Goal: Task Accomplishment & Management: Complete application form

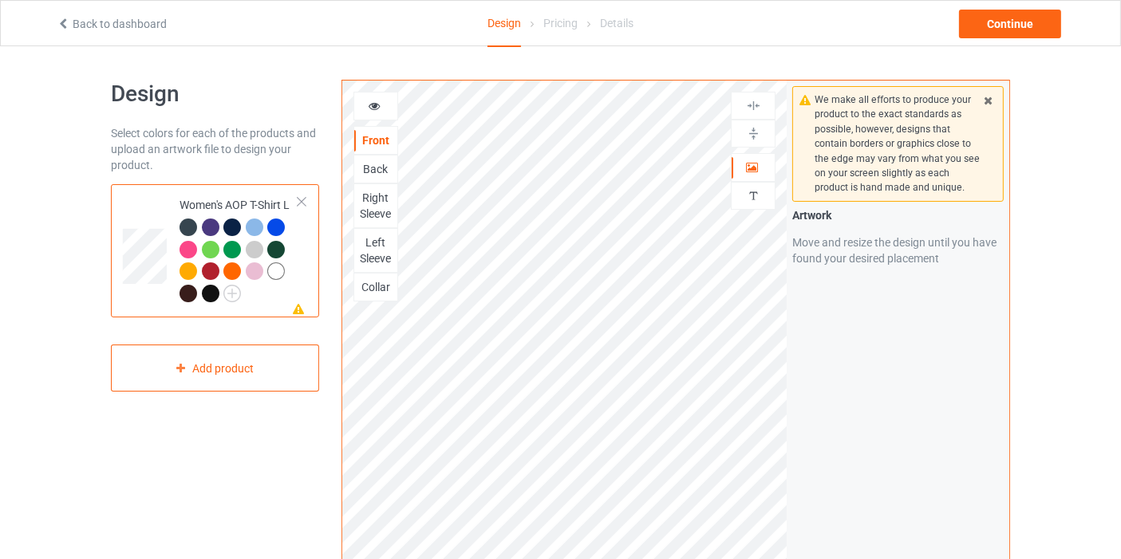
click at [994, 99] on icon at bounding box center [989, 98] width 14 height 11
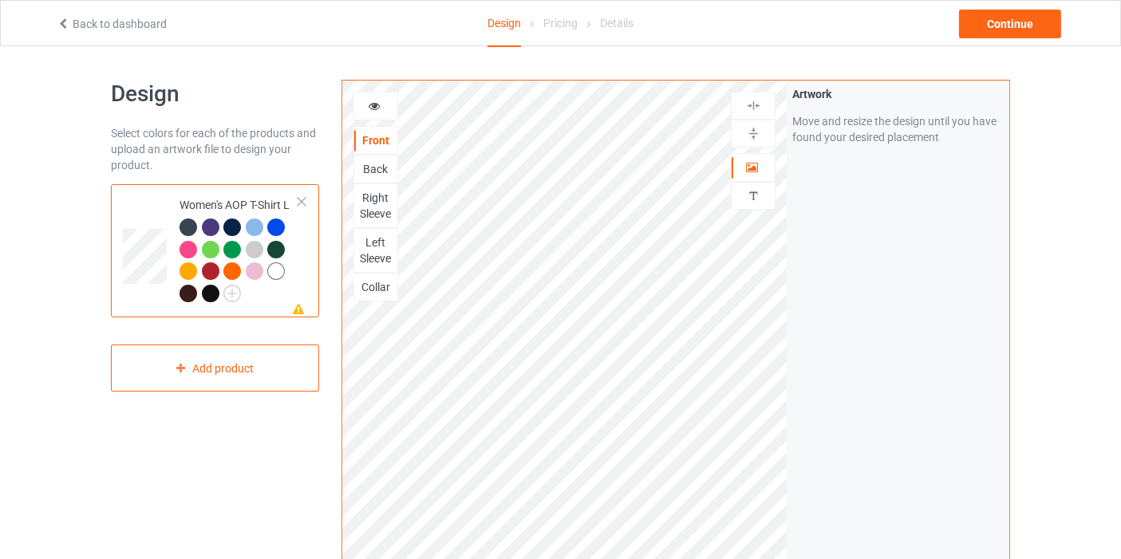
scroll to position [354, 0]
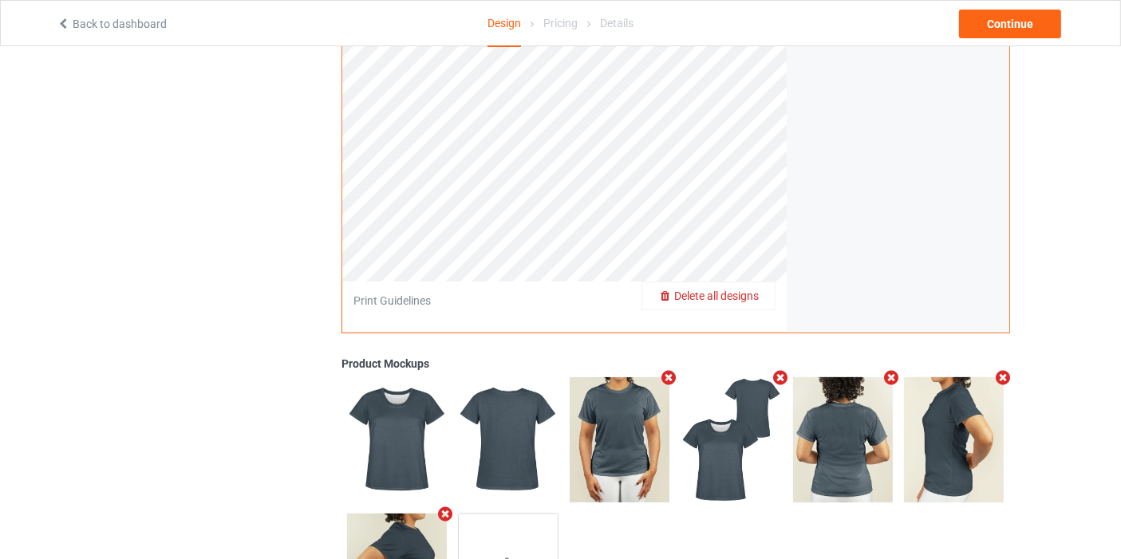
click at [750, 293] on span "Delete all designs" at bounding box center [716, 296] width 85 height 13
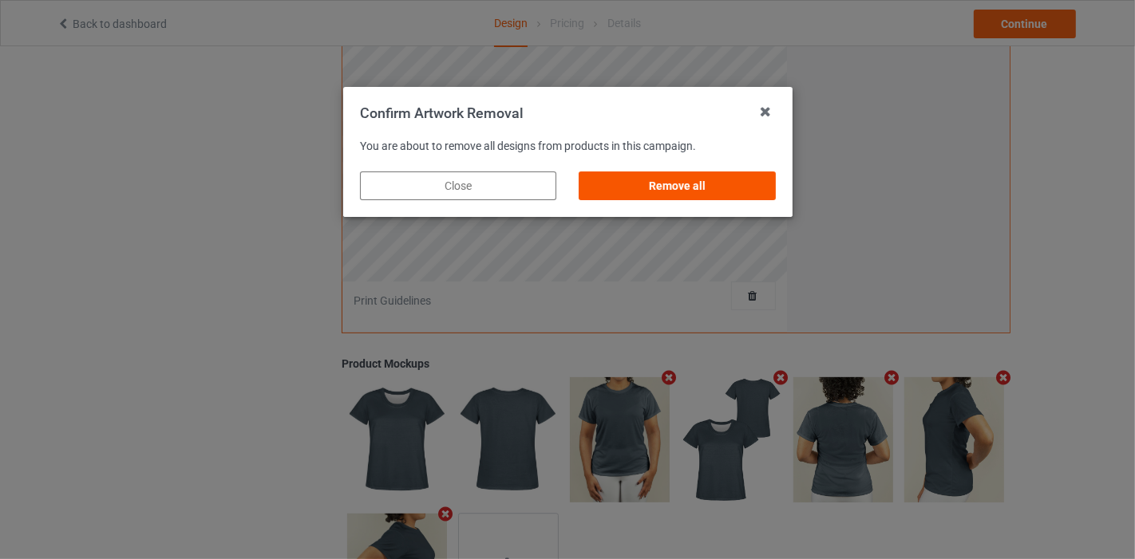
click at [694, 184] on div "Remove all" at bounding box center [677, 186] width 196 height 29
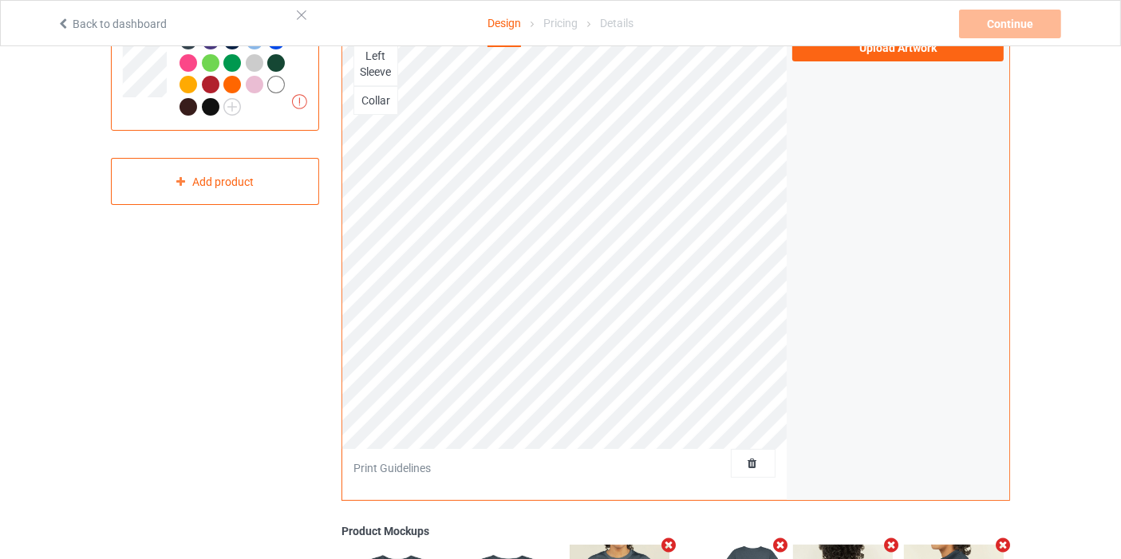
scroll to position [266, 0]
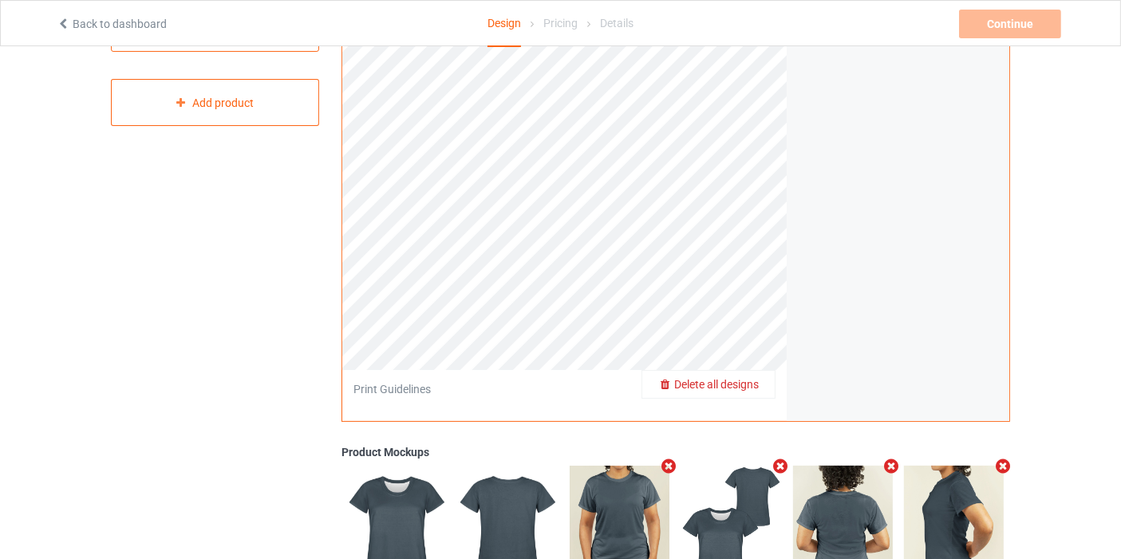
click at [759, 381] on span "Delete all designs" at bounding box center [716, 384] width 85 height 13
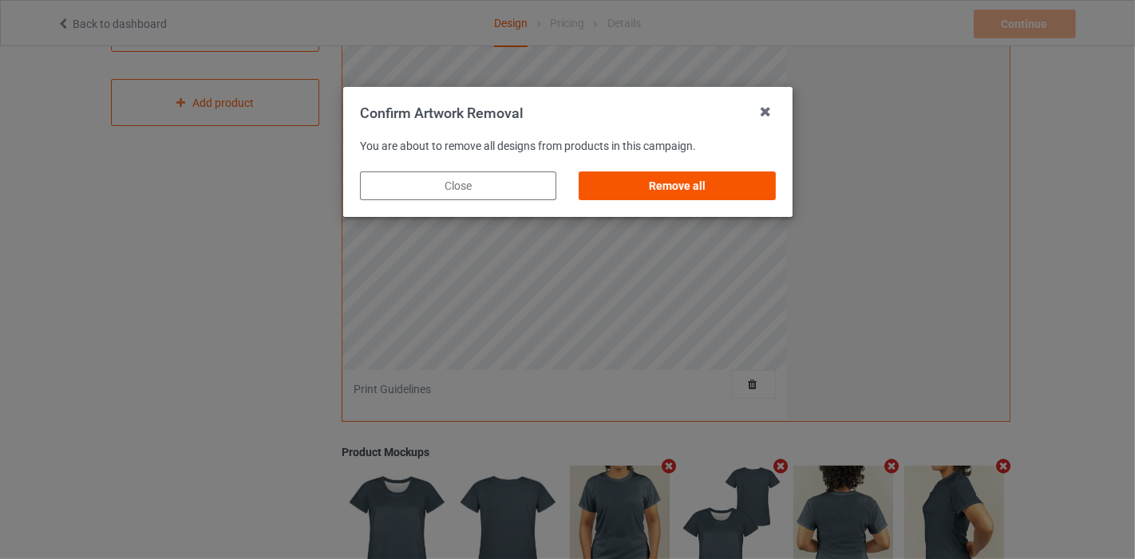
click at [720, 181] on div "Remove all" at bounding box center [677, 186] width 196 height 29
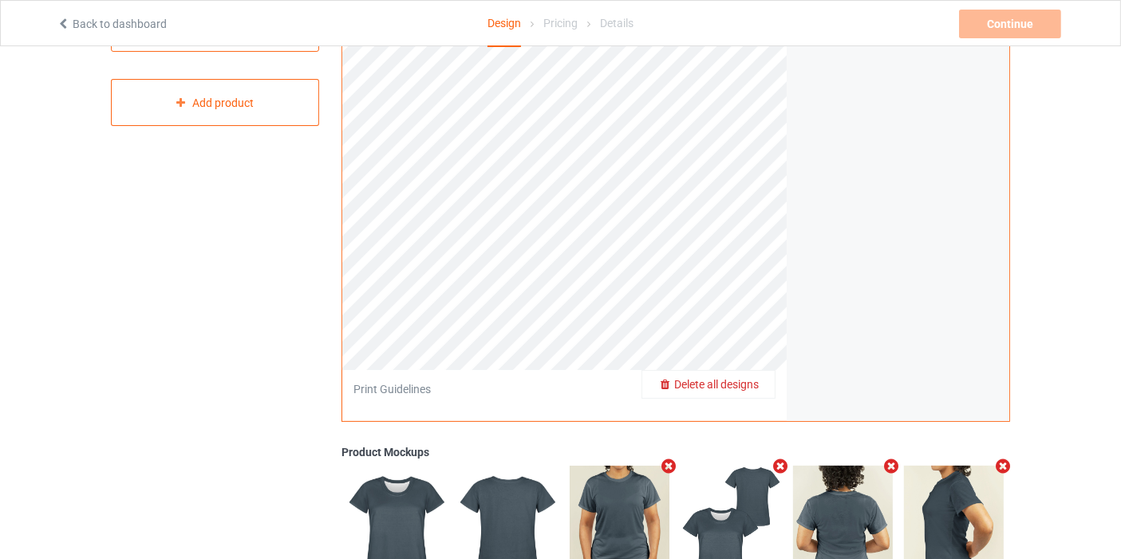
click at [751, 381] on span "Delete all designs" at bounding box center [716, 384] width 85 height 13
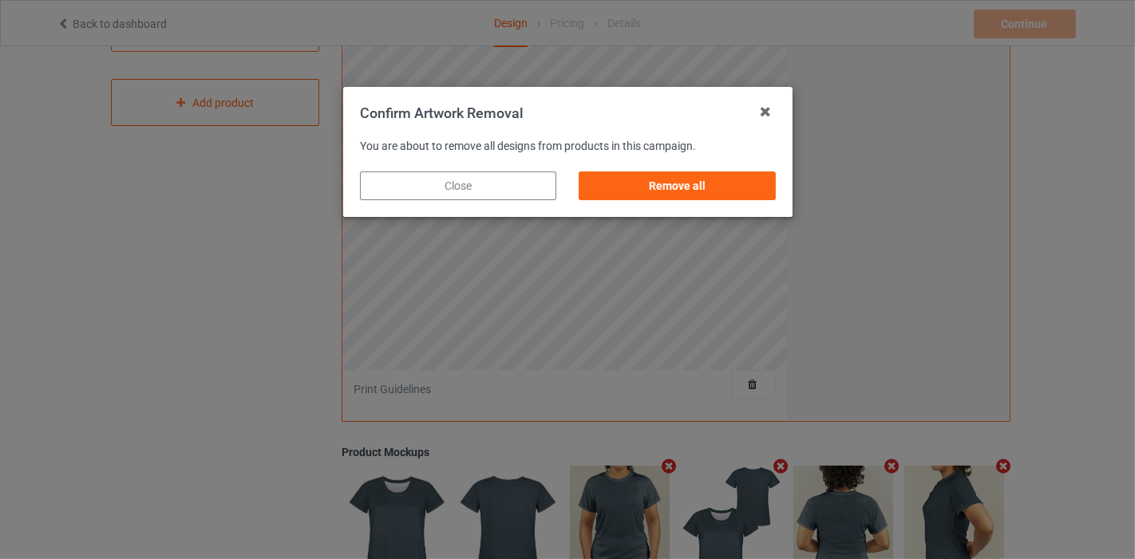
click at [512, 188] on div "Close" at bounding box center [458, 186] width 196 height 29
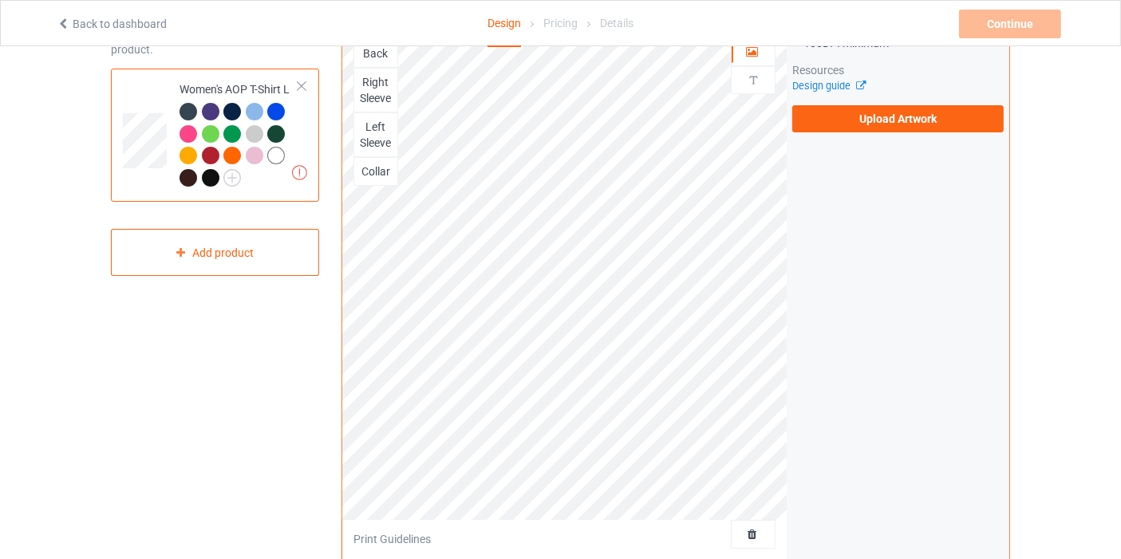
scroll to position [0, 0]
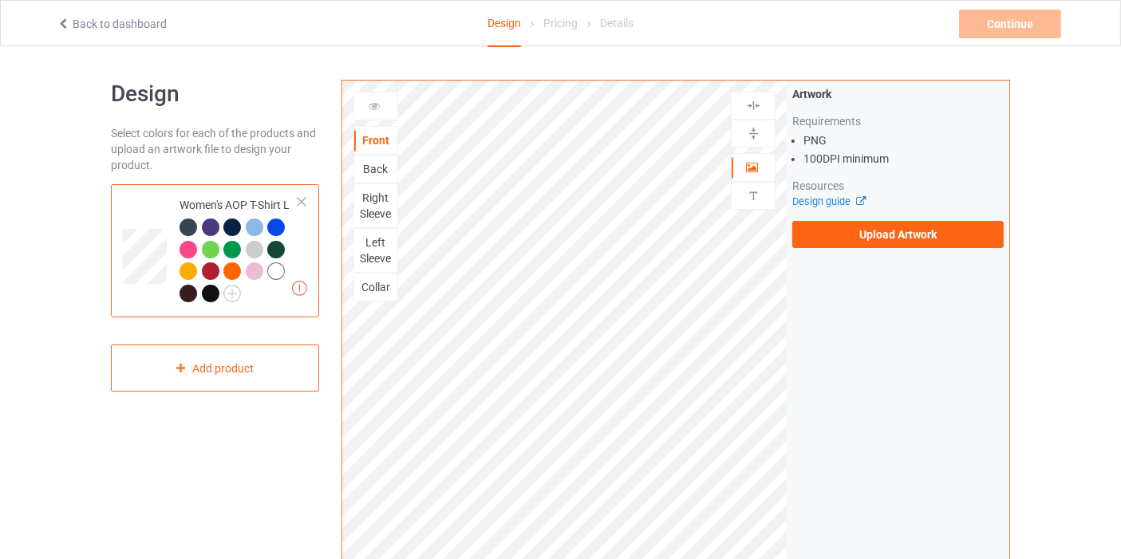
click at [65, 19] on icon at bounding box center [64, 21] width 14 height 11
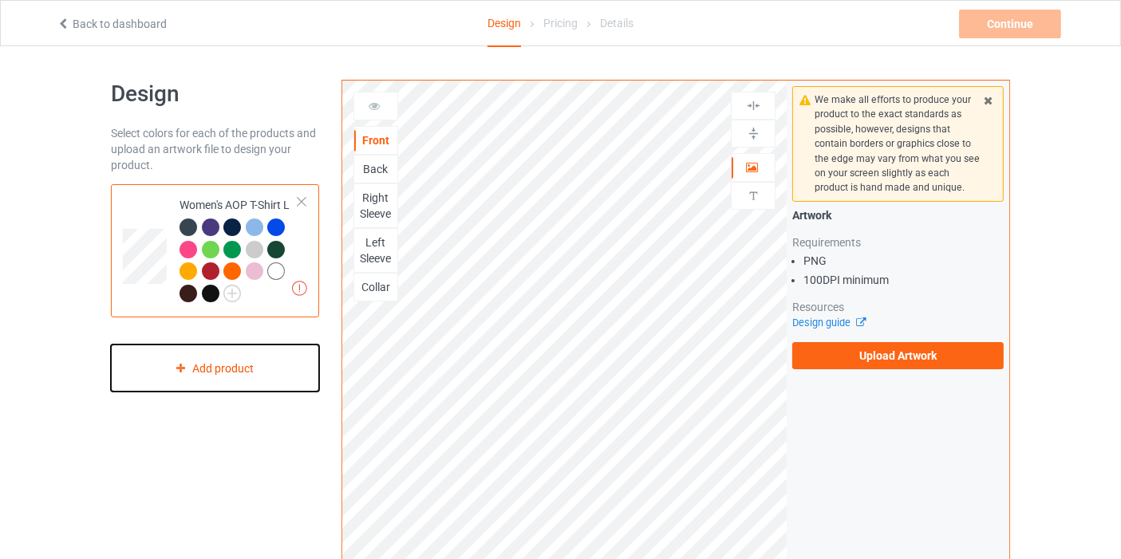
click at [176, 364] on icon at bounding box center [181, 368] width 14 height 10
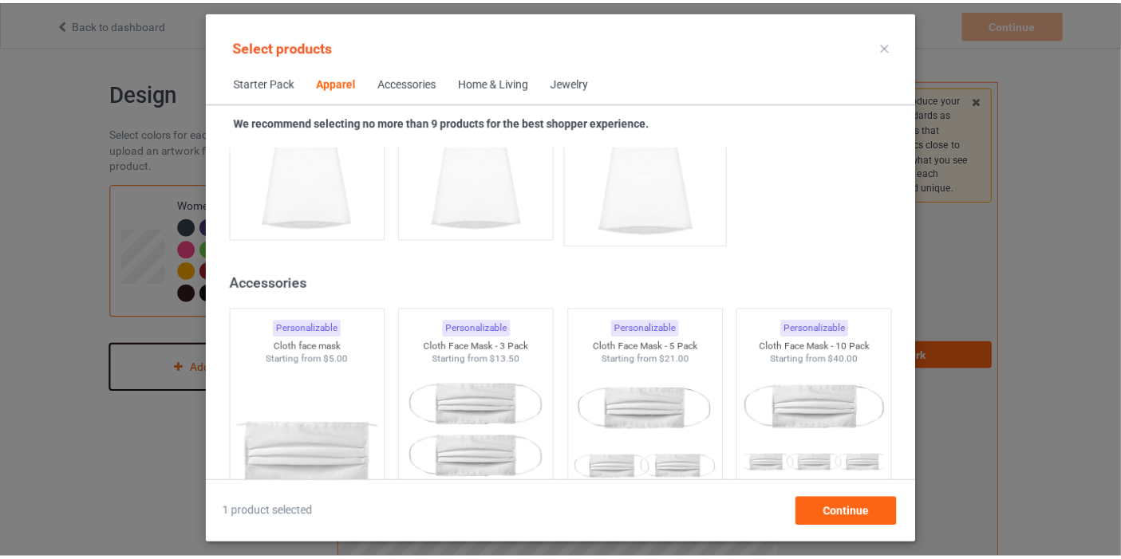
scroll to position [3035, 0]
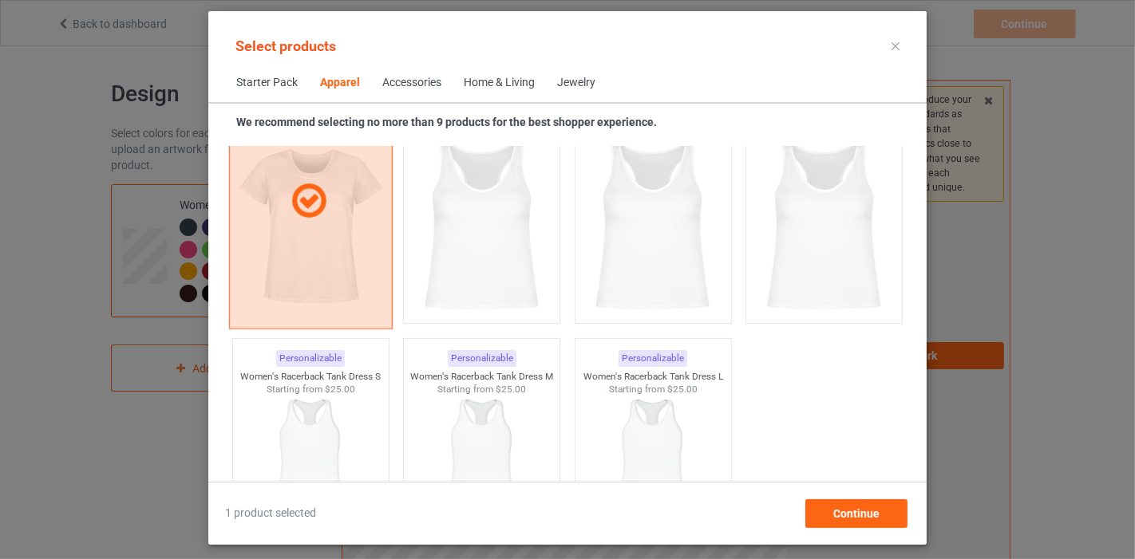
click at [310, 220] on div at bounding box center [311, 201] width 164 height 256
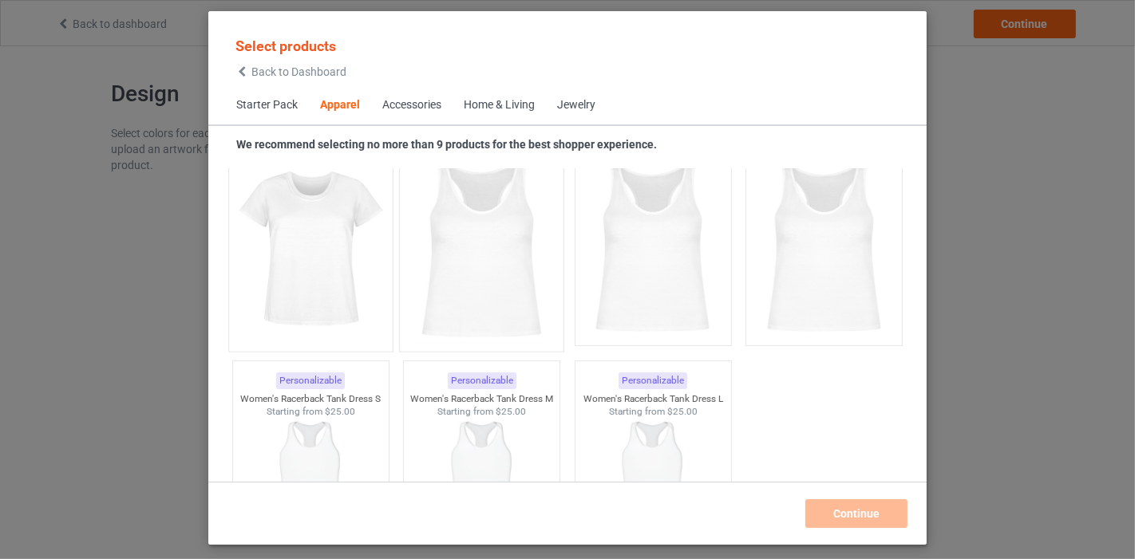
click at [522, 256] on img at bounding box center [482, 250] width 150 height 188
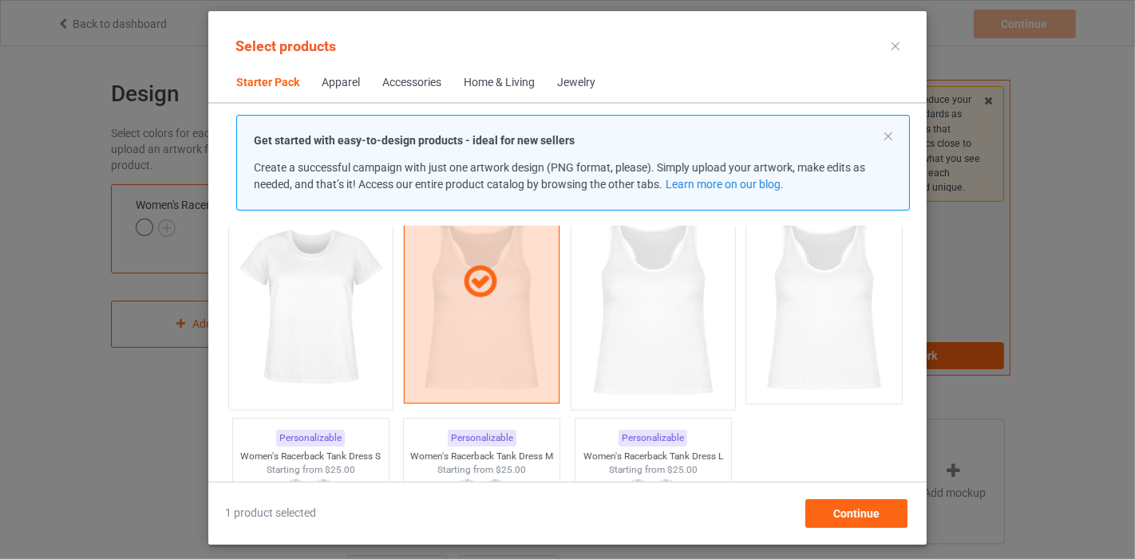
click at [622, 299] on img at bounding box center [653, 308] width 150 height 188
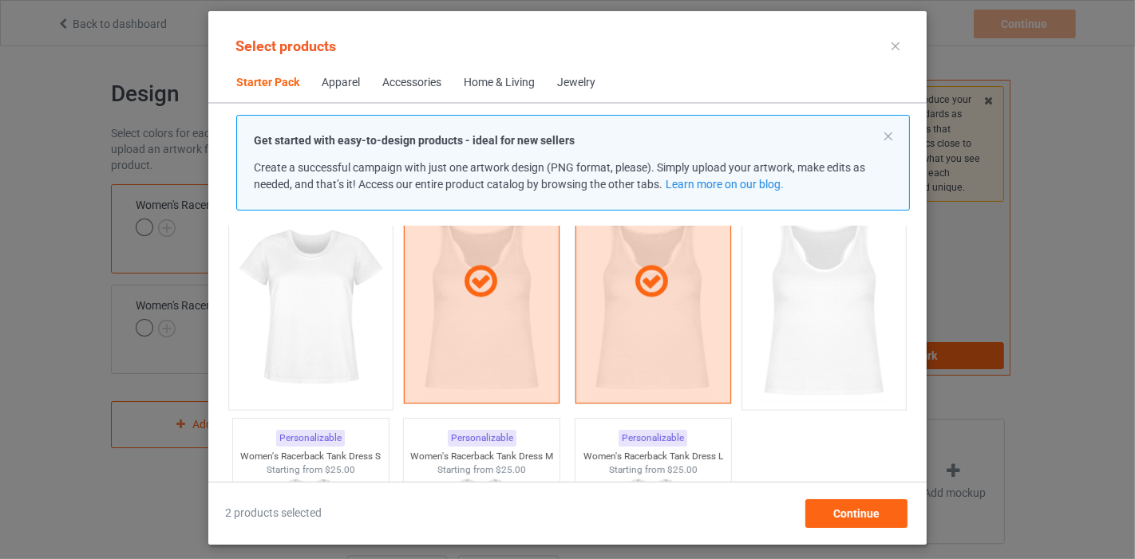
click at [800, 304] on img at bounding box center [824, 308] width 150 height 188
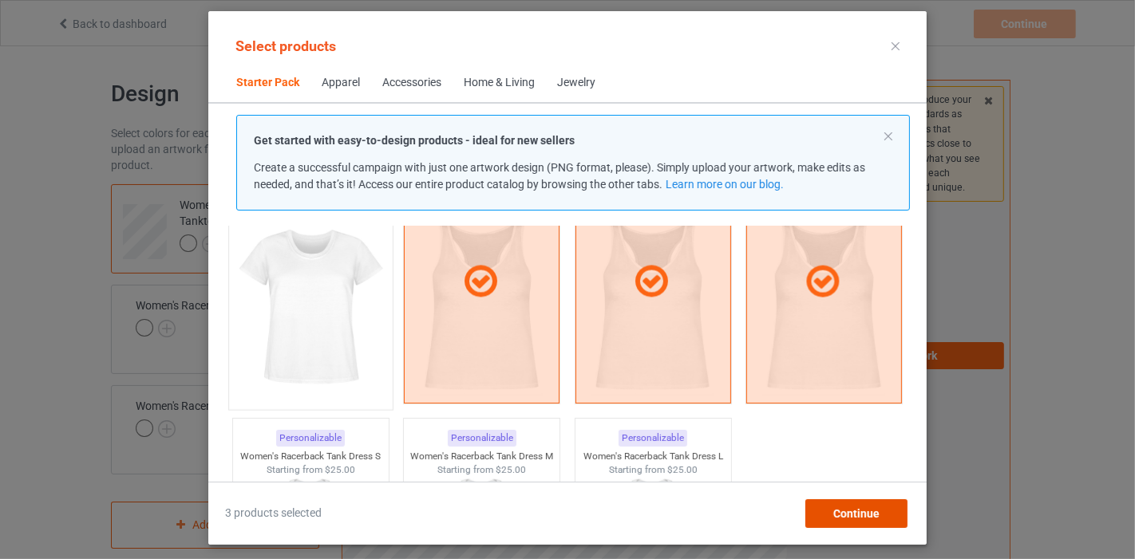
click at [842, 512] on span "Continue" at bounding box center [856, 514] width 46 height 13
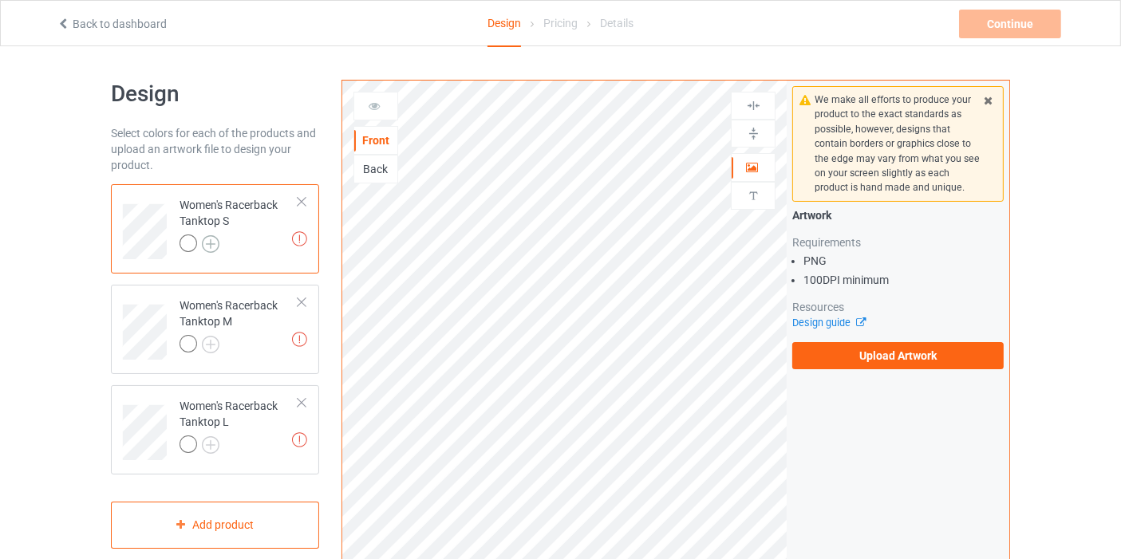
click at [207, 245] on img at bounding box center [211, 244] width 18 height 18
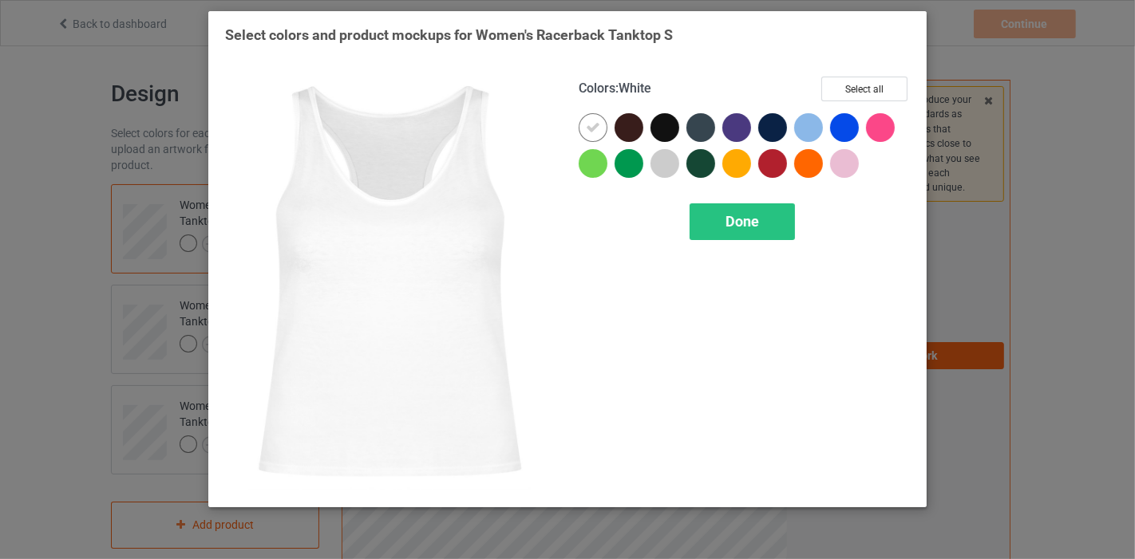
click at [602, 120] on div at bounding box center [593, 127] width 29 height 29
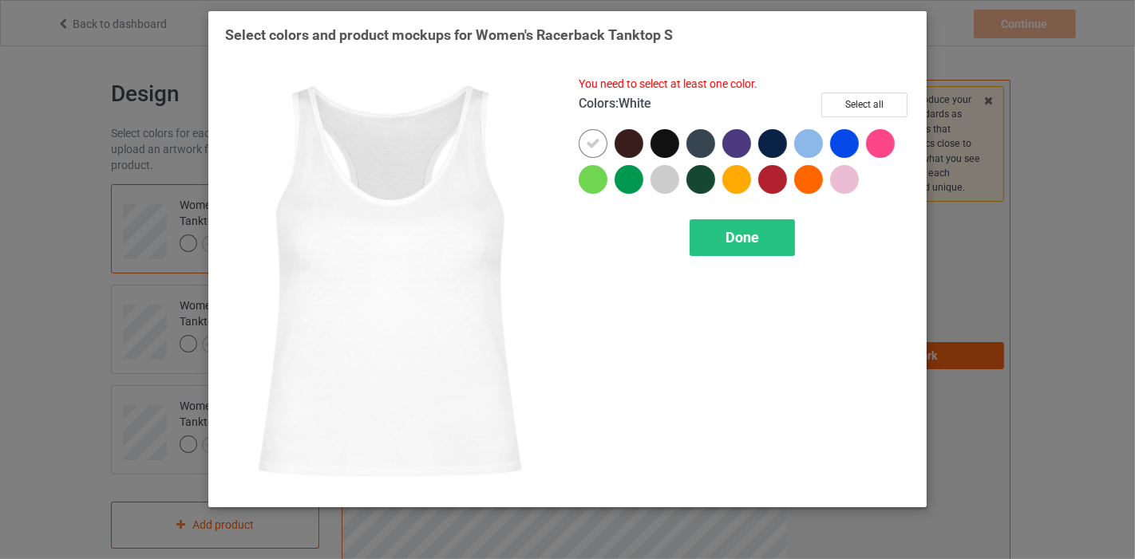
click at [594, 151] on div at bounding box center [593, 143] width 29 height 29
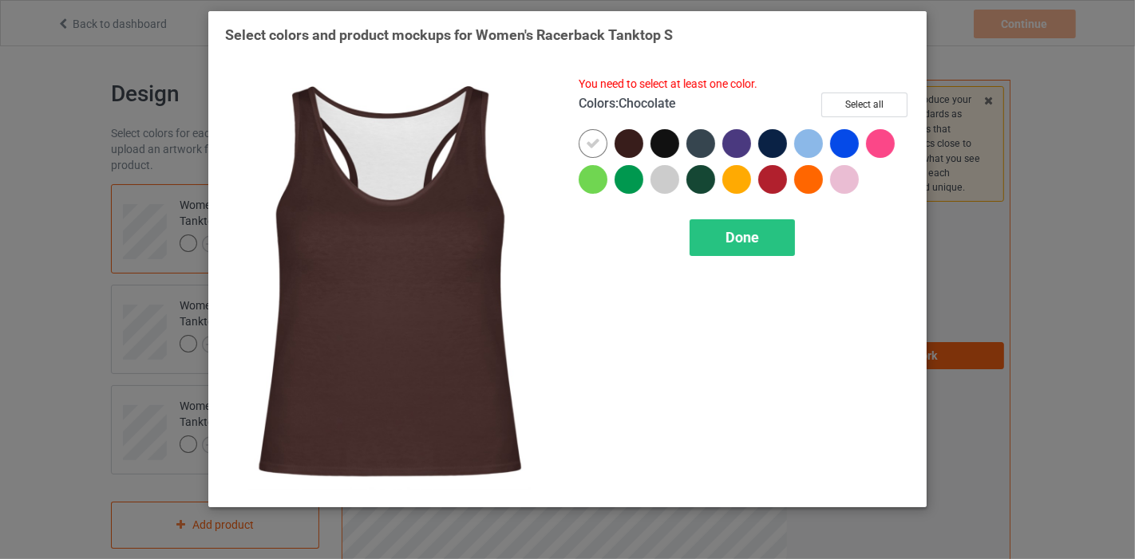
click at [626, 141] on div at bounding box center [628, 143] width 29 height 29
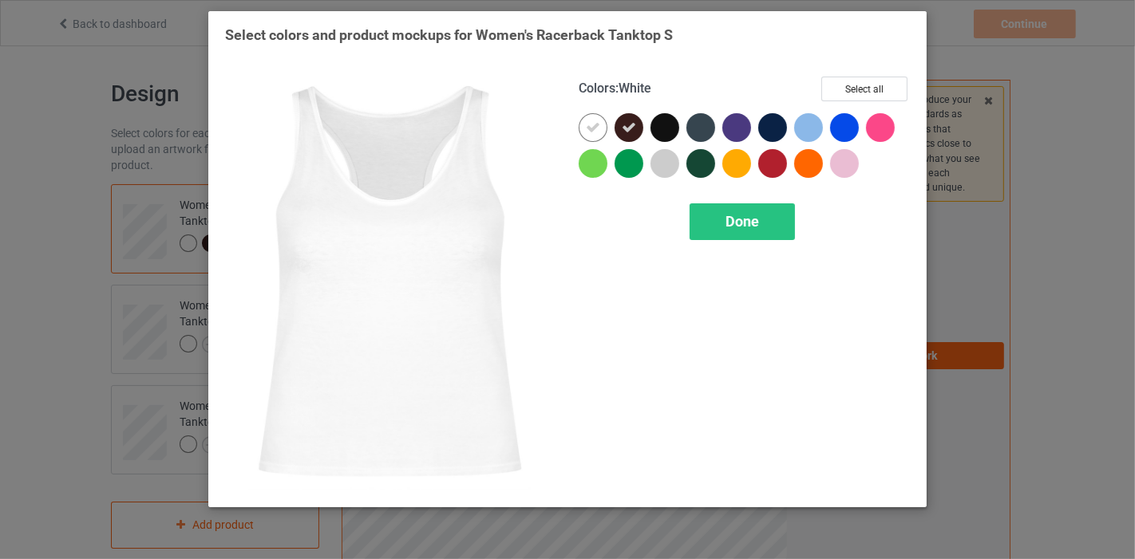
click at [594, 126] on icon at bounding box center [593, 127] width 14 height 14
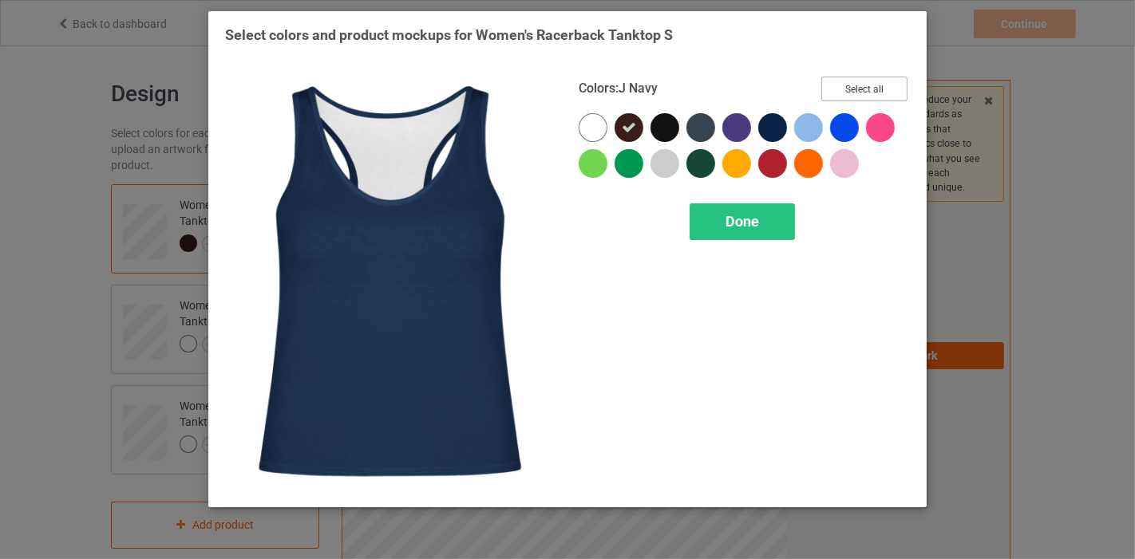
click at [847, 91] on button "Select all" at bounding box center [864, 89] width 86 height 25
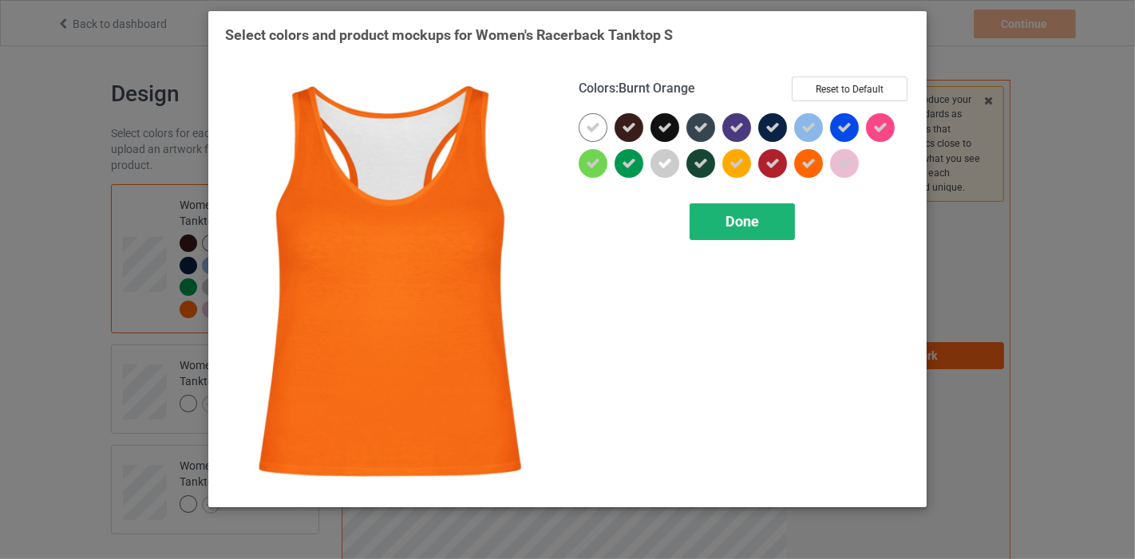
click at [780, 215] on div "Done" at bounding box center [741, 221] width 105 height 37
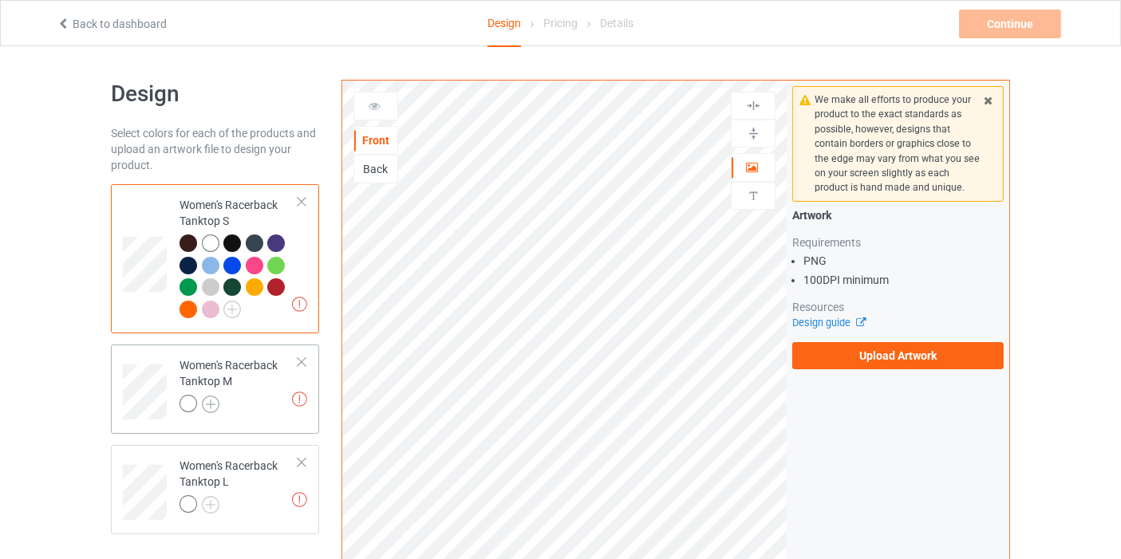
click at [204, 405] on img at bounding box center [211, 405] width 18 height 18
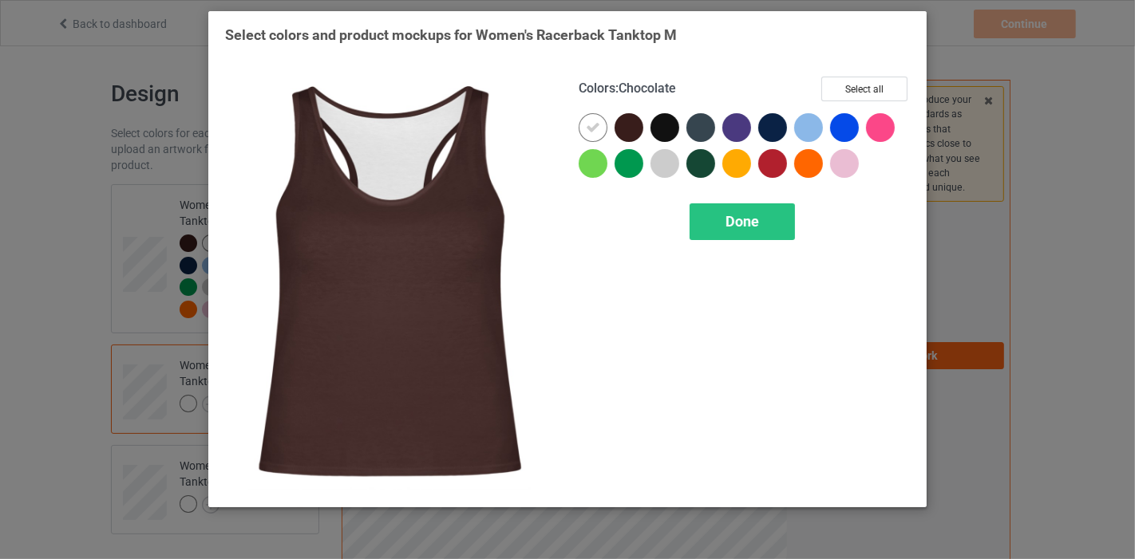
click at [624, 123] on div at bounding box center [628, 127] width 29 height 29
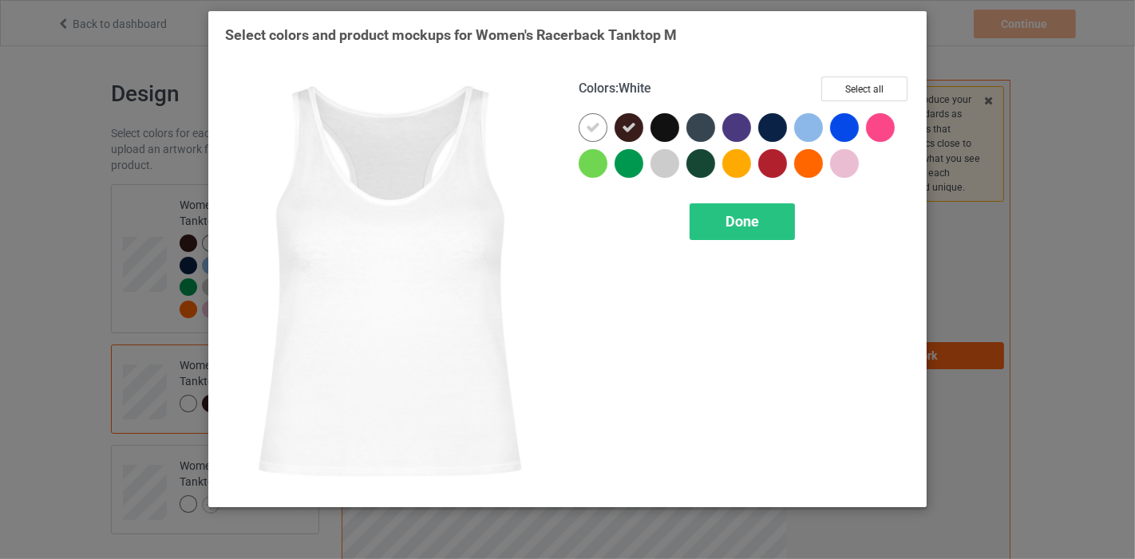
click at [594, 124] on icon at bounding box center [593, 127] width 14 height 14
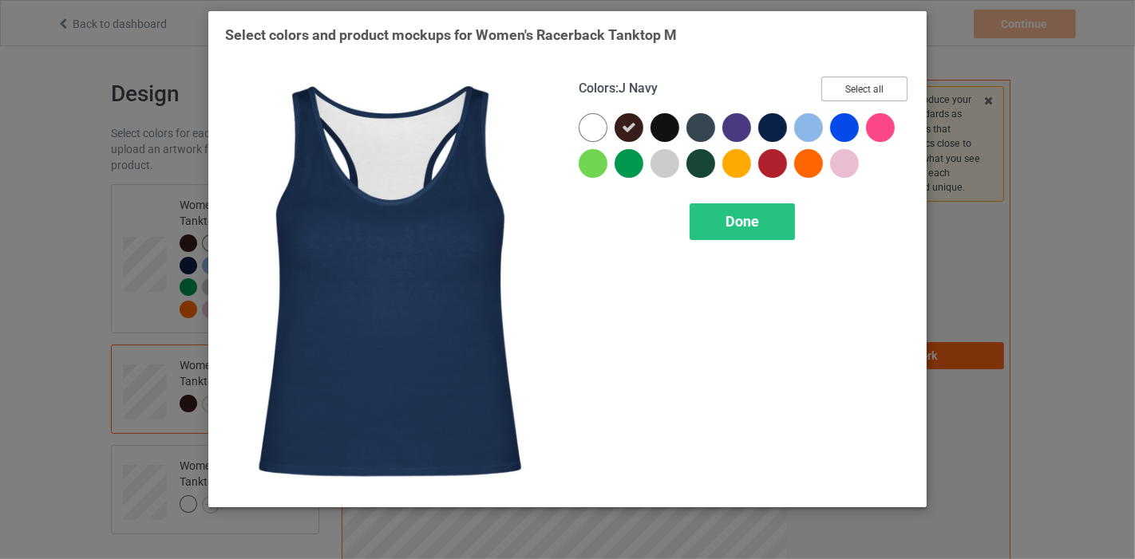
click at [851, 88] on button "Select all" at bounding box center [864, 89] width 86 height 25
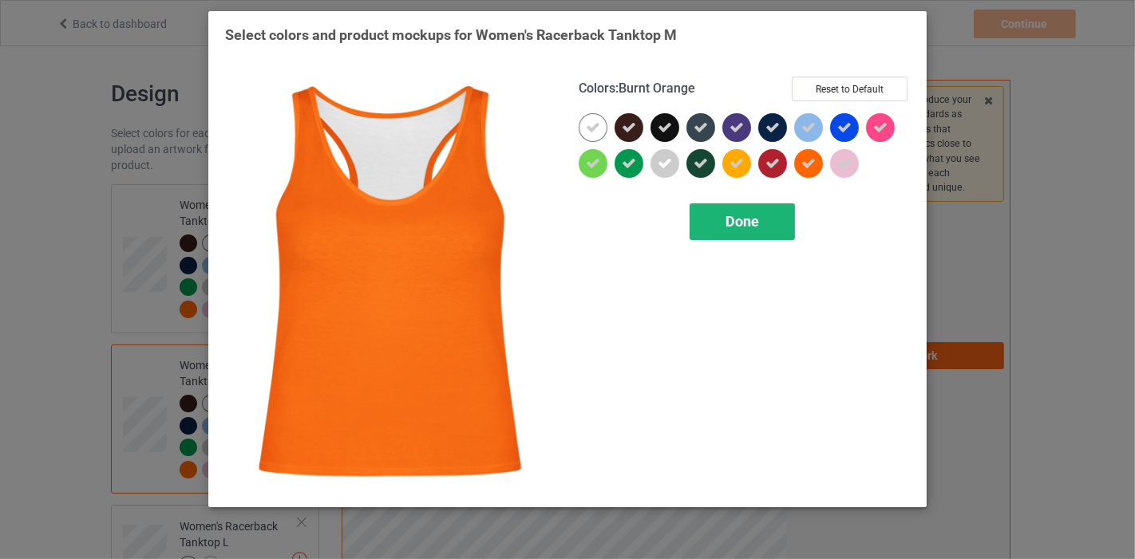
click at [778, 215] on div "Done" at bounding box center [741, 221] width 105 height 37
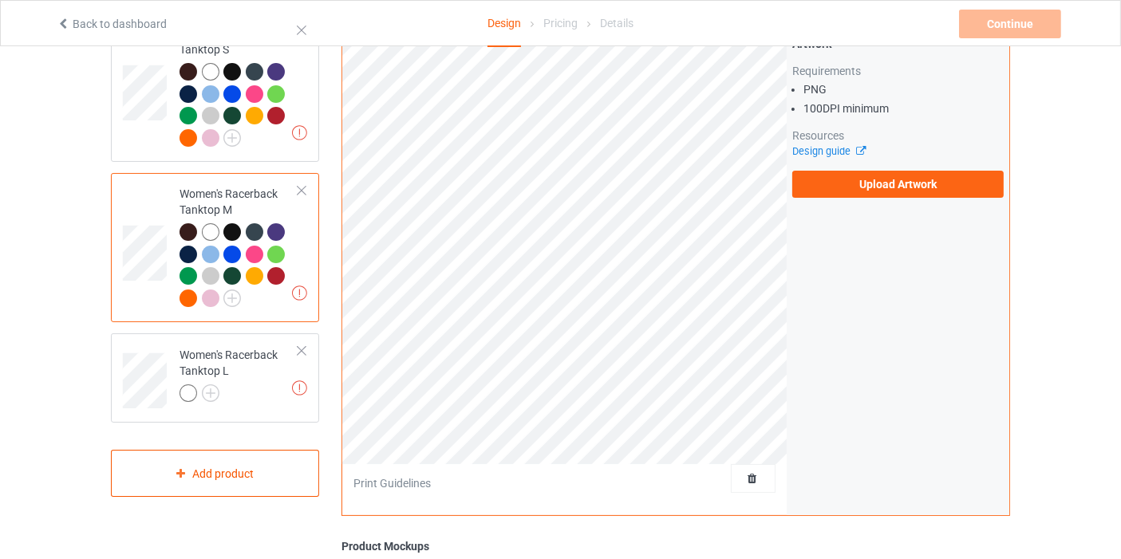
scroll to position [177, 0]
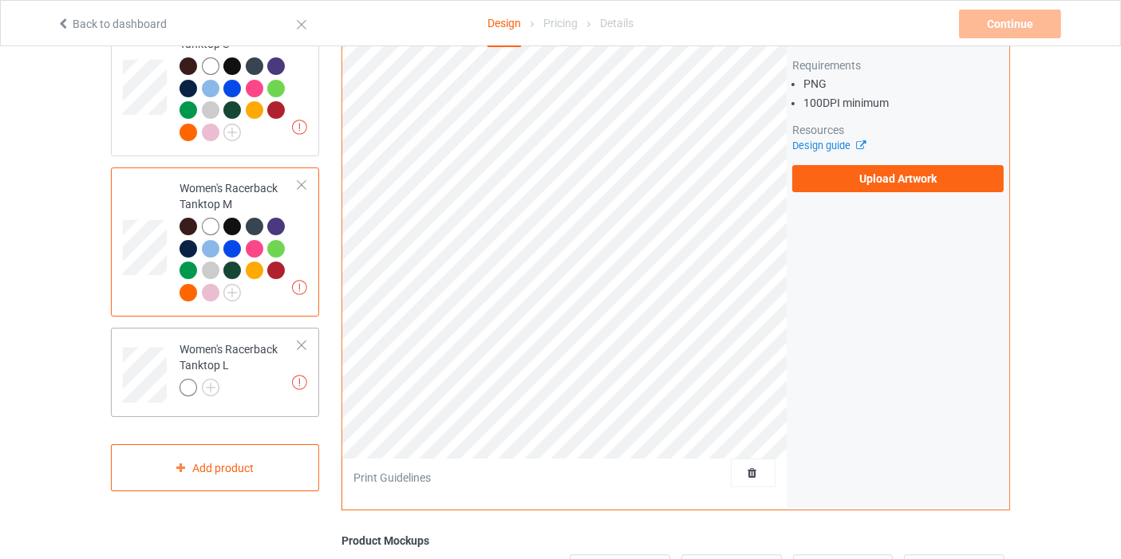
click at [210, 377] on div "Women's Racerback Tanktop L" at bounding box center [239, 369] width 119 height 54
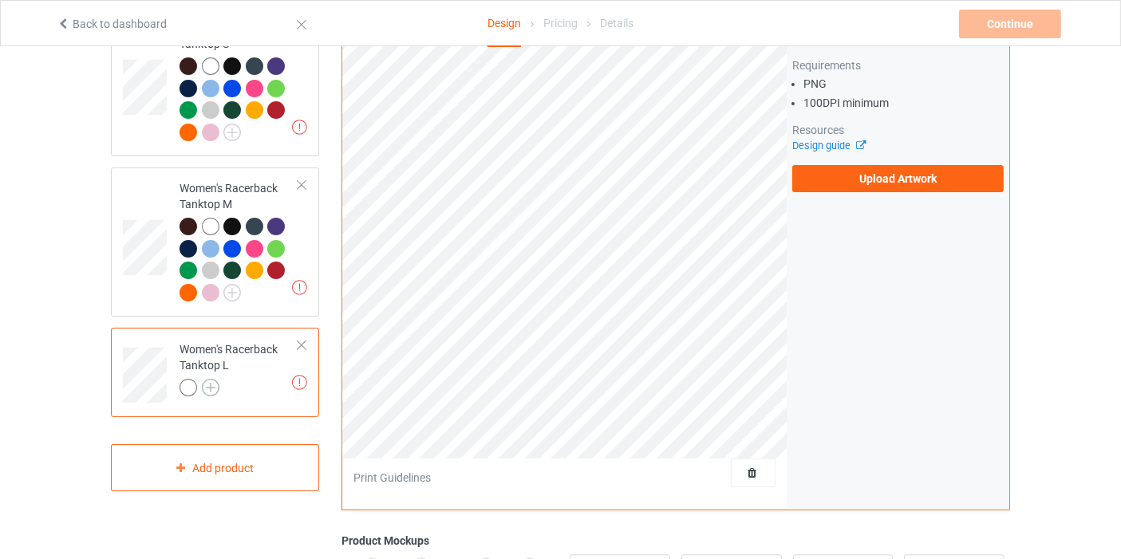
click at [211, 386] on img at bounding box center [211, 388] width 18 height 18
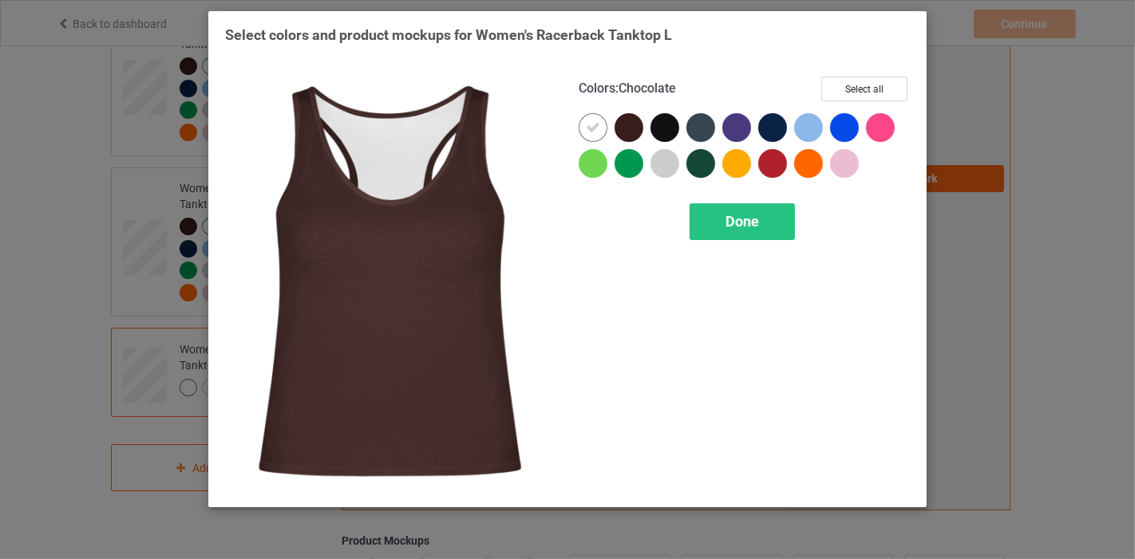
click at [618, 133] on div at bounding box center [628, 127] width 29 height 29
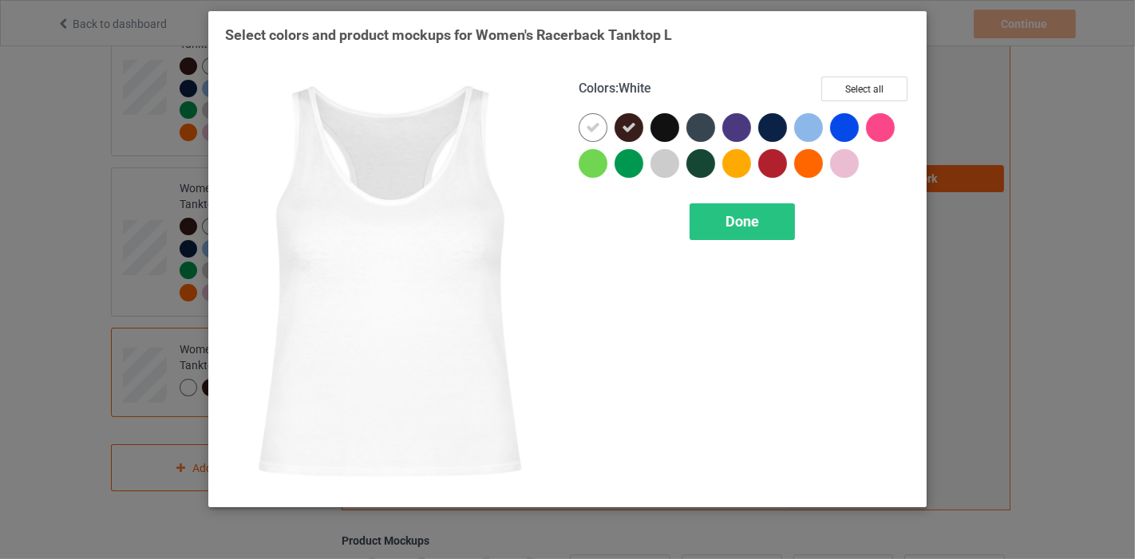
click at [579, 130] on div at bounding box center [593, 127] width 29 height 29
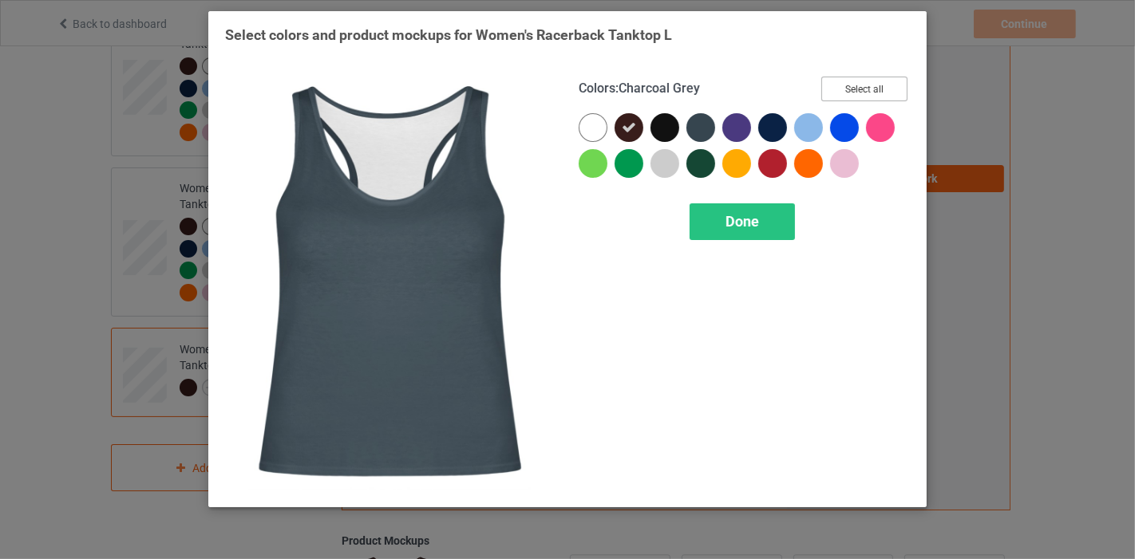
click at [868, 95] on button "Select all" at bounding box center [864, 89] width 86 height 25
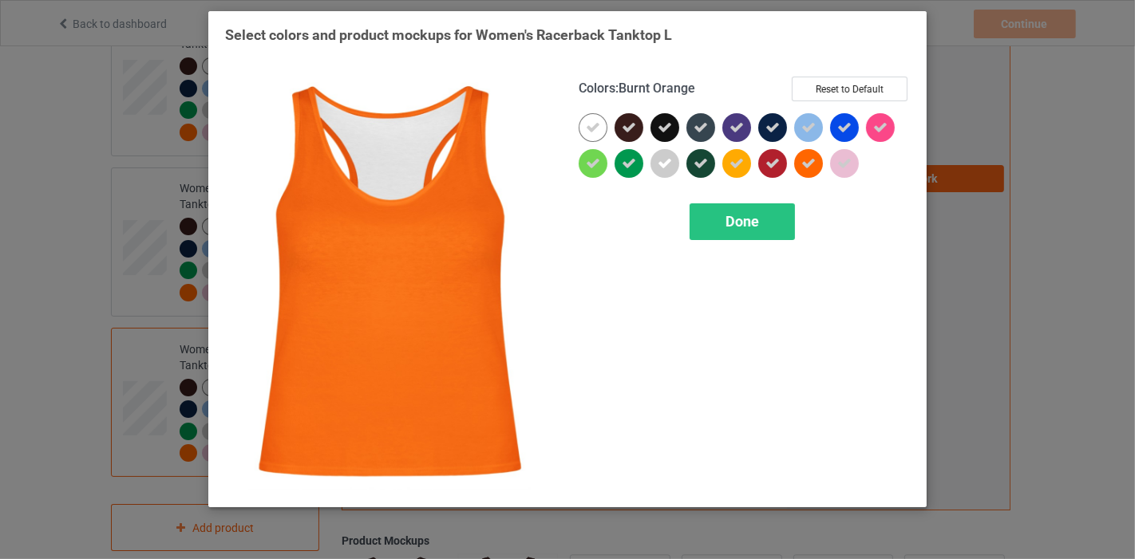
click at [754, 199] on div "Colors : Burnt Orange Reset to Default Done" at bounding box center [744, 283] width 354 height 436
click at [751, 210] on div "Done" at bounding box center [741, 221] width 105 height 37
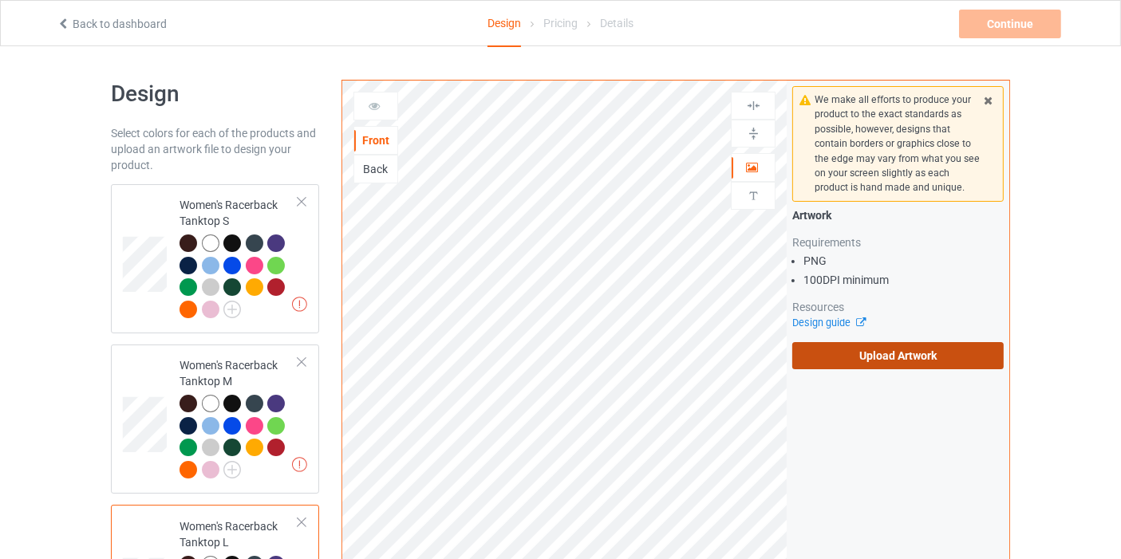
click at [922, 363] on label "Upload Artwork" at bounding box center [897, 355] width 211 height 27
click at [0, 0] on input "Upload Artwork" at bounding box center [0, 0] width 0 height 0
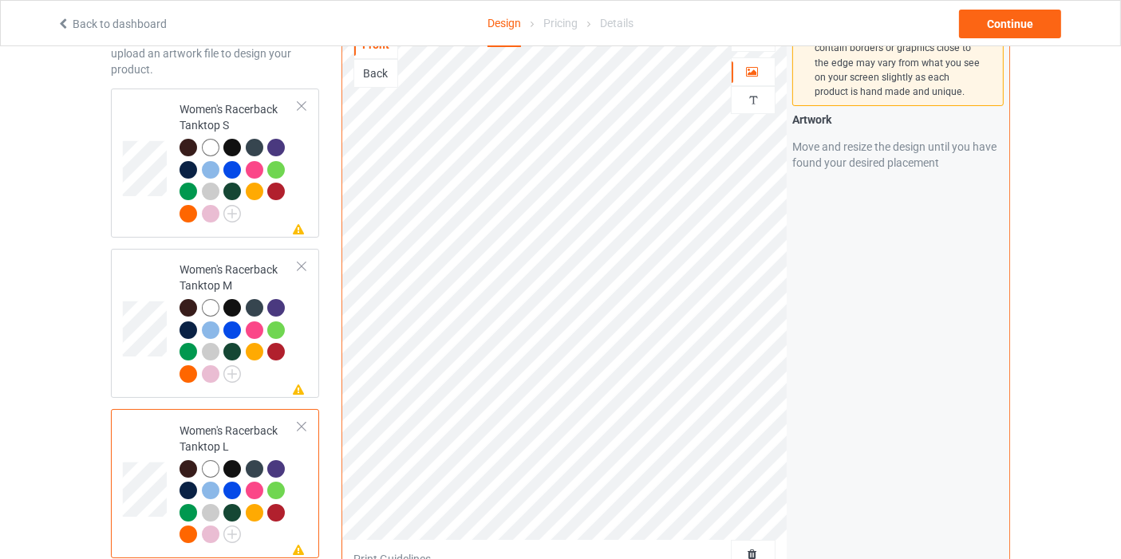
scroll to position [89, 0]
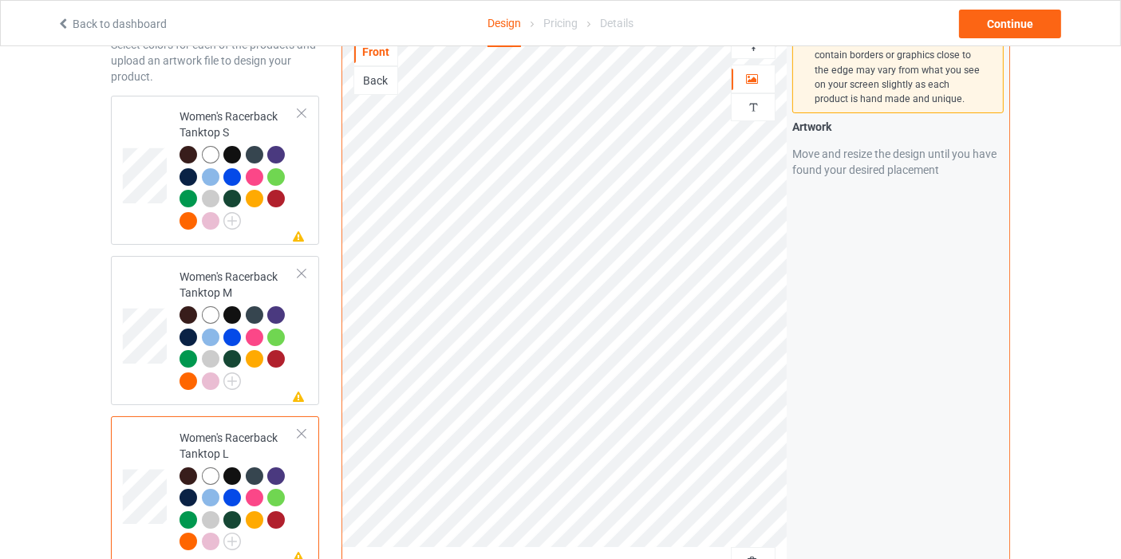
click at [752, 49] on img at bounding box center [753, 45] width 15 height 15
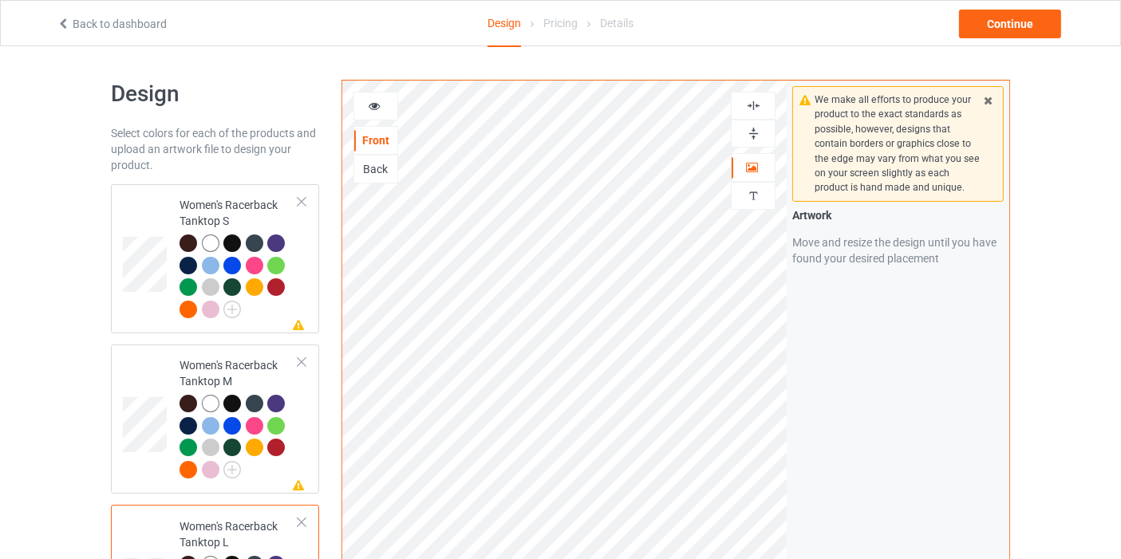
click at [753, 101] on img at bounding box center [753, 105] width 15 height 15
click at [382, 106] on div at bounding box center [375, 106] width 43 height 16
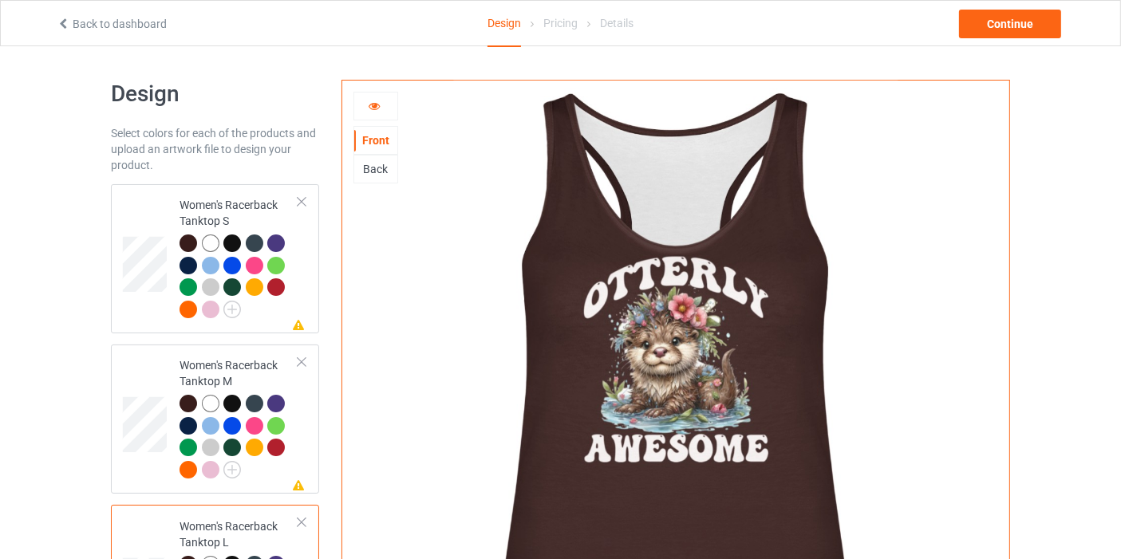
click at [371, 105] on icon at bounding box center [375, 103] width 14 height 11
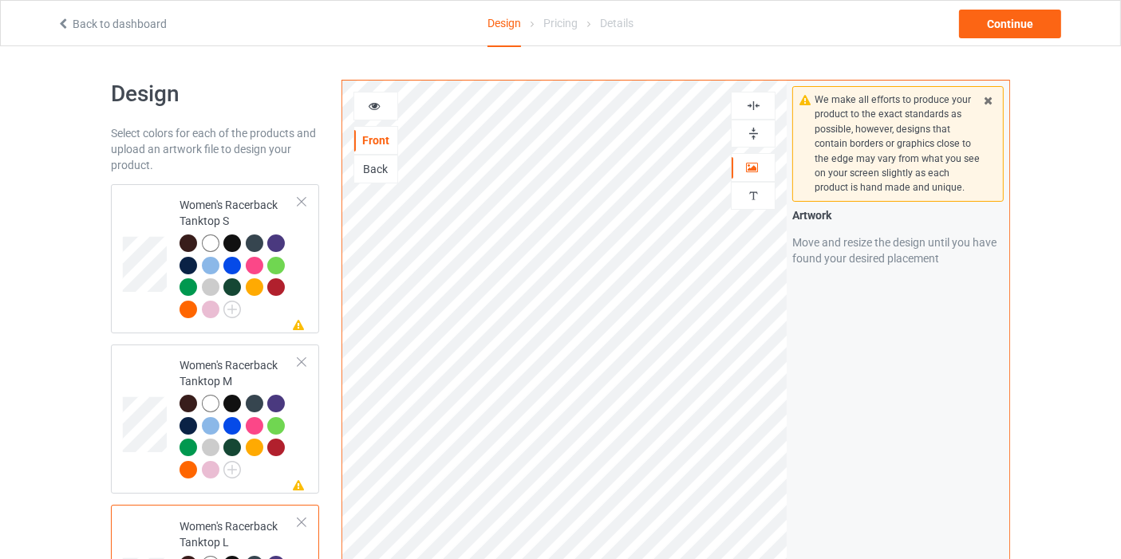
click at [387, 106] on div at bounding box center [375, 106] width 43 height 16
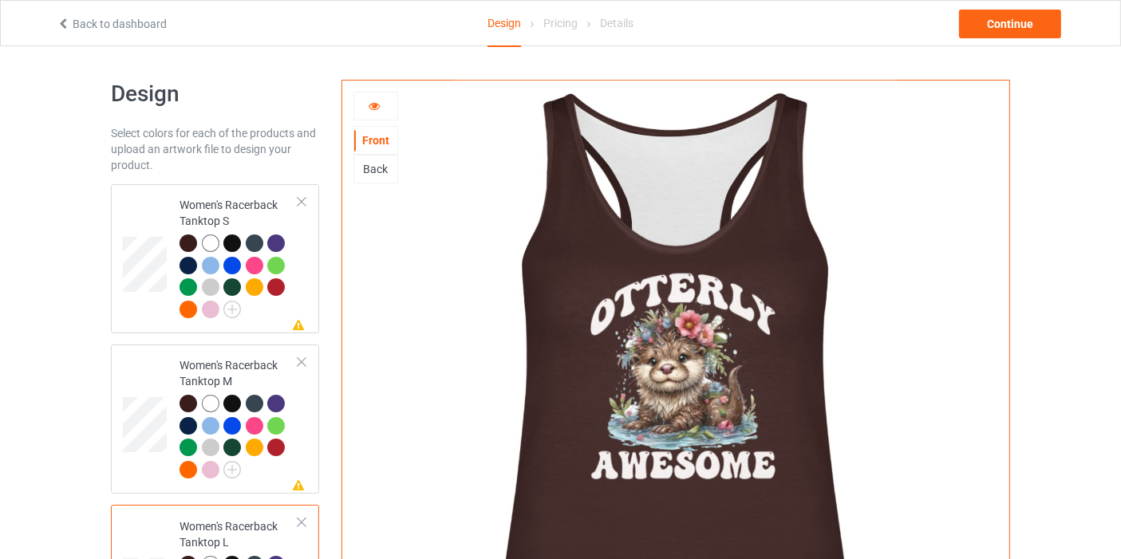
click at [369, 101] on icon at bounding box center [375, 103] width 14 height 11
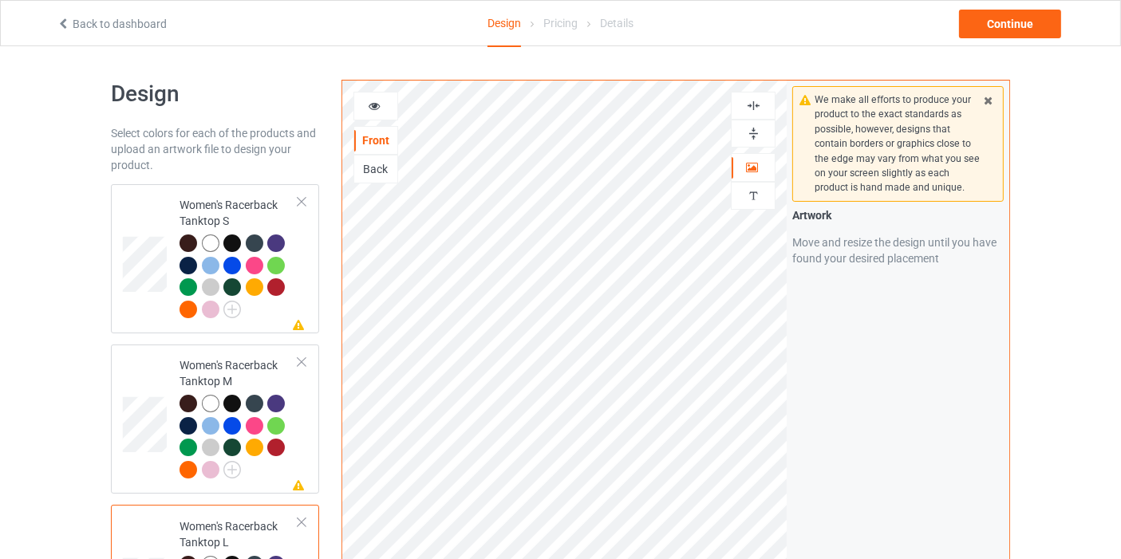
click at [754, 133] on img at bounding box center [753, 133] width 15 height 15
click at [755, 101] on img at bounding box center [753, 105] width 15 height 15
click at [741, 107] on div at bounding box center [753, 105] width 43 height 15
drag, startPoint x: 374, startPoint y: 108, endPoint x: 373, endPoint y: 120, distance: 12.8
click at [374, 109] on icon at bounding box center [375, 103] width 14 height 11
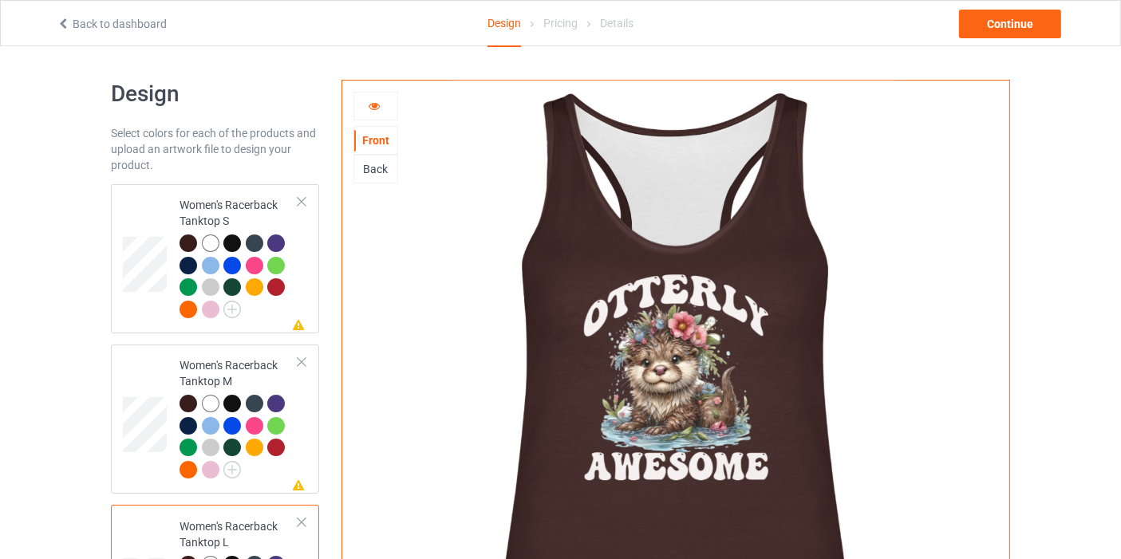
click at [363, 103] on div at bounding box center [375, 106] width 43 height 16
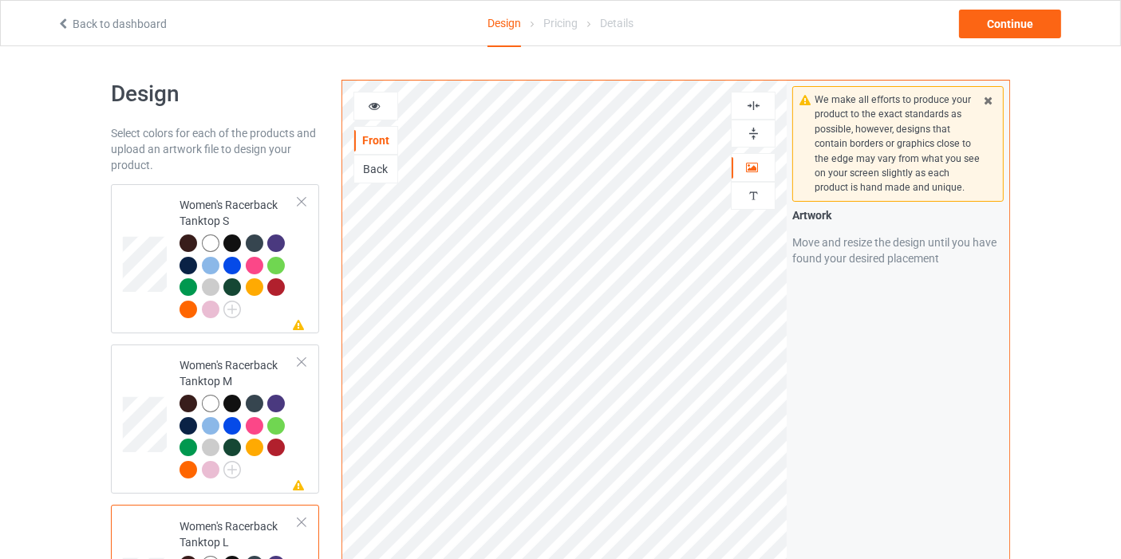
click at [385, 169] on div "Back" at bounding box center [375, 169] width 43 height 16
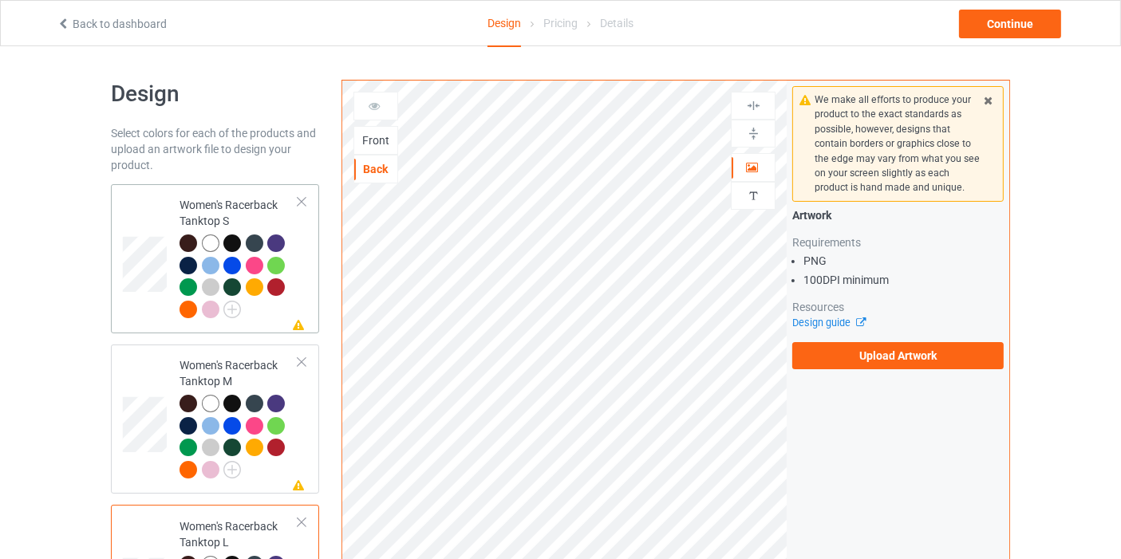
click at [296, 201] on div at bounding box center [301, 201] width 11 height 11
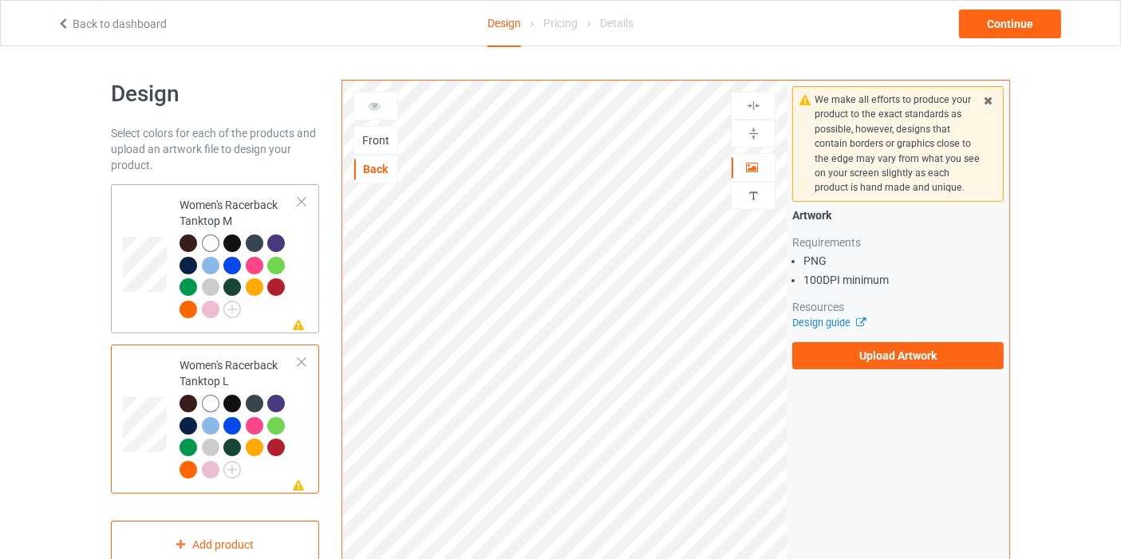
click at [302, 207] on td "Missing artwork on 1 side(s) Women's Racerback Tanktop M" at bounding box center [239, 259] width 136 height 136
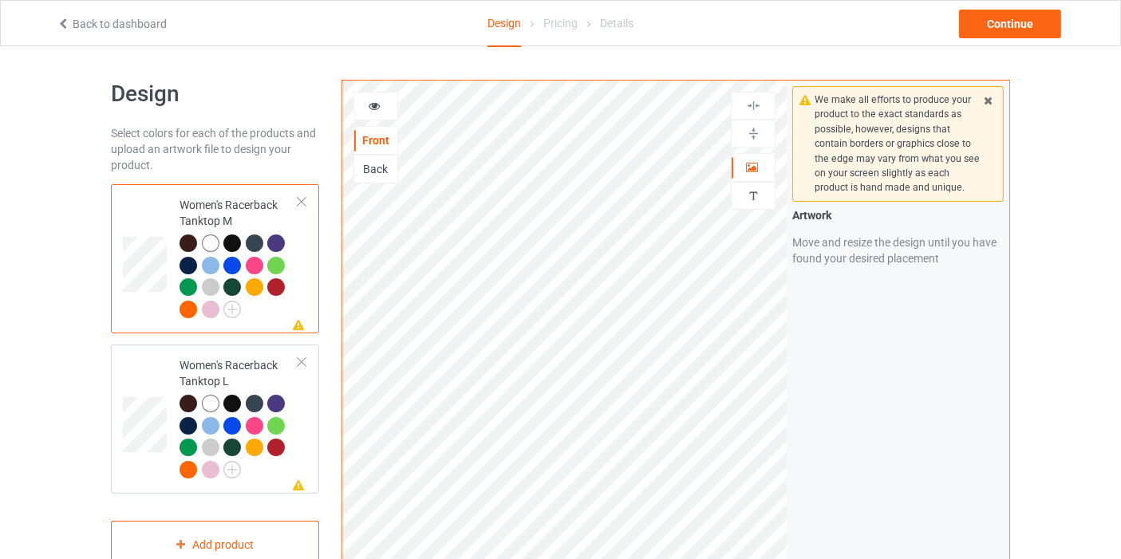
click at [302, 207] on td "Missing artwork on 1 side(s) Women's Racerback Tanktop M" at bounding box center [239, 259] width 136 height 136
click at [302, 199] on div at bounding box center [301, 201] width 11 height 11
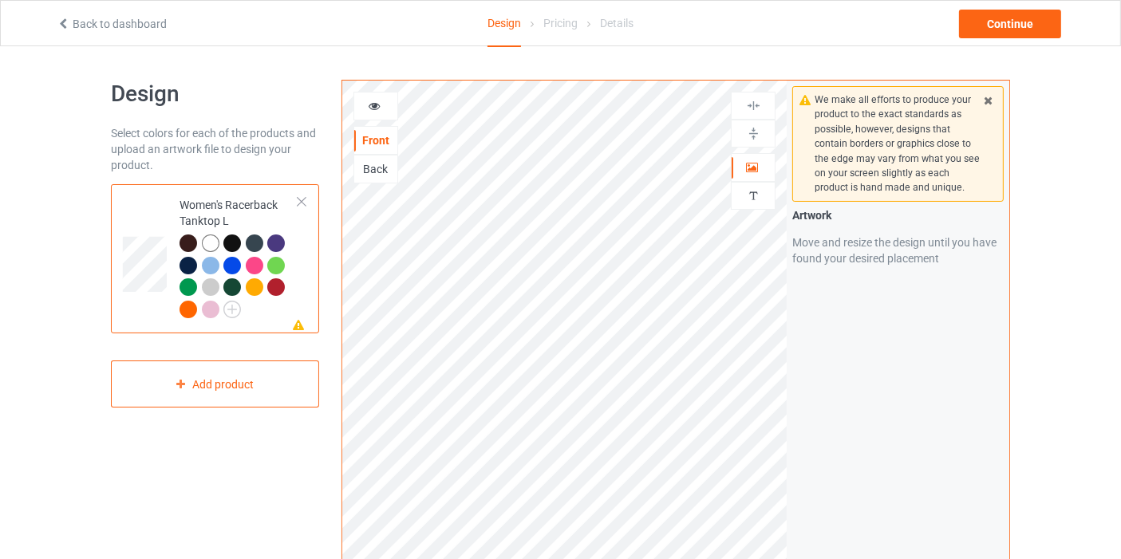
click at [302, 196] on div at bounding box center [301, 201] width 11 height 11
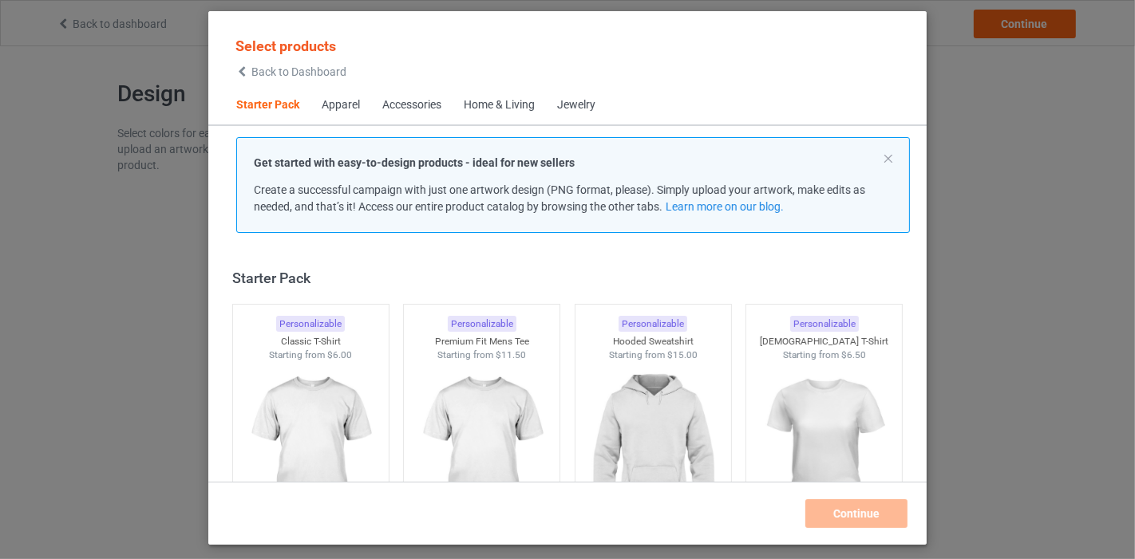
scroll to position [20, 0]
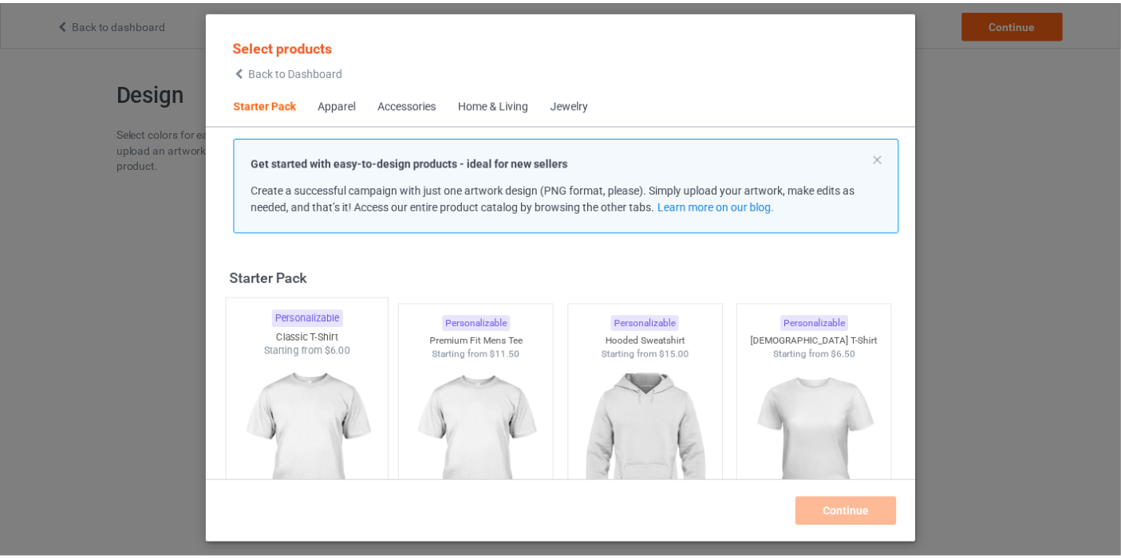
scroll to position [89, 0]
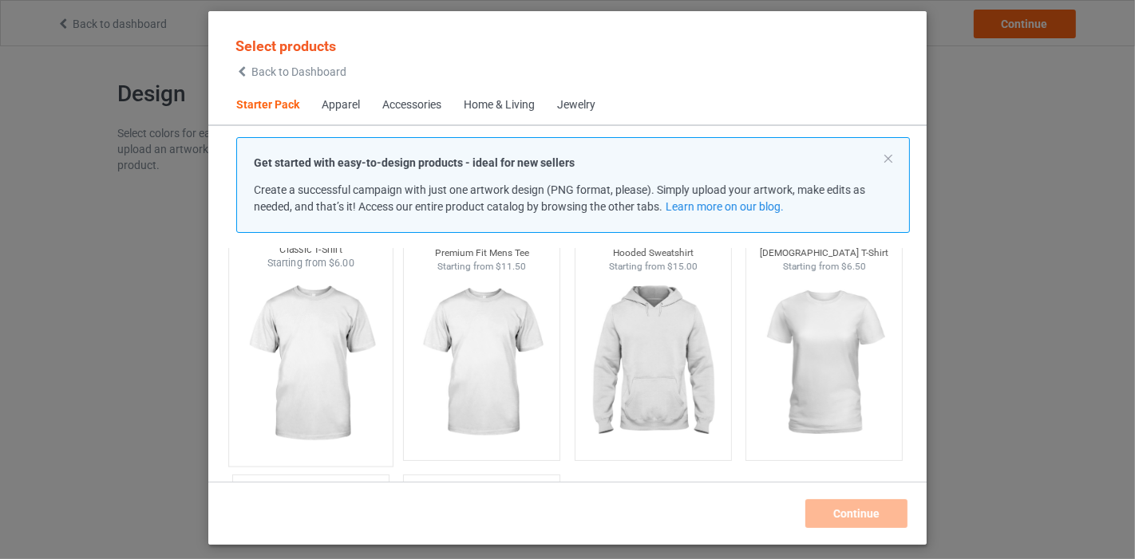
click at [282, 408] on img at bounding box center [310, 365] width 150 height 188
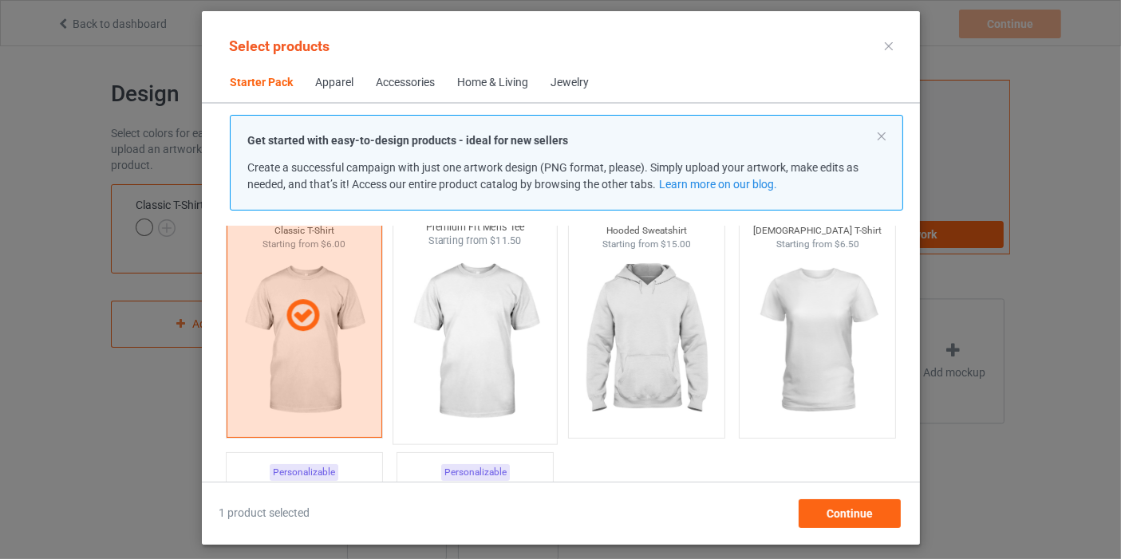
click at [444, 381] on img at bounding box center [475, 342] width 150 height 188
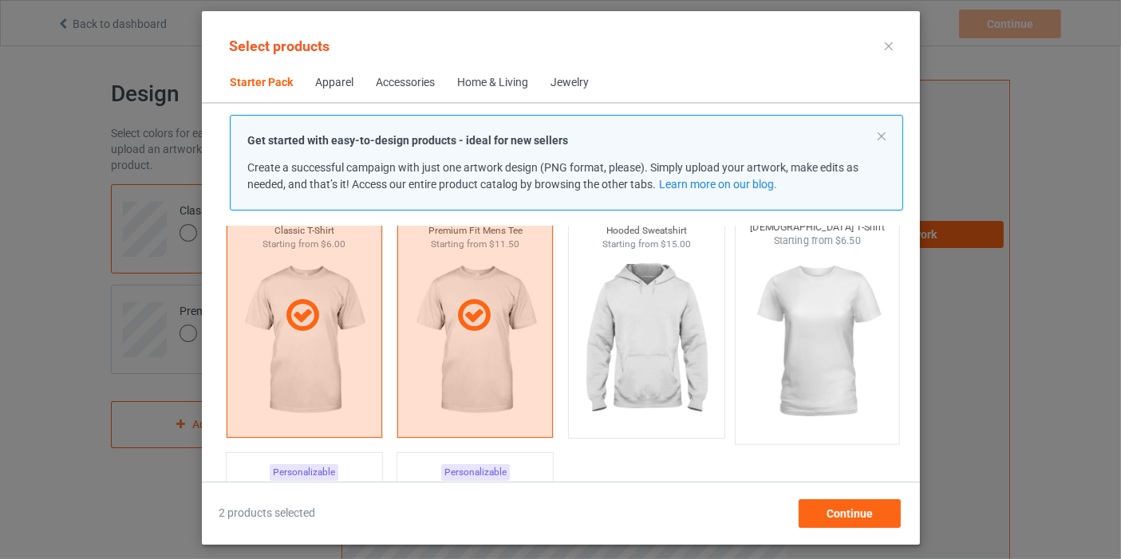
click at [821, 354] on img at bounding box center [817, 342] width 150 height 188
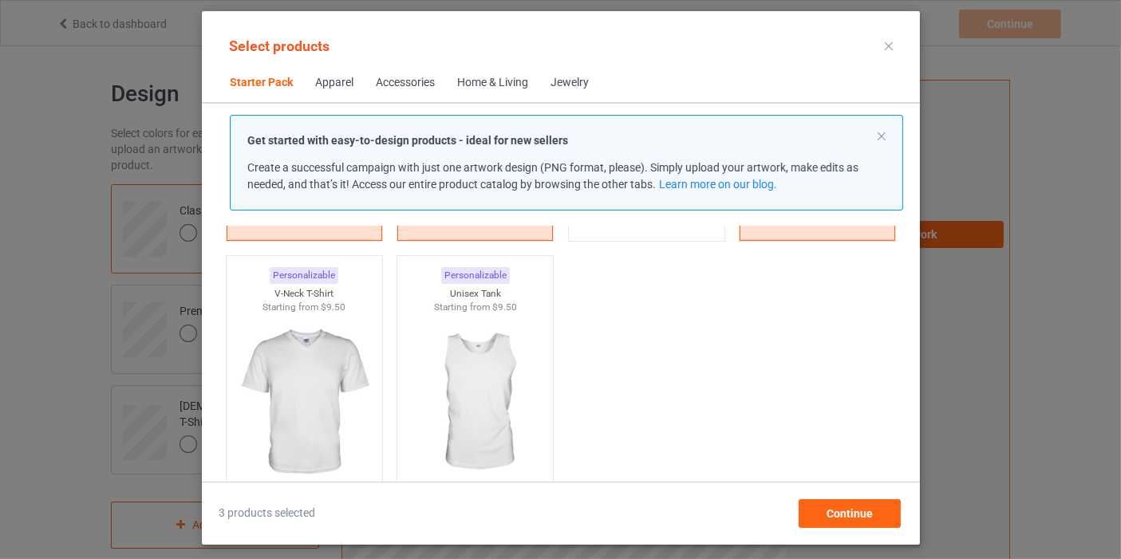
scroll to position [266, 0]
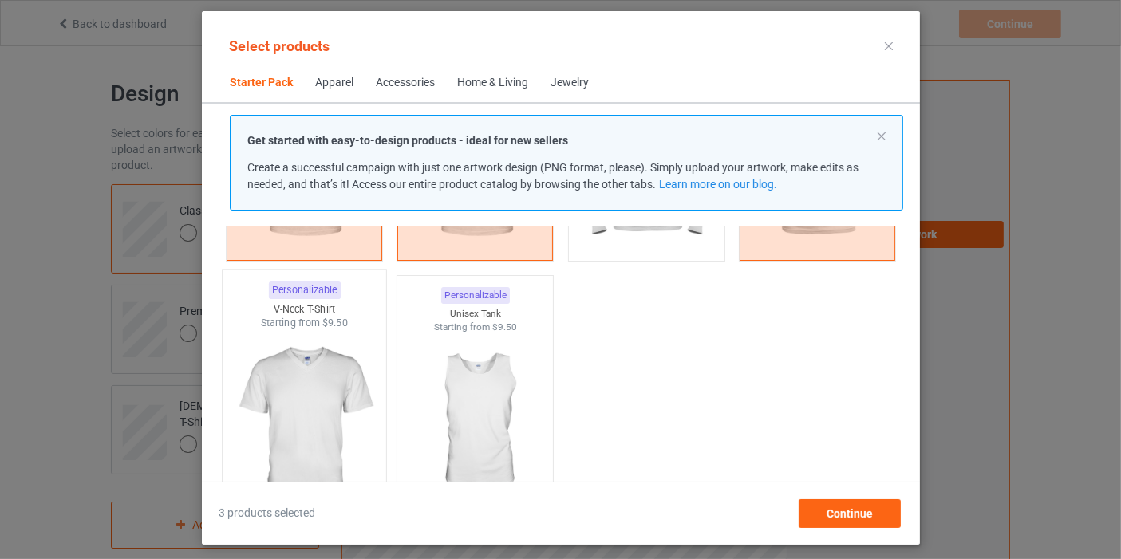
click at [317, 385] on img at bounding box center [304, 424] width 150 height 188
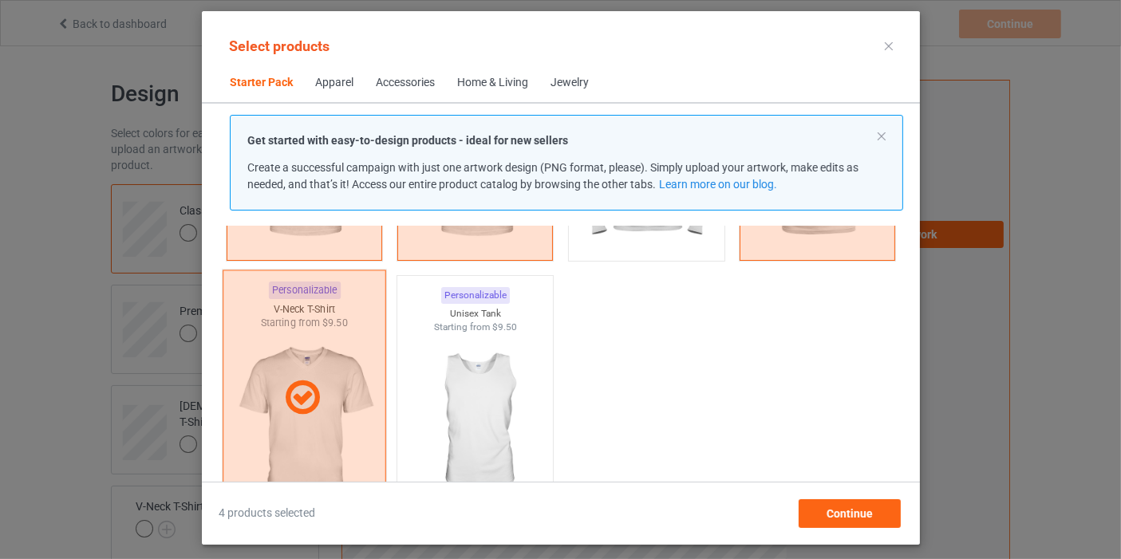
scroll to position [354, 0]
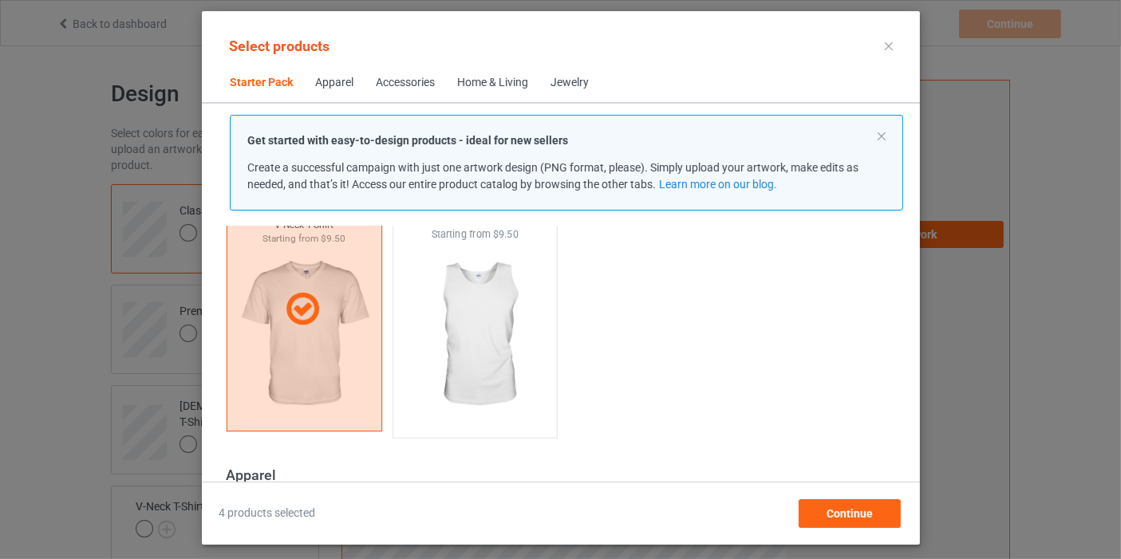
click at [462, 334] on img at bounding box center [475, 336] width 150 height 188
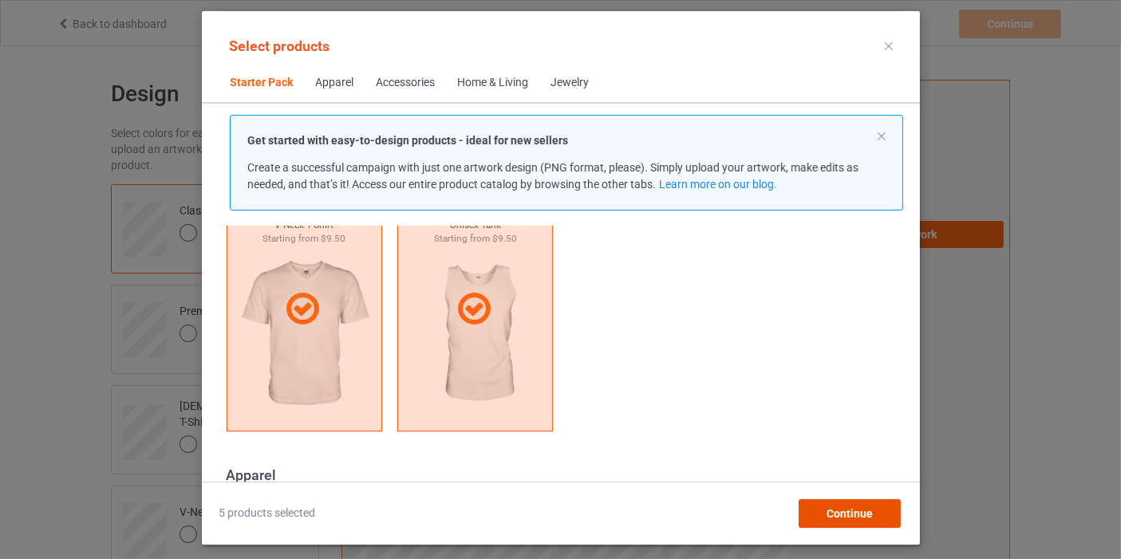
click at [897, 523] on div "Continue" at bounding box center [849, 514] width 102 height 29
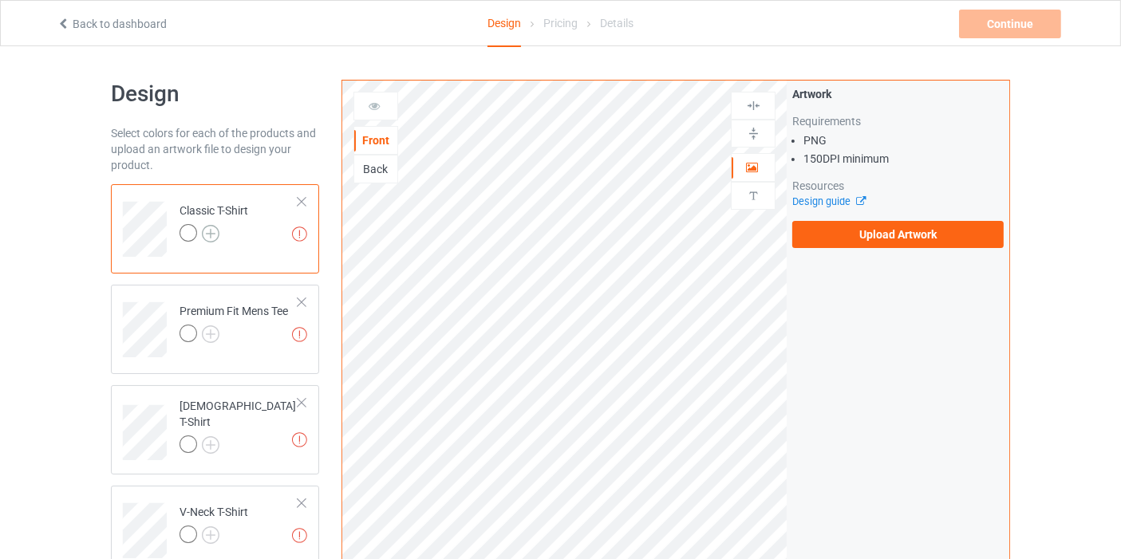
click at [203, 233] on img at bounding box center [211, 234] width 18 height 18
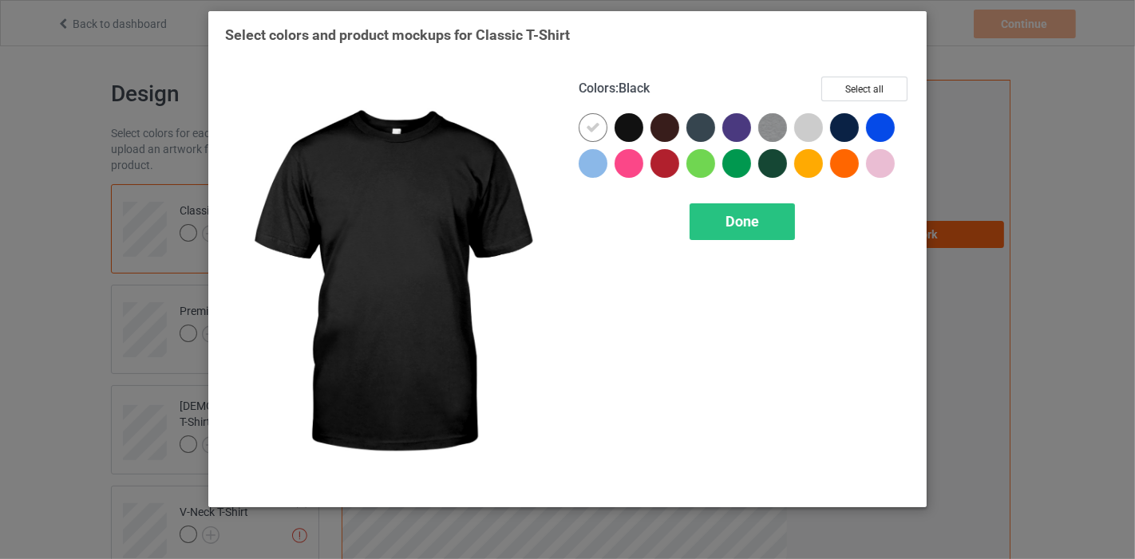
click at [642, 124] on div at bounding box center [628, 127] width 29 height 29
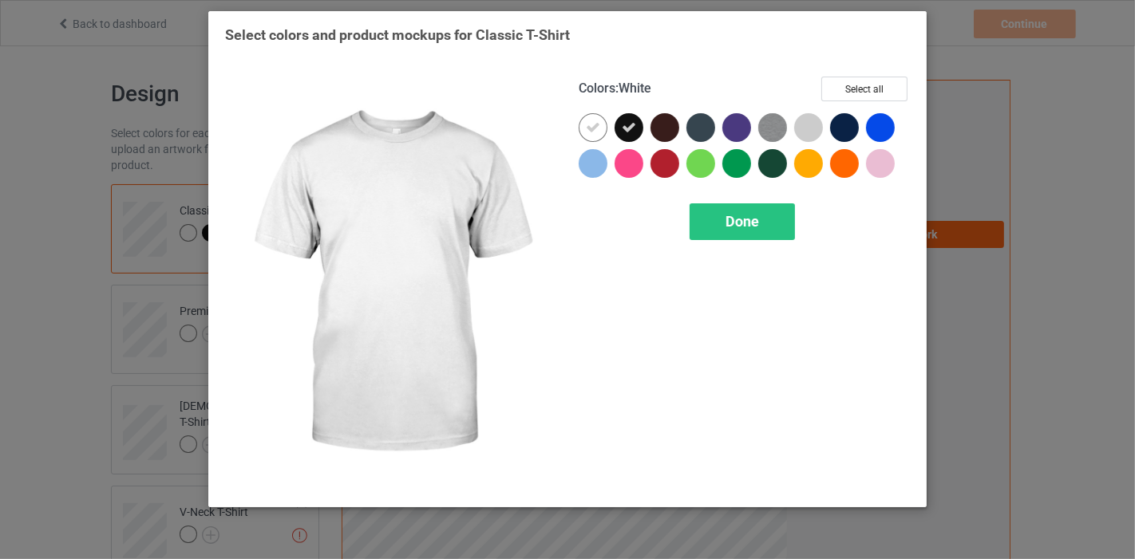
click at [583, 126] on div at bounding box center [593, 127] width 29 height 29
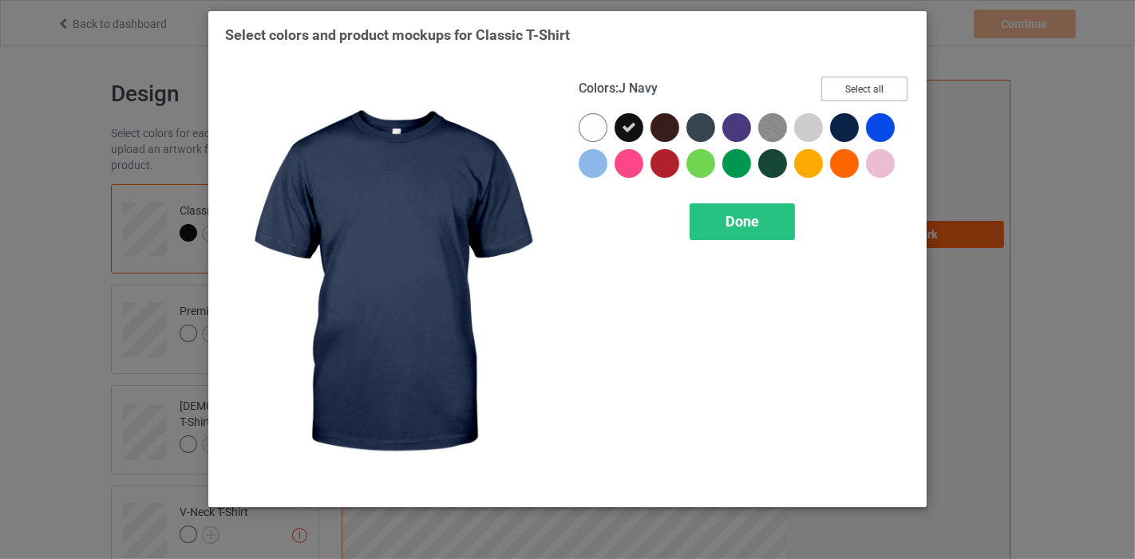
click at [867, 92] on button "Select all" at bounding box center [864, 89] width 86 height 25
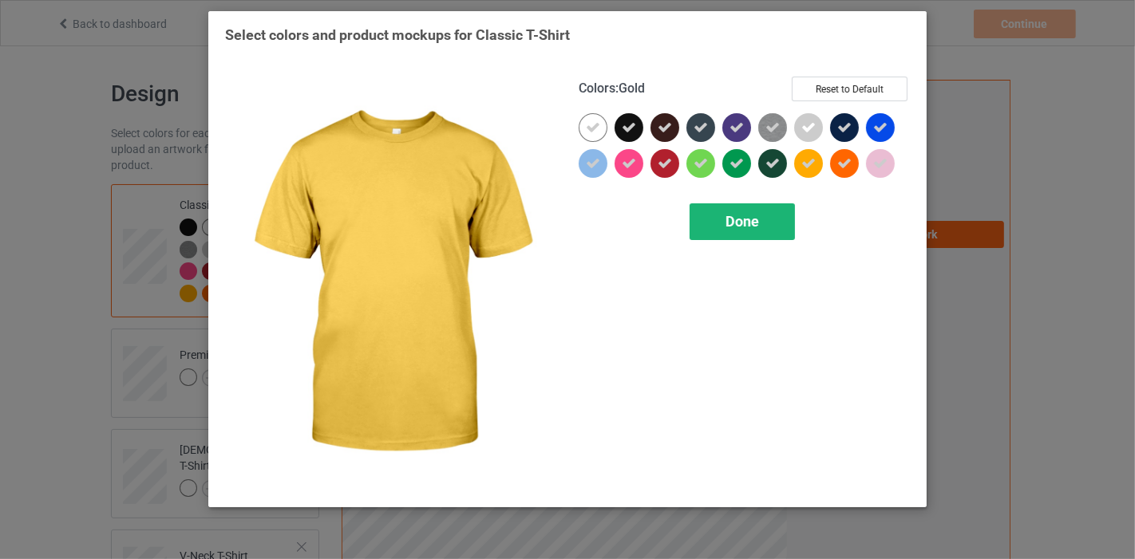
click at [785, 224] on div "Done" at bounding box center [741, 221] width 105 height 37
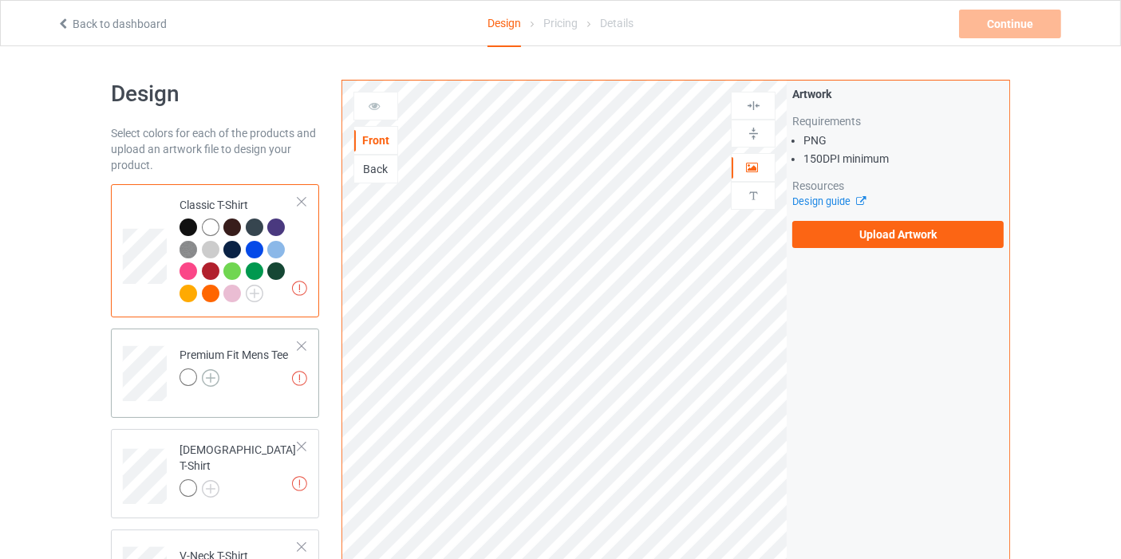
click at [215, 376] on img at bounding box center [211, 378] width 18 height 18
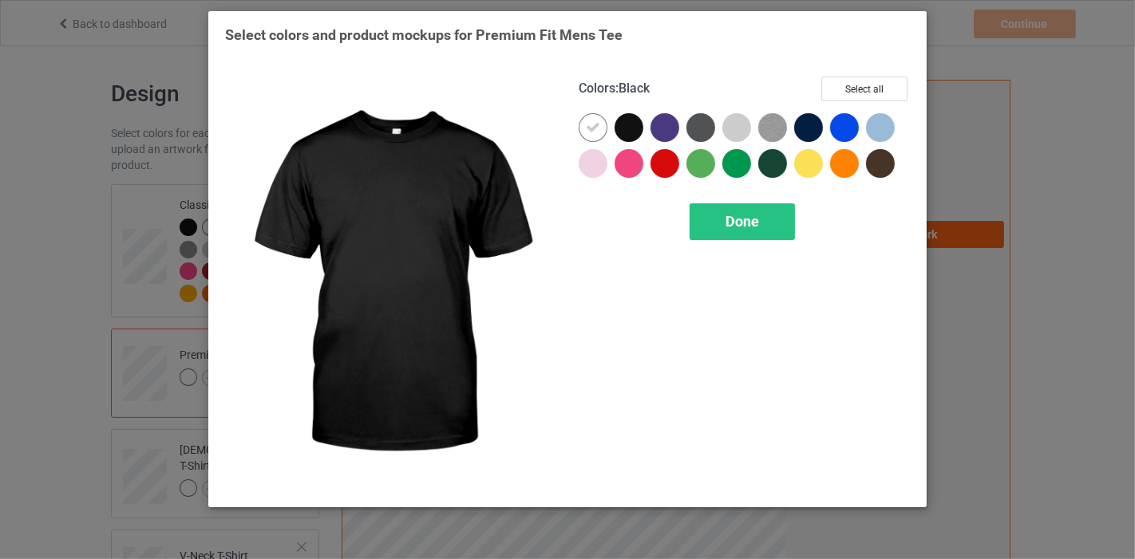
click at [618, 125] on div at bounding box center [628, 127] width 29 height 29
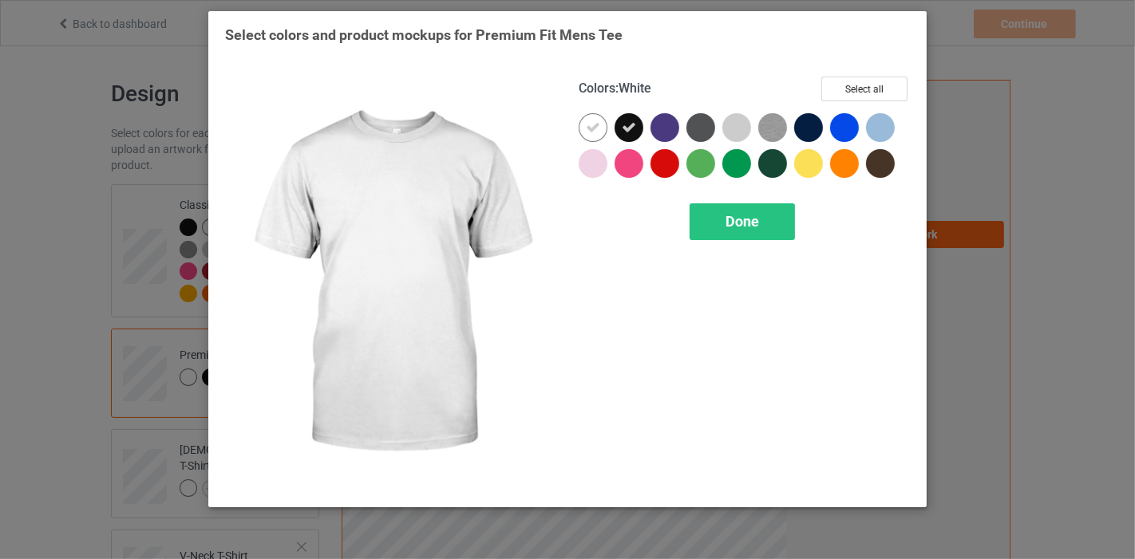
click at [602, 119] on div at bounding box center [593, 127] width 29 height 29
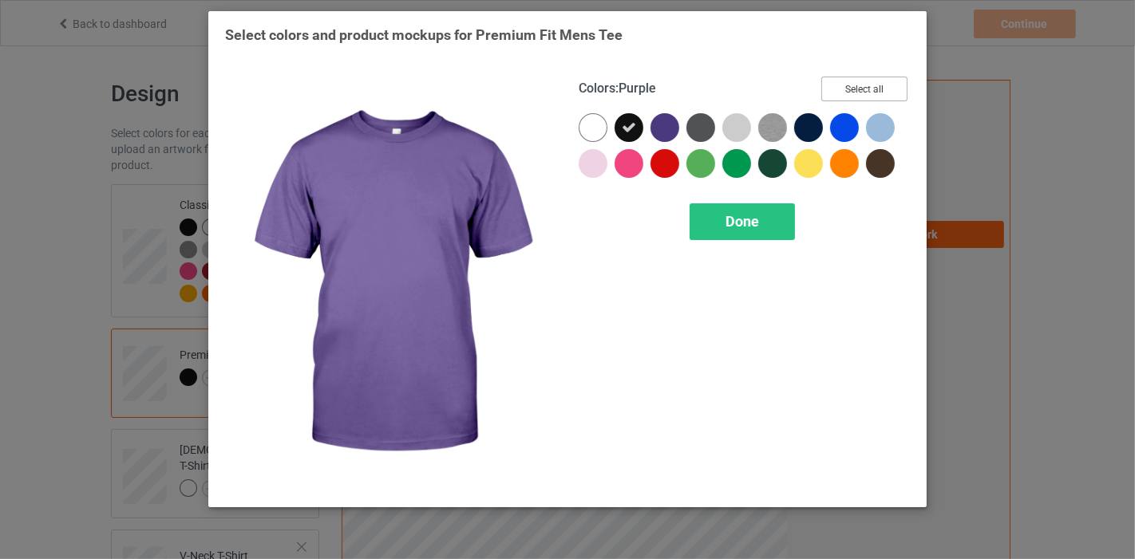
click at [885, 85] on button "Select all" at bounding box center [864, 89] width 86 height 25
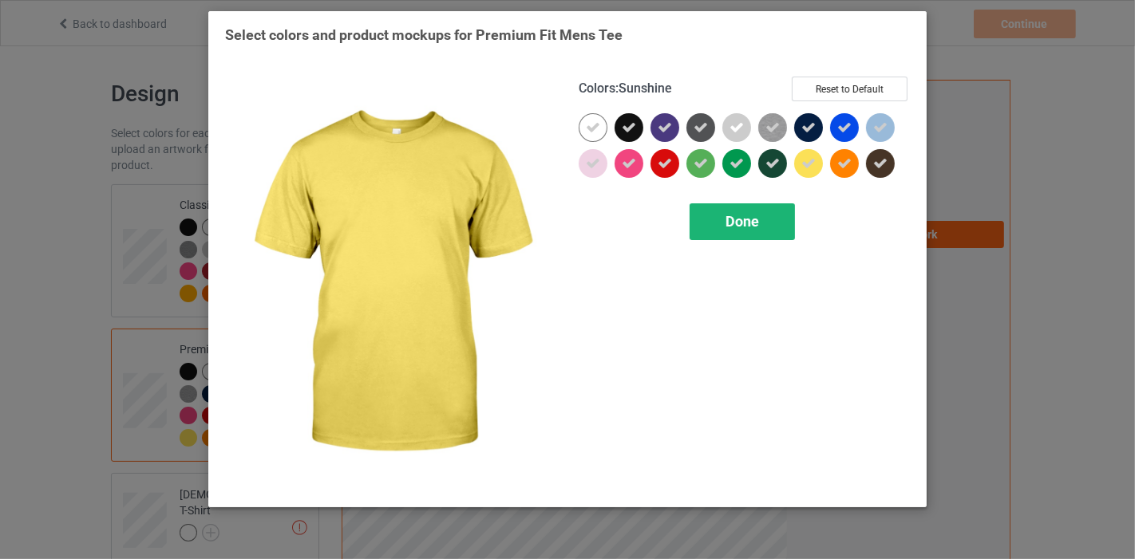
click at [761, 238] on div "Done" at bounding box center [741, 221] width 105 height 37
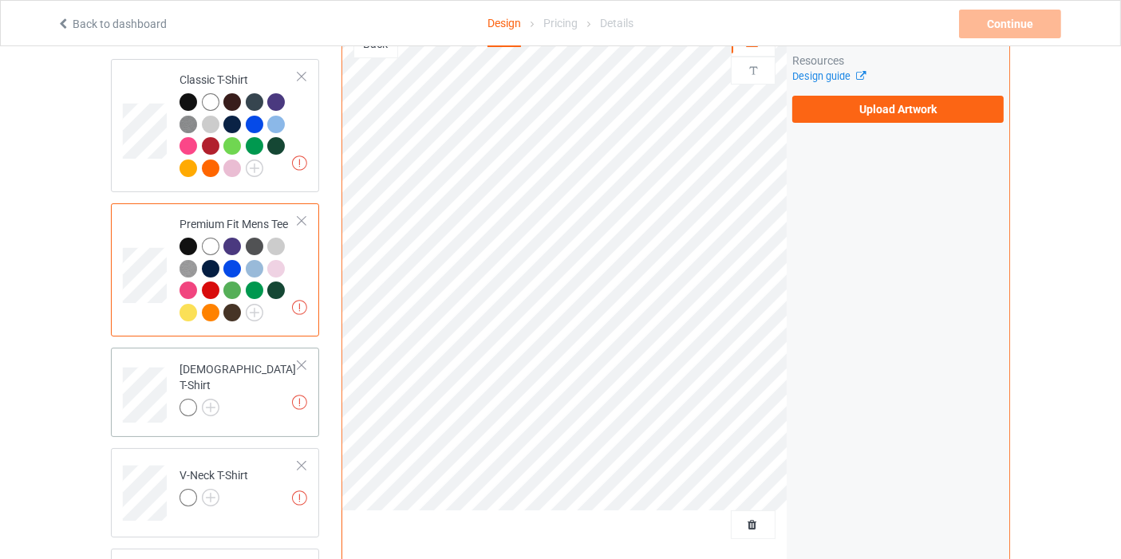
scroll to position [177, 0]
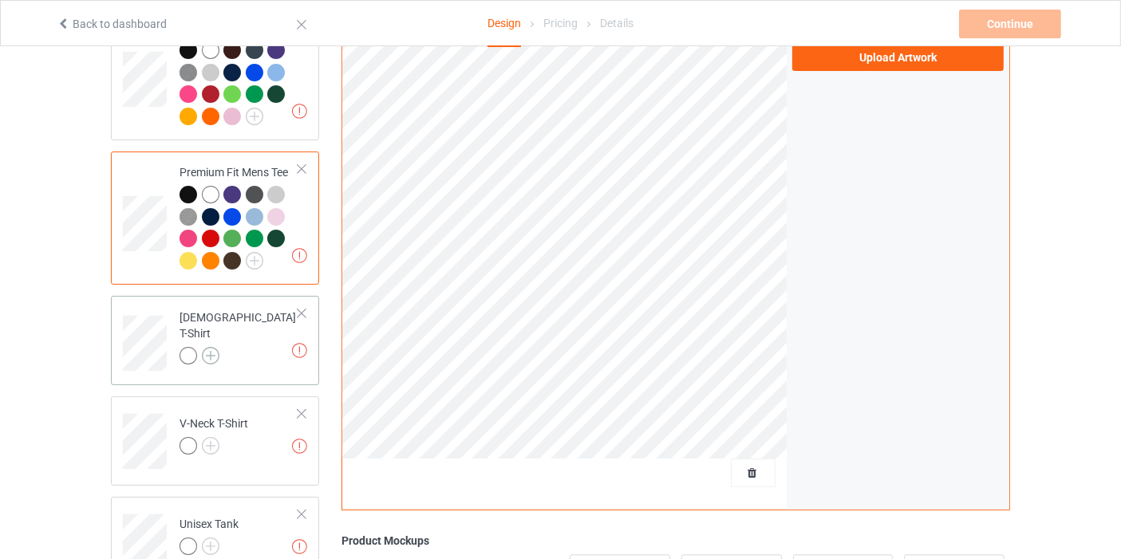
click at [211, 350] on img at bounding box center [211, 356] width 18 height 18
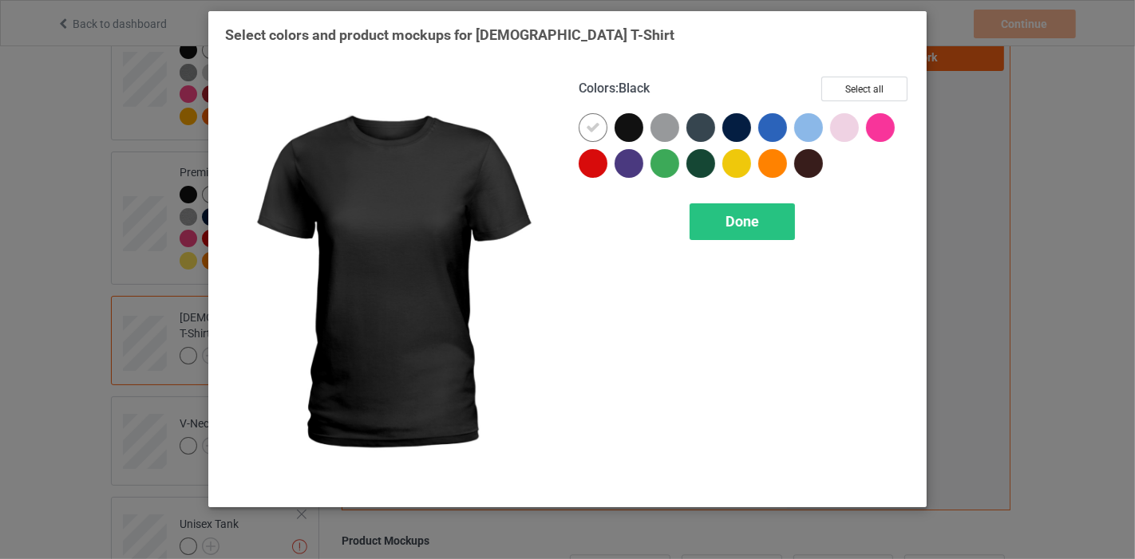
click at [630, 124] on div at bounding box center [628, 127] width 29 height 29
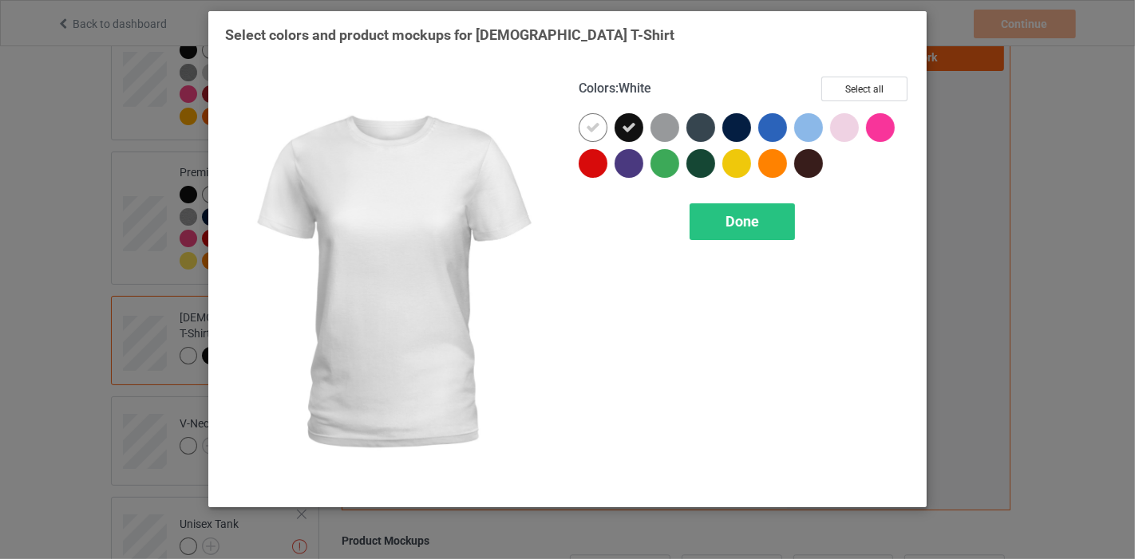
click at [587, 123] on icon at bounding box center [593, 127] width 14 height 14
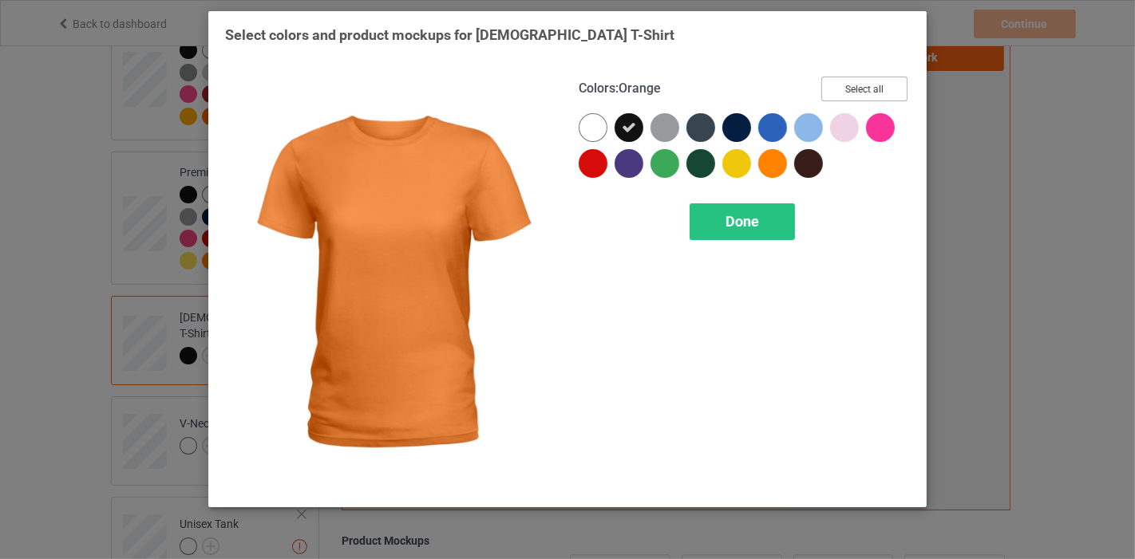
click at [887, 87] on button "Select all" at bounding box center [864, 89] width 86 height 25
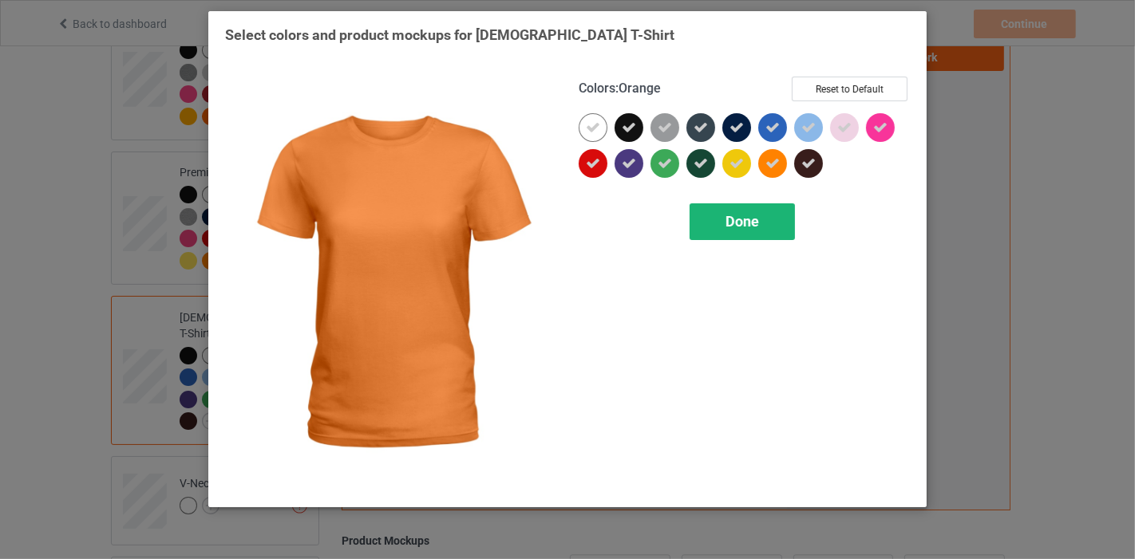
click at [764, 211] on div "Done" at bounding box center [741, 221] width 105 height 37
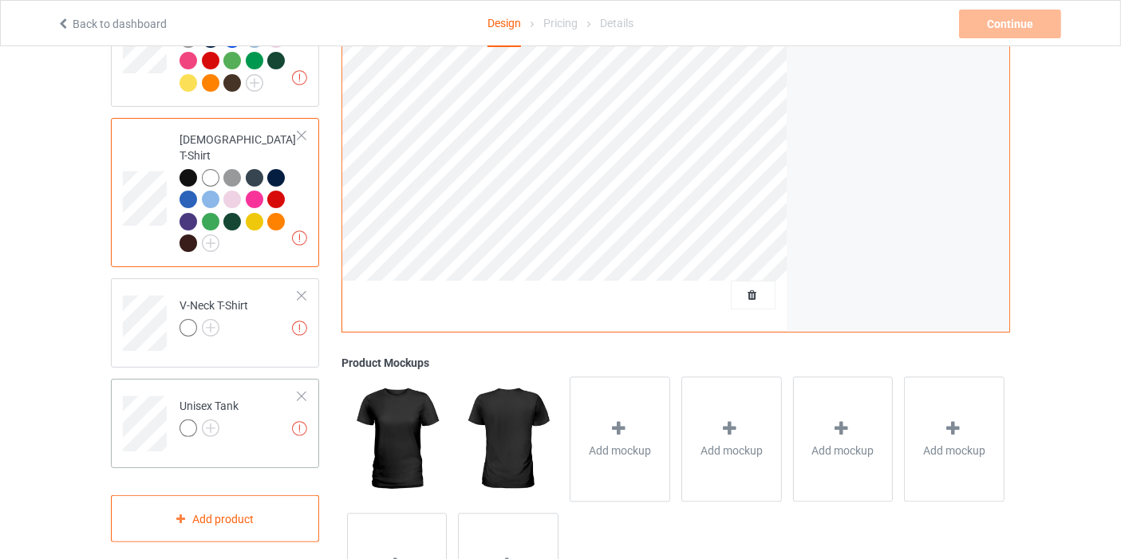
scroll to position [443, 0]
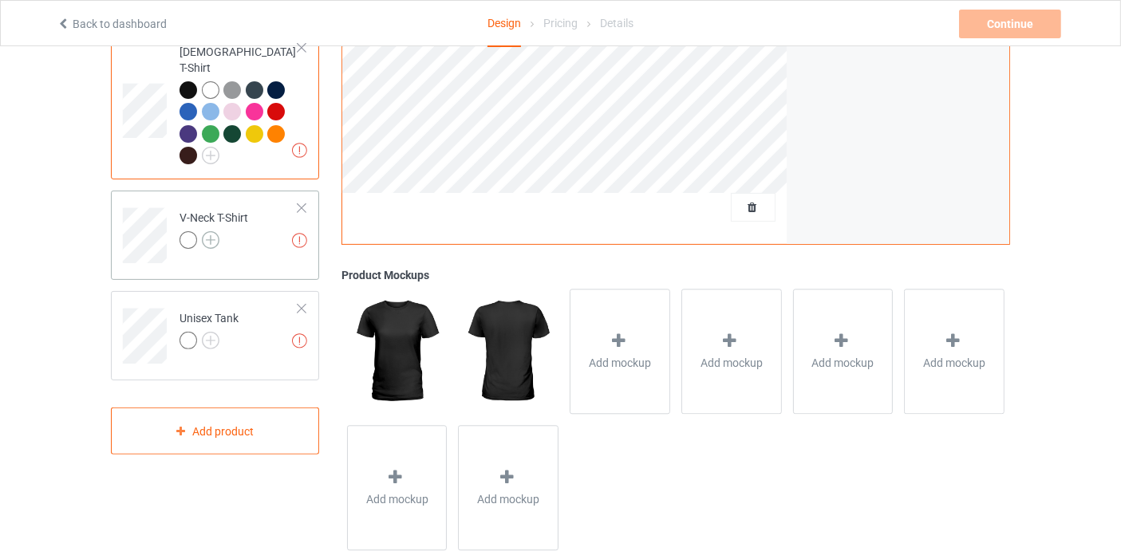
click at [202, 231] on img at bounding box center [211, 240] width 18 height 18
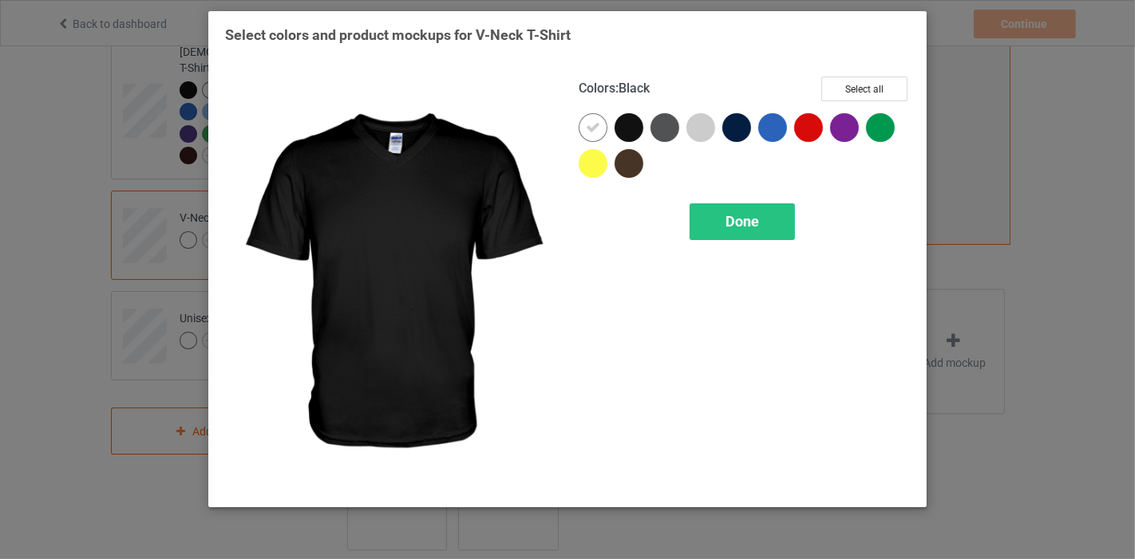
click at [620, 118] on div at bounding box center [628, 127] width 29 height 29
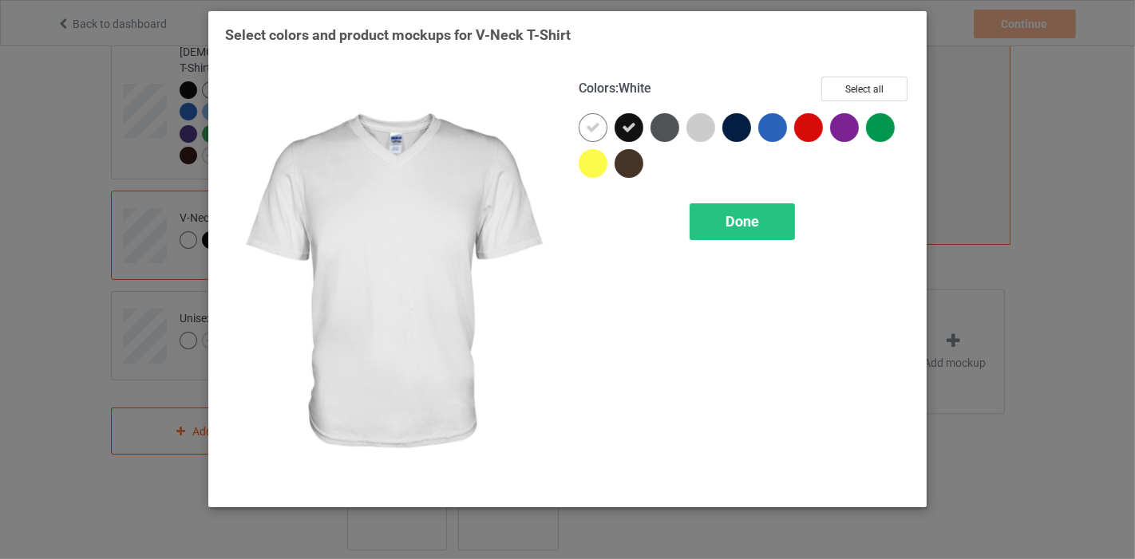
click at [579, 120] on div at bounding box center [597, 131] width 36 height 36
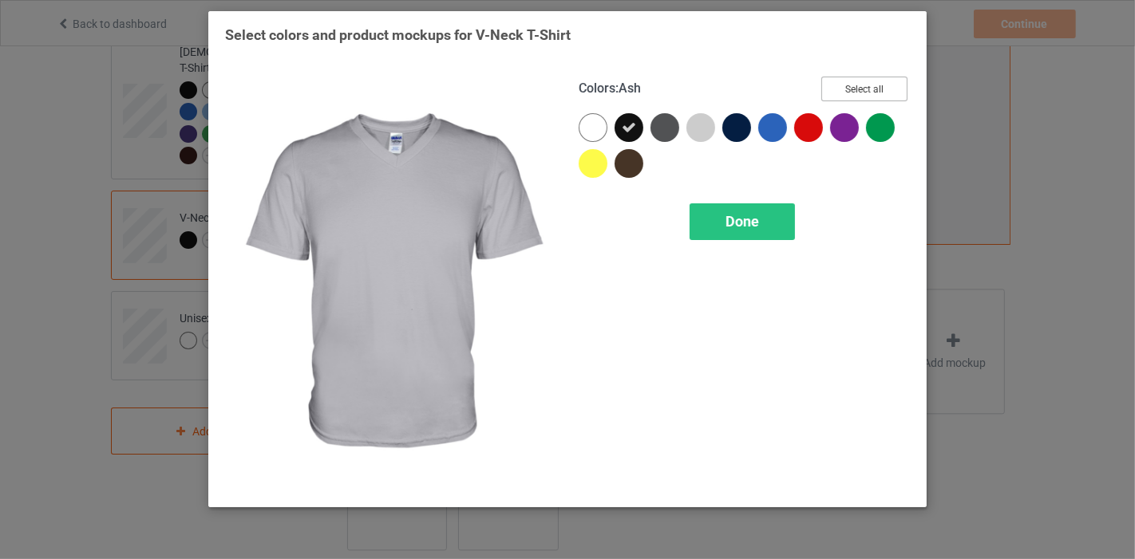
click at [846, 90] on button "Select all" at bounding box center [864, 89] width 86 height 25
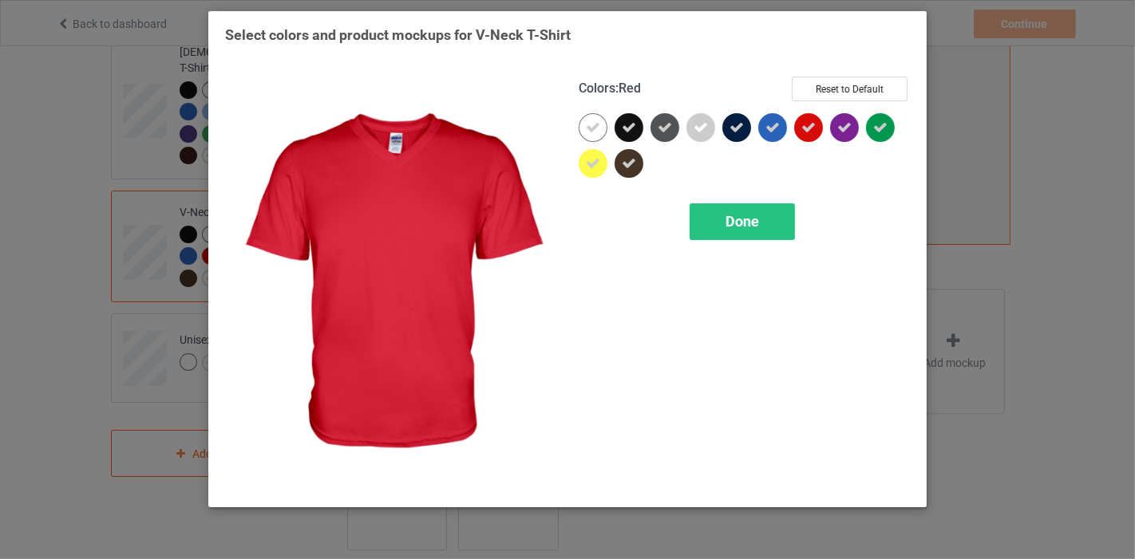
click at [777, 193] on div "Colors : Red Reset to Default Done" at bounding box center [744, 283] width 354 height 436
click at [770, 227] on div "Done" at bounding box center [741, 221] width 105 height 37
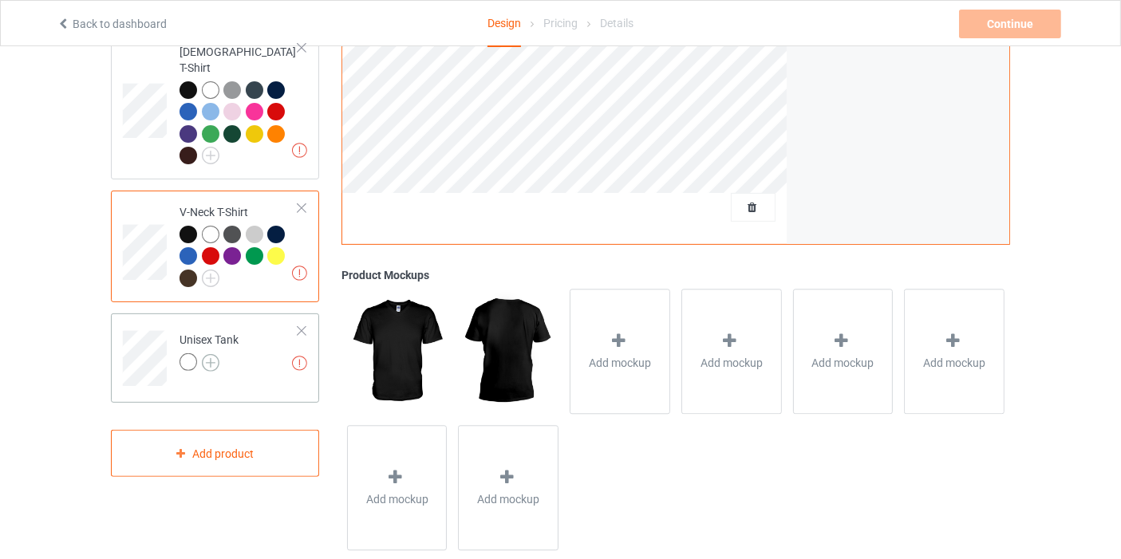
click at [214, 354] on img at bounding box center [211, 363] width 18 height 18
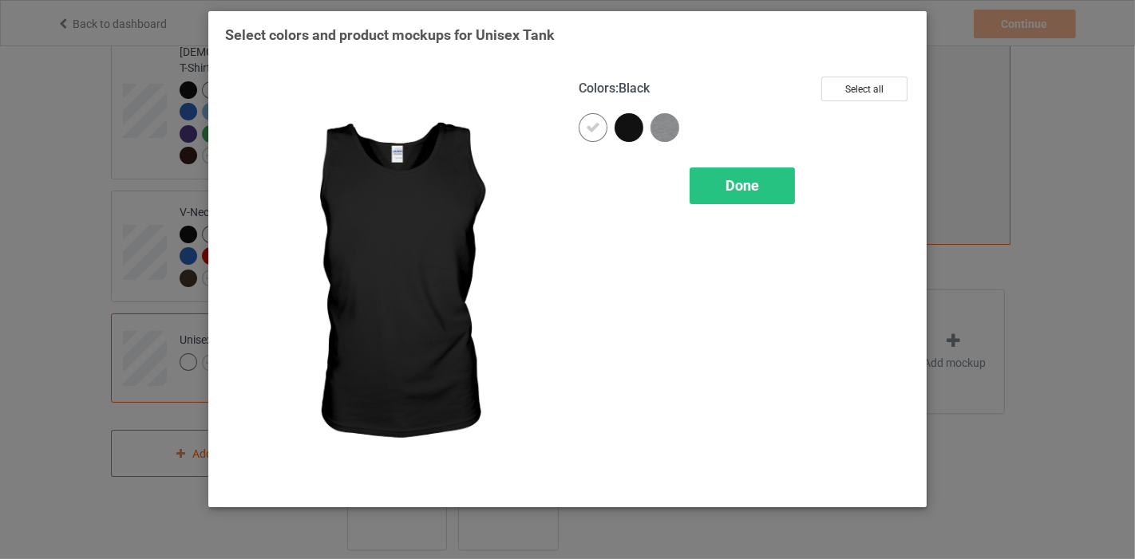
click at [634, 124] on div at bounding box center [628, 127] width 29 height 29
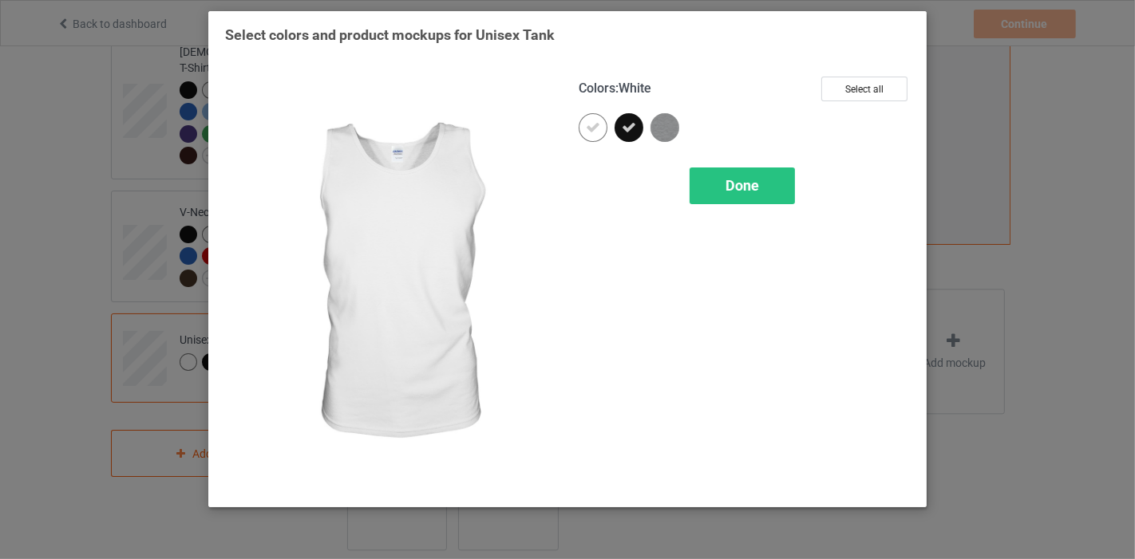
click at [597, 126] on icon at bounding box center [593, 127] width 14 height 14
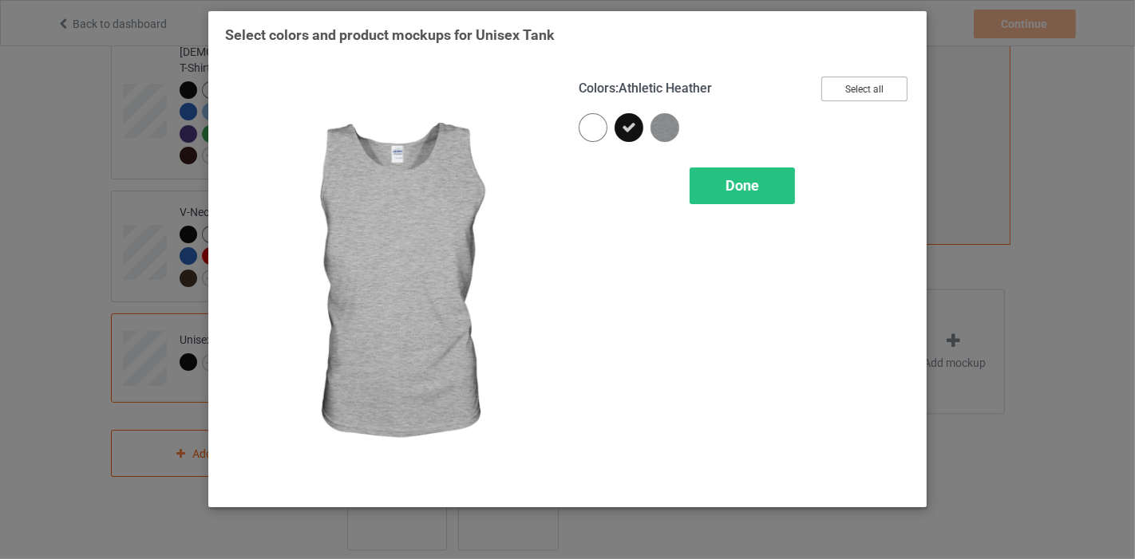
click at [872, 79] on button "Select all" at bounding box center [864, 89] width 86 height 25
click at [741, 195] on div "Done" at bounding box center [741, 186] width 105 height 37
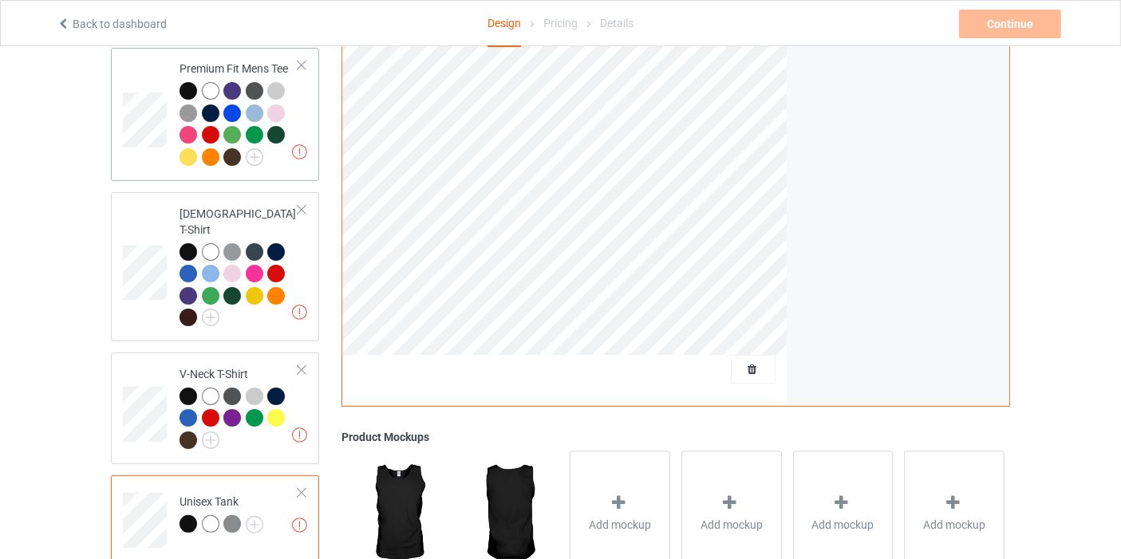
scroll to position [354, 0]
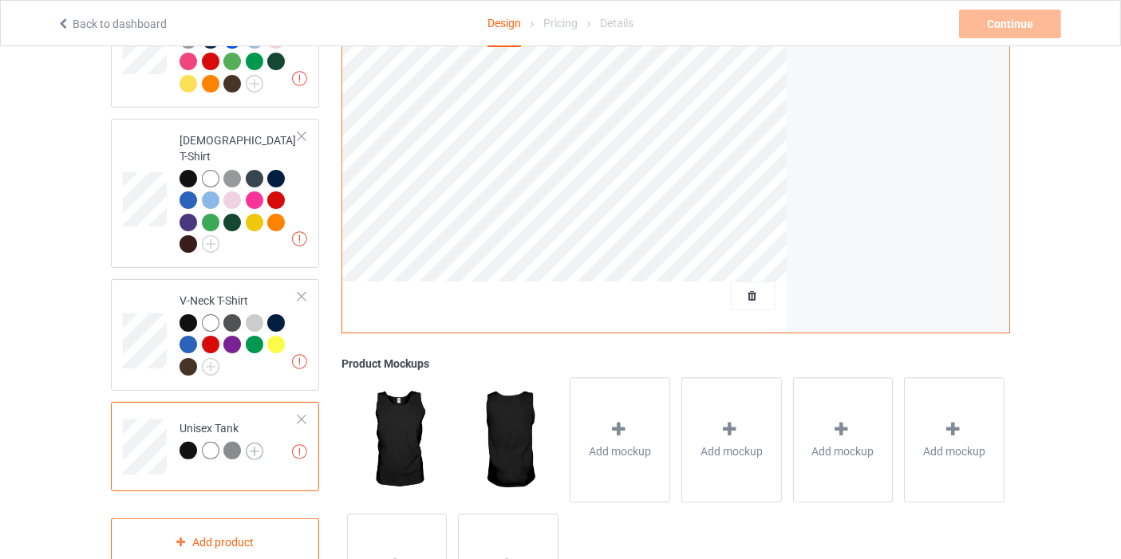
click at [259, 443] on img at bounding box center [255, 452] width 18 height 18
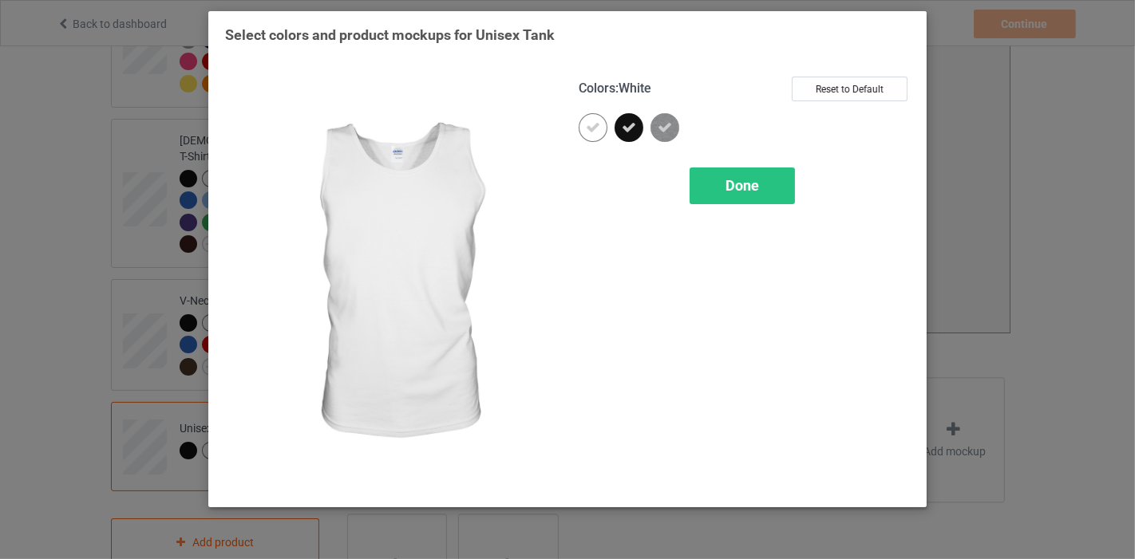
click at [597, 130] on icon at bounding box center [593, 127] width 14 height 14
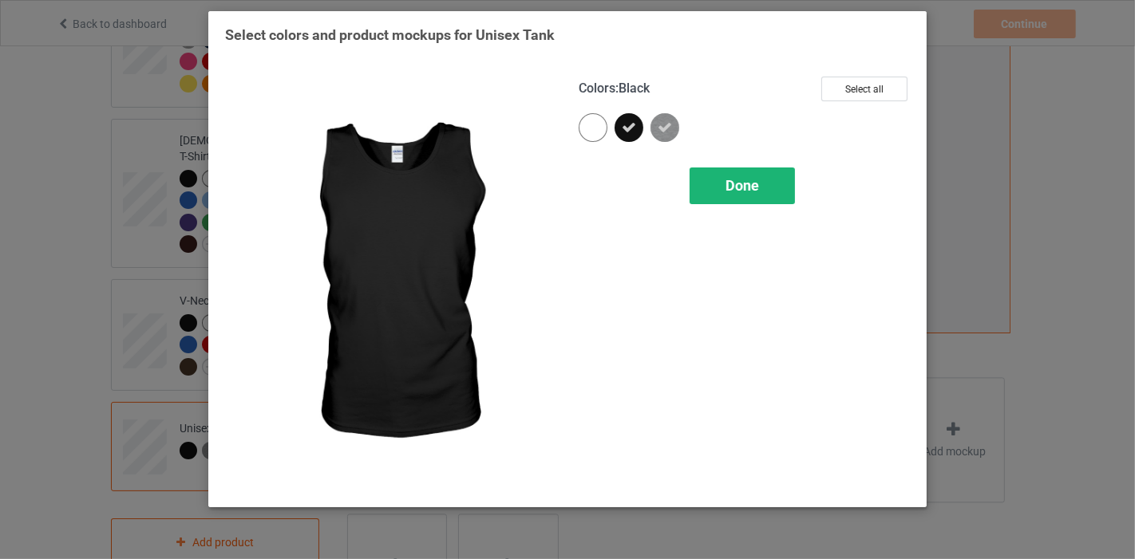
click at [753, 191] on span "Done" at bounding box center [742, 185] width 34 height 17
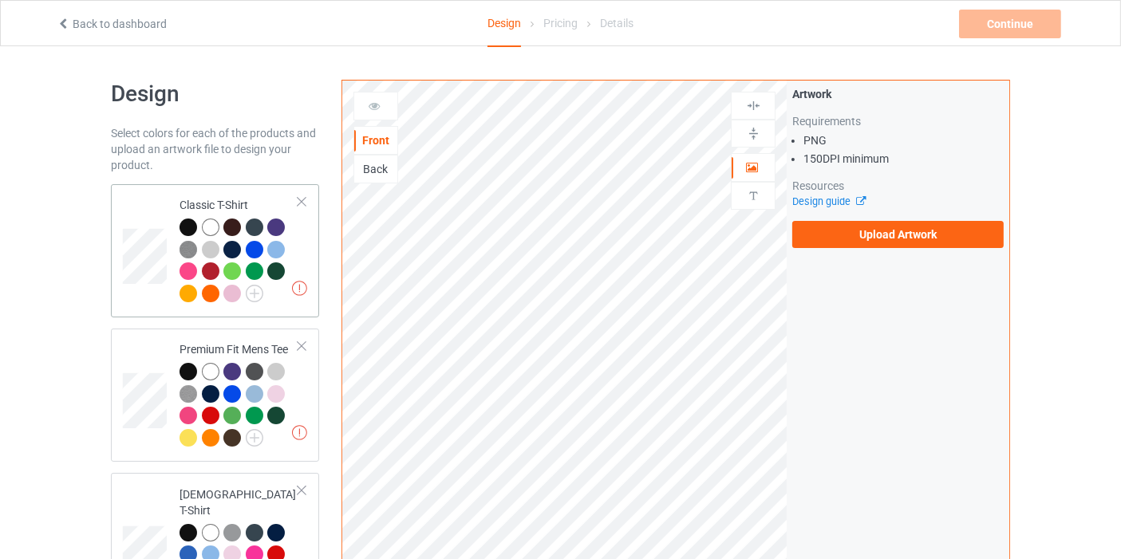
click at [247, 247] on div at bounding box center [255, 250] width 18 height 18
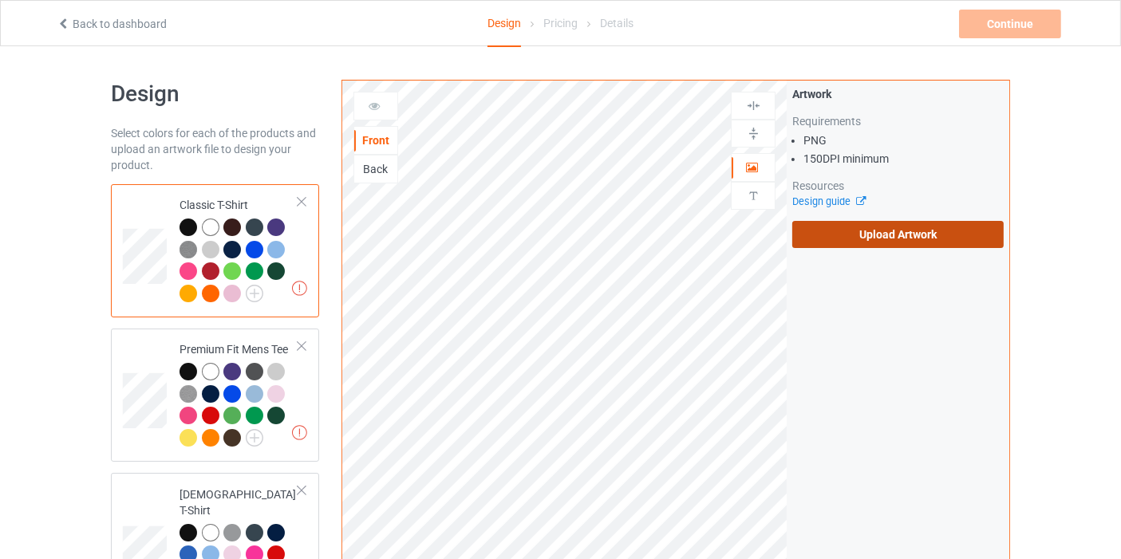
click at [808, 229] on label "Upload Artwork" at bounding box center [897, 234] width 211 height 27
click at [0, 0] on input "Upload Artwork" at bounding box center [0, 0] width 0 height 0
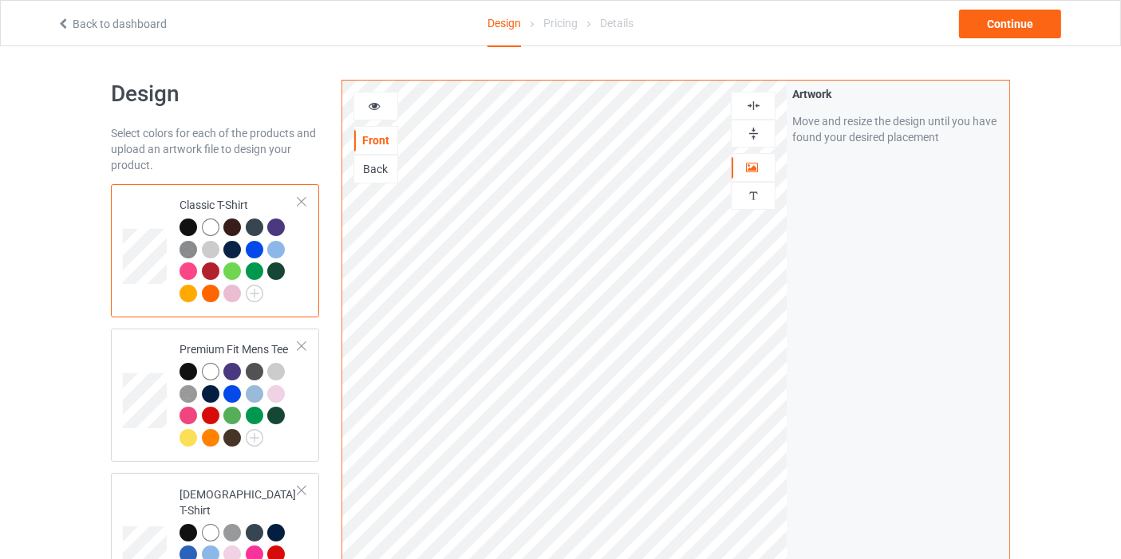
click at [747, 110] on img at bounding box center [753, 105] width 15 height 15
click at [745, 126] on div at bounding box center [753, 133] width 43 height 15
click at [373, 101] on icon at bounding box center [375, 103] width 14 height 11
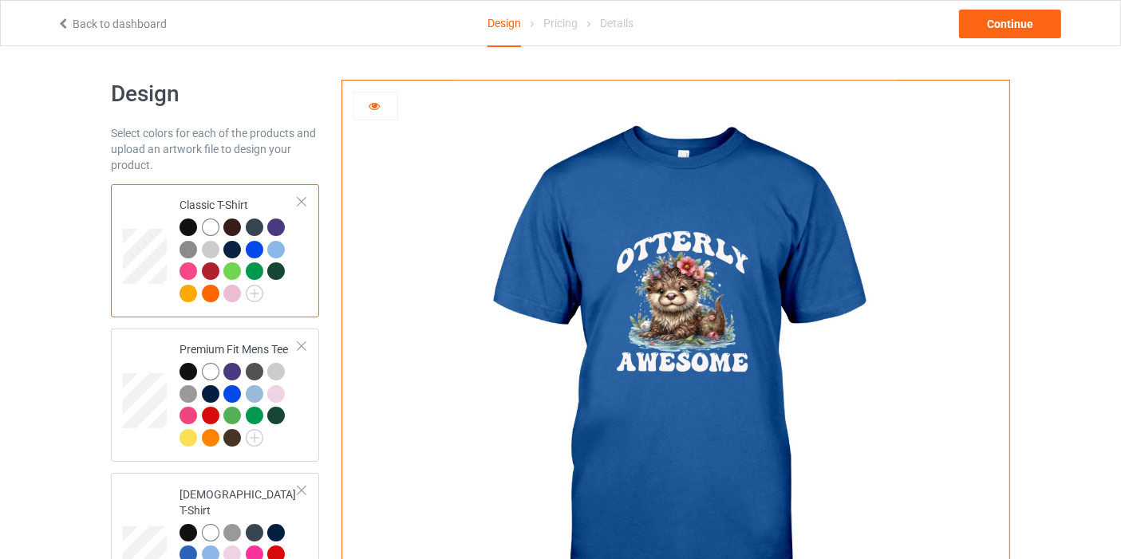
click at [373, 109] on icon at bounding box center [375, 103] width 14 height 11
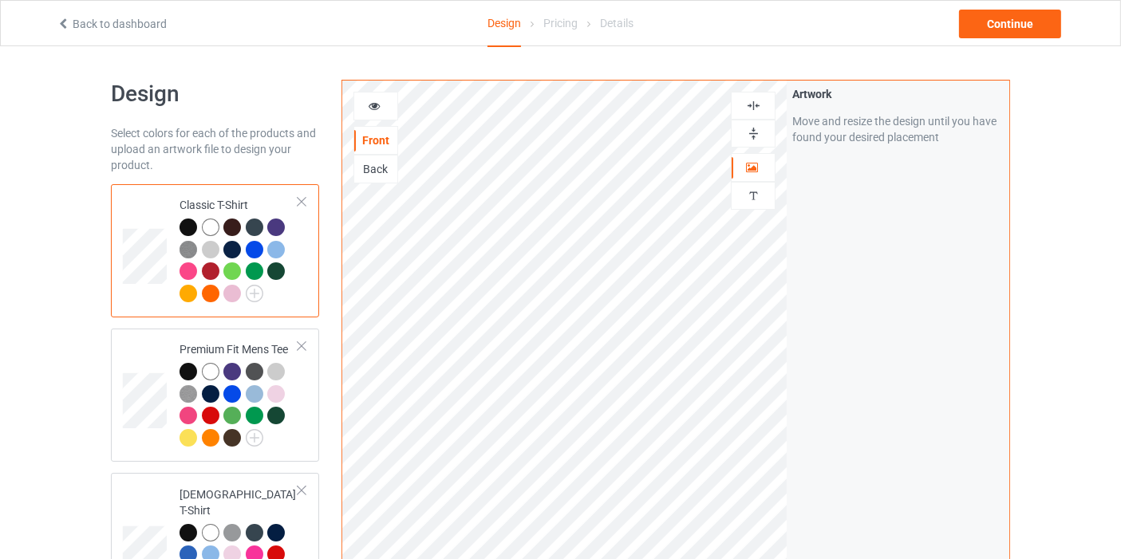
click at [372, 105] on icon at bounding box center [375, 103] width 14 height 11
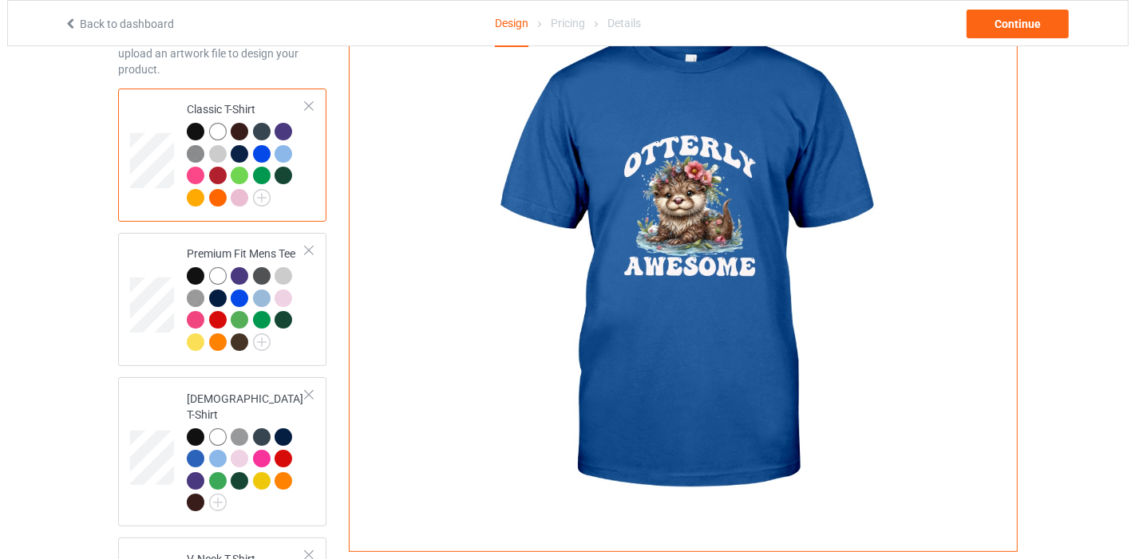
scroll to position [266, 0]
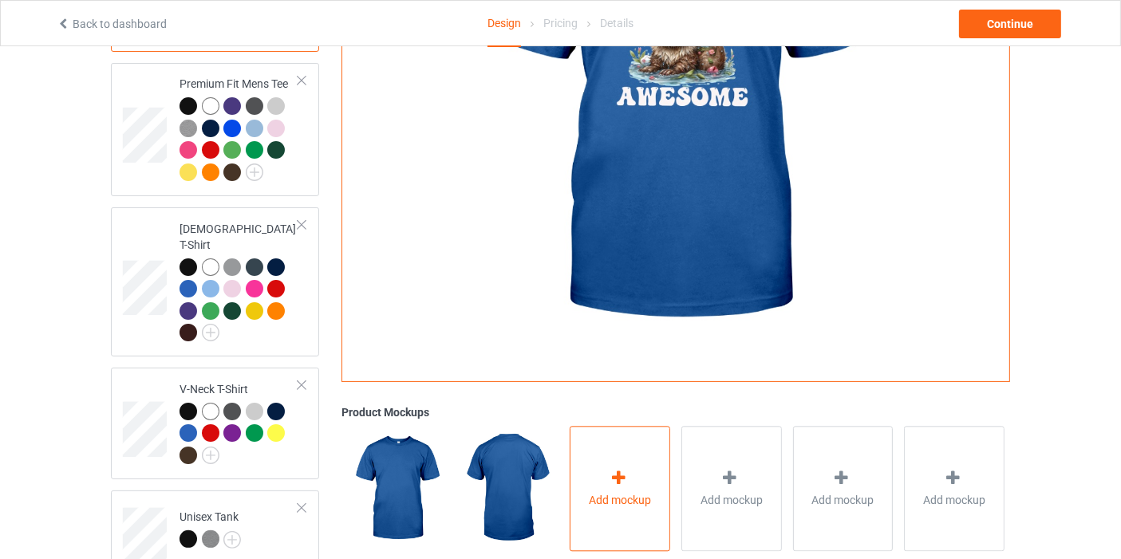
click at [649, 464] on div "Add mockup" at bounding box center [620, 488] width 101 height 125
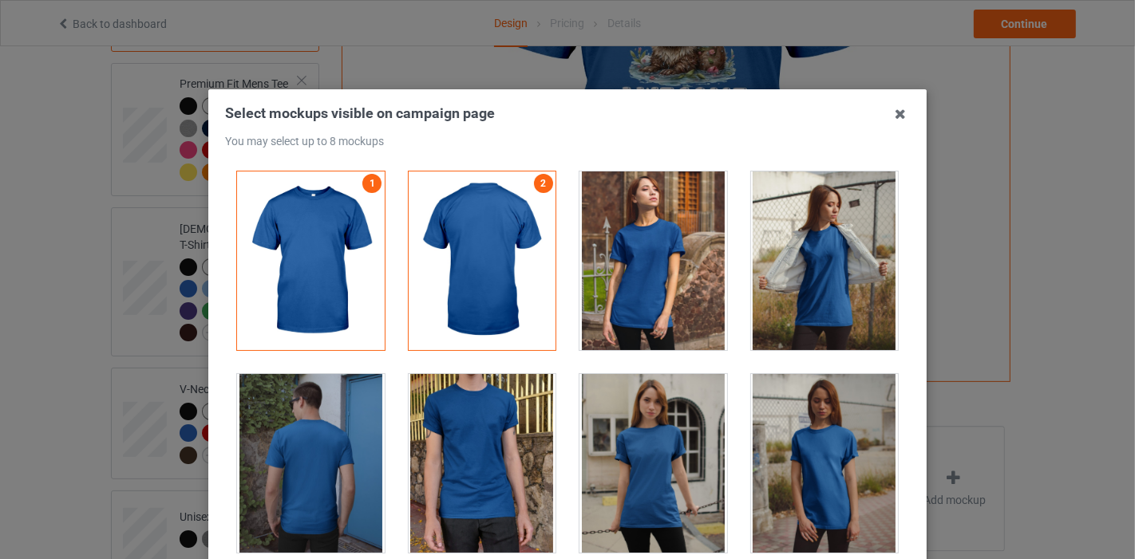
click at [622, 313] on div at bounding box center [653, 261] width 148 height 179
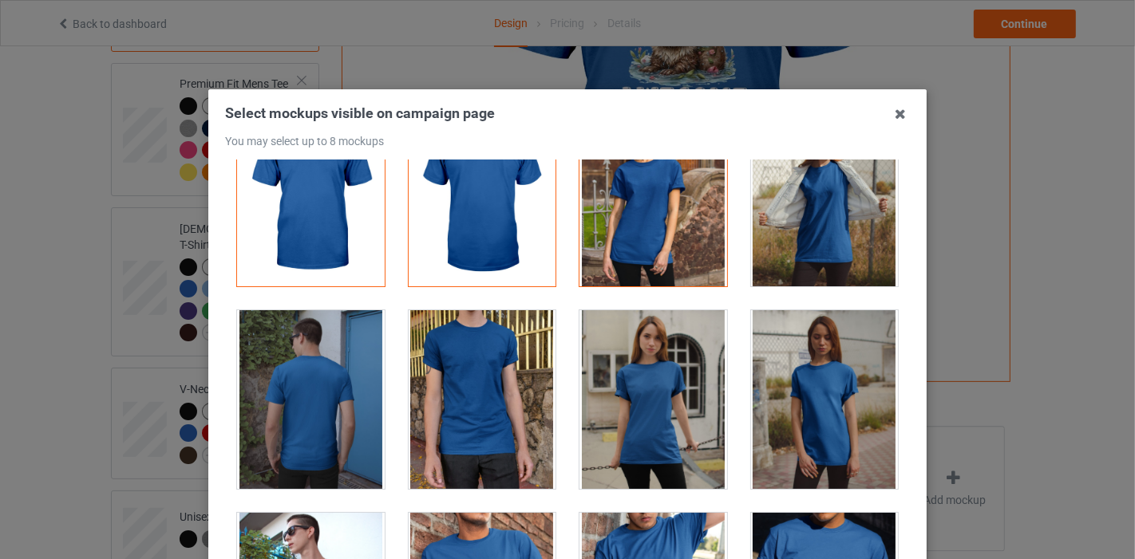
scroll to position [89, 0]
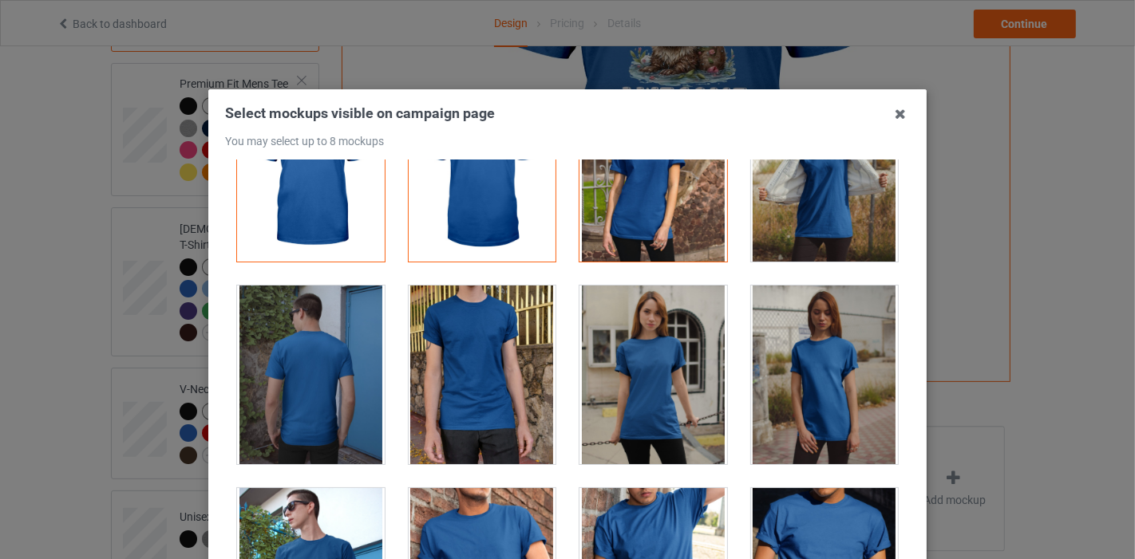
click at [623, 402] on div at bounding box center [653, 375] width 148 height 179
click at [505, 401] on div at bounding box center [483, 375] width 148 height 179
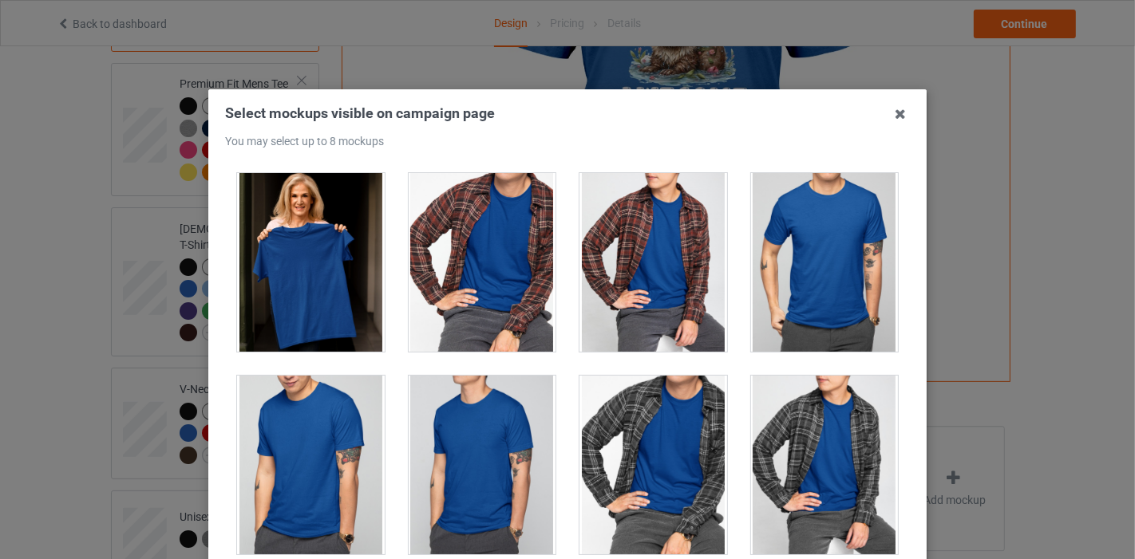
scroll to position [4433, 0]
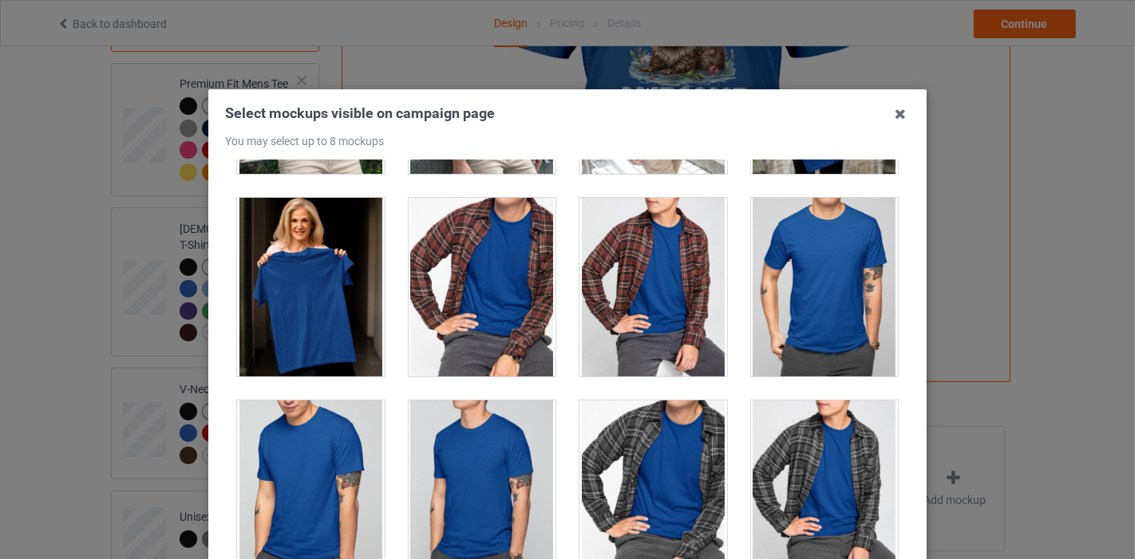
click at [784, 285] on div at bounding box center [825, 287] width 148 height 179
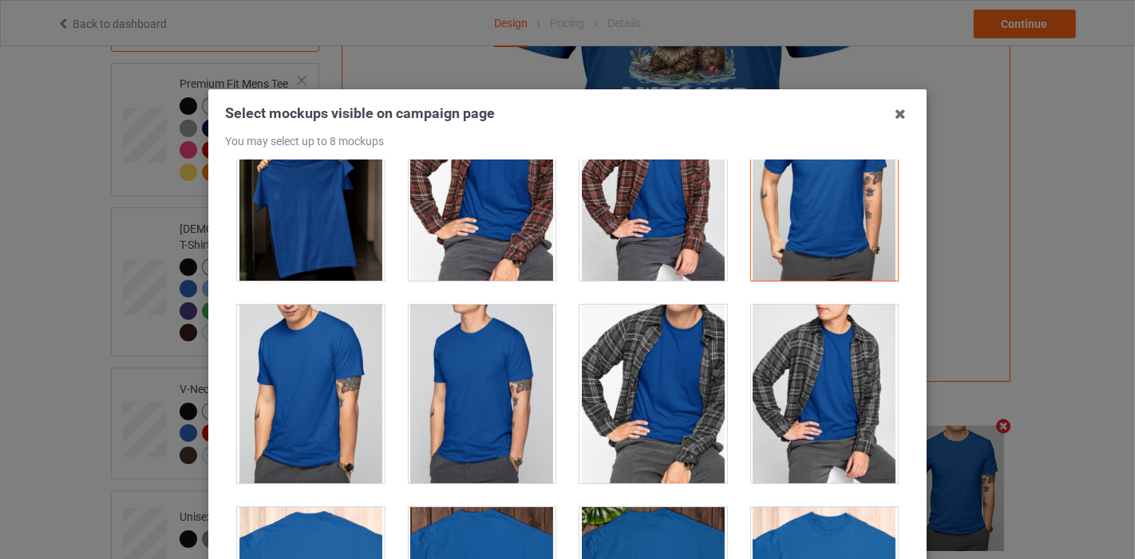
scroll to position [4521, 0]
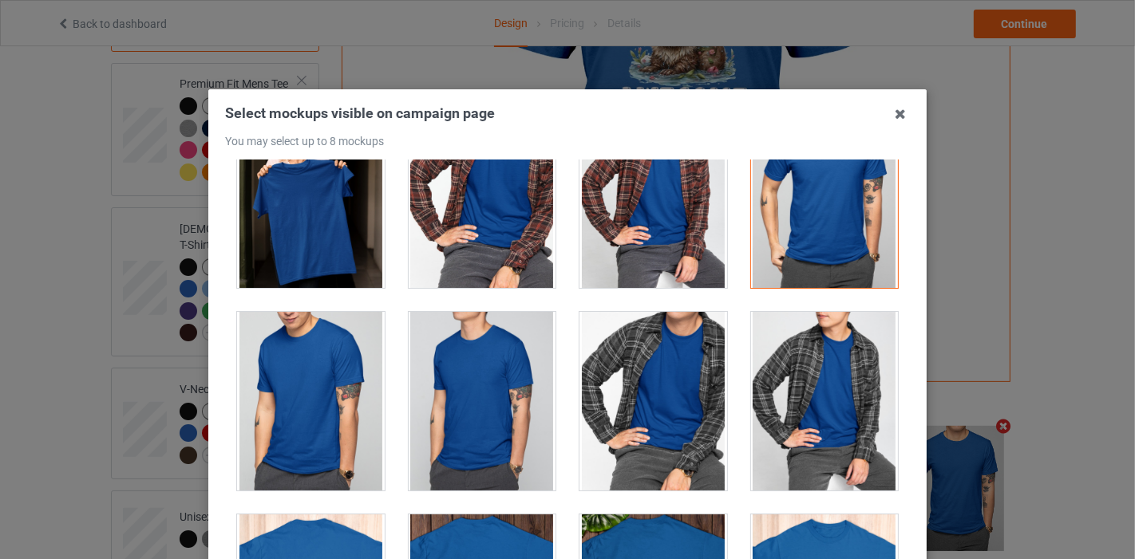
click at [674, 334] on div at bounding box center [653, 401] width 148 height 179
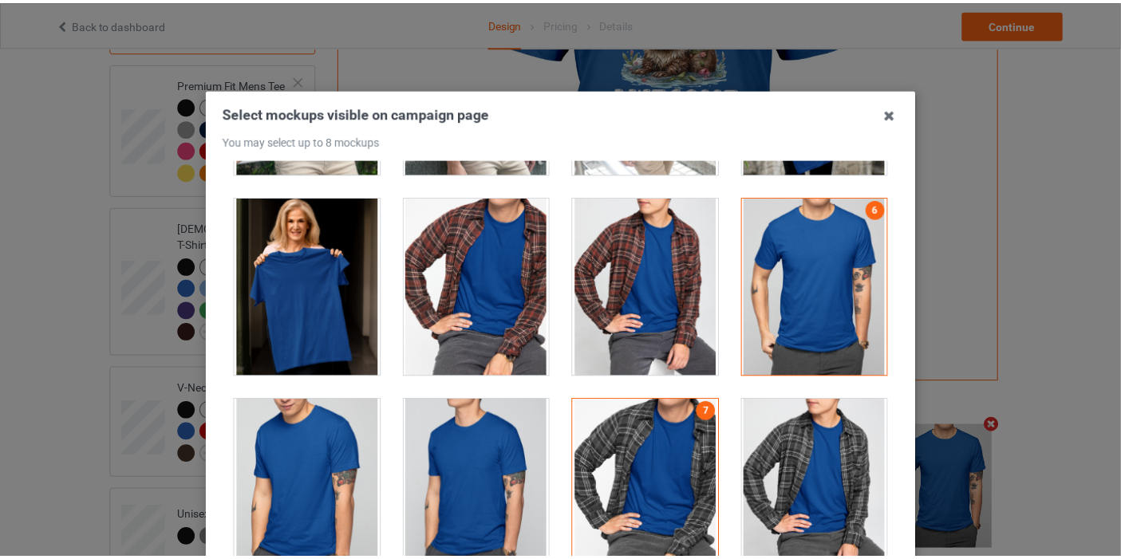
scroll to position [4344, 0]
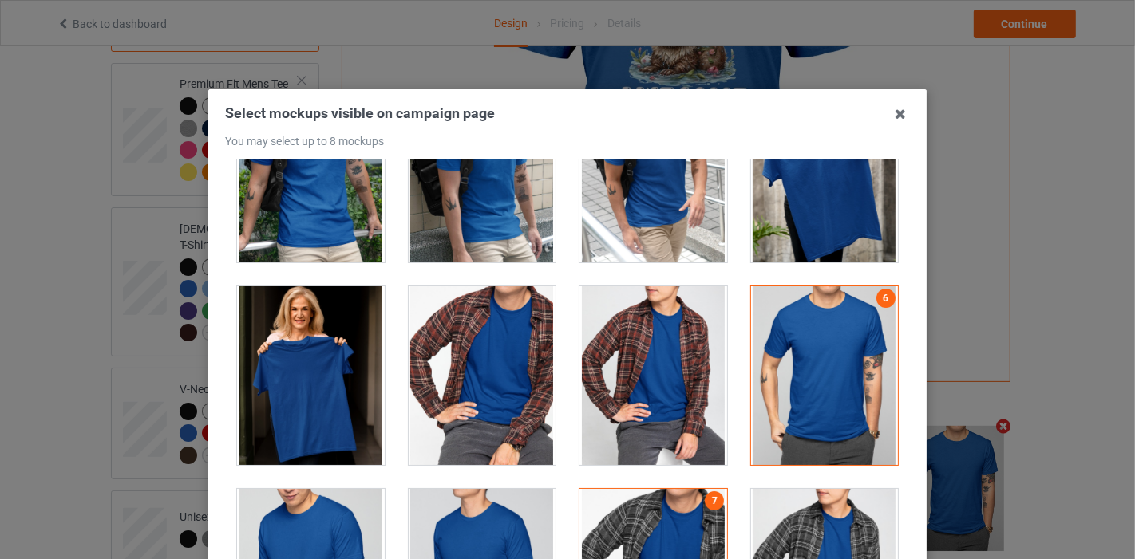
click at [326, 389] on div at bounding box center [311, 375] width 148 height 179
click at [900, 116] on icon at bounding box center [900, 114] width 26 height 26
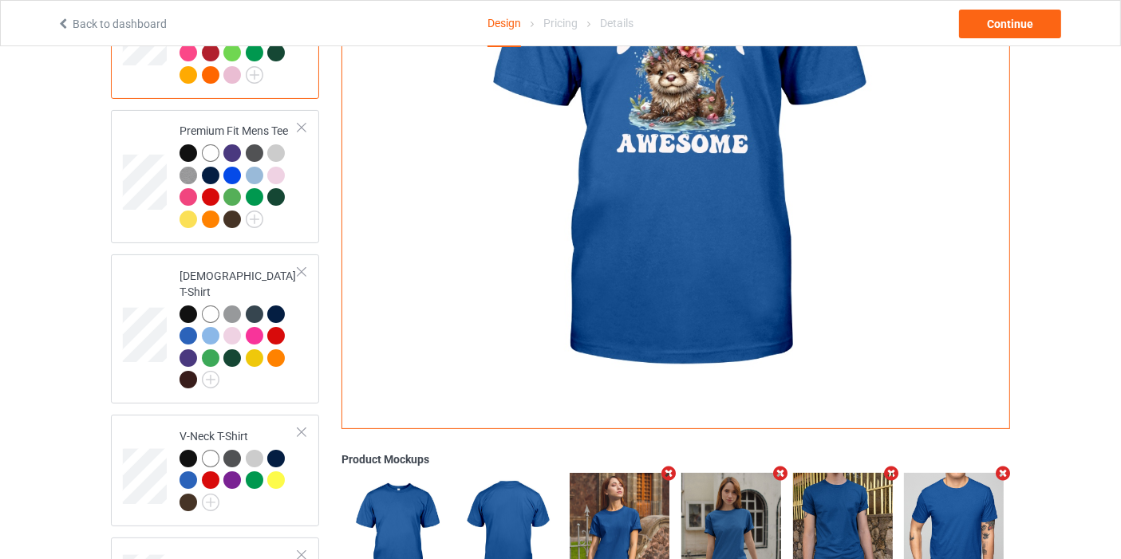
scroll to position [77, 0]
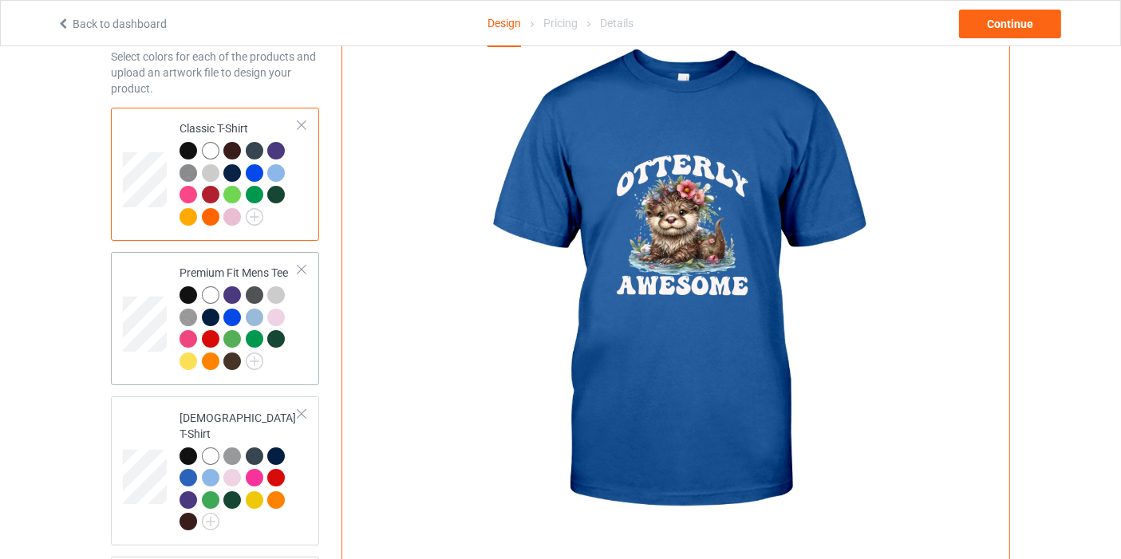
click at [182, 304] on div at bounding box center [191, 297] width 22 height 22
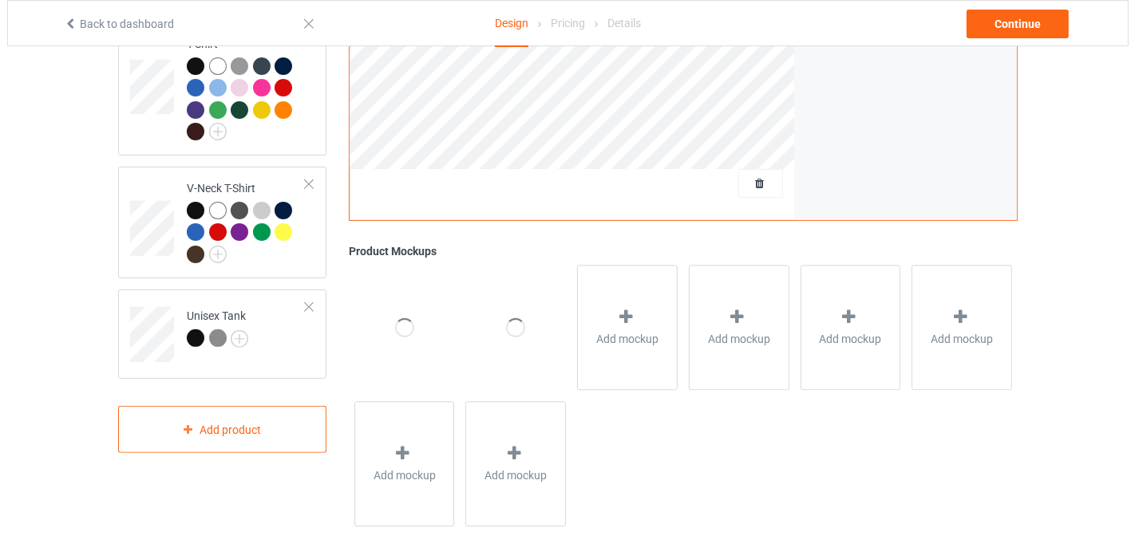
scroll to position [472, 0]
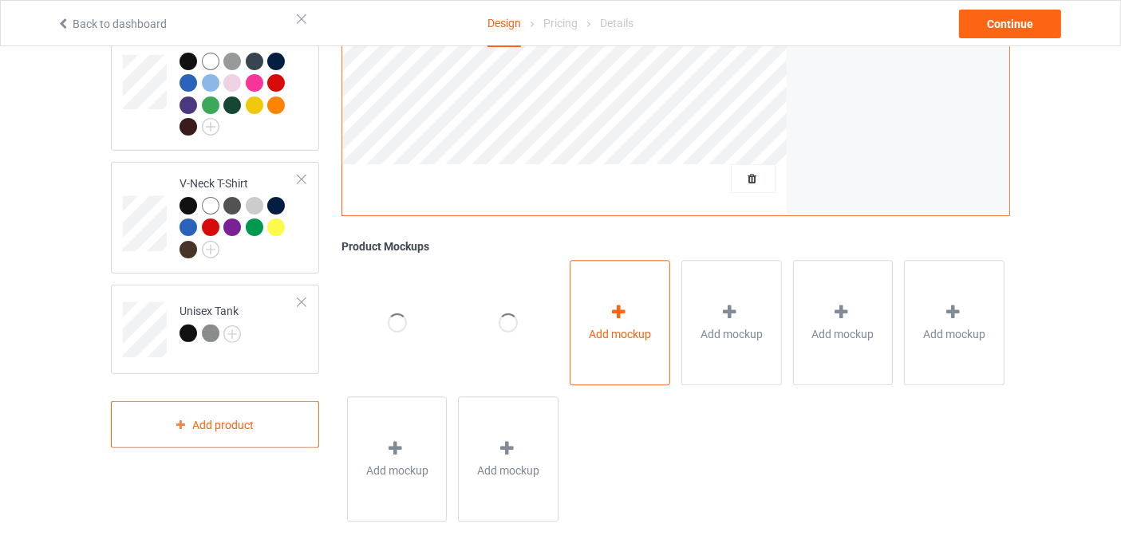
click at [643, 330] on span "Add mockup" at bounding box center [620, 334] width 62 height 16
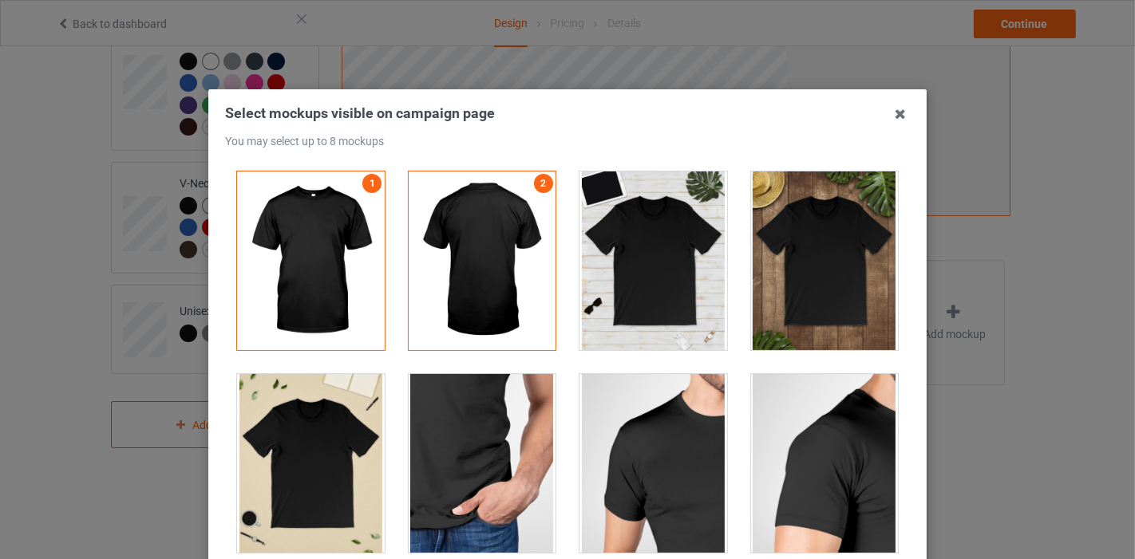
click at [662, 263] on div at bounding box center [653, 261] width 148 height 179
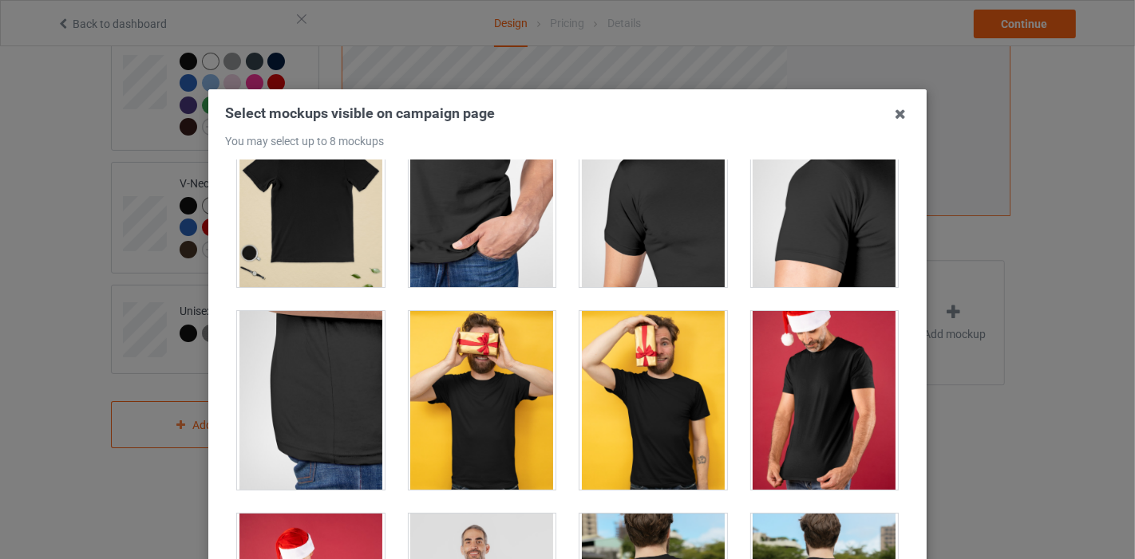
scroll to position [443, 0]
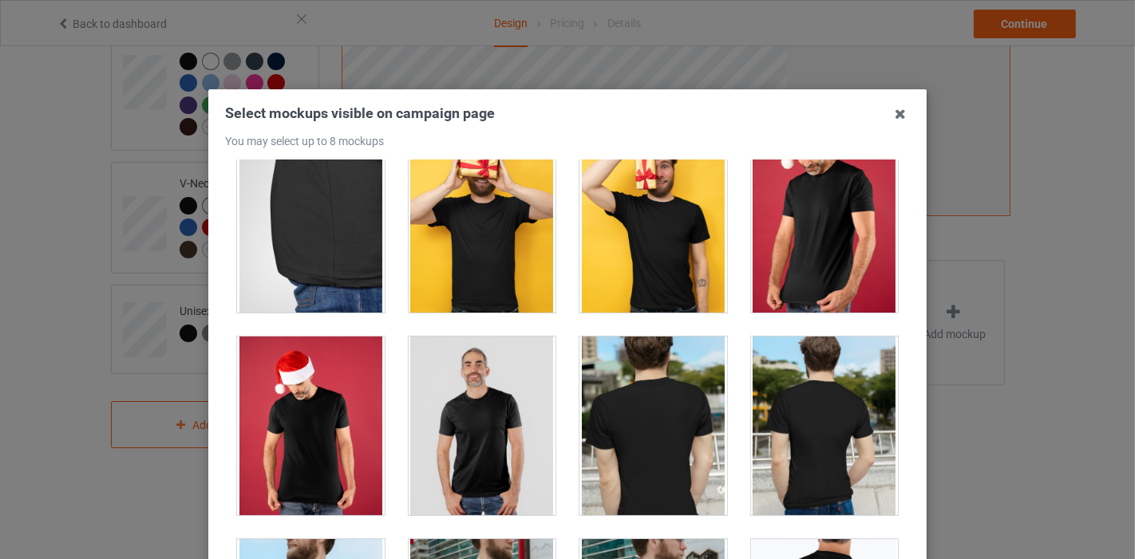
click at [466, 407] on div at bounding box center [483, 426] width 148 height 179
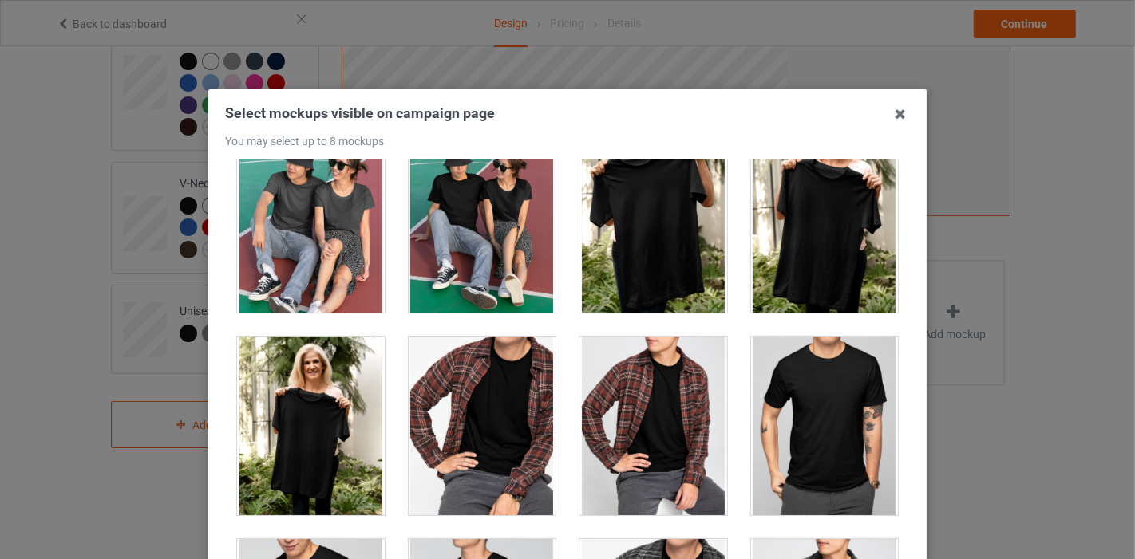
scroll to position [1418, 0]
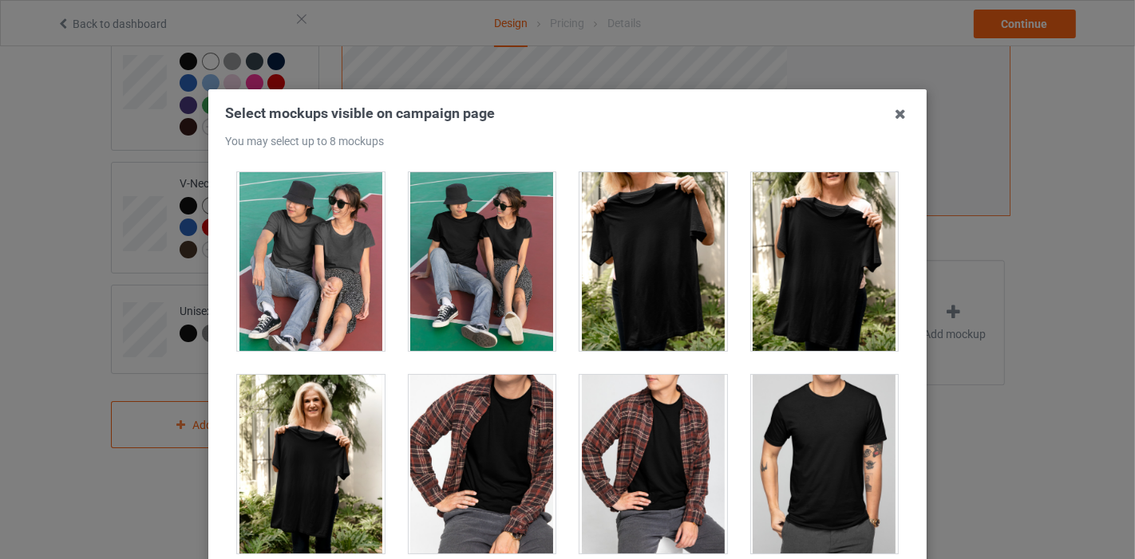
click at [471, 292] on div at bounding box center [483, 261] width 148 height 179
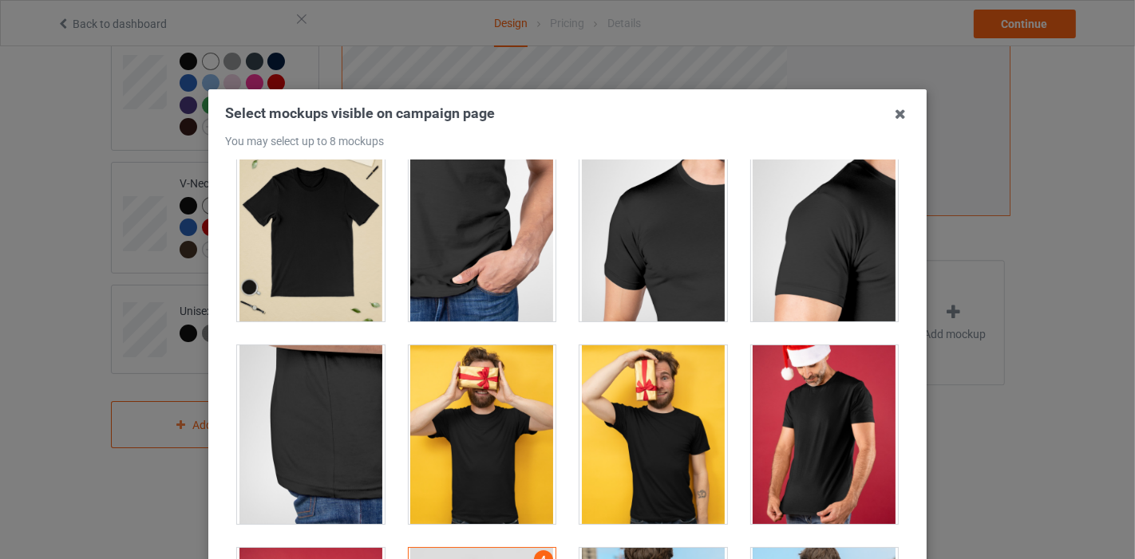
scroll to position [354, 0]
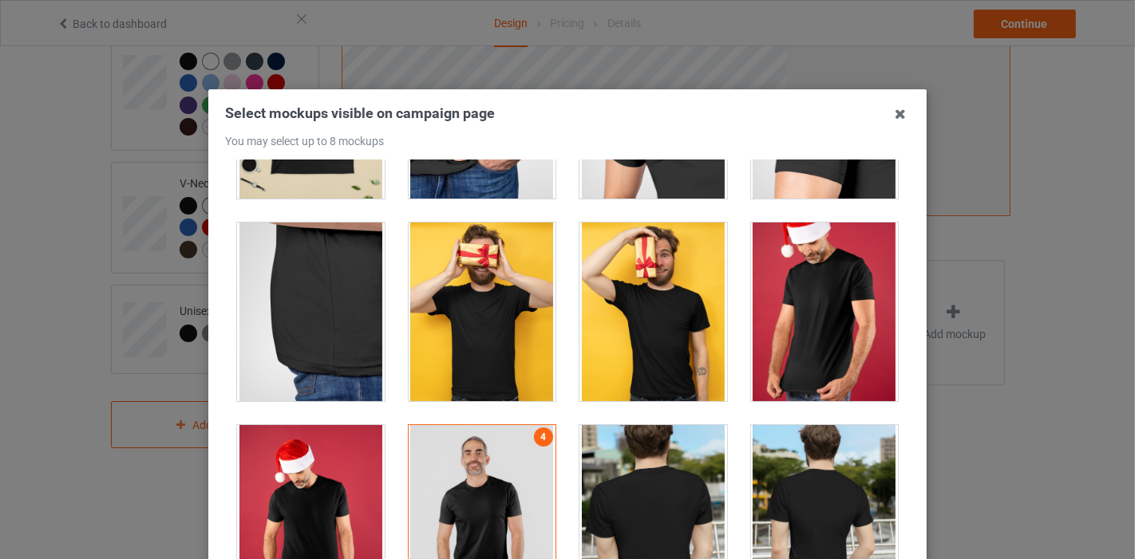
click at [585, 316] on div at bounding box center [653, 312] width 148 height 179
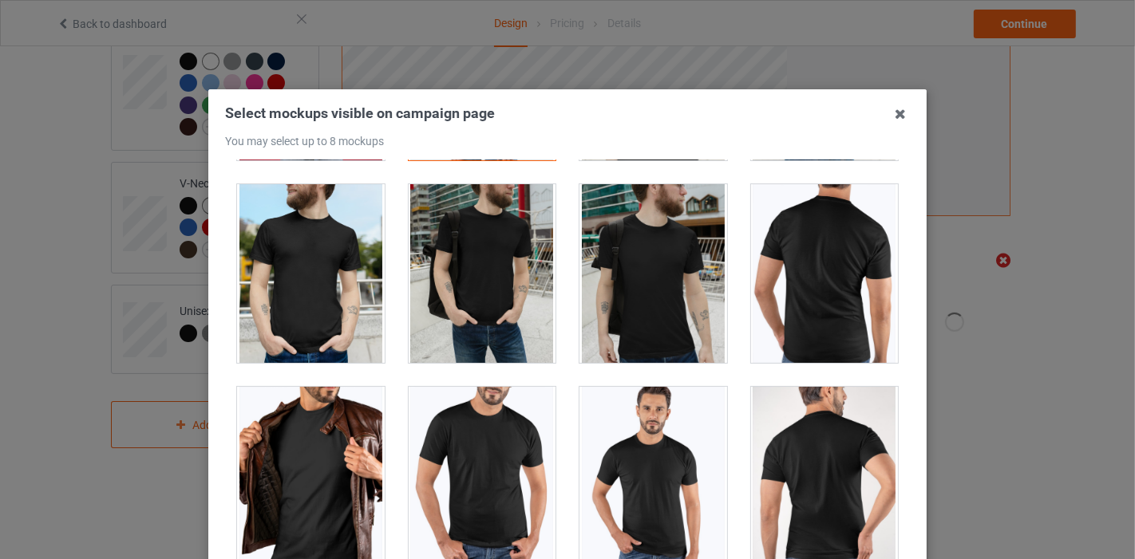
scroll to position [887, 0]
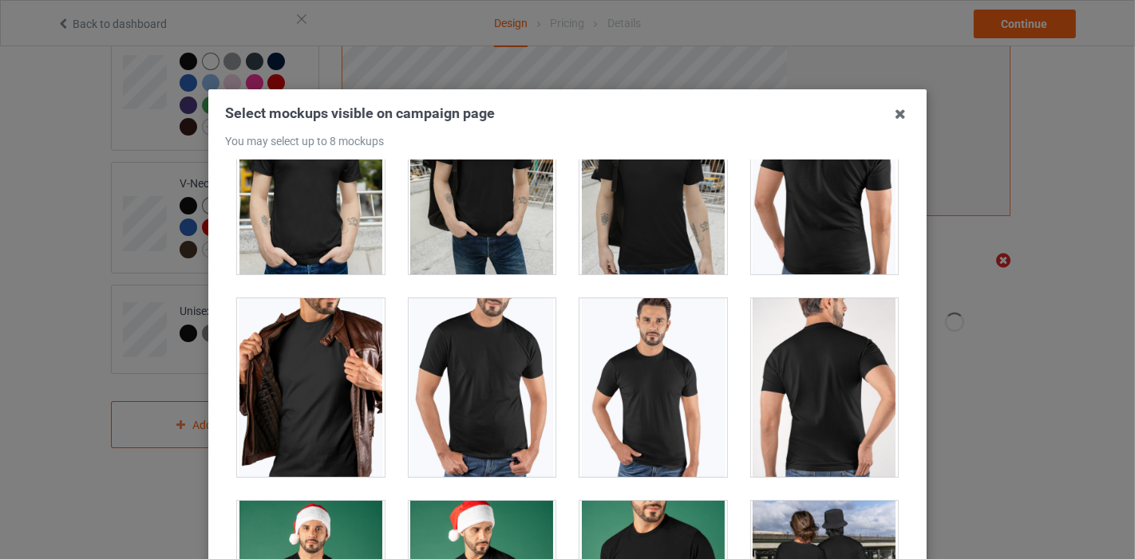
click at [638, 334] on div at bounding box center [653, 387] width 148 height 179
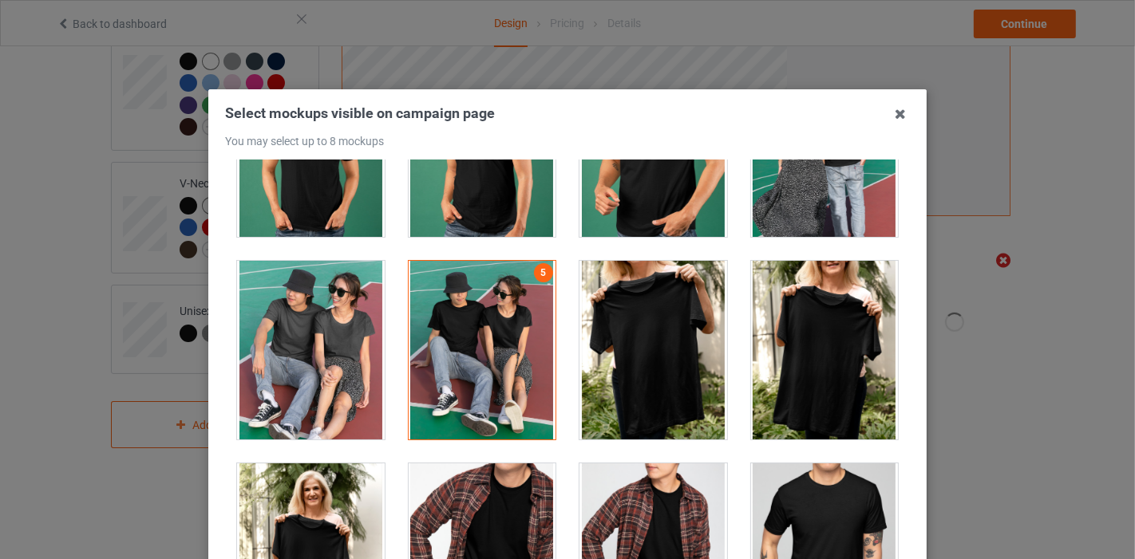
scroll to position [1507, 0]
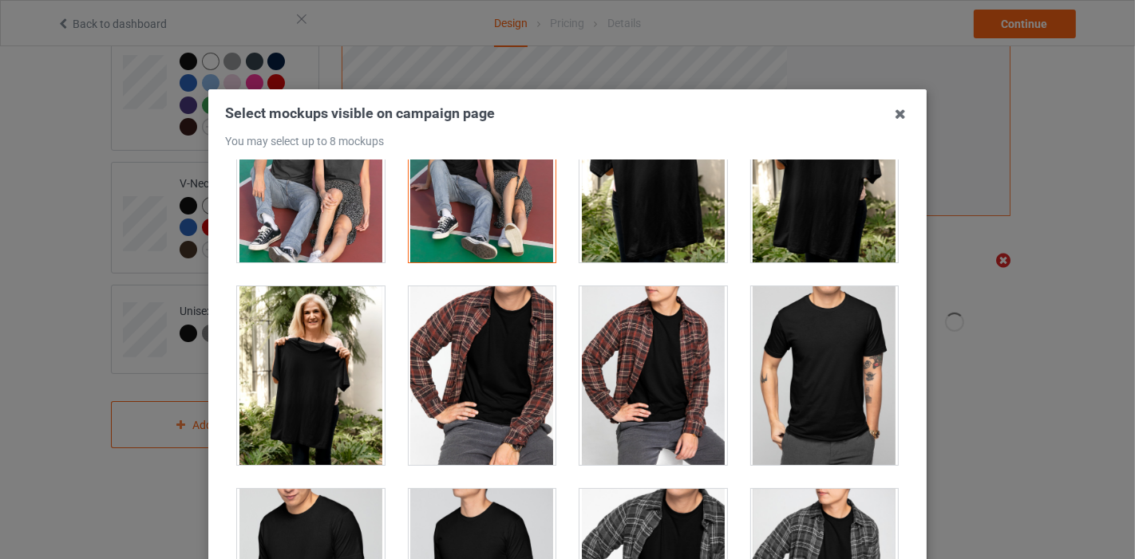
drag, startPoint x: 282, startPoint y: 345, endPoint x: 273, endPoint y: 332, distance: 16.0
click at [281, 342] on div at bounding box center [311, 375] width 148 height 179
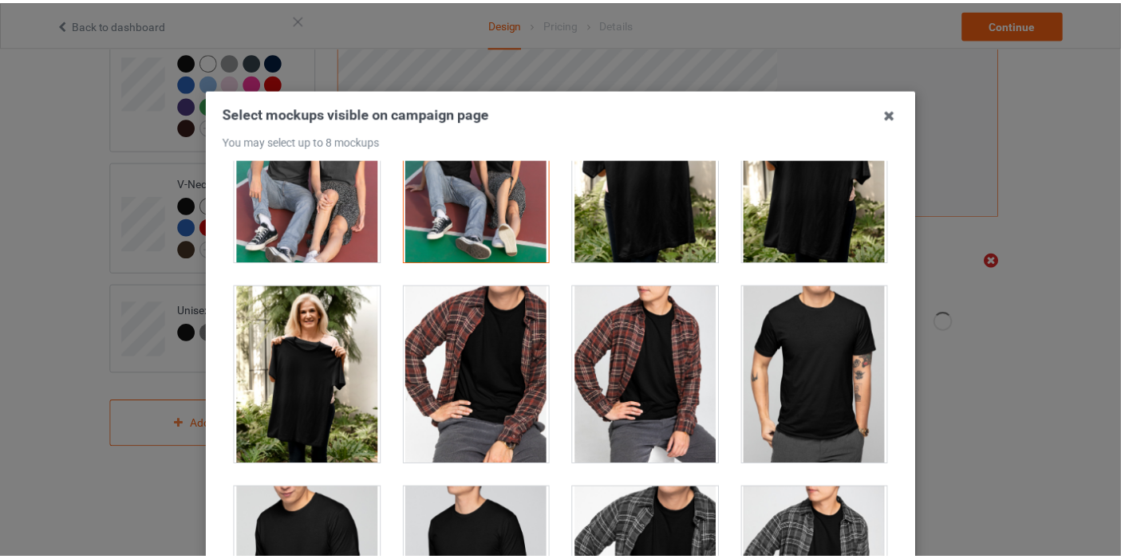
scroll to position [470, 0]
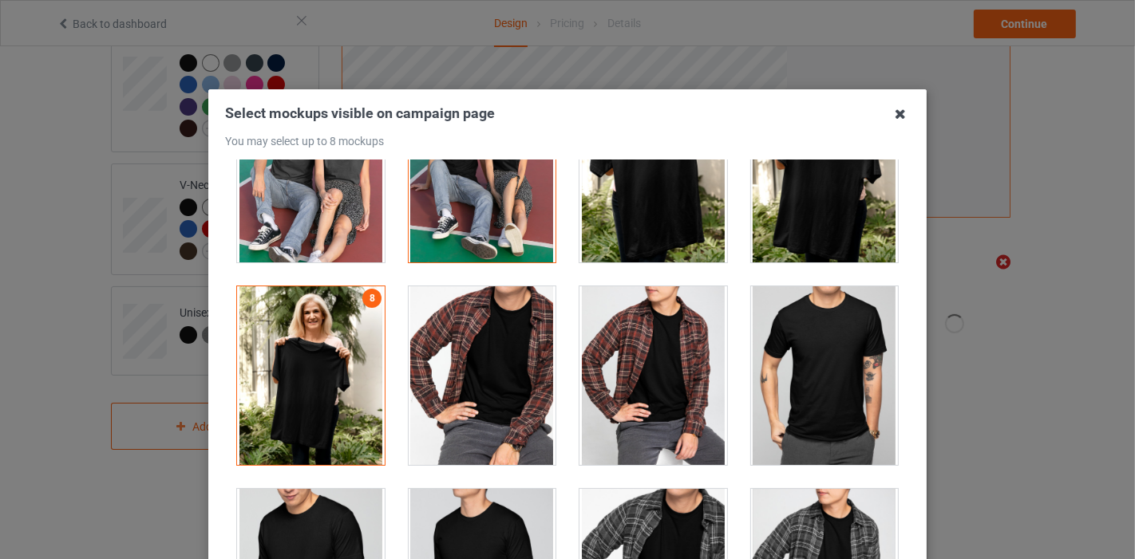
click at [887, 111] on icon at bounding box center [900, 114] width 26 height 26
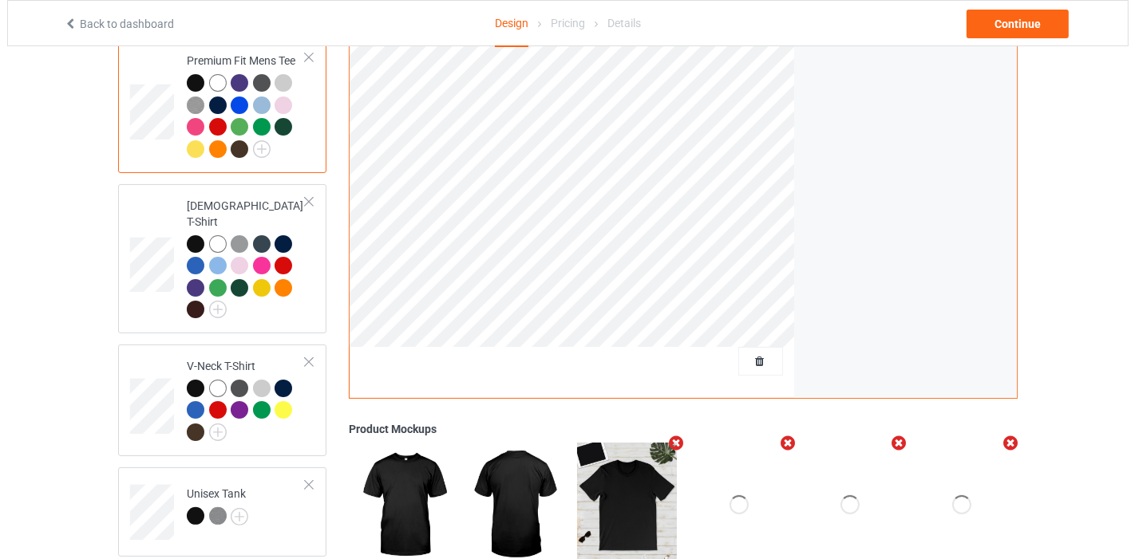
scroll to position [293, 0]
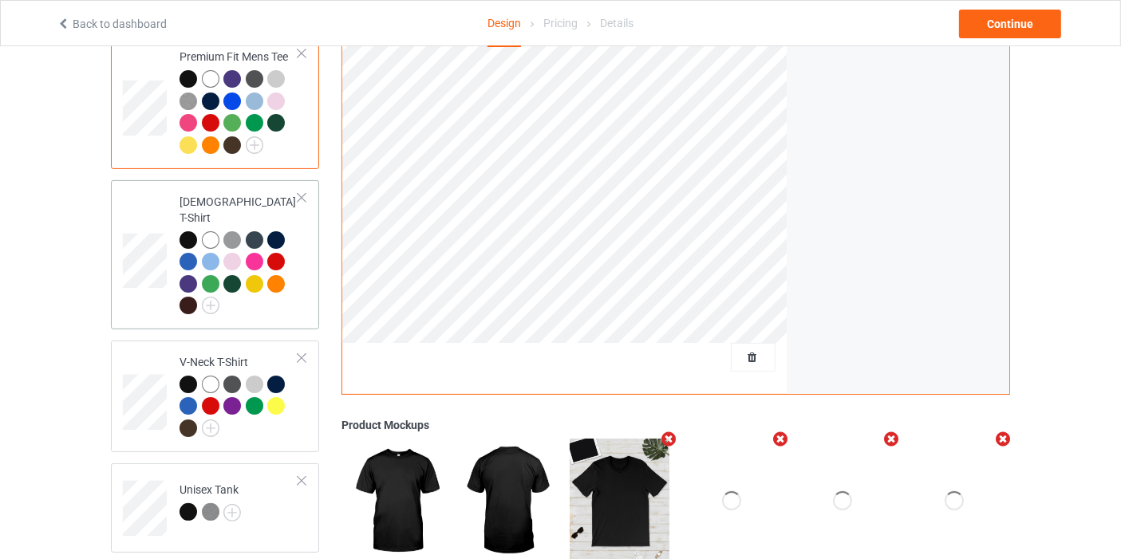
click at [251, 285] on div at bounding box center [239, 275] width 119 height 88
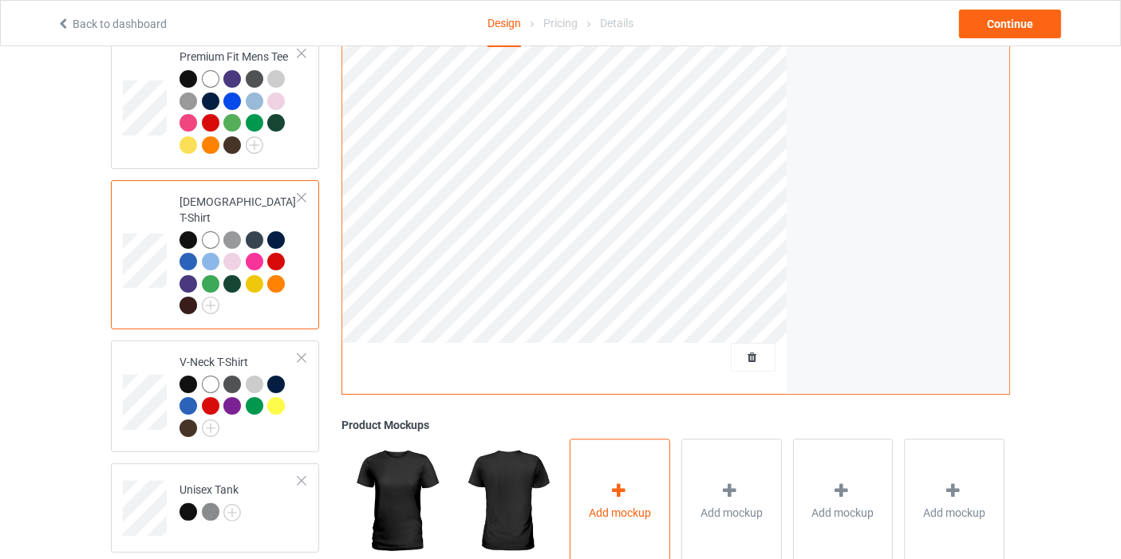
click at [638, 525] on div "Add mockup" at bounding box center [620, 501] width 101 height 125
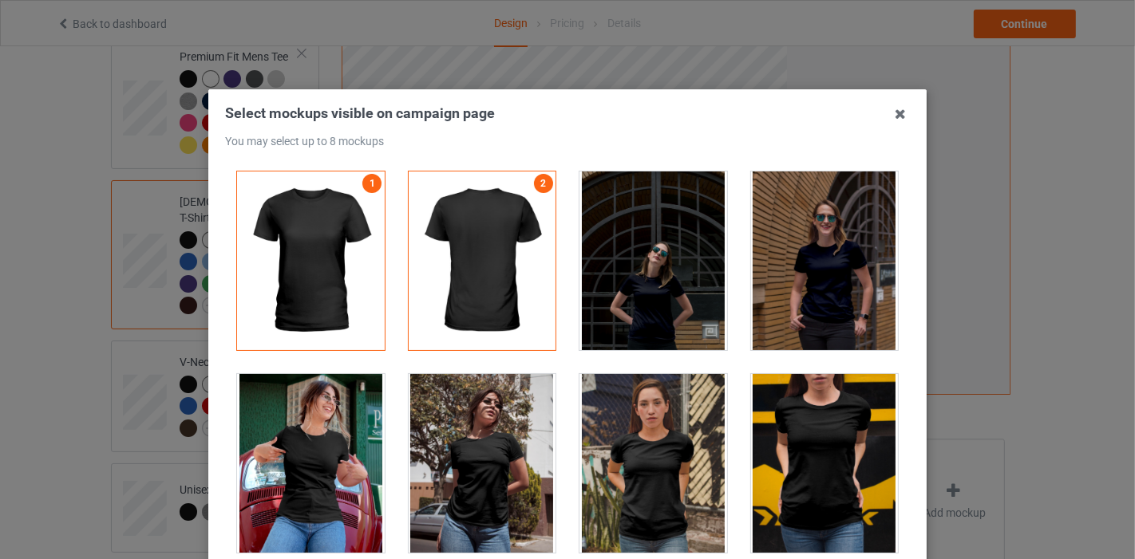
click at [784, 495] on div at bounding box center [825, 463] width 148 height 179
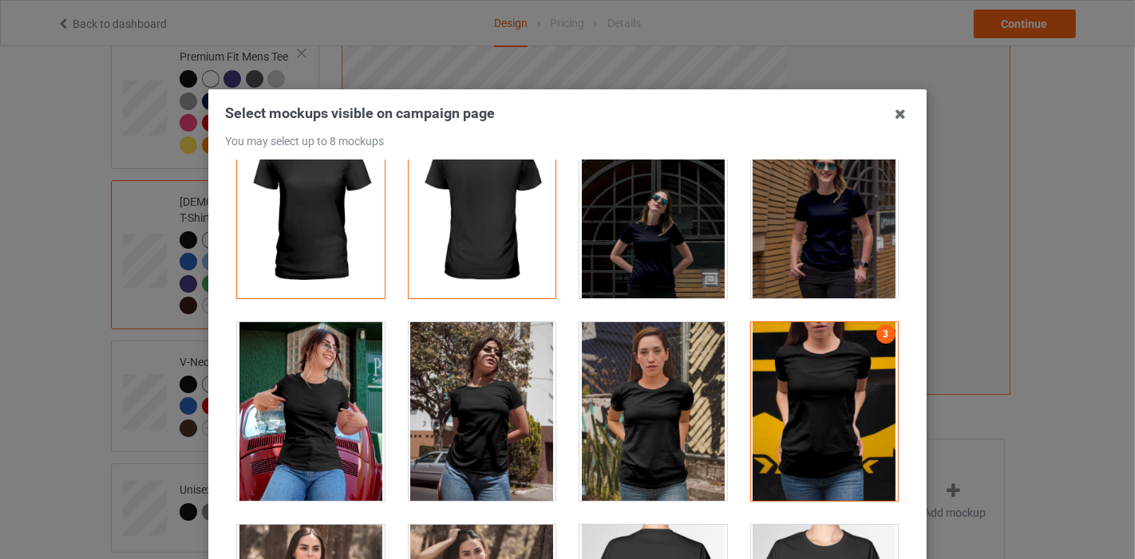
scroll to position [89, 0]
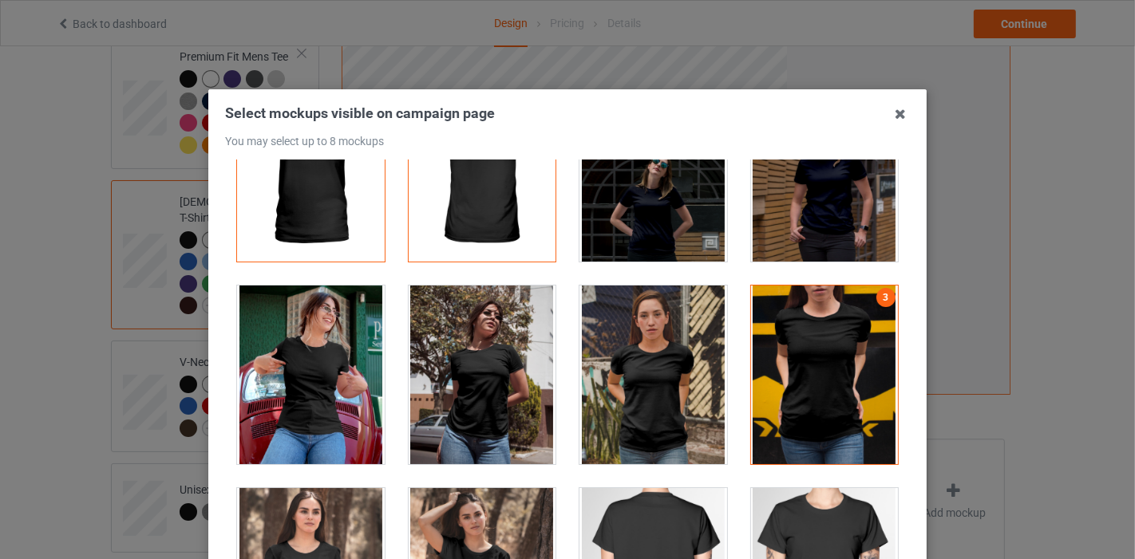
click at [472, 391] on div at bounding box center [483, 375] width 148 height 179
click at [330, 378] on div at bounding box center [311, 375] width 148 height 179
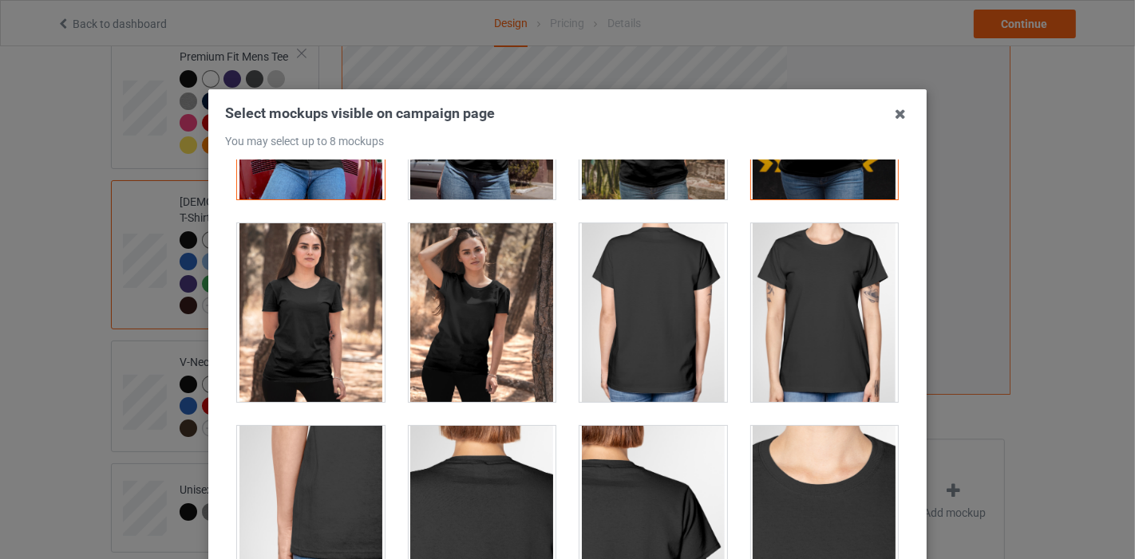
scroll to position [354, 0]
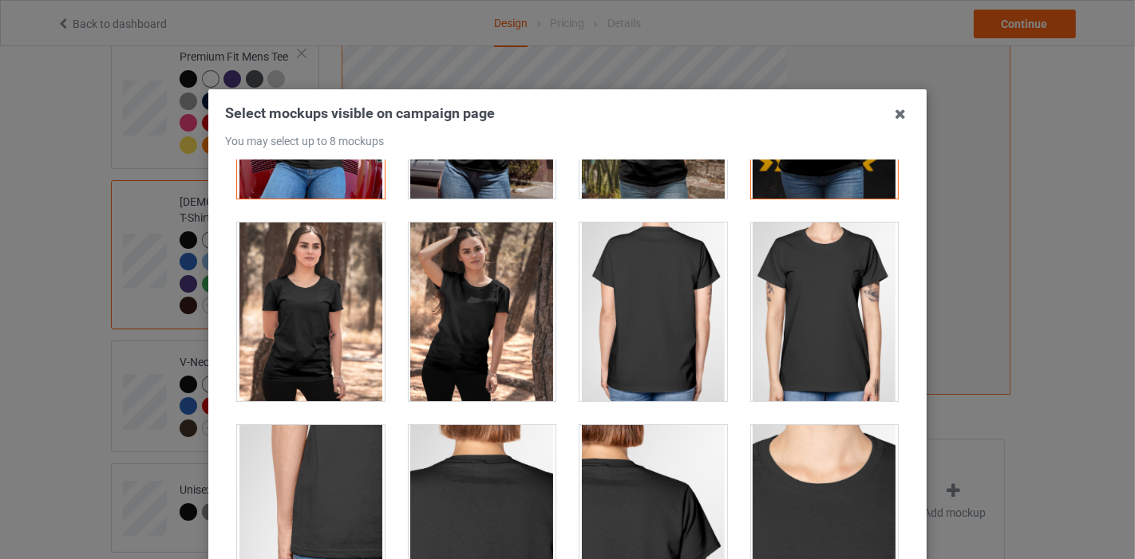
click at [322, 336] on div at bounding box center [311, 312] width 148 height 179
click at [814, 315] on div at bounding box center [825, 312] width 148 height 179
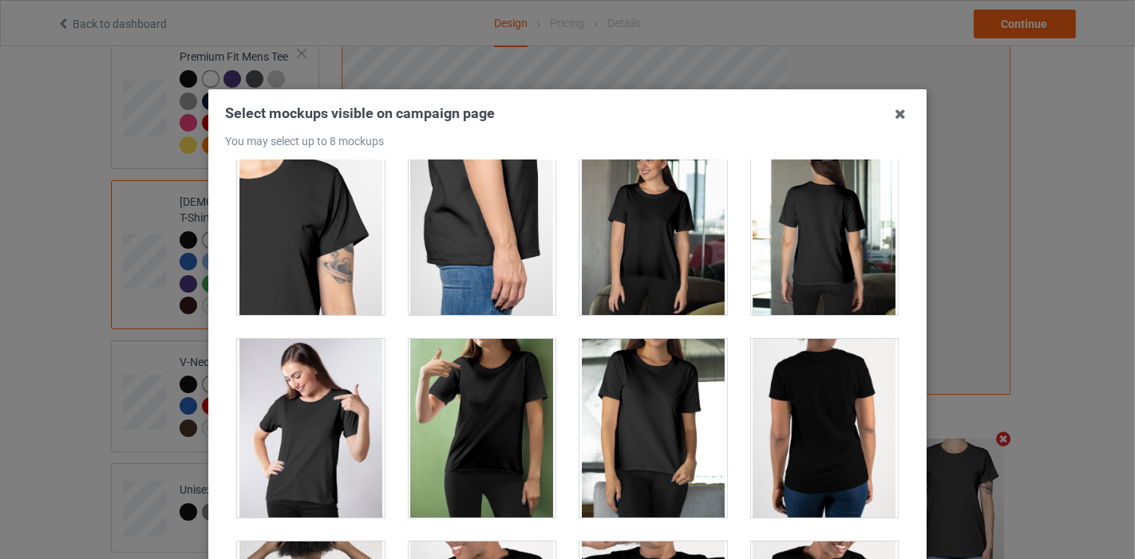
scroll to position [887, 0]
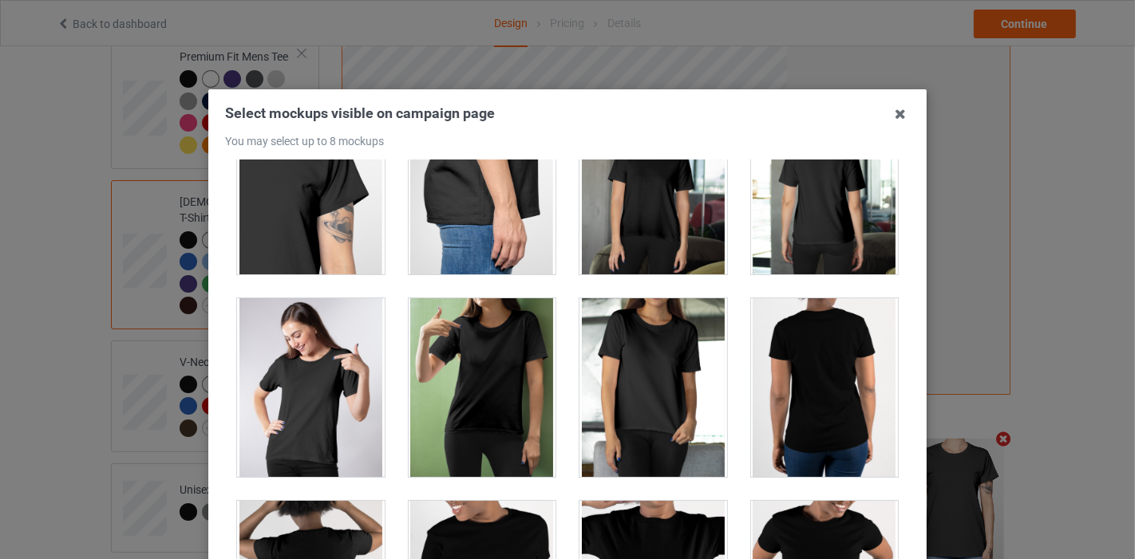
click at [323, 395] on div at bounding box center [311, 387] width 148 height 179
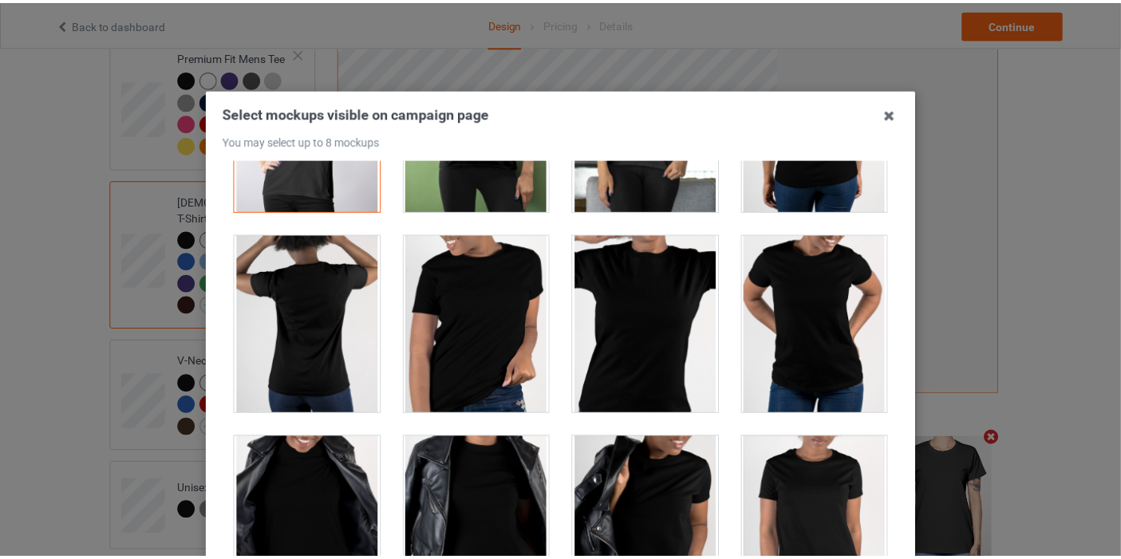
scroll to position [1241, 0]
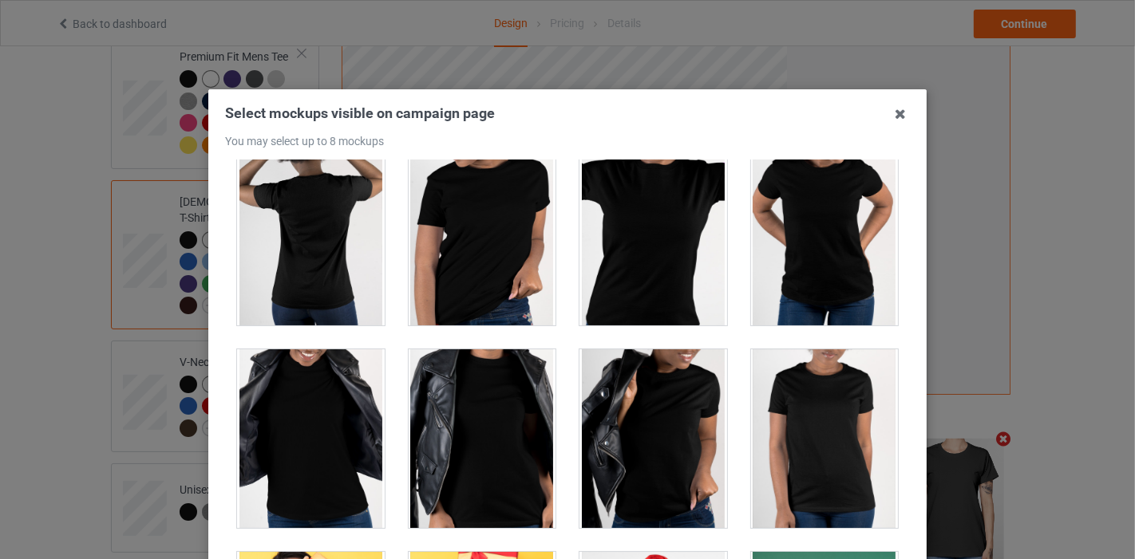
click at [272, 439] on div at bounding box center [311, 439] width 148 height 179
click at [903, 113] on icon at bounding box center [900, 114] width 26 height 26
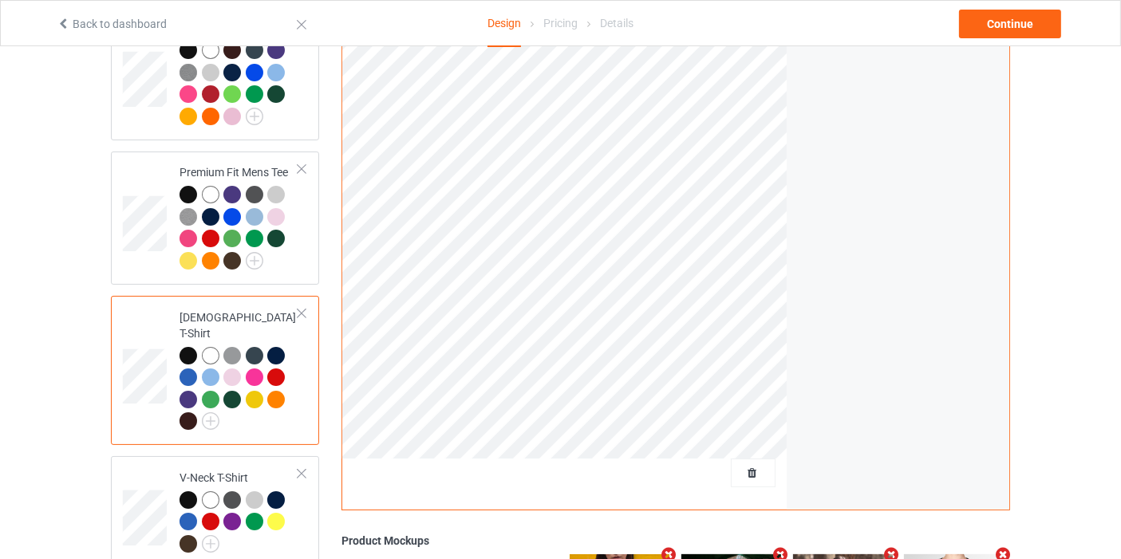
scroll to position [266, 0]
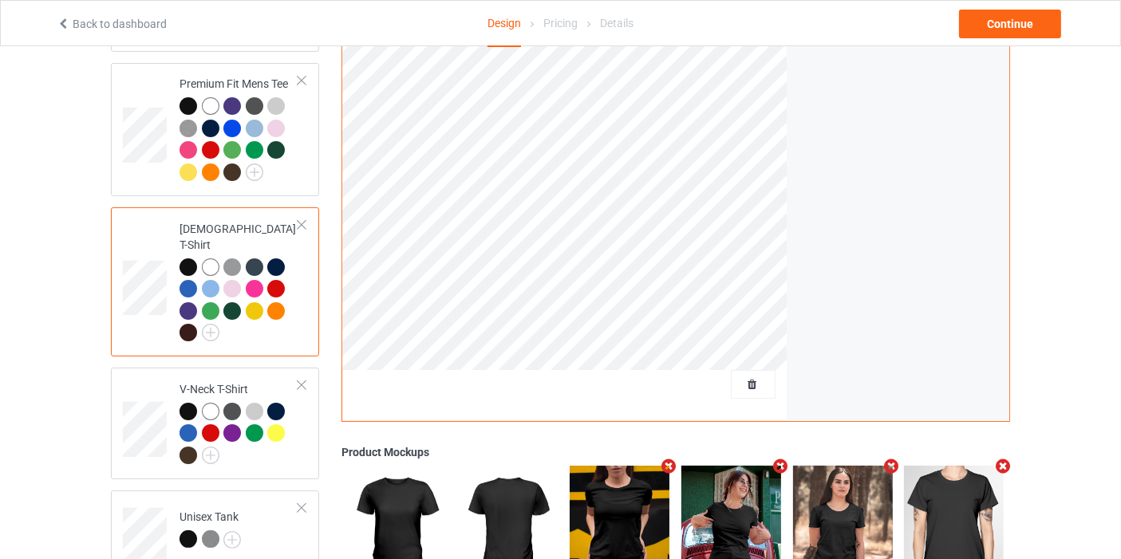
click at [195, 302] on div at bounding box center [189, 311] width 18 height 18
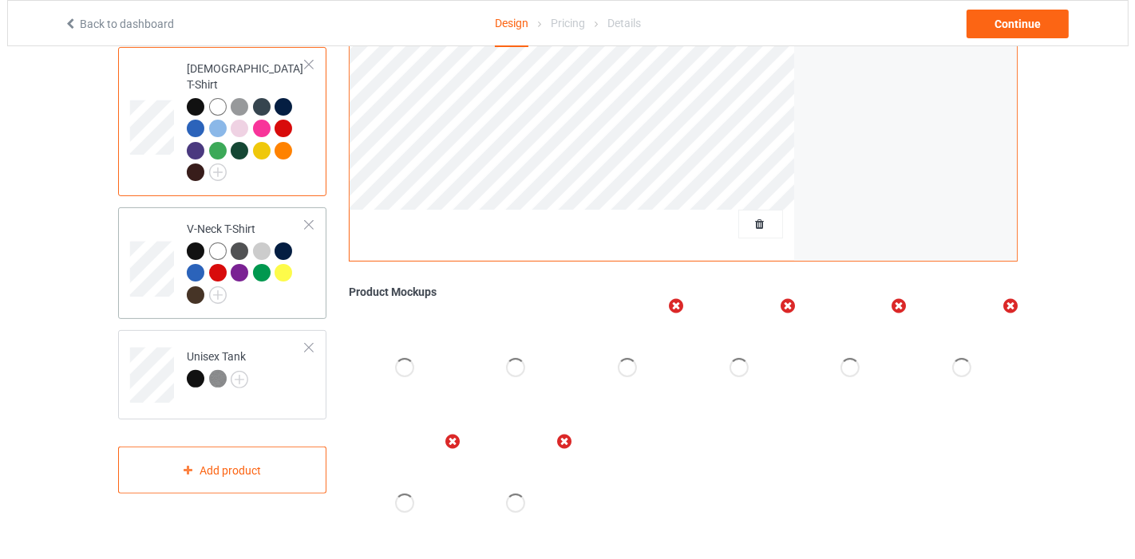
scroll to position [443, 0]
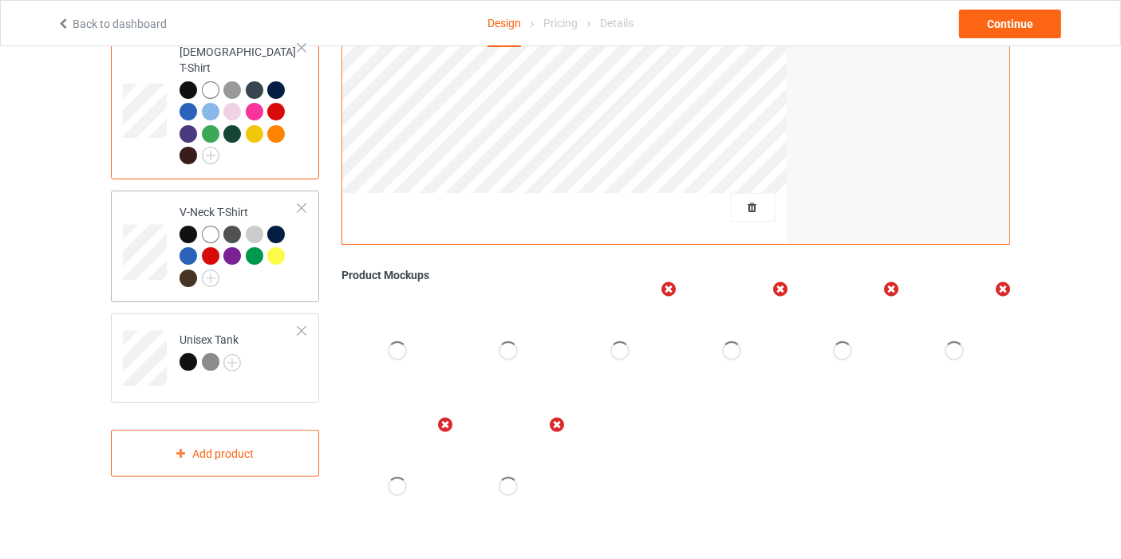
click at [231, 226] on div at bounding box center [232, 235] width 18 height 18
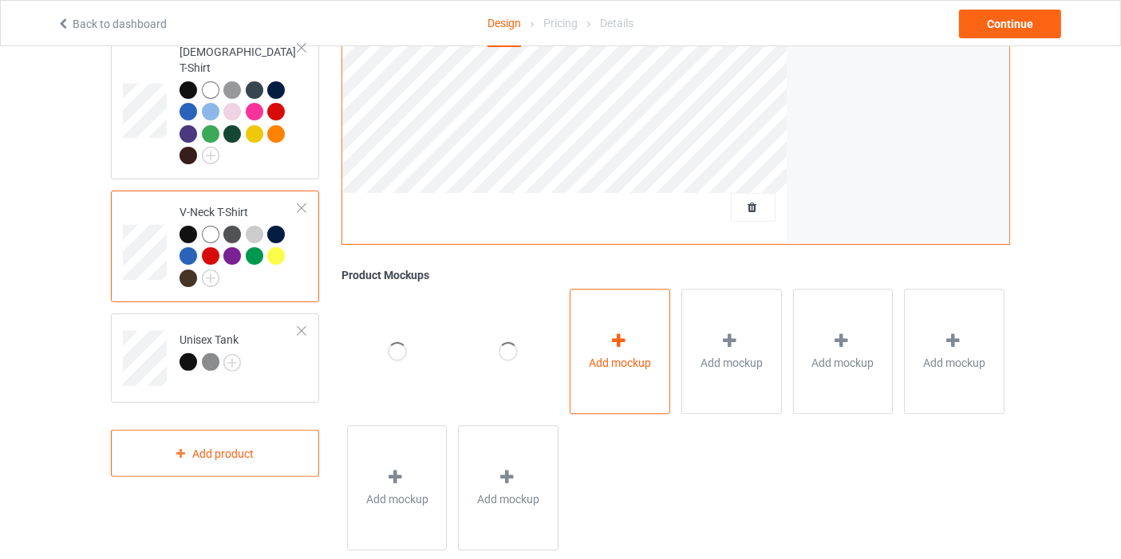
click at [602, 346] on div "Add mockup" at bounding box center [620, 351] width 101 height 125
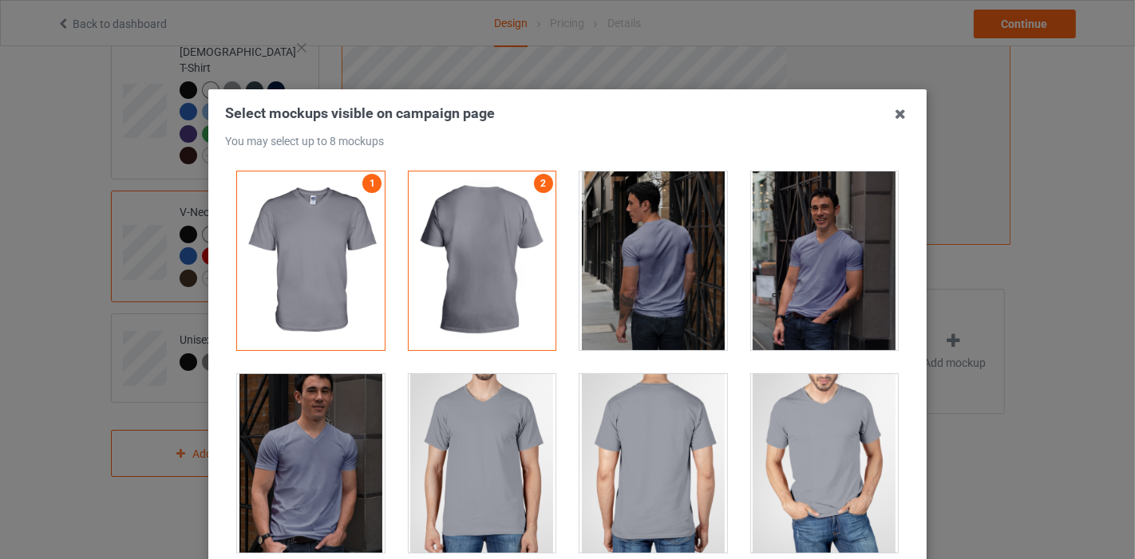
click at [755, 422] on div at bounding box center [825, 463] width 148 height 179
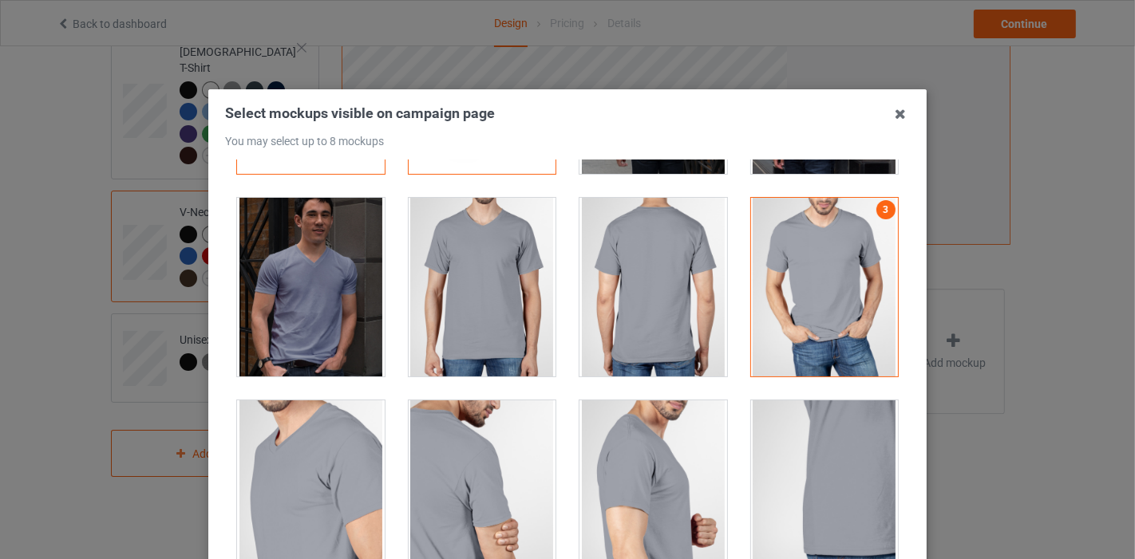
scroll to position [177, 0]
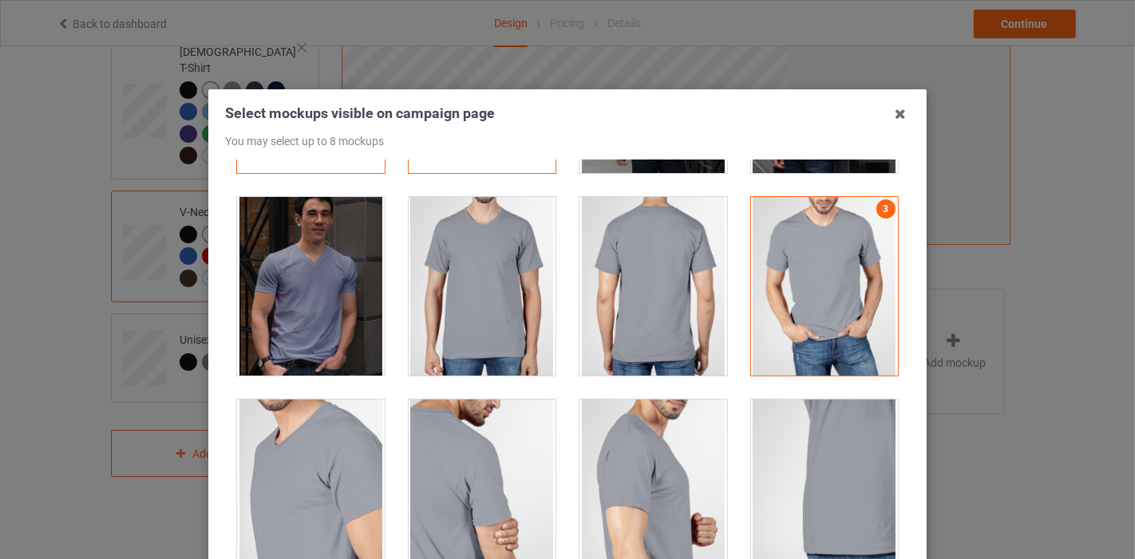
click at [317, 294] on div at bounding box center [311, 286] width 148 height 179
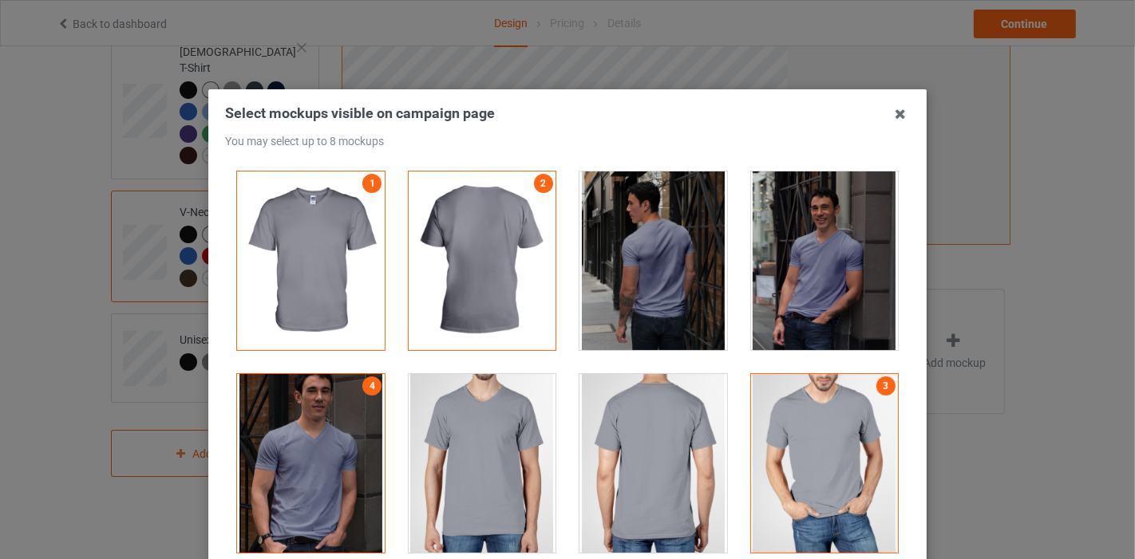
click at [502, 456] on div at bounding box center [483, 463] width 148 height 179
click at [775, 290] on div at bounding box center [825, 261] width 148 height 179
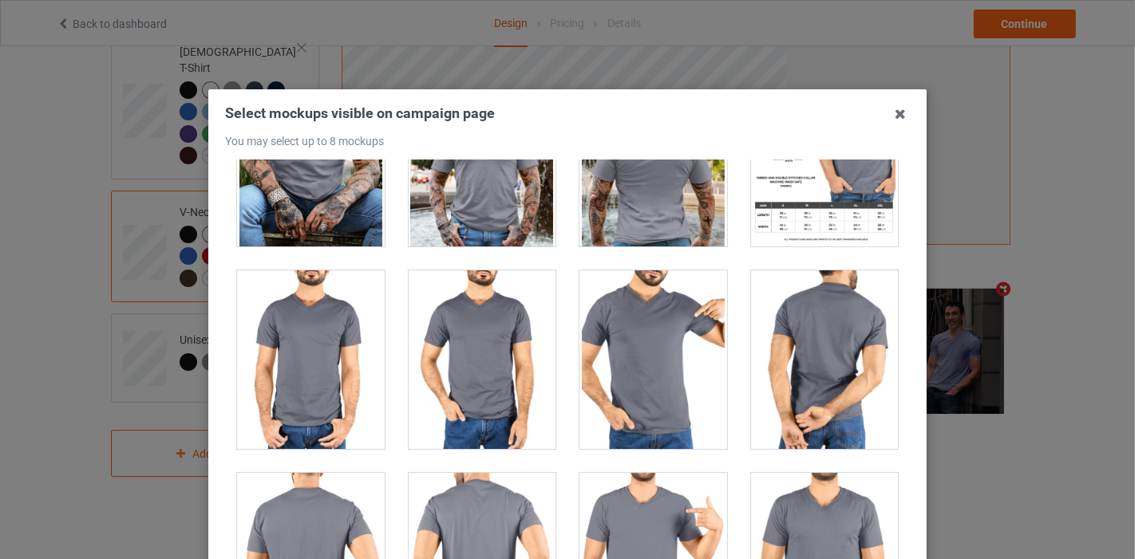
scroll to position [1152, 0]
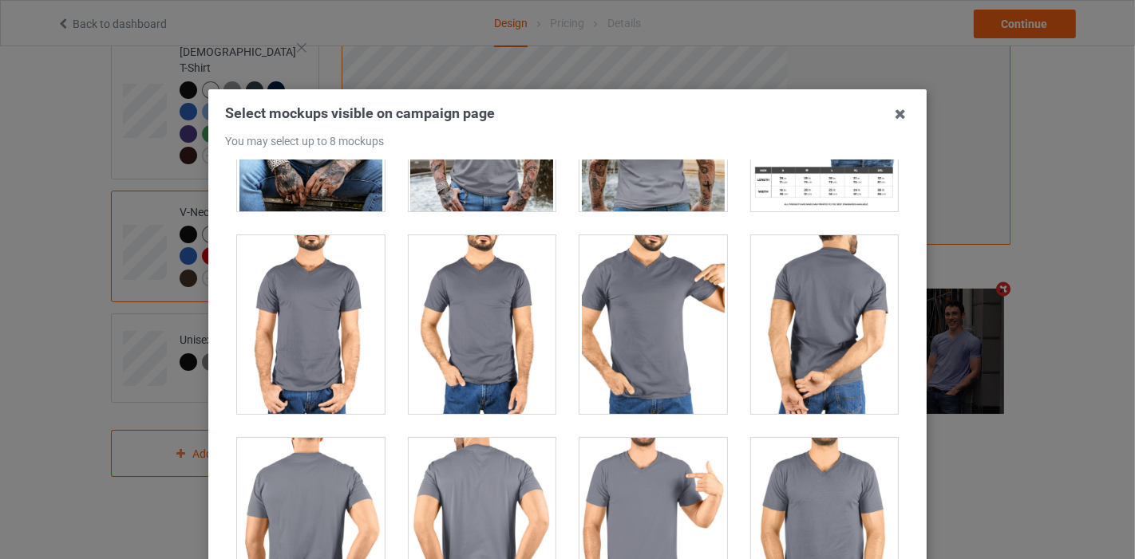
click at [634, 286] on div at bounding box center [653, 324] width 148 height 179
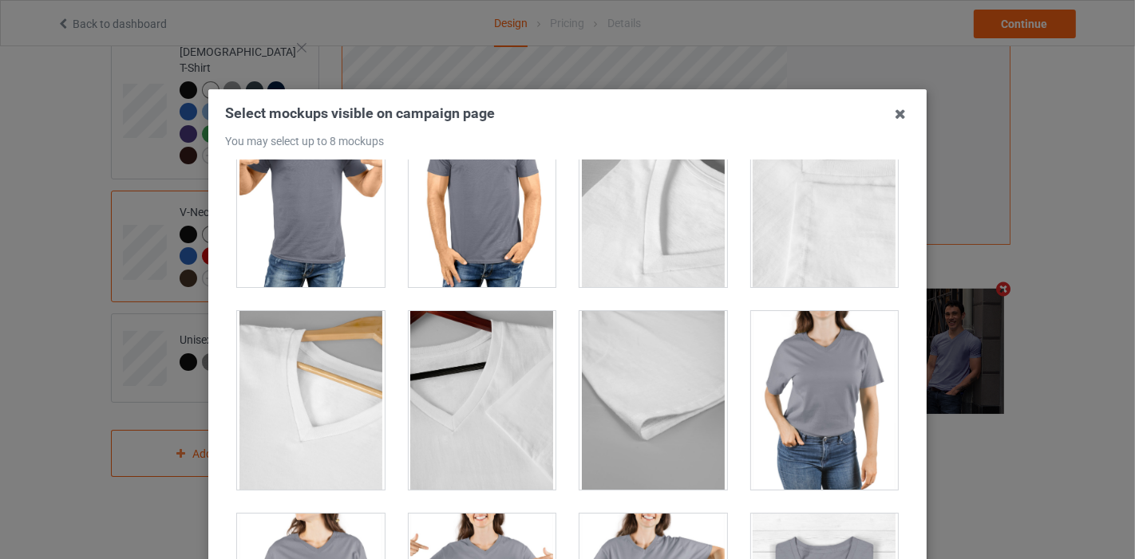
scroll to position [1773, 0]
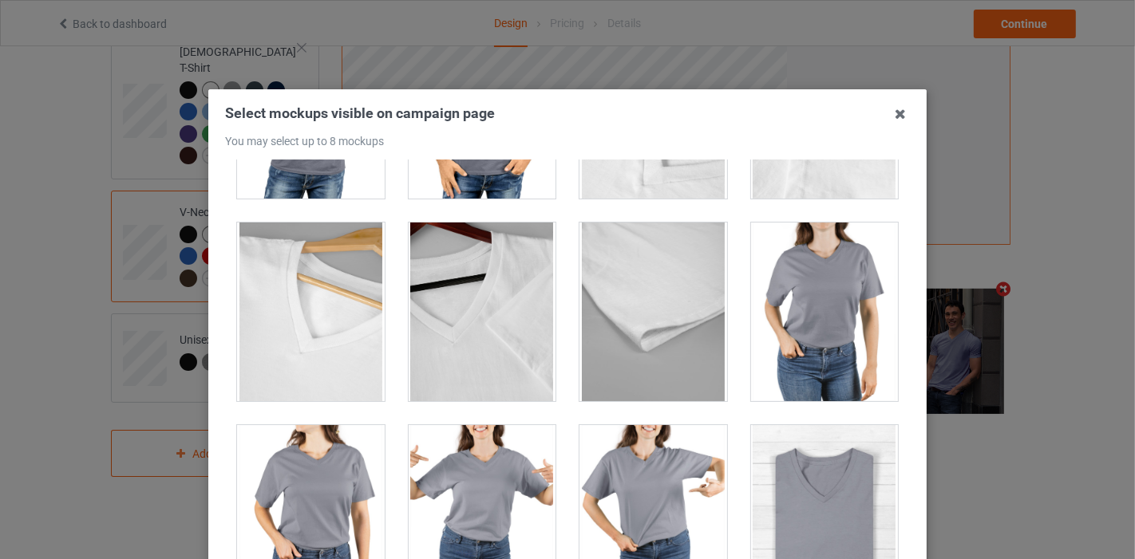
click at [816, 245] on div at bounding box center [825, 312] width 148 height 179
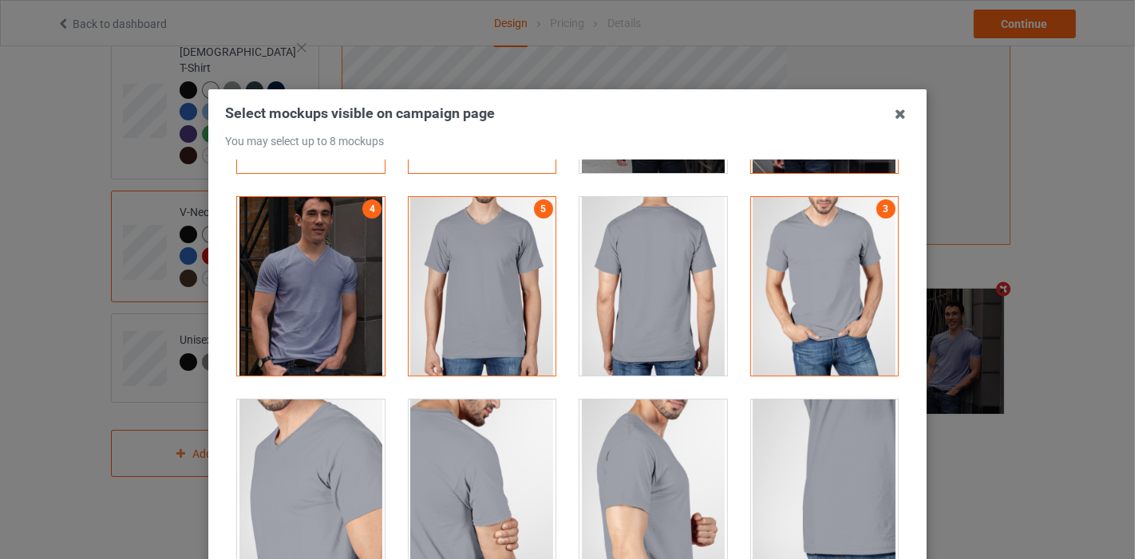
scroll to position [0, 0]
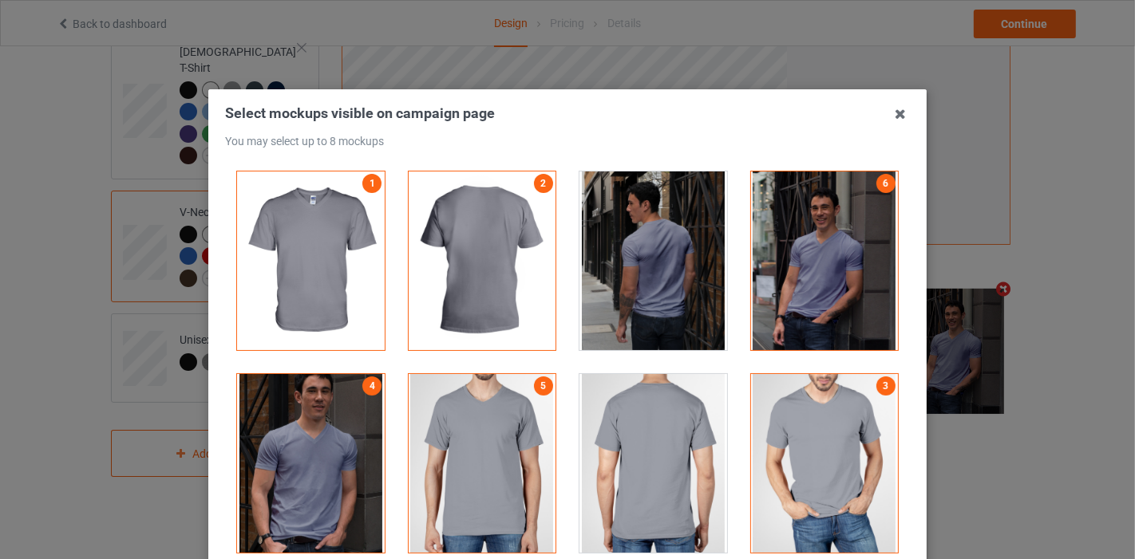
click at [525, 447] on div at bounding box center [483, 463] width 148 height 179
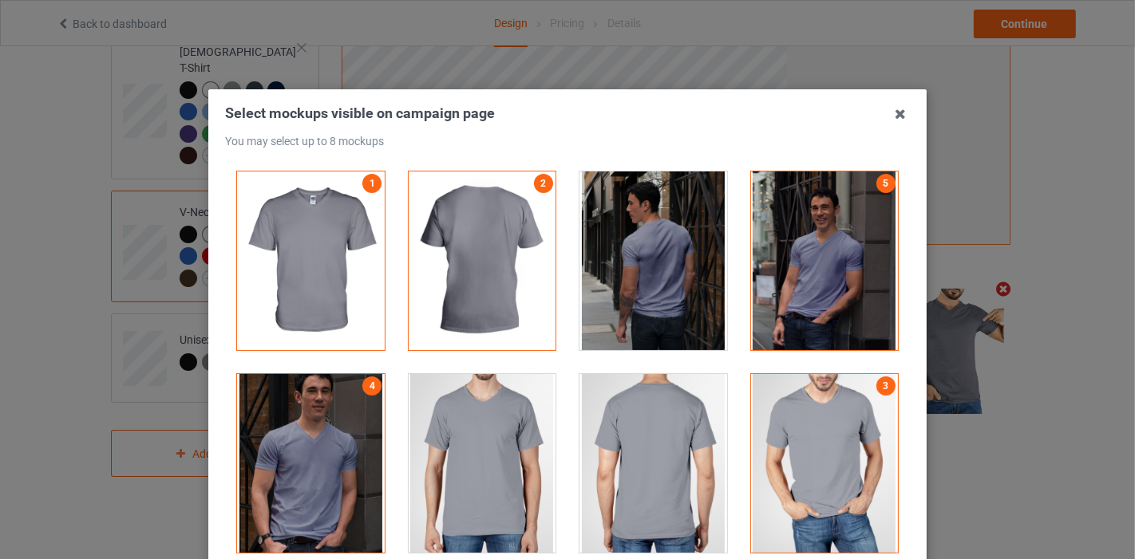
click at [314, 450] on div at bounding box center [311, 463] width 148 height 179
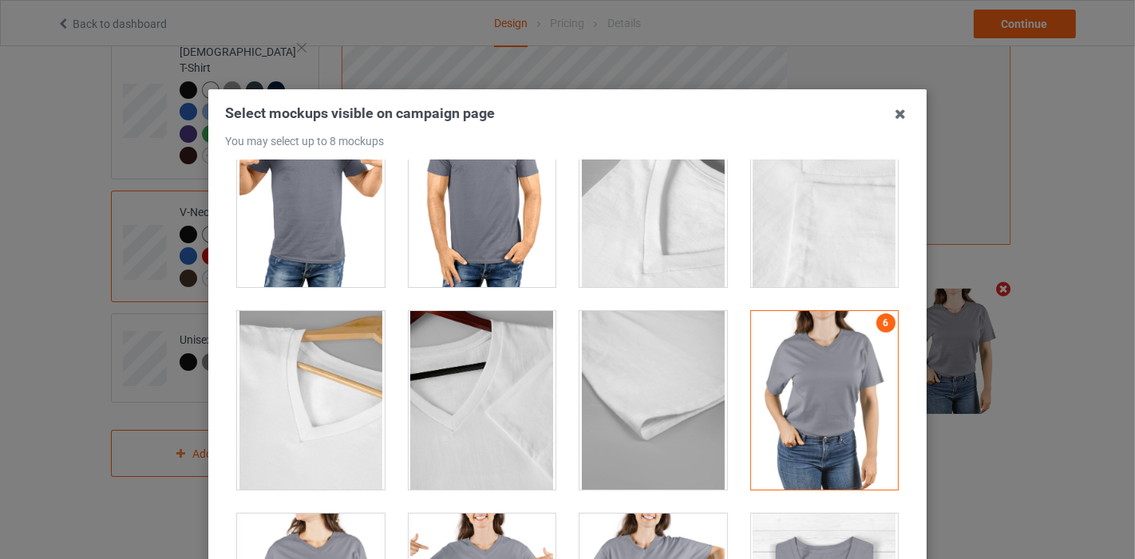
scroll to position [2039, 0]
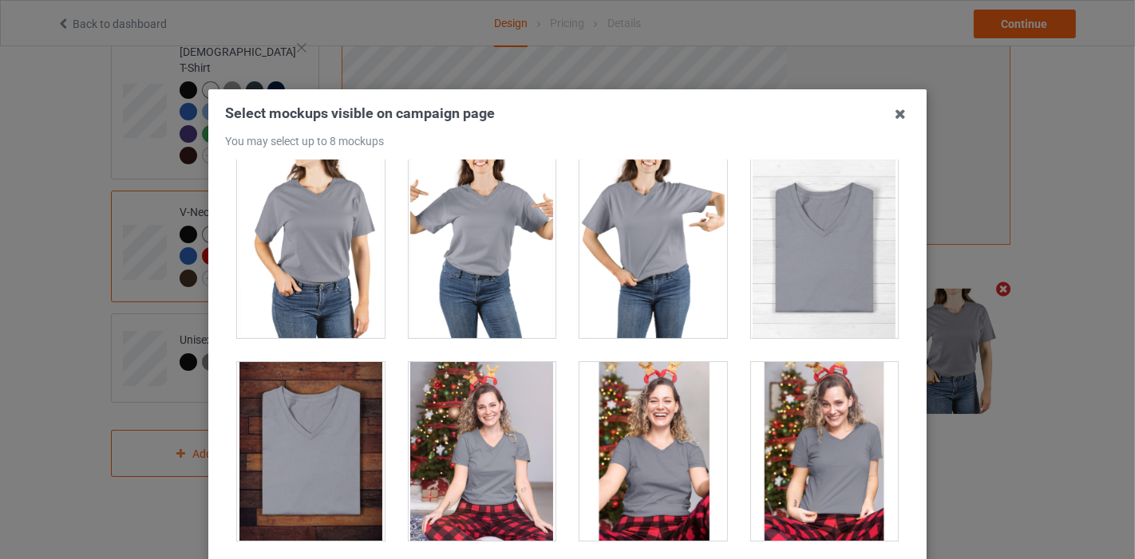
click at [412, 236] on div at bounding box center [483, 249] width 148 height 179
click at [510, 458] on div at bounding box center [483, 451] width 148 height 179
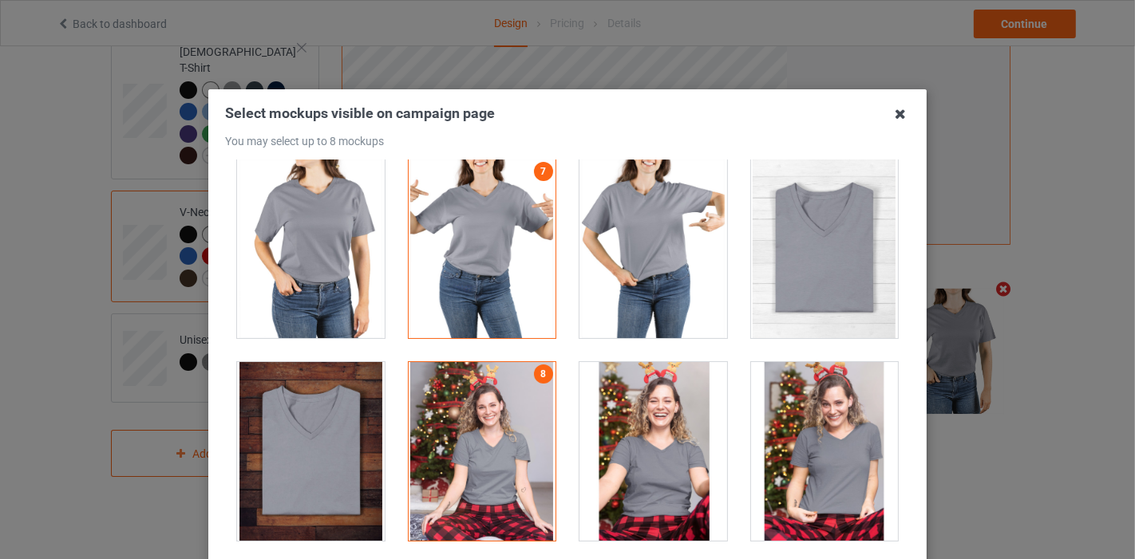
click at [902, 123] on icon at bounding box center [900, 114] width 26 height 26
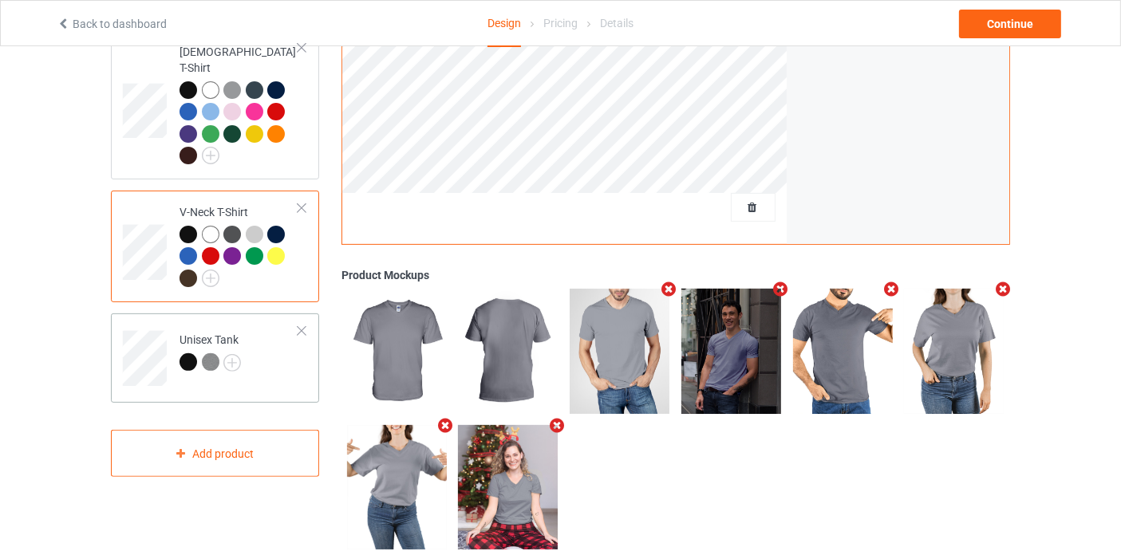
click at [205, 332] on div "Unisex Tank" at bounding box center [210, 351] width 61 height 38
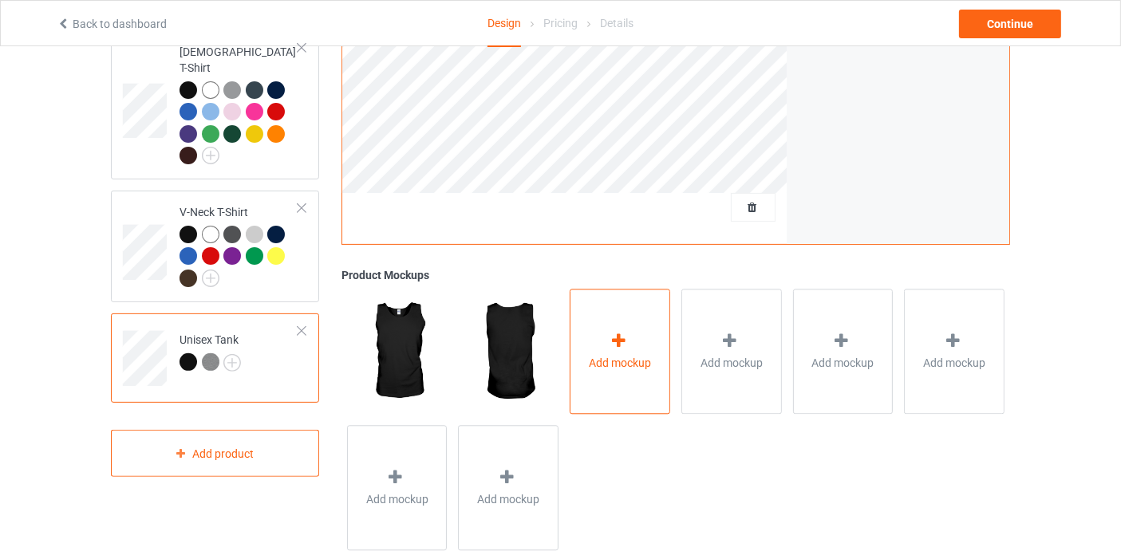
click at [590, 377] on div "Add mockup" at bounding box center [620, 351] width 101 height 125
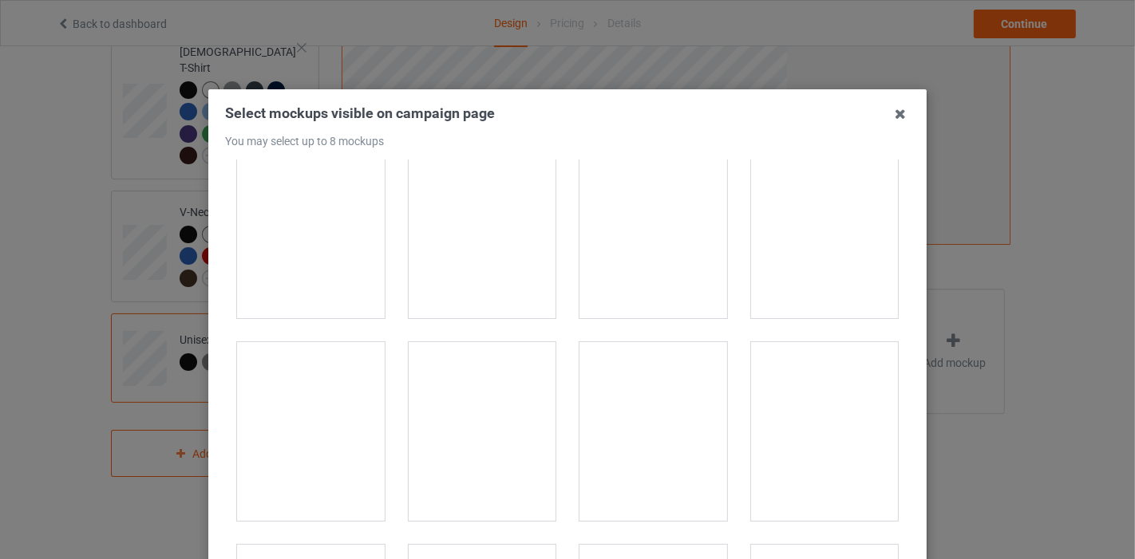
scroll to position [620, 0]
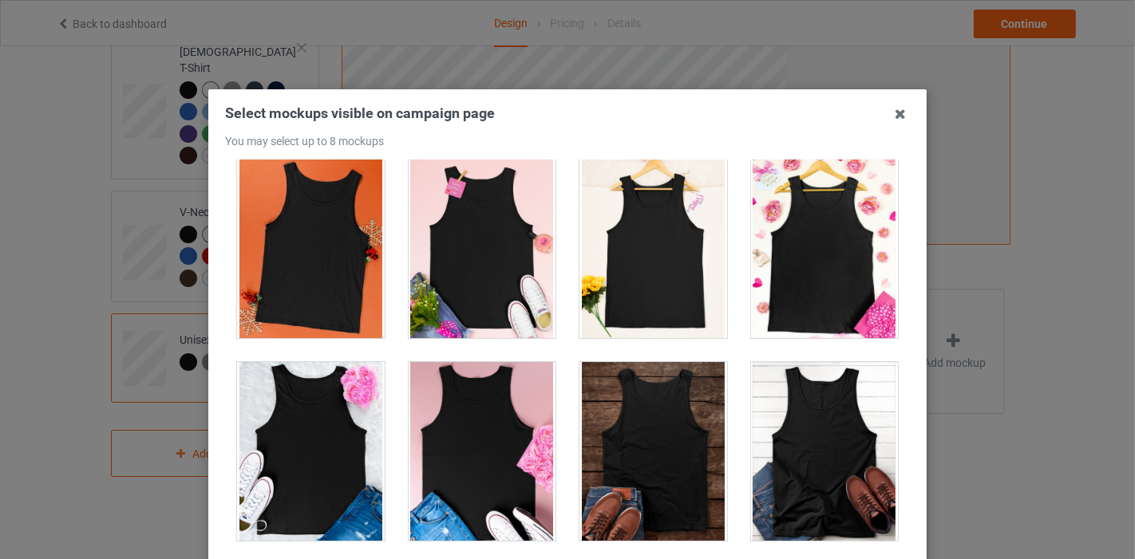
click at [672, 245] on div at bounding box center [653, 249] width 148 height 179
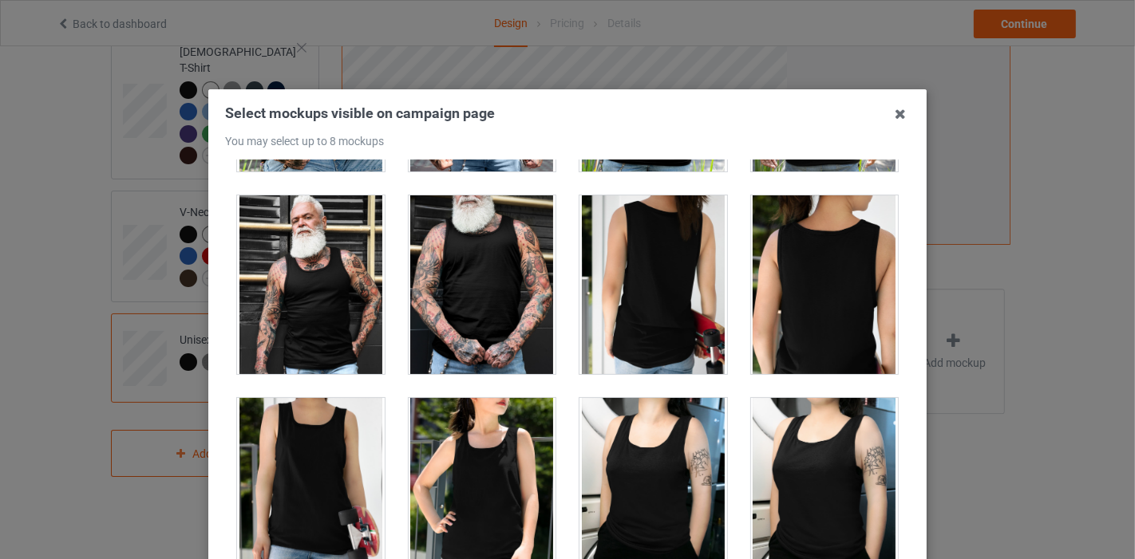
scroll to position [1418, 0]
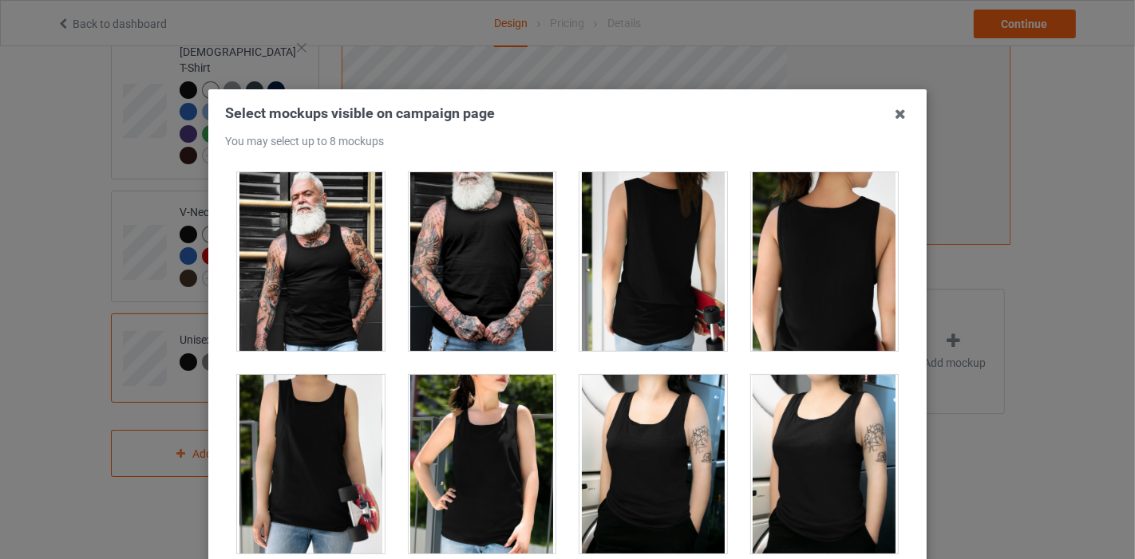
click at [330, 433] on div at bounding box center [311, 464] width 148 height 179
click at [456, 441] on div at bounding box center [483, 464] width 148 height 179
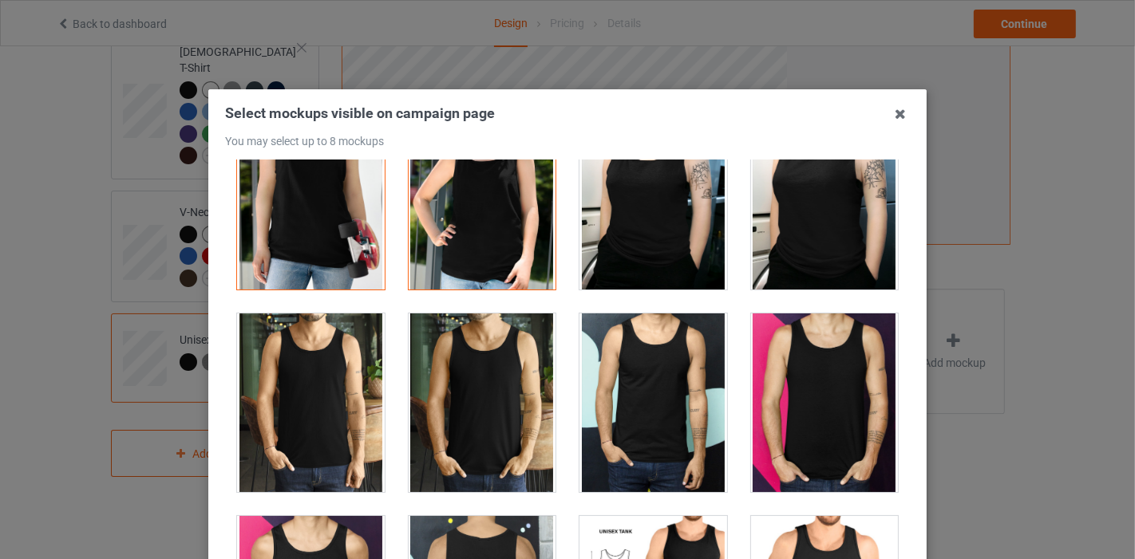
scroll to position [1685, 0]
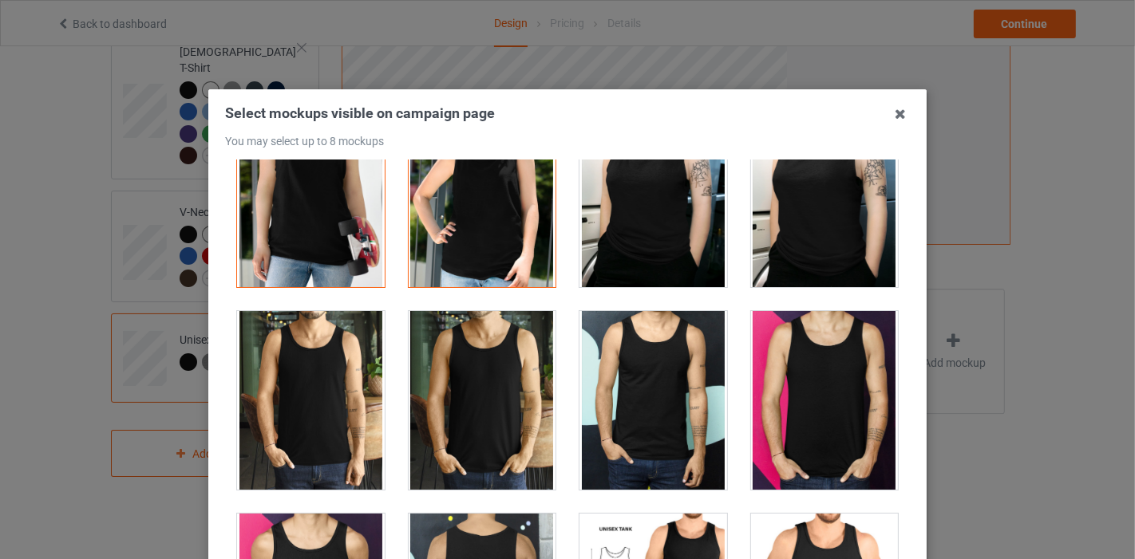
click at [456, 389] on div at bounding box center [483, 400] width 148 height 179
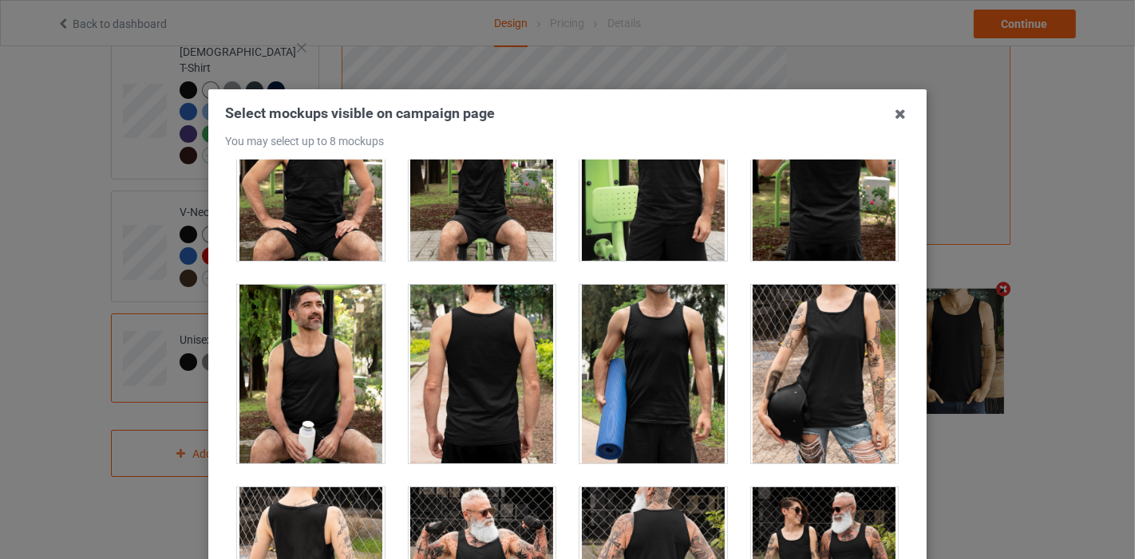
scroll to position [2925, 0]
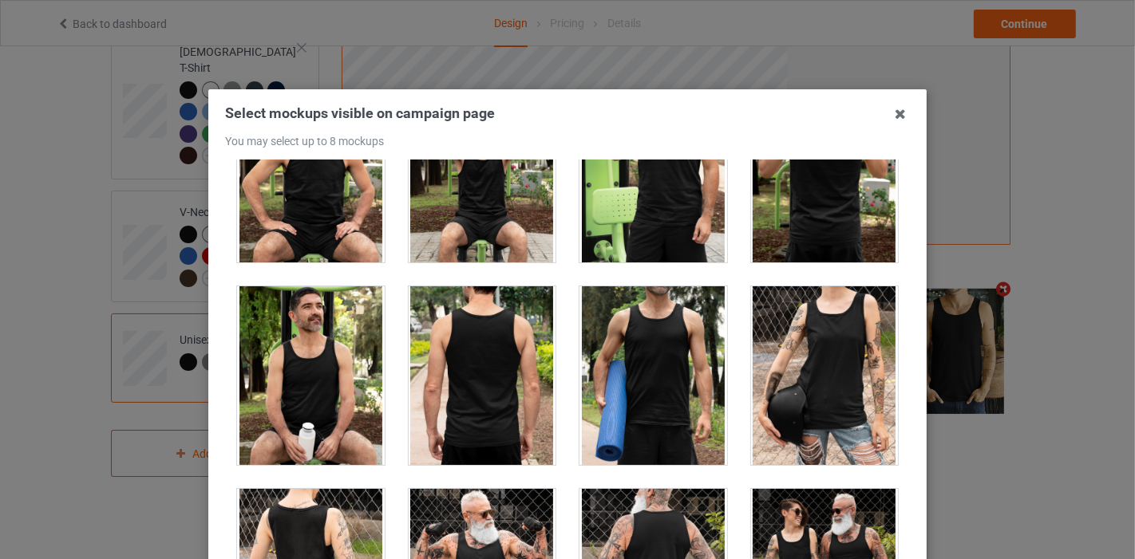
click at [849, 349] on div at bounding box center [825, 375] width 148 height 179
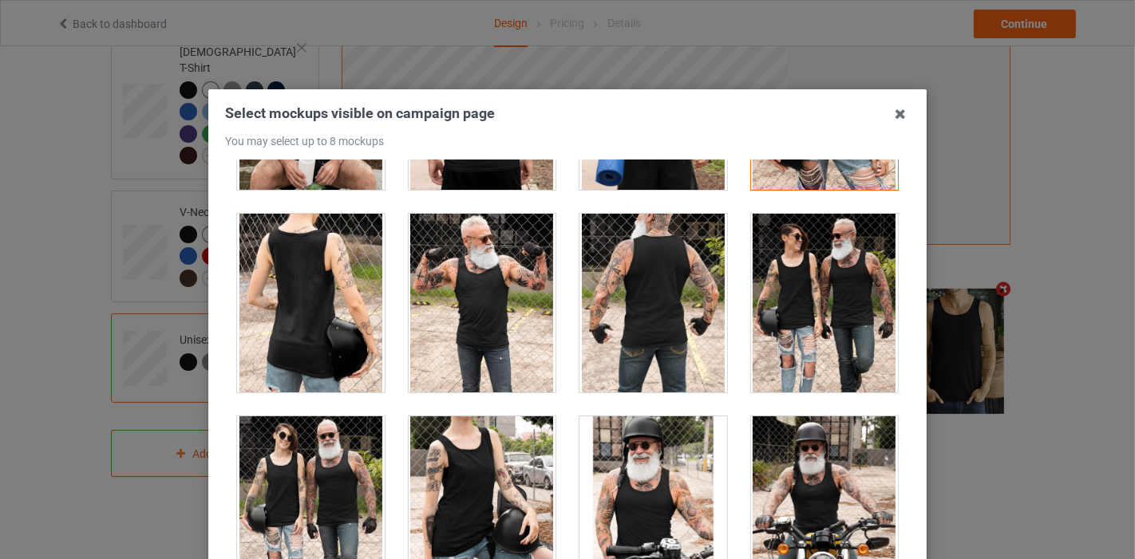
scroll to position [3280, 0]
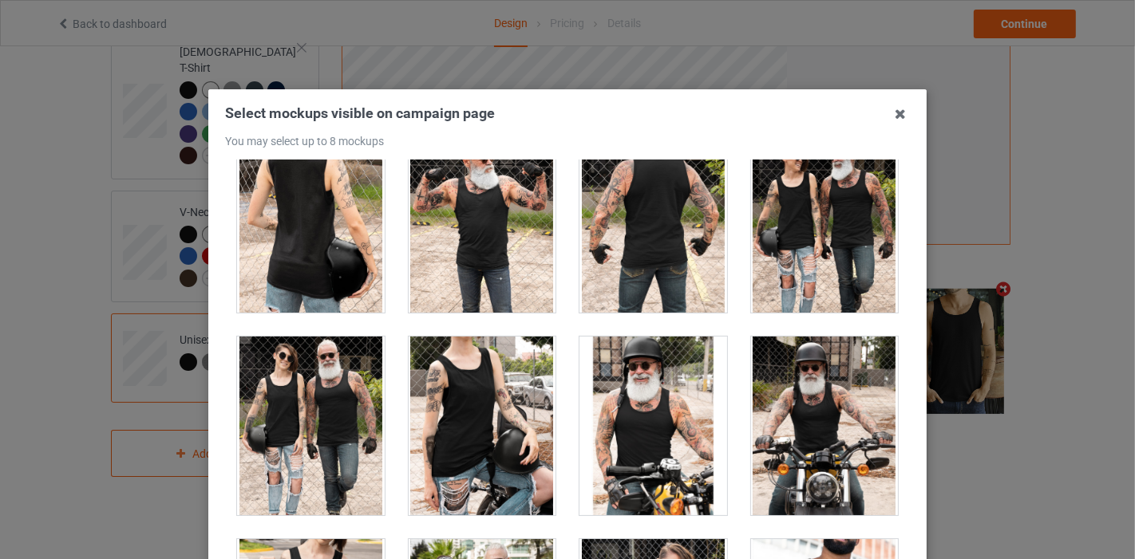
click at [301, 372] on div at bounding box center [311, 426] width 148 height 179
click at [903, 116] on icon at bounding box center [900, 114] width 26 height 26
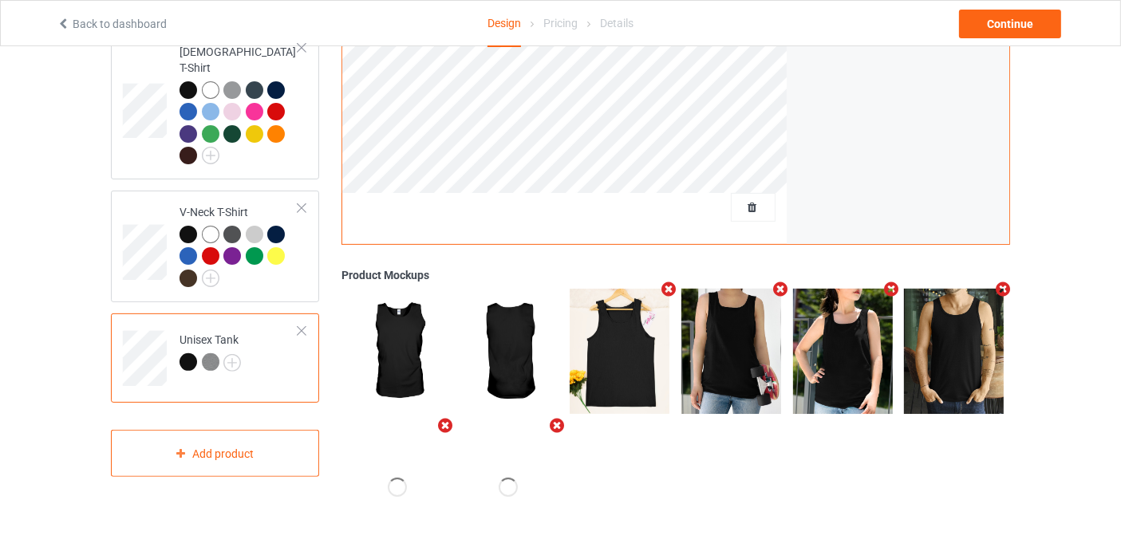
scroll to position [0, 0]
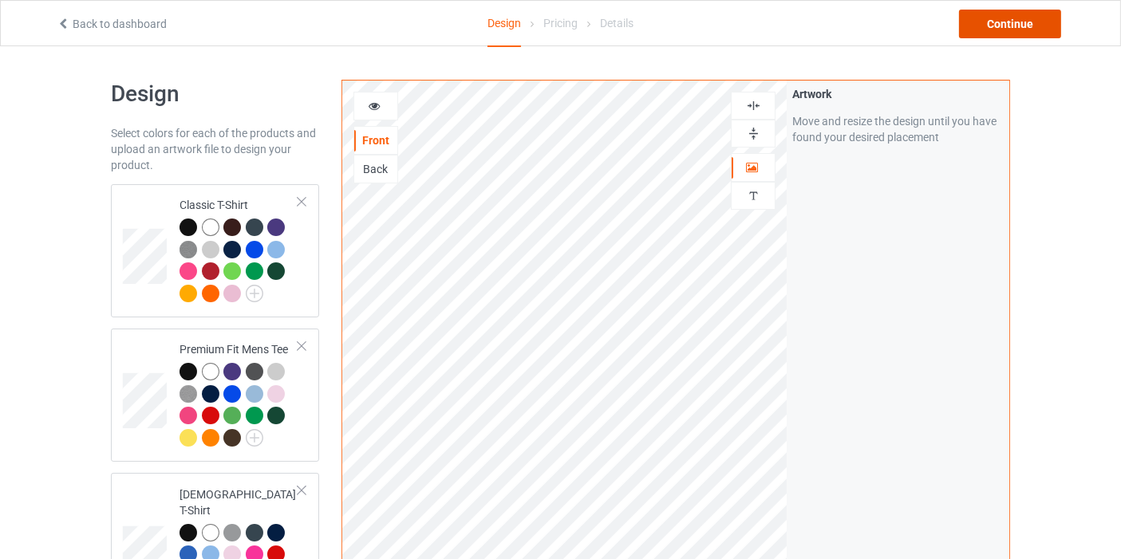
click at [993, 25] on div "Continue" at bounding box center [1010, 24] width 102 height 29
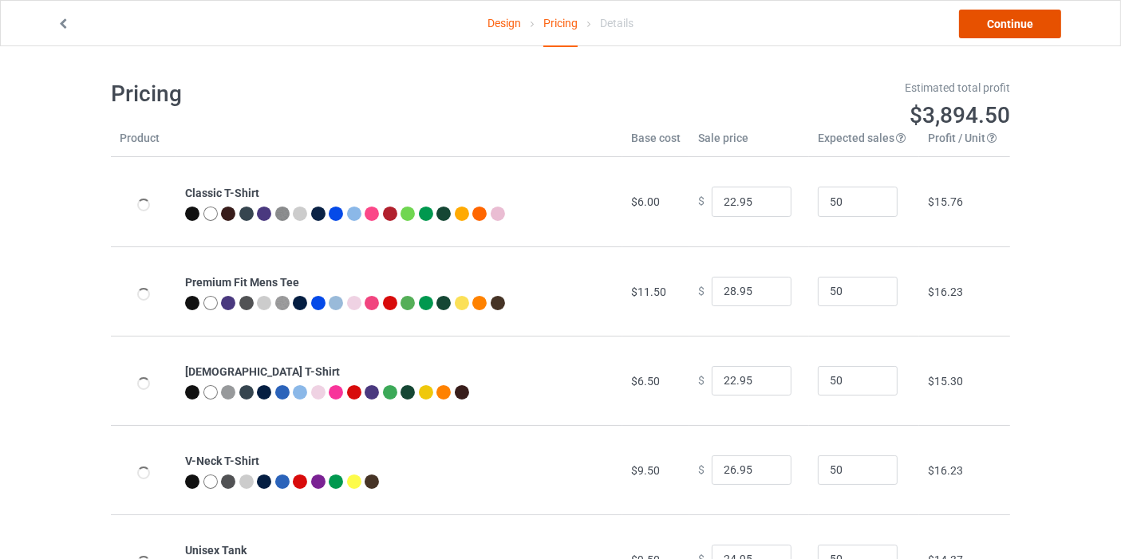
click at [1005, 10] on link "Continue" at bounding box center [1010, 24] width 102 height 29
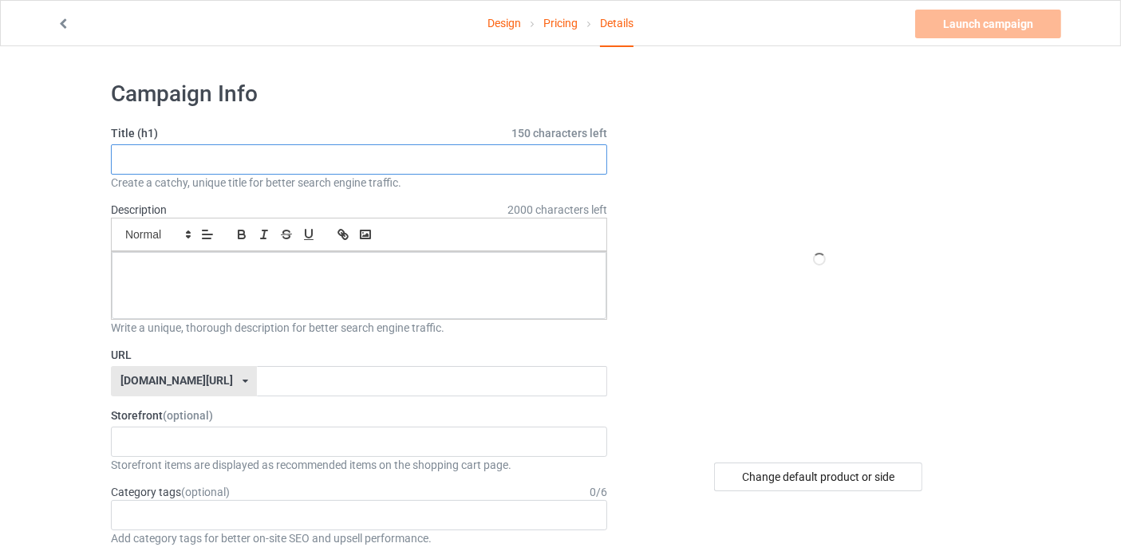
click at [254, 156] on input "text" at bounding box center [359, 159] width 496 height 30
drag, startPoint x: 122, startPoint y: 152, endPoint x: 355, endPoint y: 150, distance: 233.0
click at [355, 150] on input "New otter design for man and woman" at bounding box center [359, 159] width 496 height 30
type input "New otter design for man and woman"
click at [275, 379] on input "text" at bounding box center [432, 381] width 350 height 30
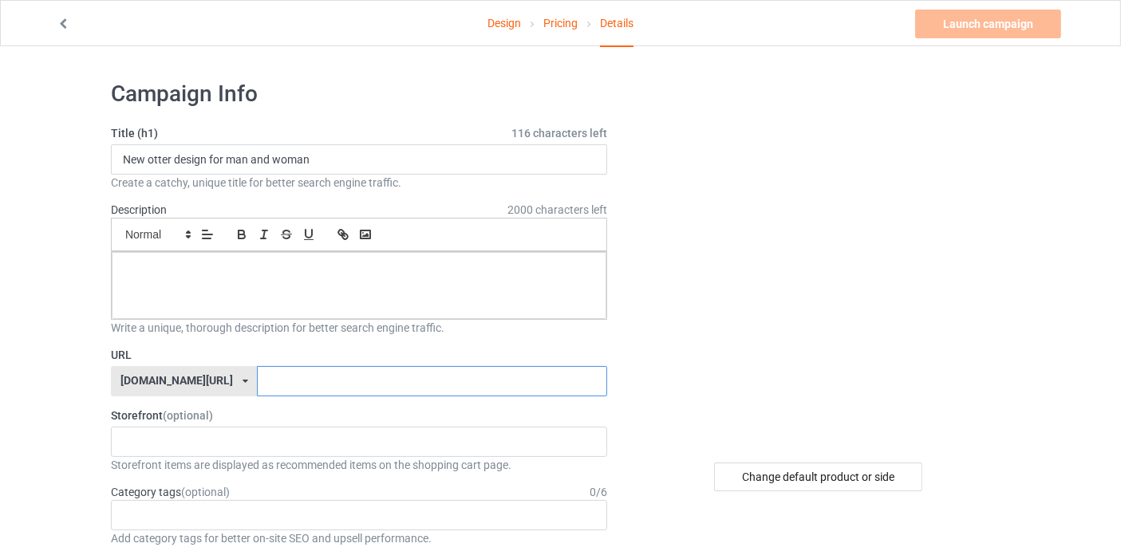
paste input "New otter design for man and woman"
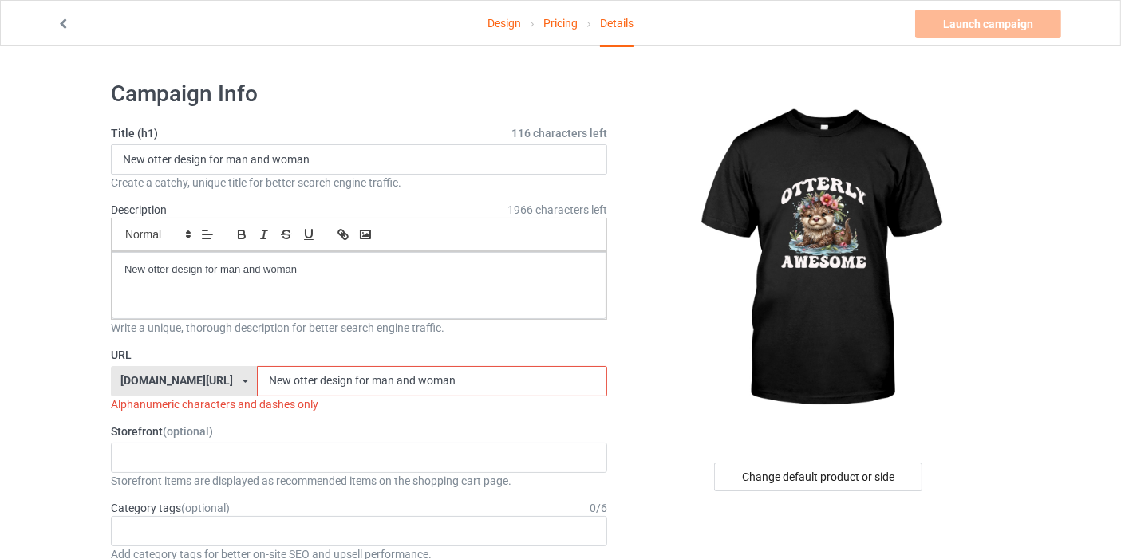
click at [257, 377] on input "New otter design for man and woman" at bounding box center [432, 381] width 350 height 30
click at [257, 372] on input "New- otter design for man and woman" at bounding box center [432, 381] width 350 height 30
click at [257, 381] on input "New- otter design for man and woman" at bounding box center [432, 381] width 350 height 30
click at [269, 382] on input "New-otter design for man and woman" at bounding box center [432, 381] width 350 height 30
click at [269, 376] on input "New-otter design for man and woman" at bounding box center [432, 381] width 350 height 30
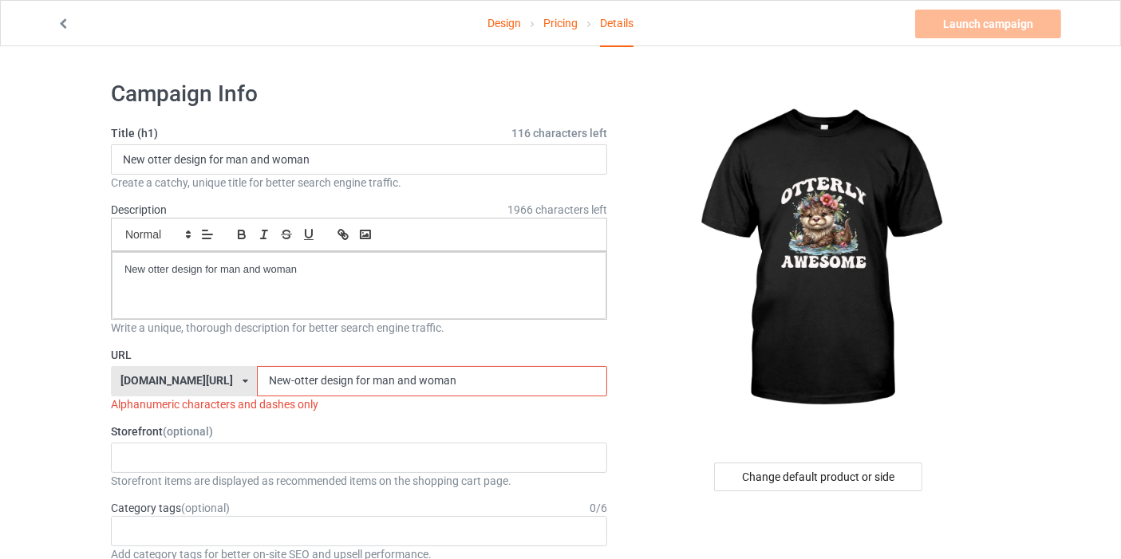
click at [273, 375] on input "New-otter design for man and woman" at bounding box center [432, 381] width 350 height 30
click at [270, 377] on input "New-otter design for man and woman" at bounding box center [432, 381] width 350 height 30
click at [278, 378] on input "New-otter- design for man and woman" at bounding box center [432, 381] width 350 height 30
click at [304, 377] on input "New-otter-design for man and woman" at bounding box center [432, 381] width 350 height 30
click at [307, 378] on input "New-otter-design for man and woman" at bounding box center [432, 381] width 350 height 30
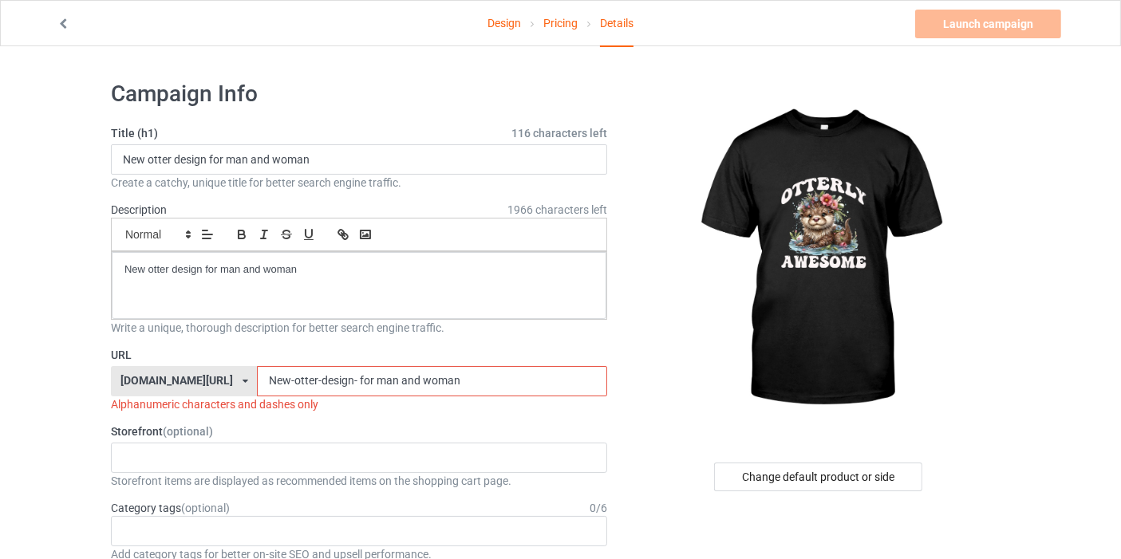
click at [314, 379] on input "New-otter-design- for man and woman" at bounding box center [432, 381] width 350 height 30
drag, startPoint x: 324, startPoint y: 371, endPoint x: 338, endPoint y: 450, distance: 80.2
click at [324, 375] on input "New-otter-design-for man and woman" at bounding box center [432, 381] width 350 height 30
click at [329, 377] on input "New-otter-design-for- man and woman" at bounding box center [432, 381] width 350 height 30
click at [333, 382] on input "New-otter-design-for- man and woman" at bounding box center [432, 381] width 350 height 30
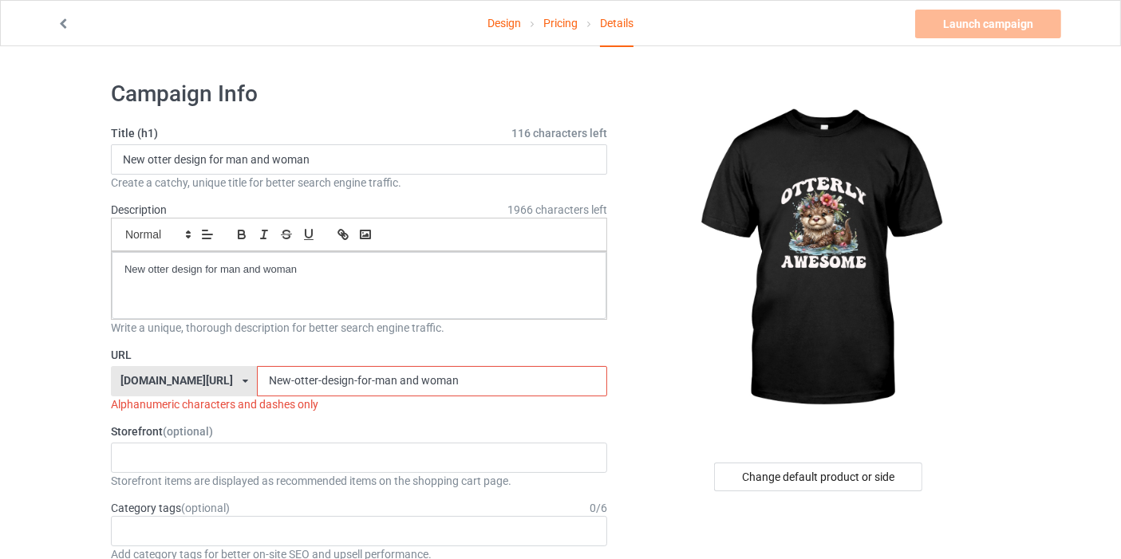
click at [349, 381] on input "New-otter-design-for-man and woman" at bounding box center [432, 381] width 350 height 30
click at [356, 378] on input "New-otter-design-for-man- and woman" at bounding box center [432, 381] width 350 height 30
click at [369, 381] on input "New-otter-design-for-man-and woman" at bounding box center [432, 381] width 350 height 30
click at [377, 382] on input "New-otter-design-for-man-and- woman" at bounding box center [432, 381] width 350 height 30
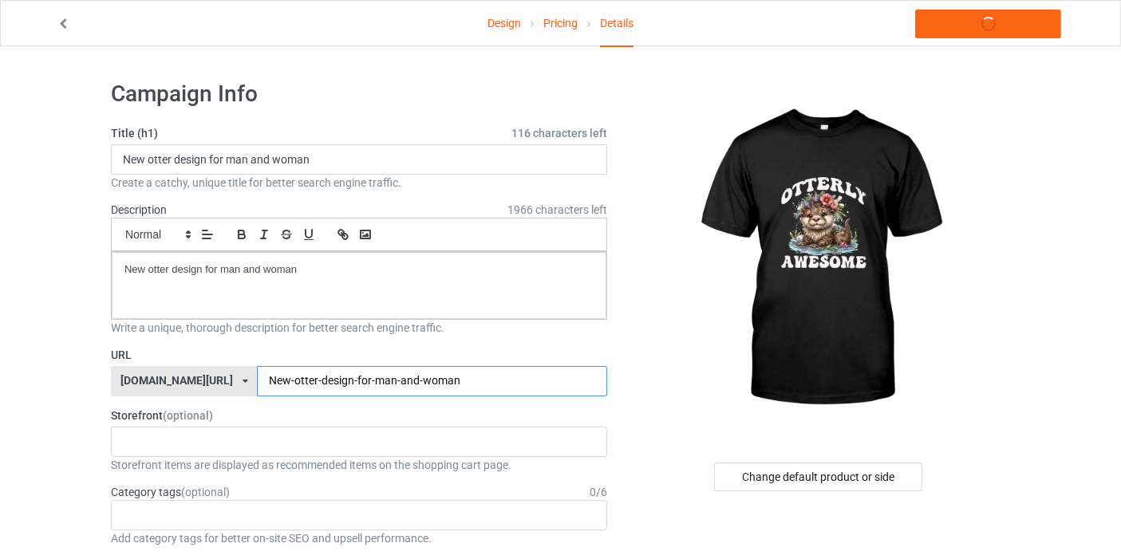
type input "New-otter-design-for-man-and-woman"
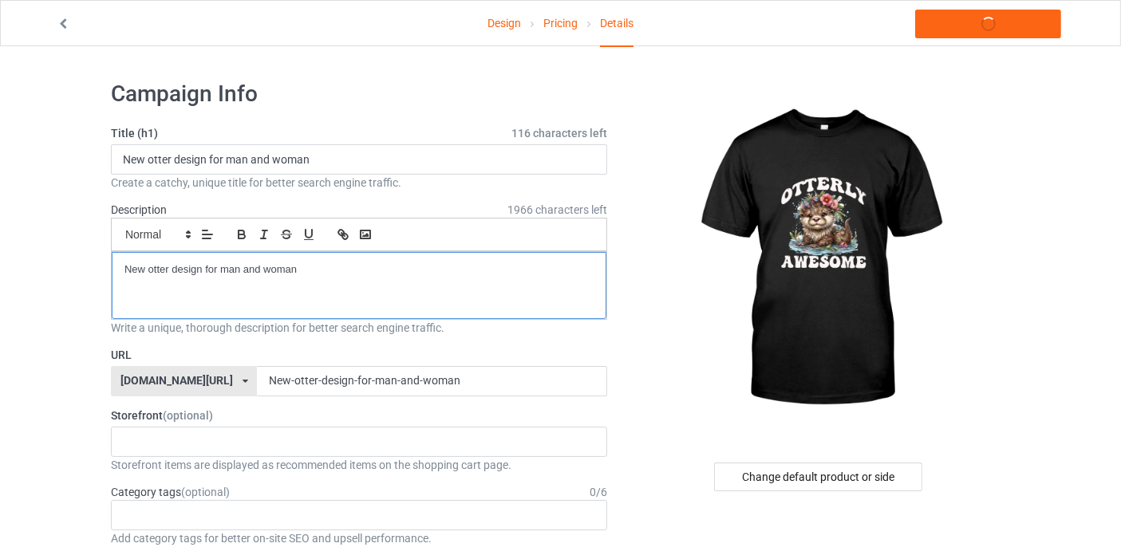
click at [355, 267] on p "New otter design for man and woman" at bounding box center [358, 270] width 469 height 15
click at [408, 264] on p "New otter design for man and woman. if you like it you can oeder" at bounding box center [358, 270] width 469 height 15
drag, startPoint x: 445, startPoint y: 271, endPoint x: 445, endPoint y: 322, distance: 51.9
click at [445, 275] on p "New otter design for man and woman. if you like it you can order" at bounding box center [358, 270] width 469 height 15
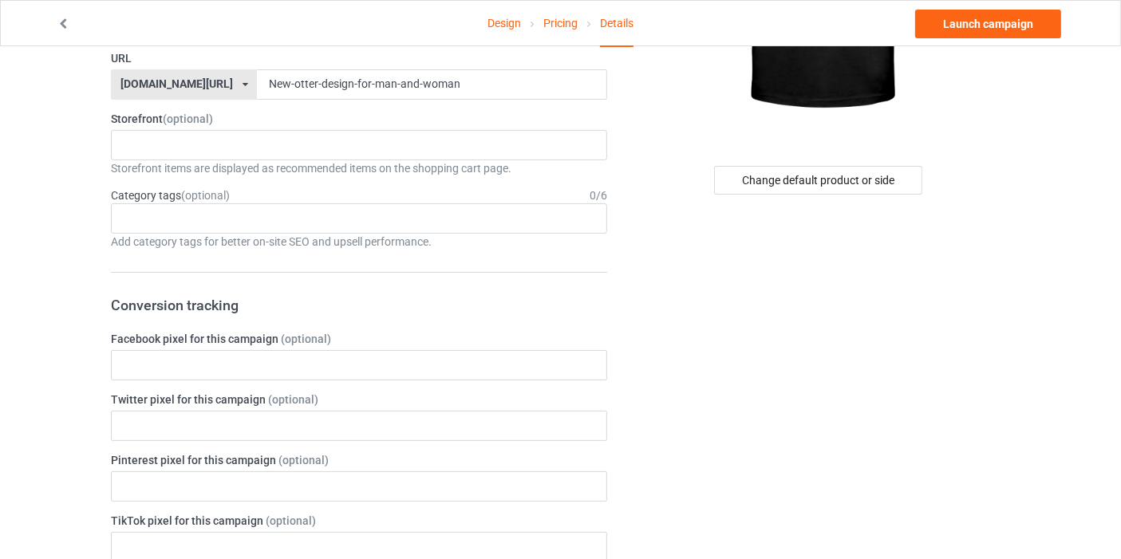
scroll to position [354, 0]
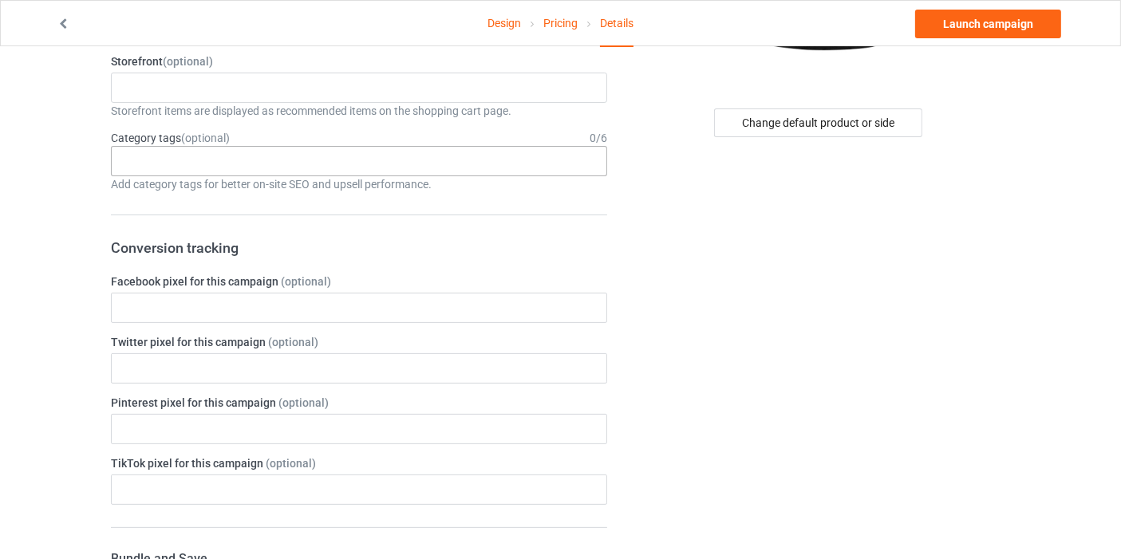
click at [166, 156] on div "Age > 1-19 > 1 Age > 1-12 Months > 1 Month Age > 1-12 Months Age > 1-19 Age > 1…" at bounding box center [359, 161] width 496 height 30
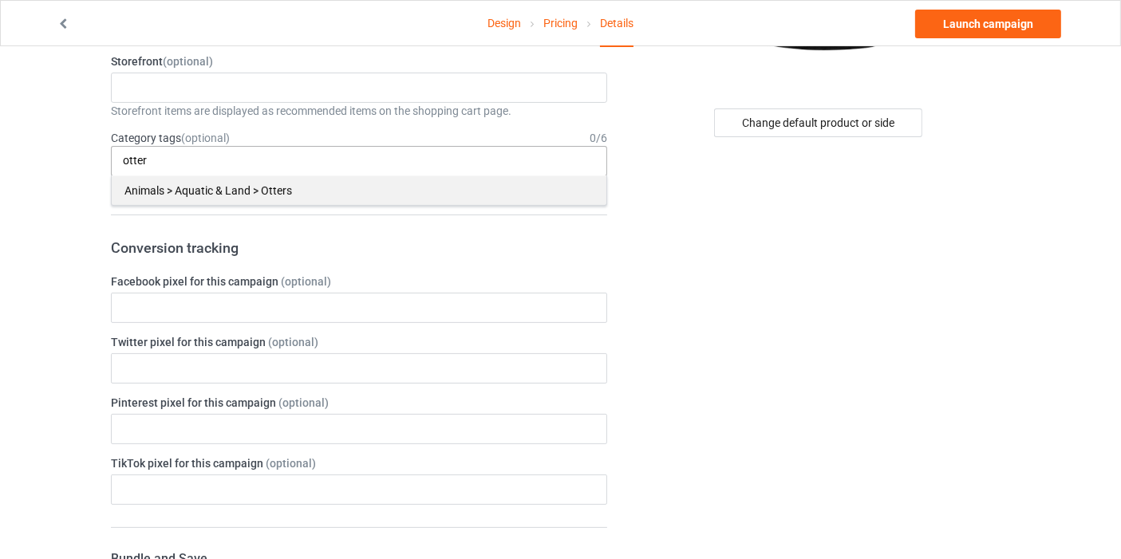
type input "otter"
click at [150, 190] on div "Animals > Aquatic & Land > Otters" at bounding box center [359, 191] width 495 height 30
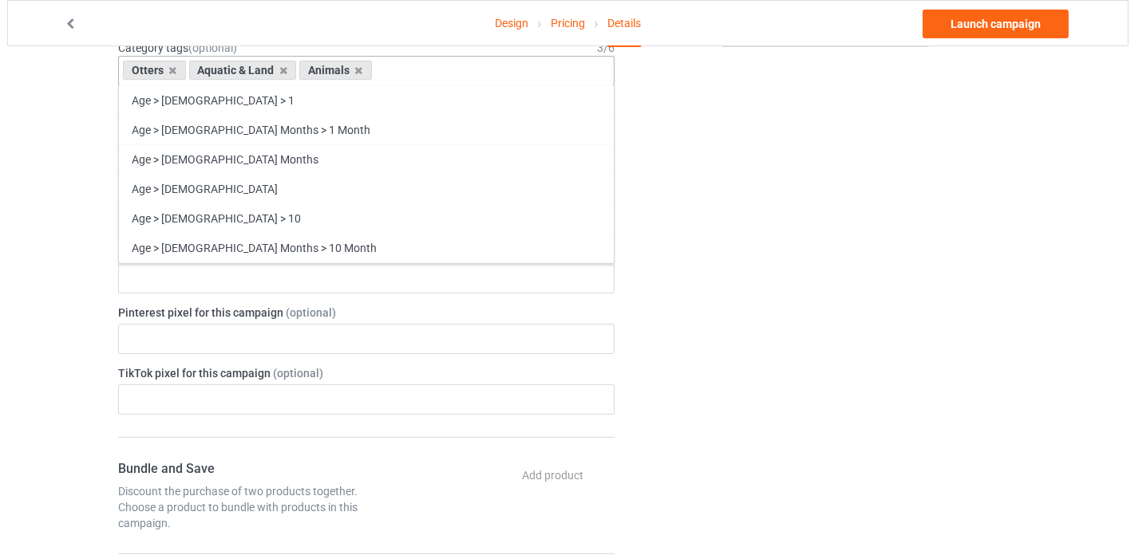
scroll to position [0, 0]
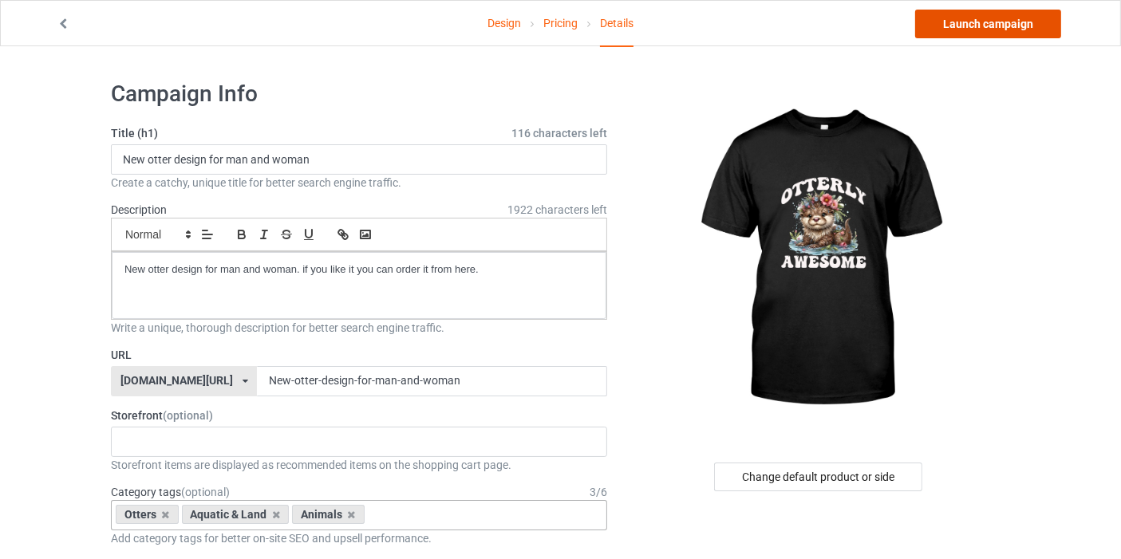
click at [947, 22] on link "Launch campaign" at bounding box center [988, 24] width 146 height 29
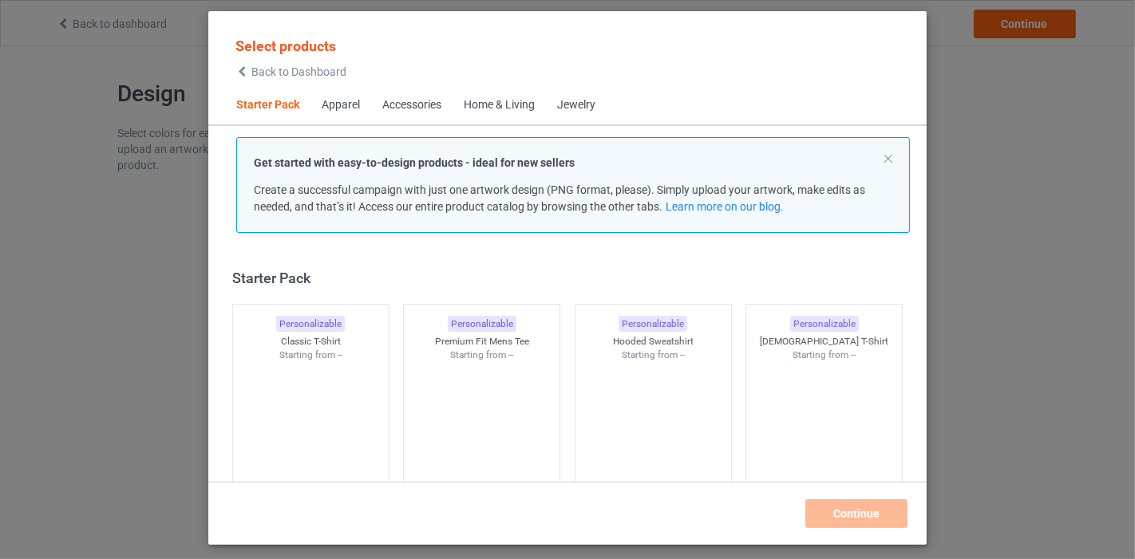
scroll to position [20, 0]
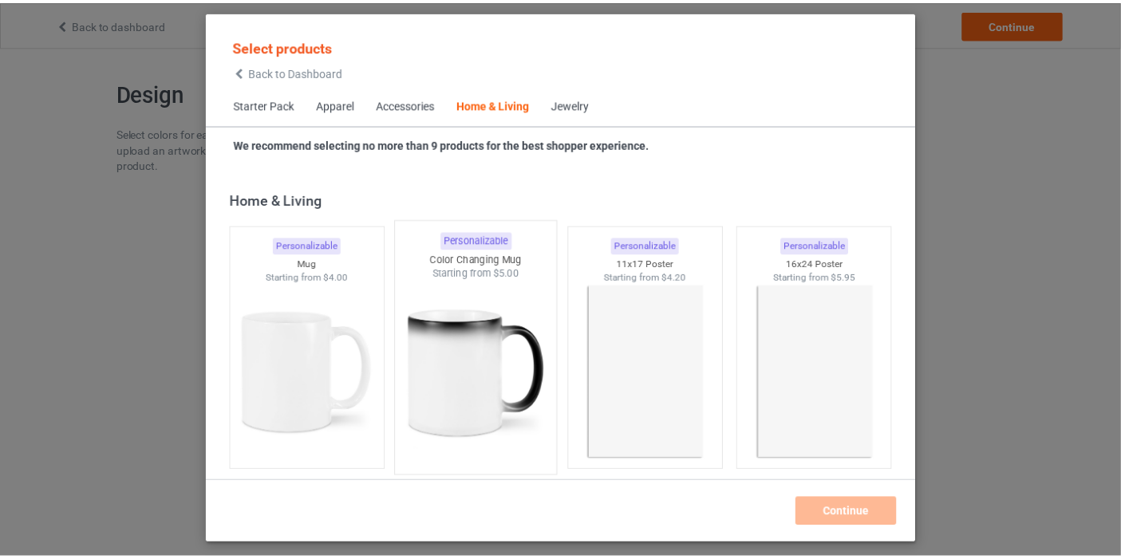
scroll to position [7202, 0]
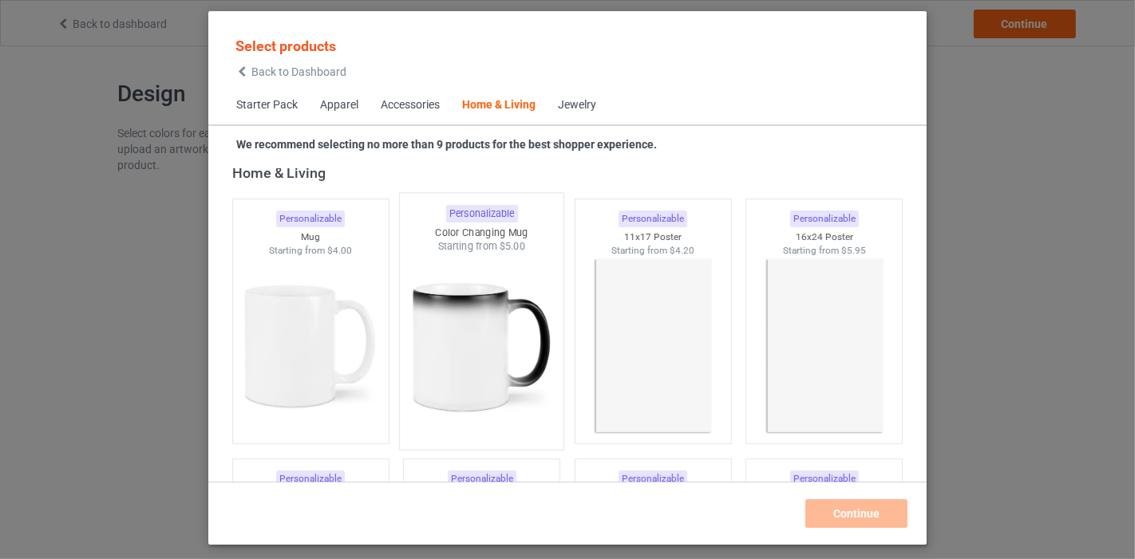
click at [499, 350] on img at bounding box center [482, 348] width 150 height 188
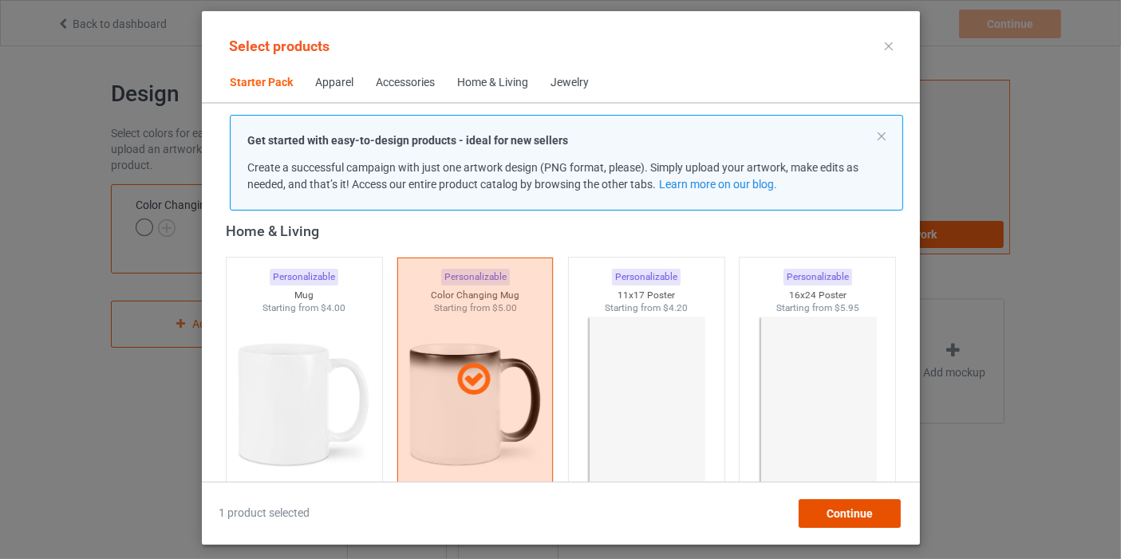
click at [856, 519] on span "Continue" at bounding box center [849, 514] width 46 height 13
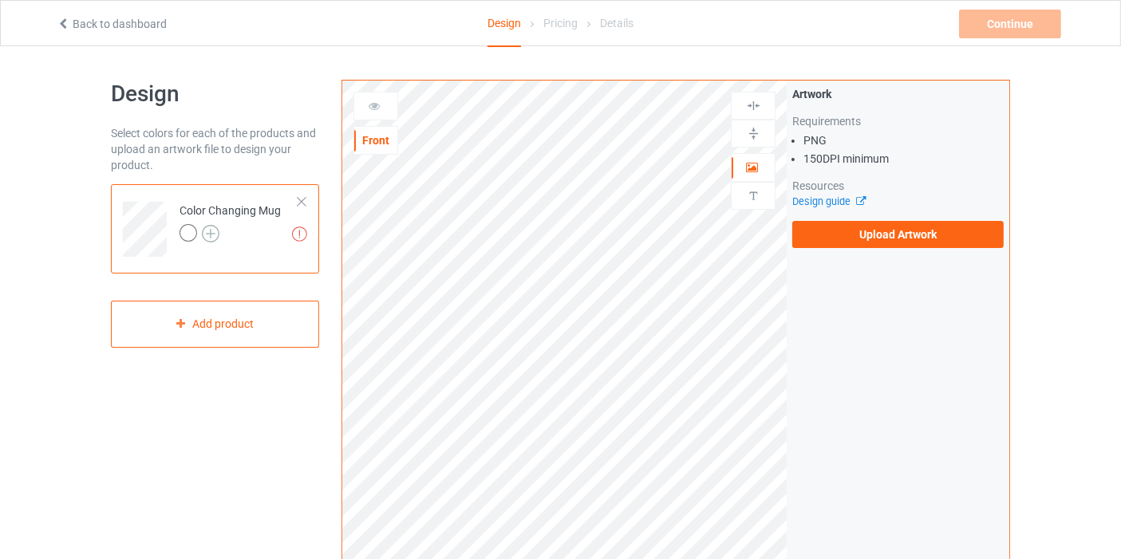
click at [207, 234] on img at bounding box center [211, 234] width 18 height 18
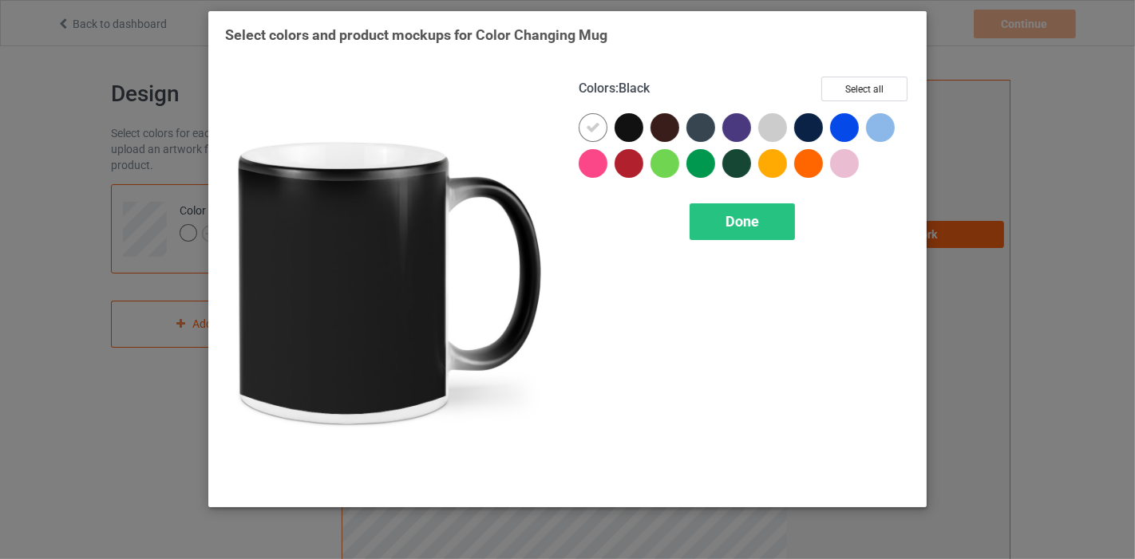
click at [622, 136] on div at bounding box center [628, 127] width 29 height 29
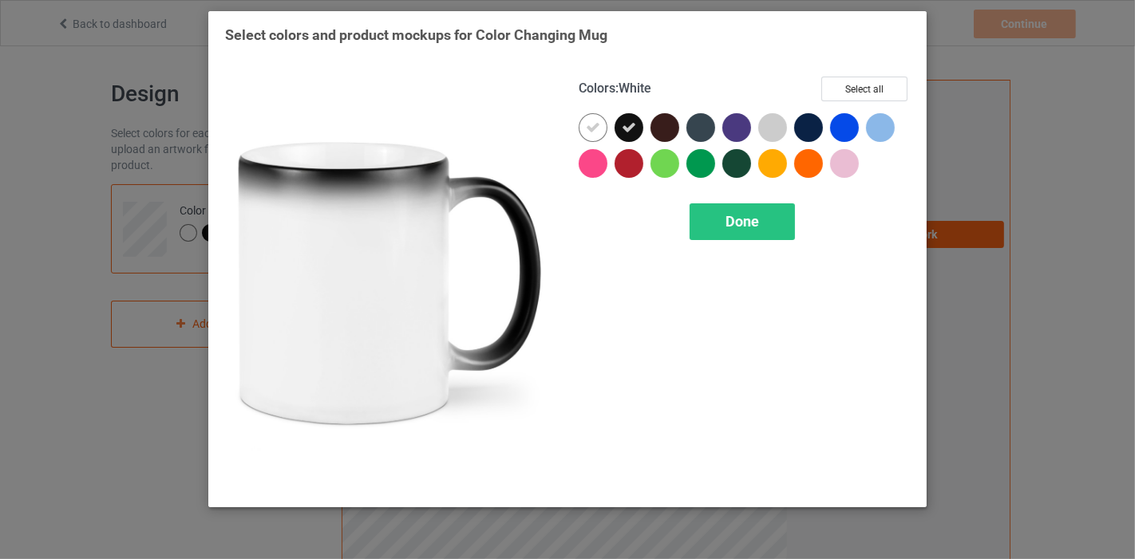
click at [584, 128] on div at bounding box center [593, 127] width 29 height 29
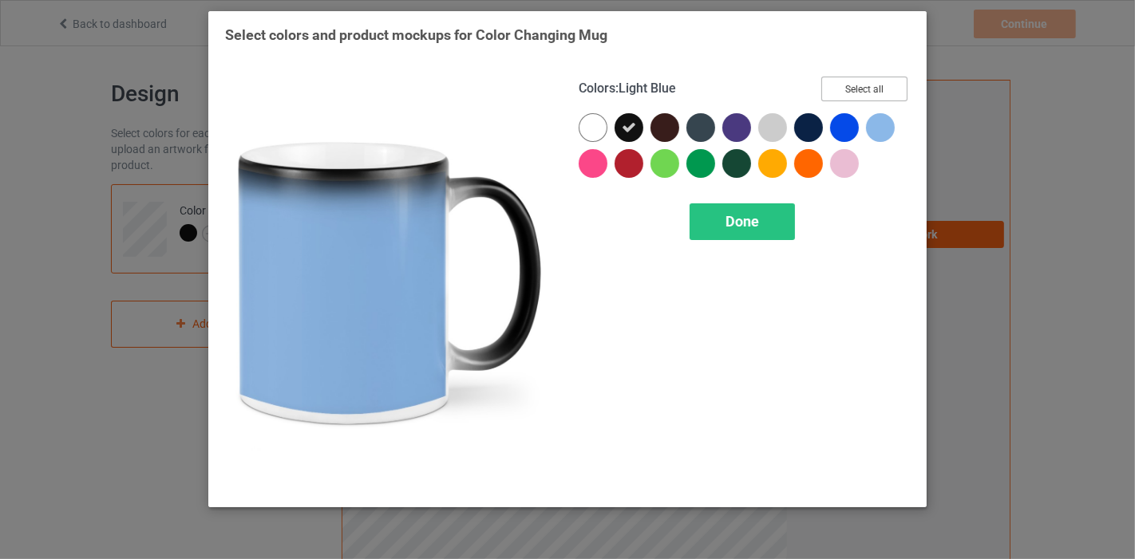
click at [877, 81] on button "Select all" at bounding box center [864, 89] width 86 height 25
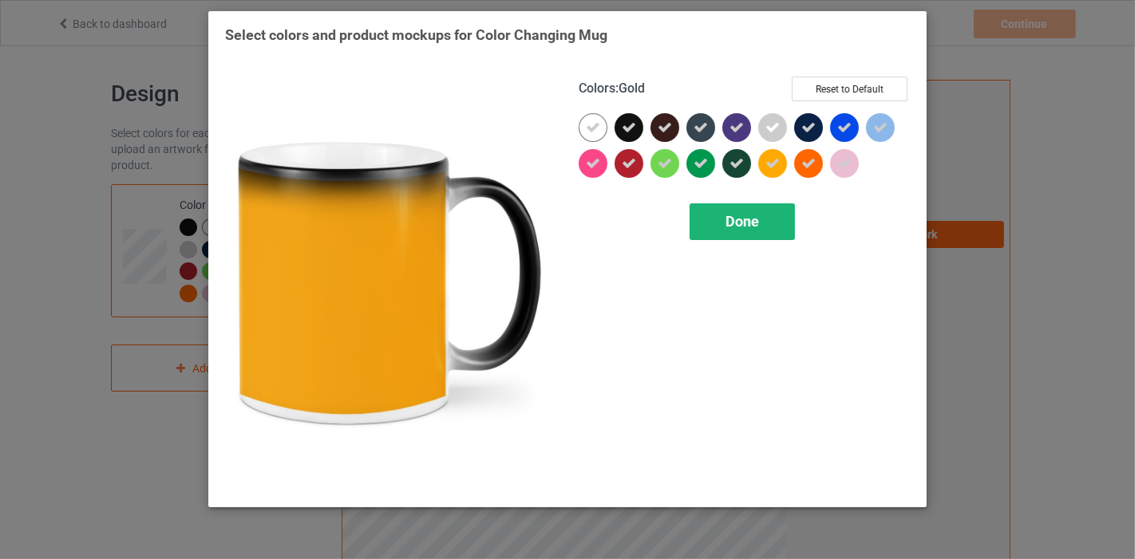
click at [749, 206] on div "Done" at bounding box center [741, 221] width 105 height 37
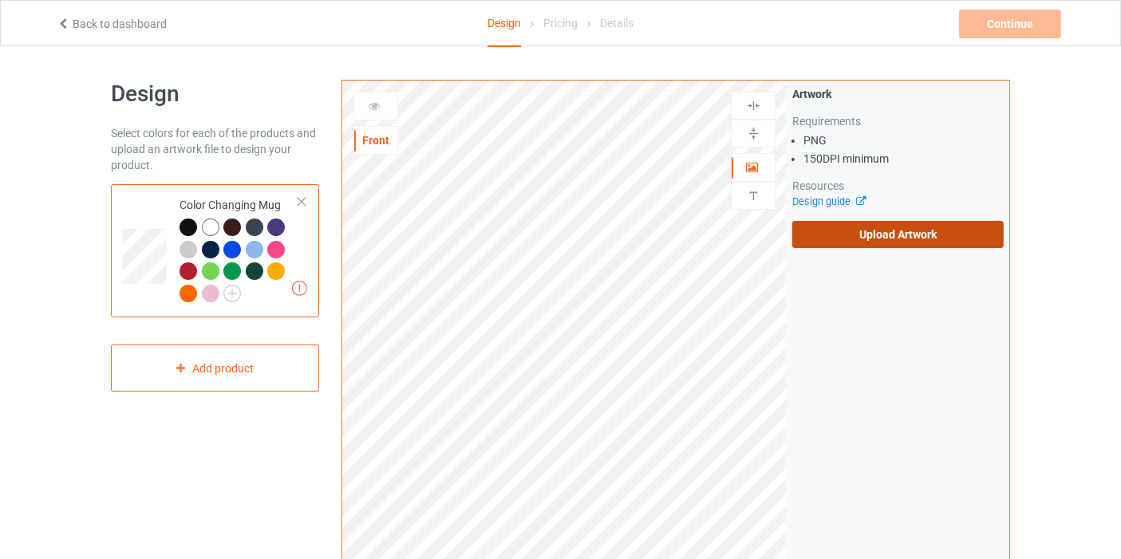
click at [899, 229] on label "Upload Artwork" at bounding box center [897, 234] width 211 height 27
click at [0, 0] on input "Upload Artwork" at bounding box center [0, 0] width 0 height 0
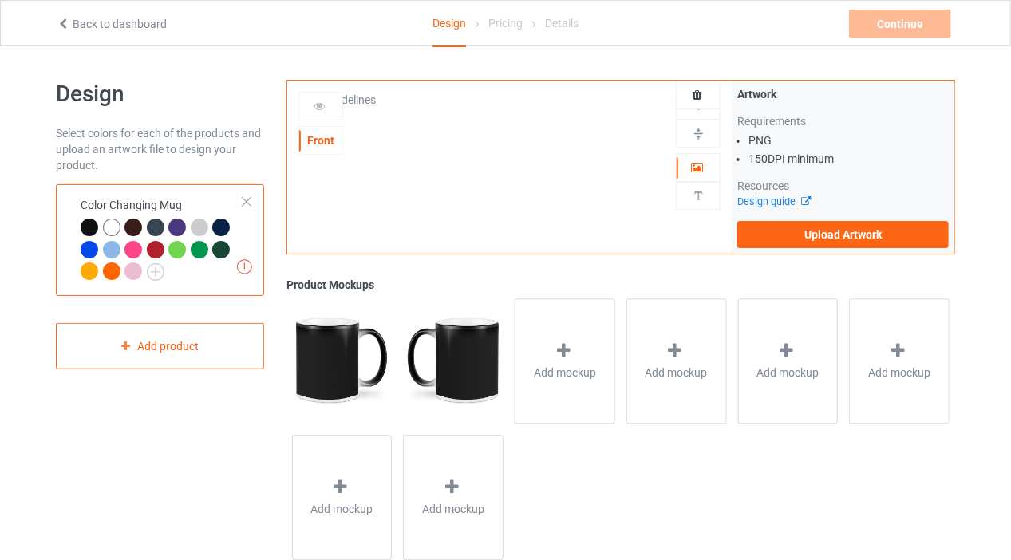
click at [246, 196] on div at bounding box center [246, 201] width 11 height 11
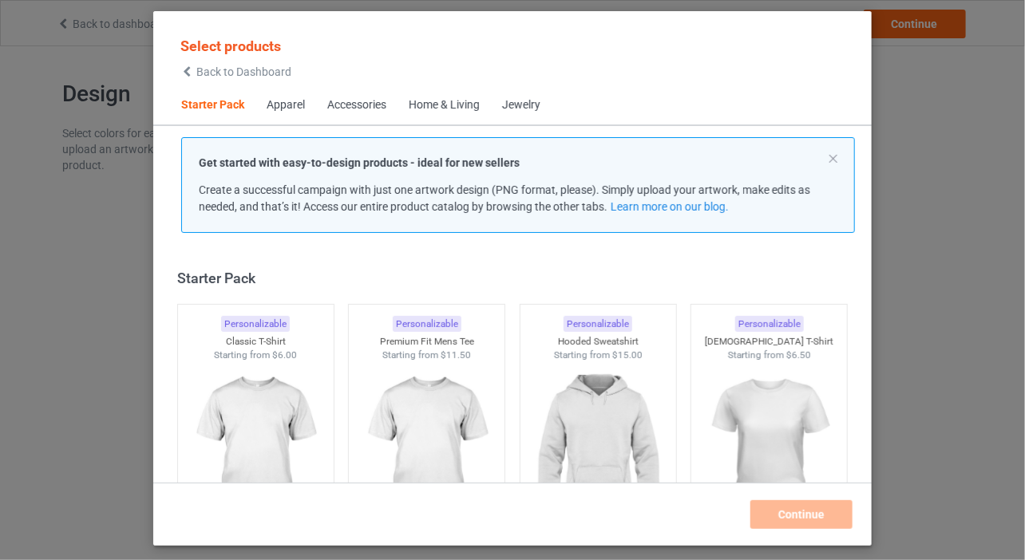
scroll to position [20, 0]
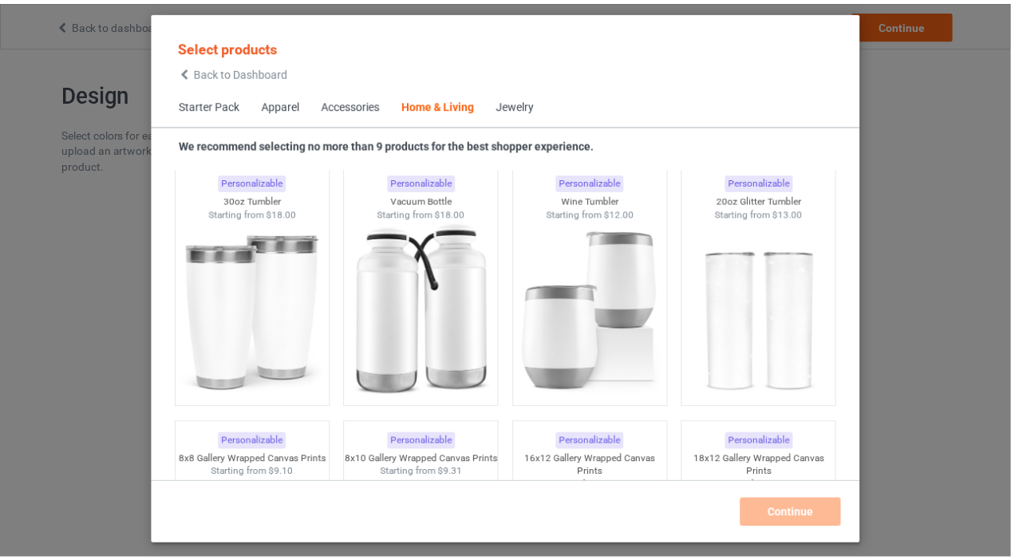
scroll to position [13497, 0]
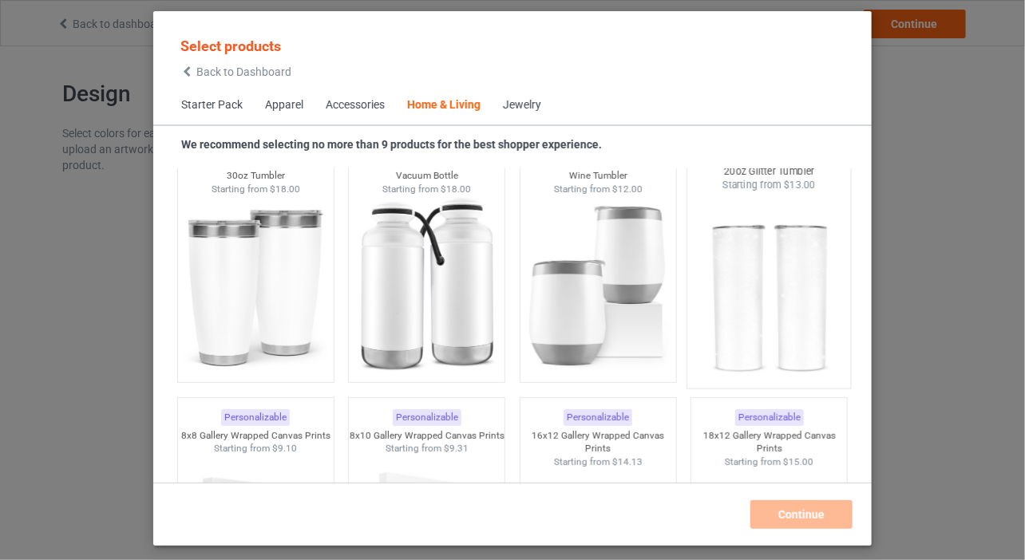
click at [745, 280] on img at bounding box center [769, 286] width 150 height 188
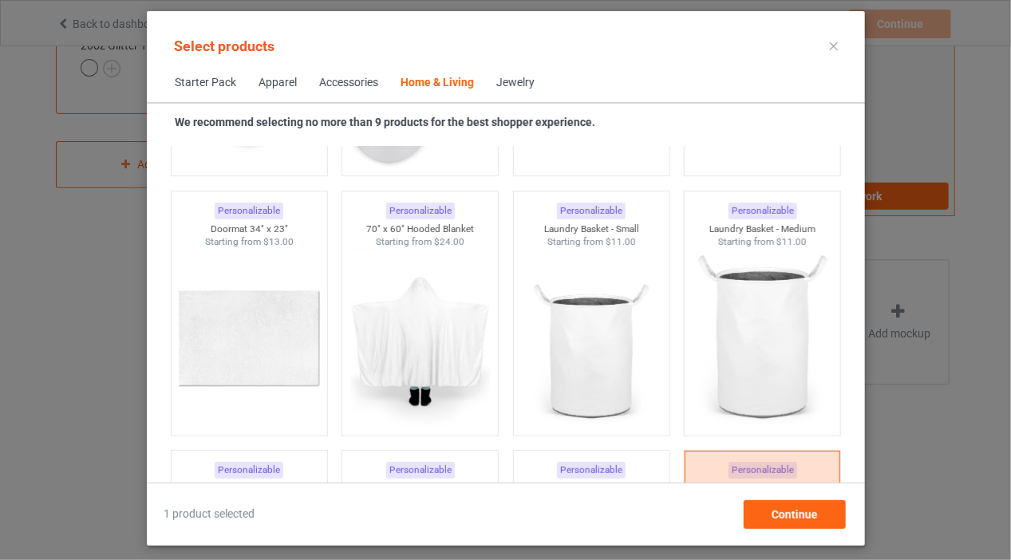
scroll to position [13199, 0]
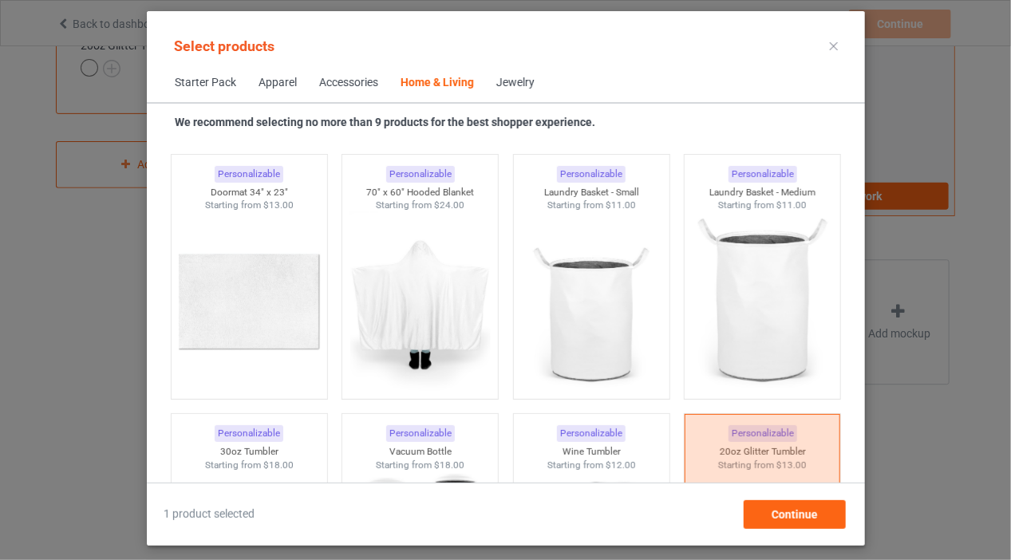
click at [843, 49] on div at bounding box center [834, 47] width 29 height 26
click at [834, 46] on icon at bounding box center [834, 46] width 8 height 8
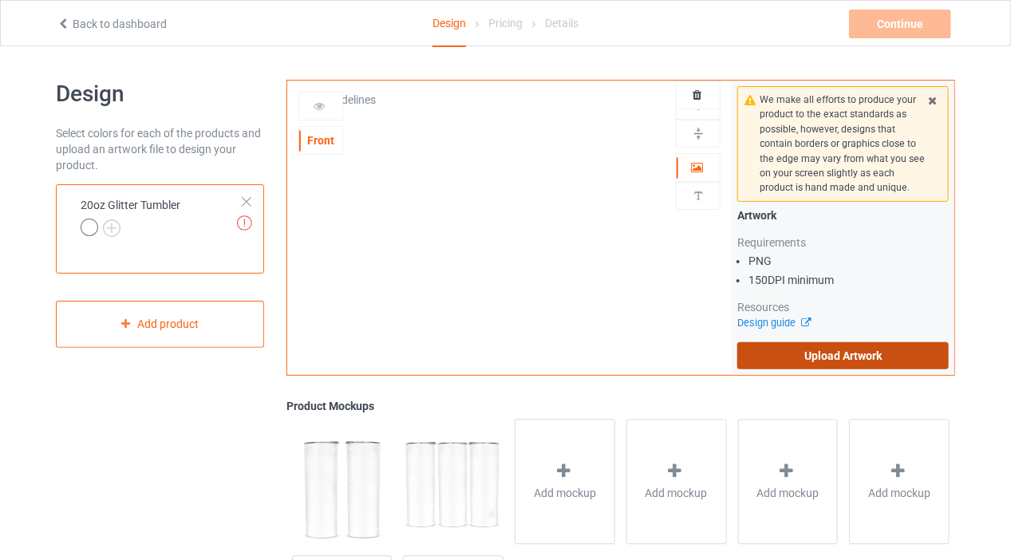
click at [850, 347] on label "Upload Artwork" at bounding box center [842, 355] width 211 height 27
click at [0, 0] on input "Upload Artwork" at bounding box center [0, 0] width 0 height 0
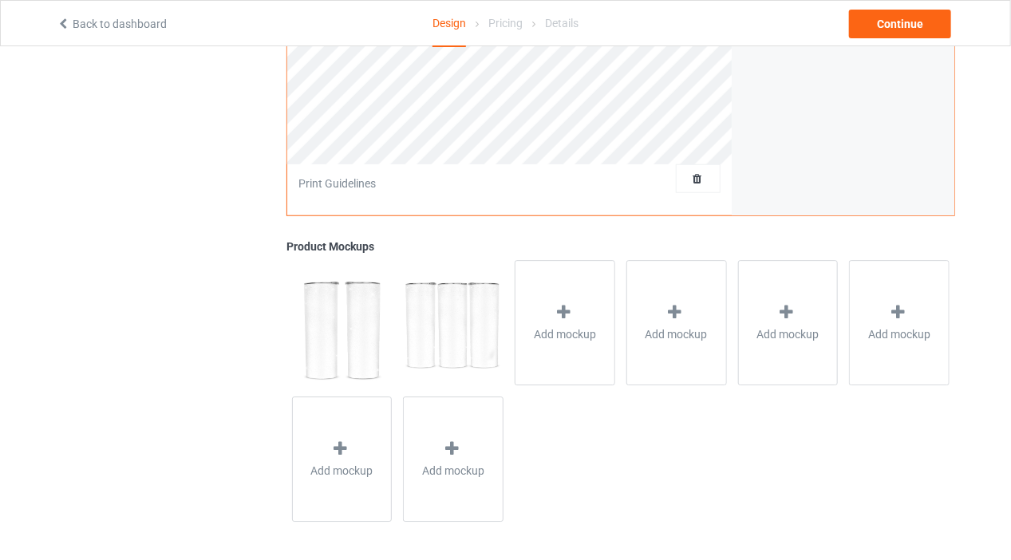
scroll to position [28, 0]
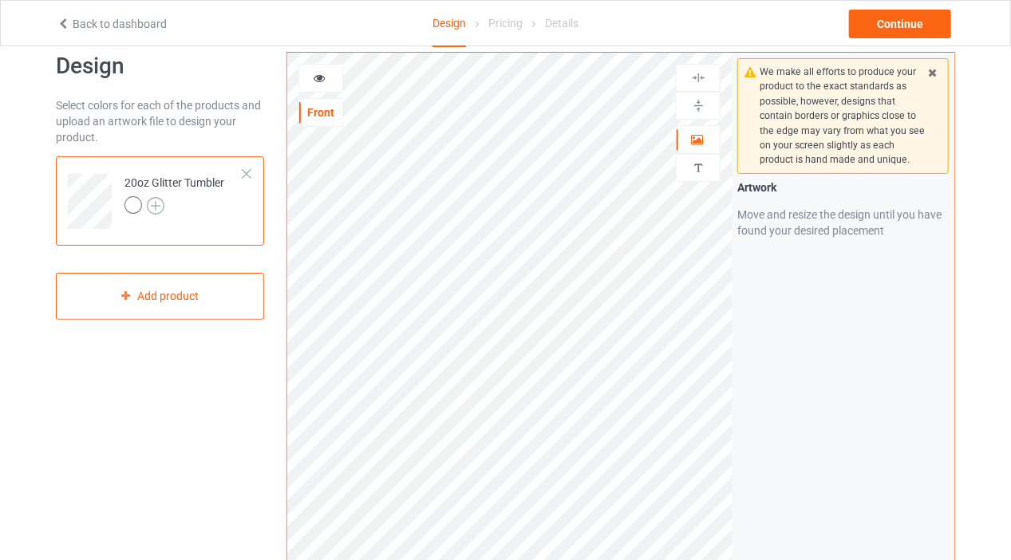
click at [152, 200] on img at bounding box center [156, 206] width 18 height 18
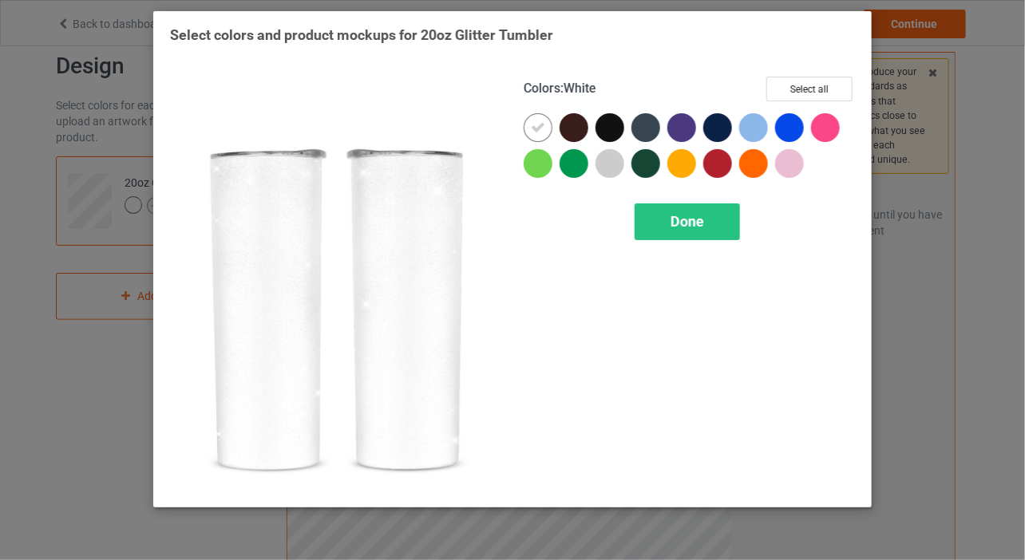
click at [152, 200] on div "Select colors and product mockups for 20oz Glitter Tumbler Colors : White Selec…" at bounding box center [512, 280] width 1025 height 560
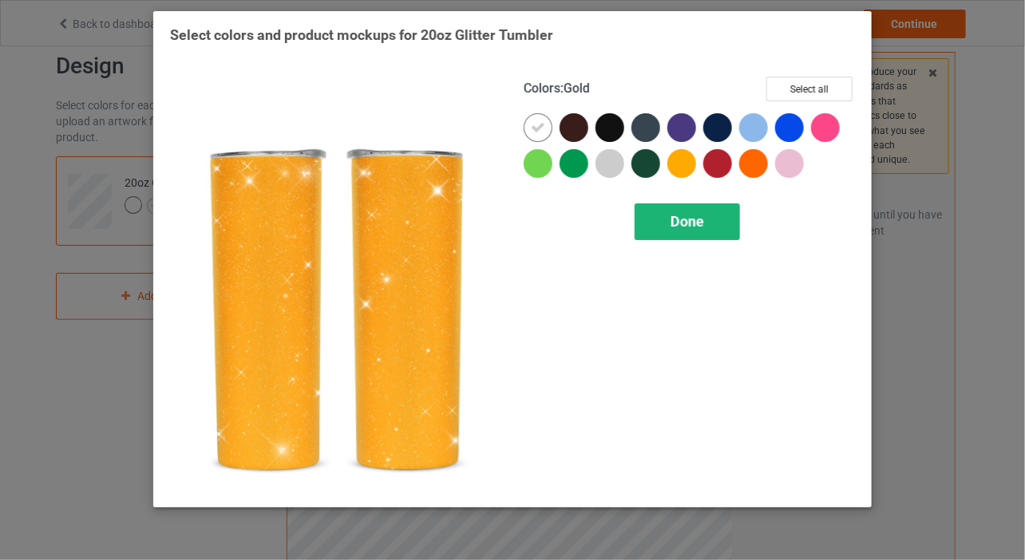
click at [689, 208] on div "Done" at bounding box center [686, 221] width 105 height 37
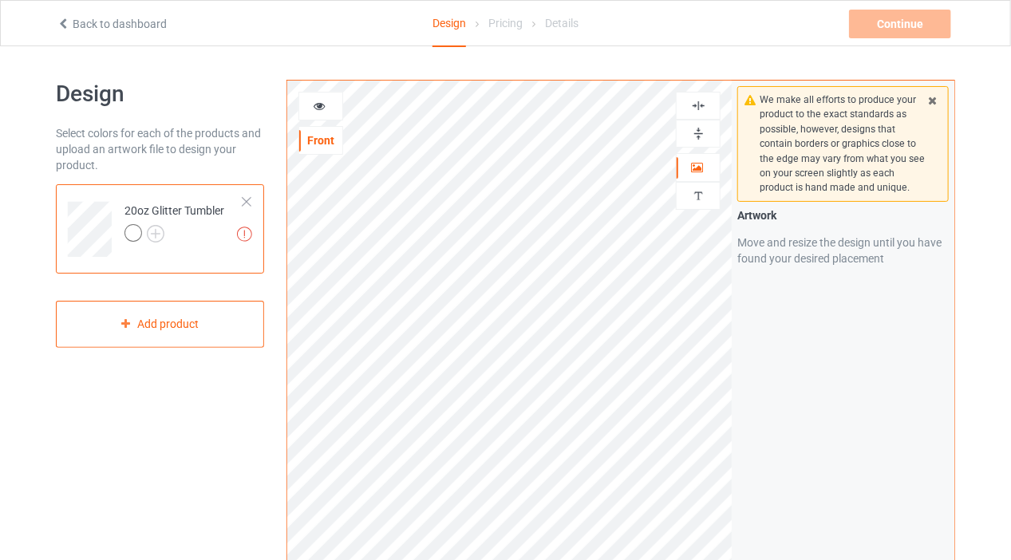
click at [685, 107] on div at bounding box center [698, 105] width 43 height 15
click at [694, 128] on img at bounding box center [698, 133] width 15 height 15
click at [697, 104] on img at bounding box center [698, 105] width 15 height 15
click at [315, 113] on div at bounding box center [320, 106] width 45 height 29
click at [318, 109] on icon at bounding box center [320, 103] width 14 height 11
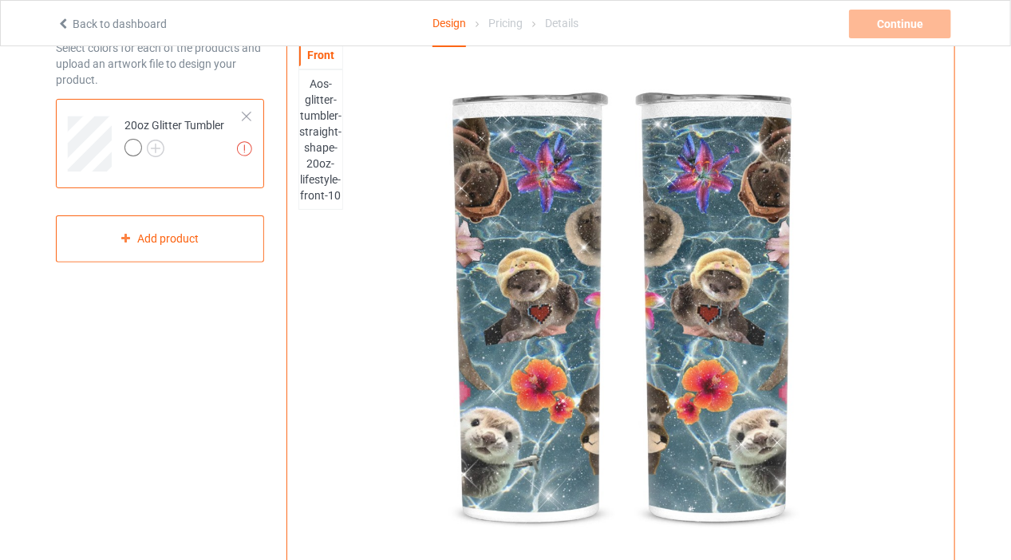
scroll to position [77, 0]
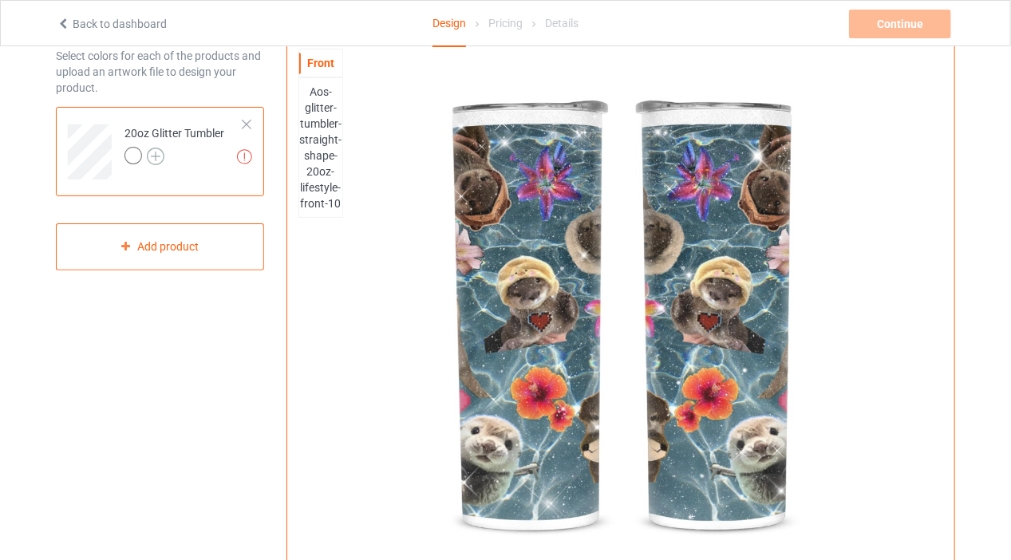
click at [152, 156] on img at bounding box center [156, 157] width 18 height 18
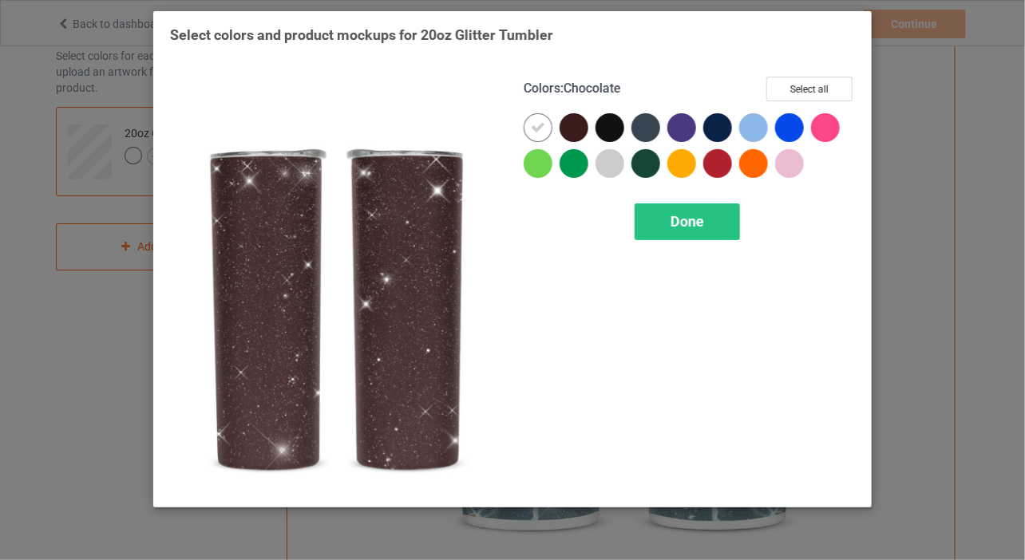
click at [564, 133] on div at bounding box center [573, 127] width 29 height 29
click at [581, 122] on div at bounding box center [573, 127] width 29 height 29
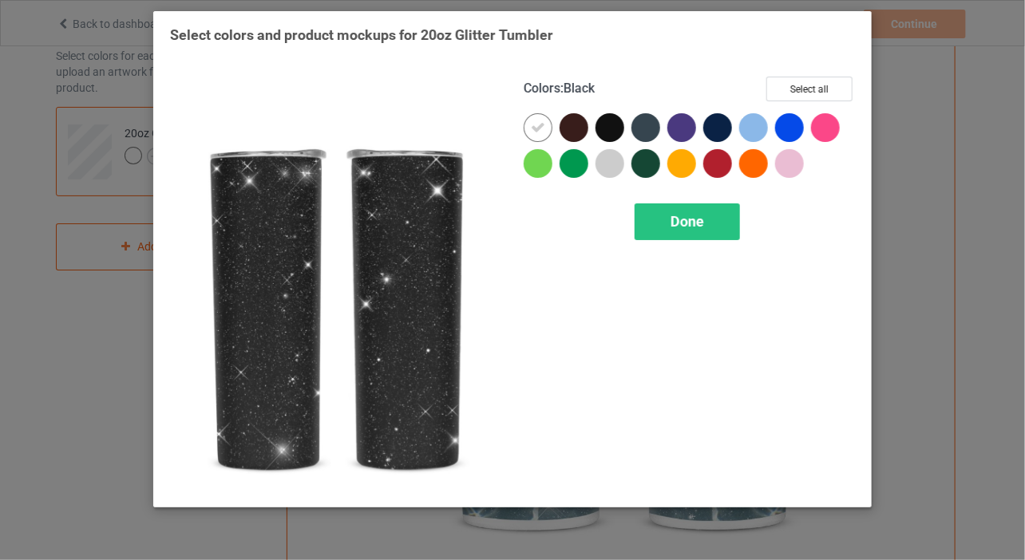
click at [606, 124] on div at bounding box center [609, 127] width 29 height 29
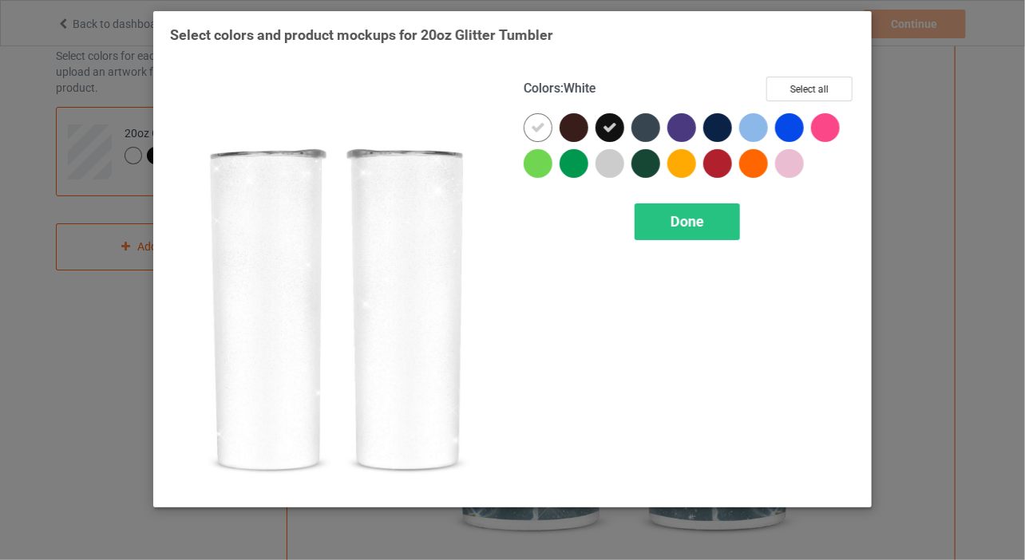
click at [540, 117] on div at bounding box center [537, 127] width 29 height 29
click at [536, 125] on div at bounding box center [537, 127] width 29 height 29
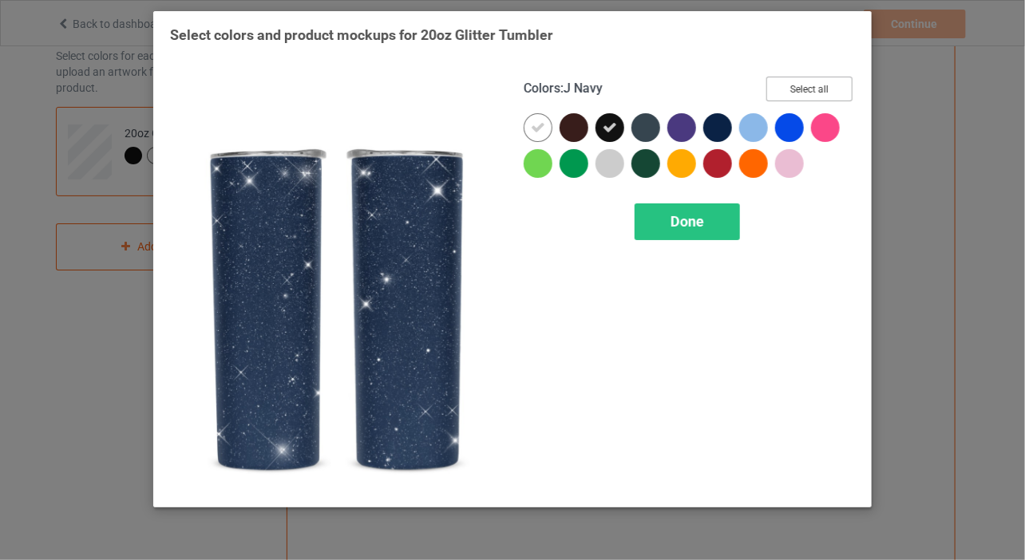
click at [816, 81] on button "Select all" at bounding box center [809, 89] width 86 height 25
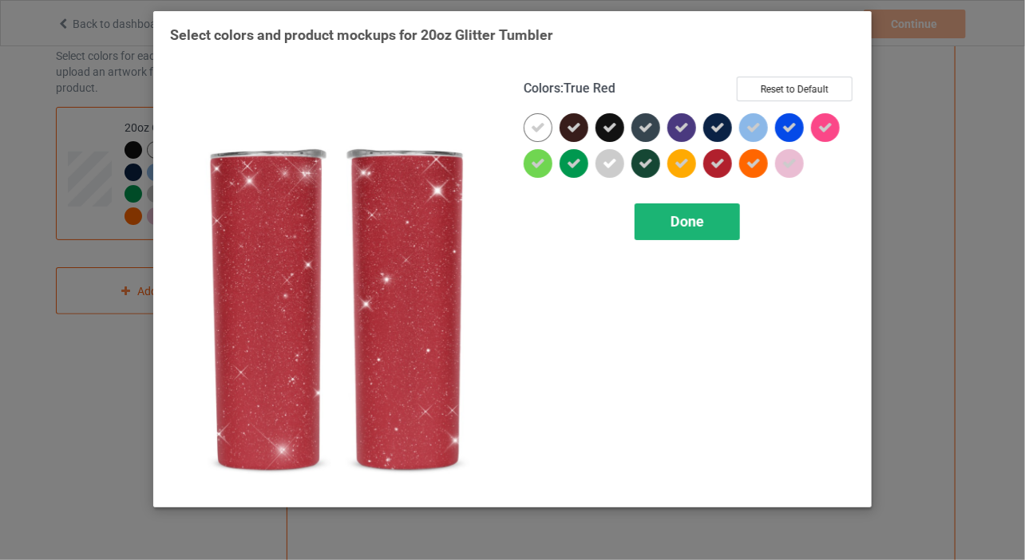
click at [687, 213] on span "Done" at bounding box center [687, 221] width 34 height 17
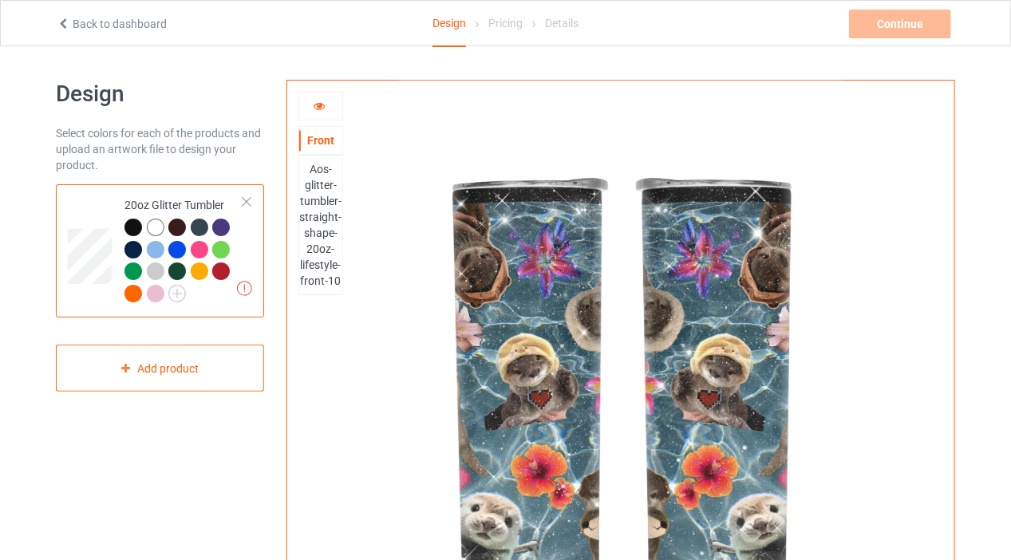
click at [319, 106] on icon at bounding box center [320, 103] width 14 height 11
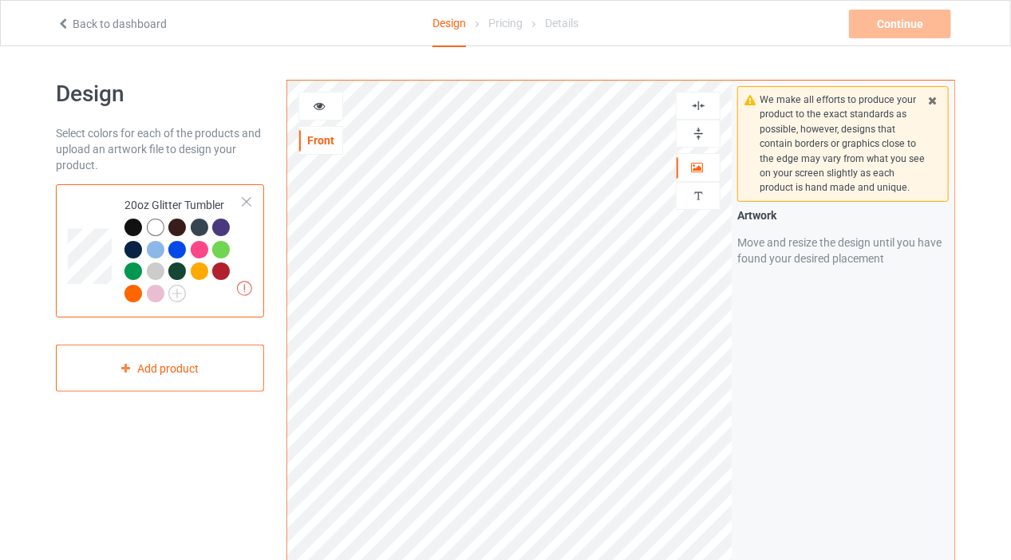
click at [697, 96] on div at bounding box center [698, 106] width 45 height 28
click at [698, 110] on img at bounding box center [698, 105] width 15 height 15
click at [695, 123] on div at bounding box center [698, 134] width 45 height 28
click at [695, 136] on img at bounding box center [698, 133] width 15 height 15
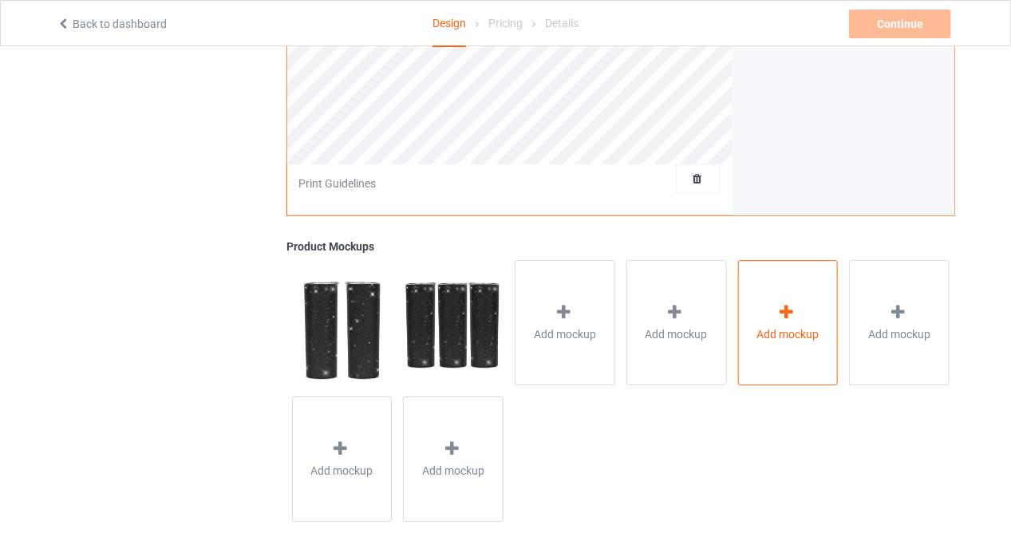
scroll to position [28, 0]
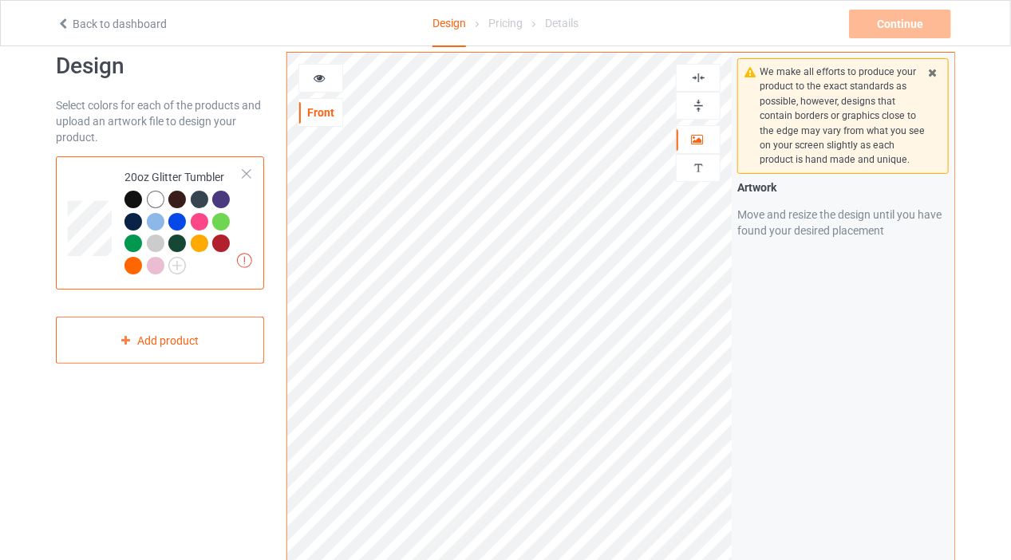
click at [319, 78] on icon at bounding box center [320, 75] width 14 height 11
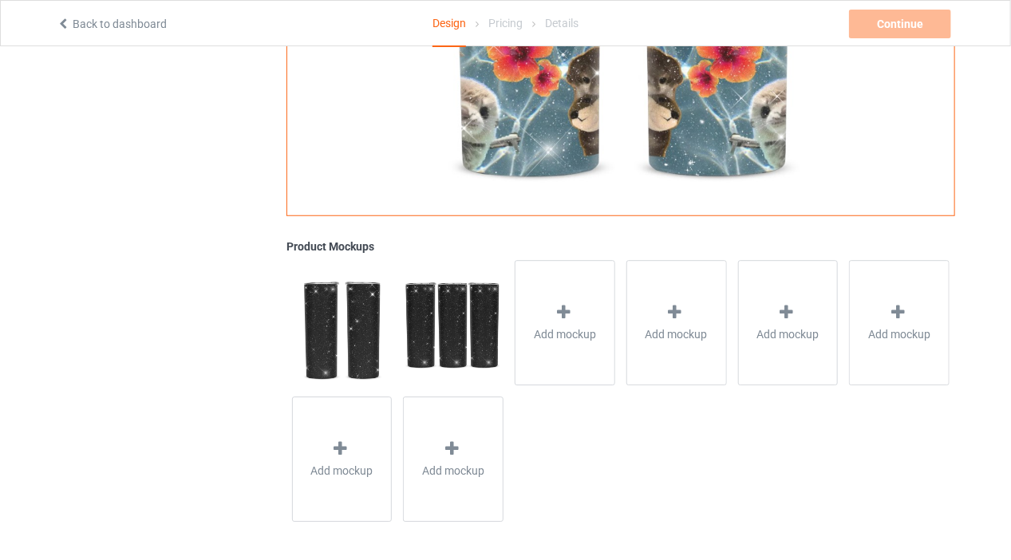
scroll to position [77, 0]
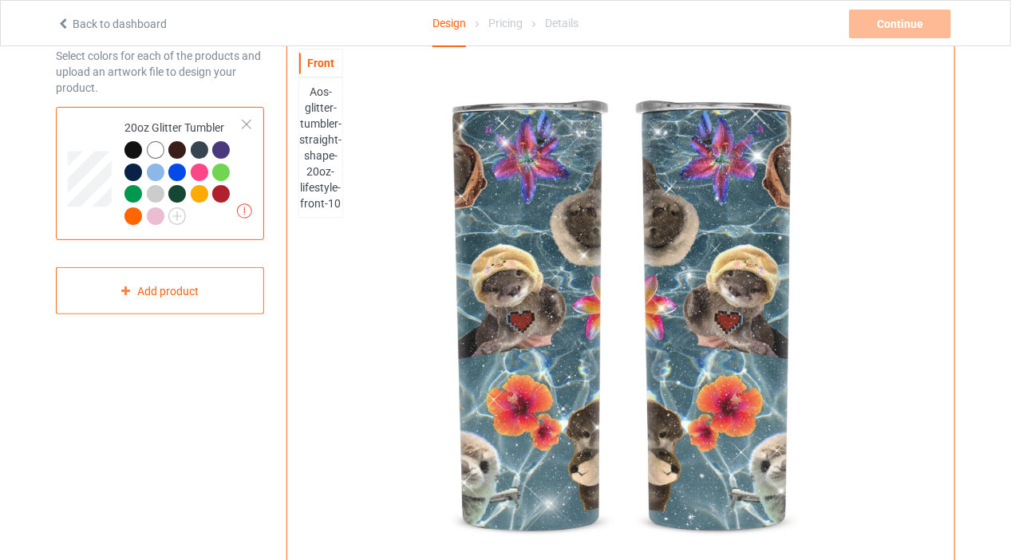
click at [317, 57] on div "Front" at bounding box center [320, 63] width 43 height 16
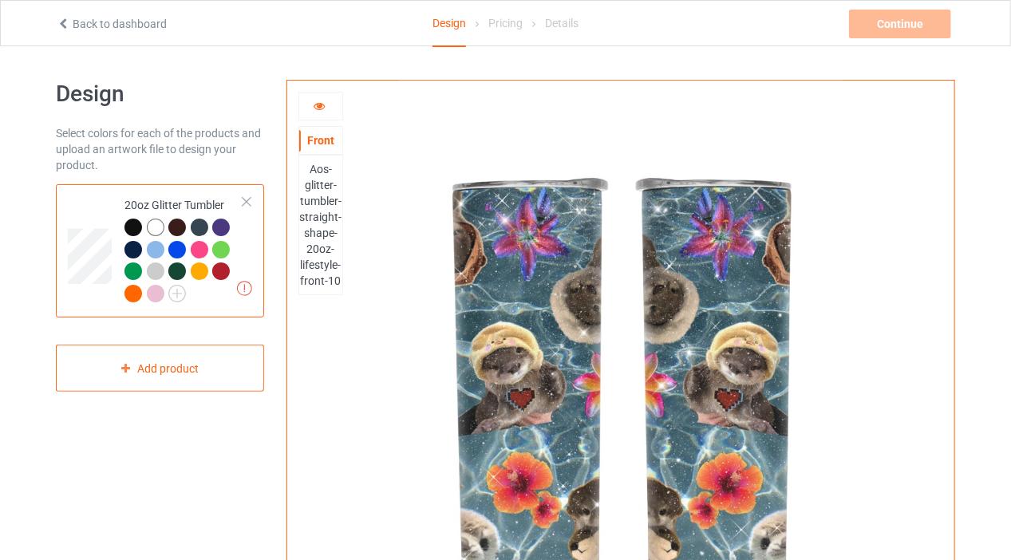
scroll to position [0, 0]
click at [317, 104] on icon at bounding box center [320, 103] width 14 height 11
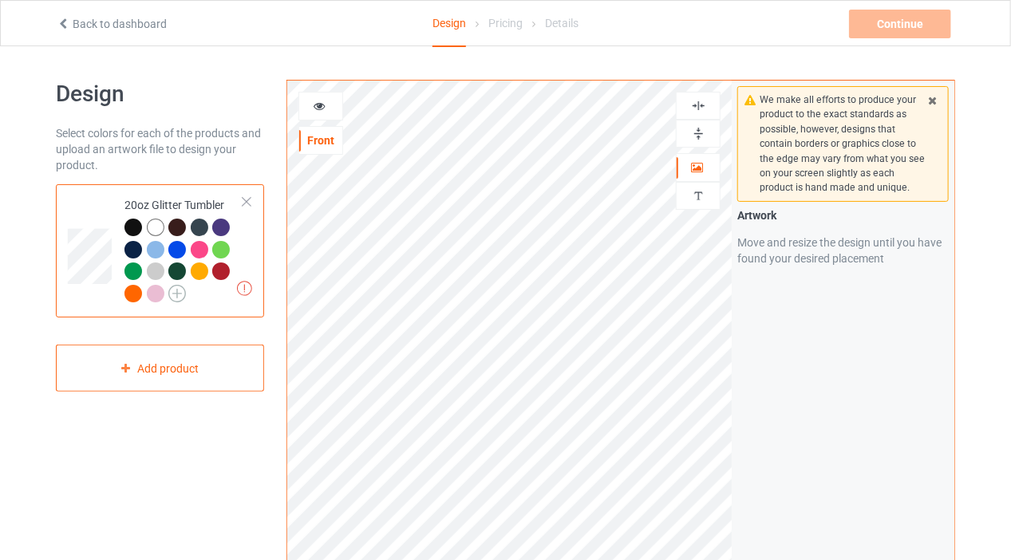
click at [175, 290] on img at bounding box center [177, 294] width 18 height 18
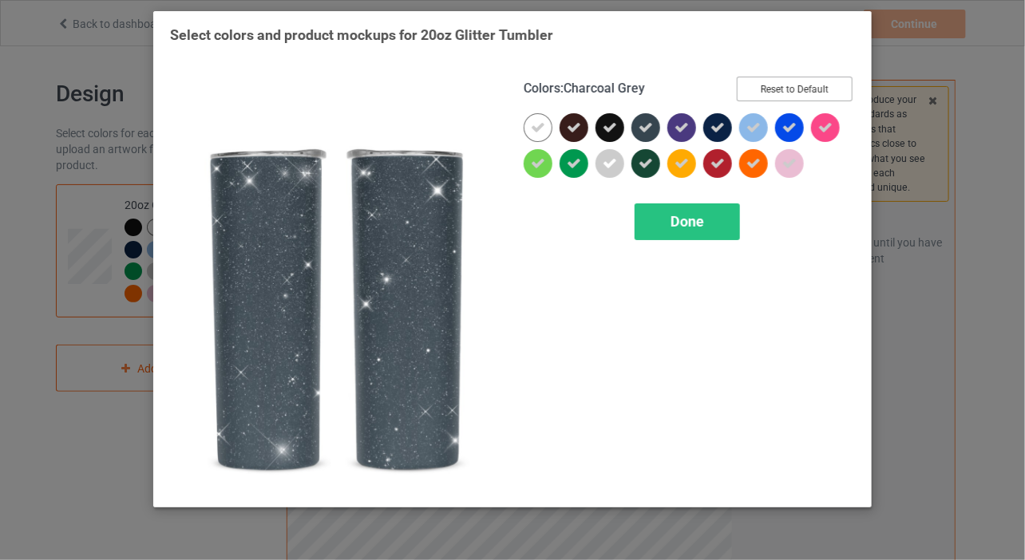
click at [831, 83] on button "Reset to Default" at bounding box center [795, 89] width 116 height 25
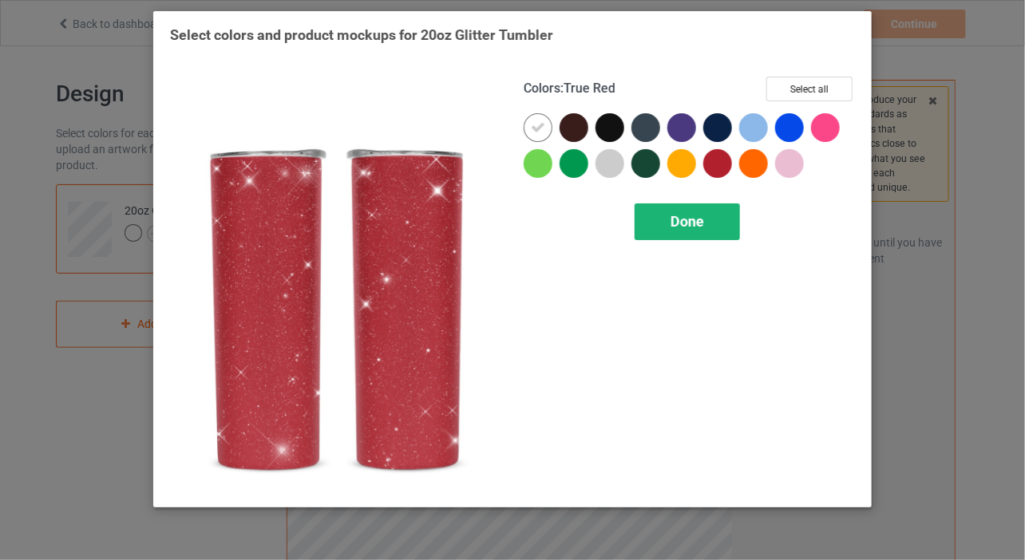
click at [648, 229] on div "Done" at bounding box center [686, 221] width 105 height 37
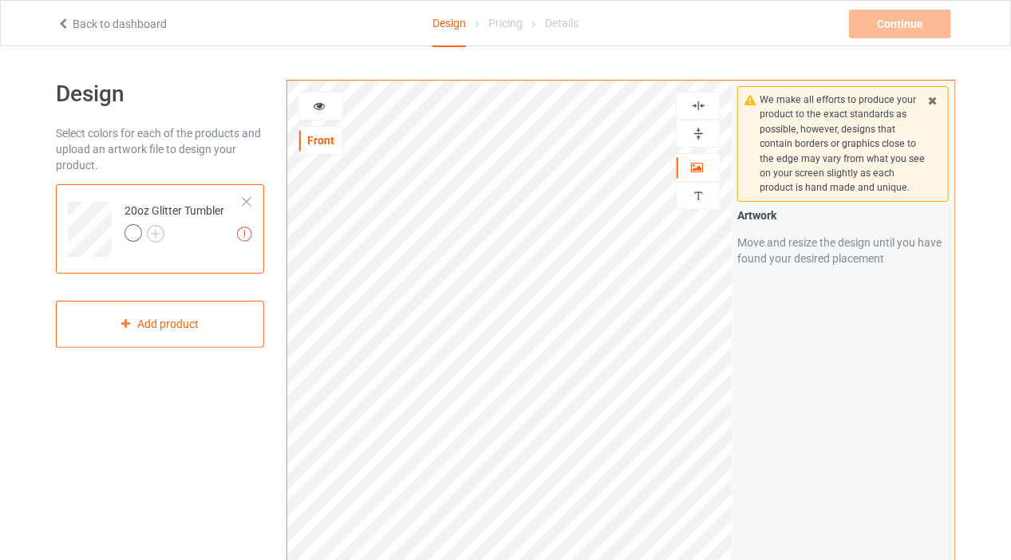
click at [936, 93] on icon at bounding box center [933, 98] width 14 height 11
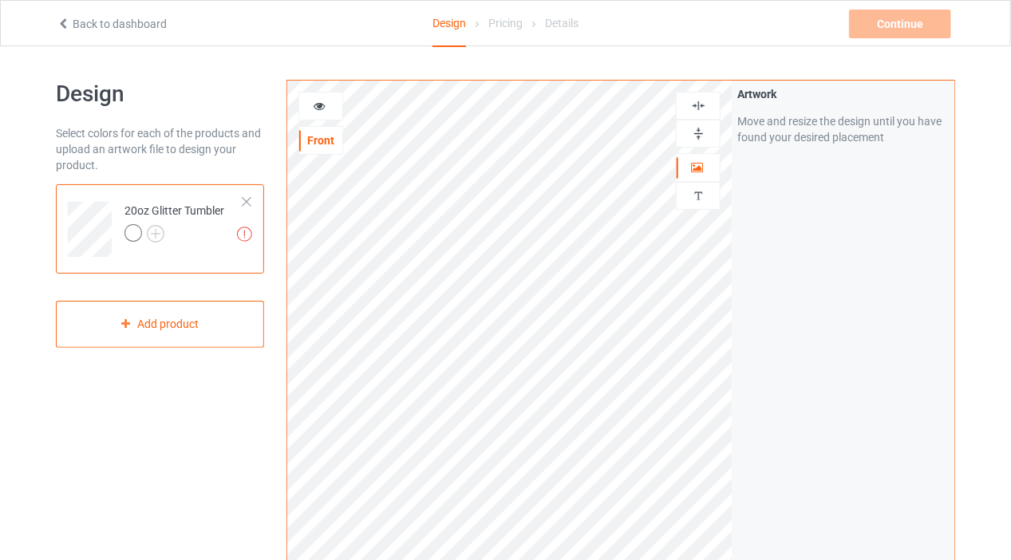
click at [693, 112] on img at bounding box center [698, 105] width 15 height 15
click at [694, 132] on img at bounding box center [698, 133] width 15 height 15
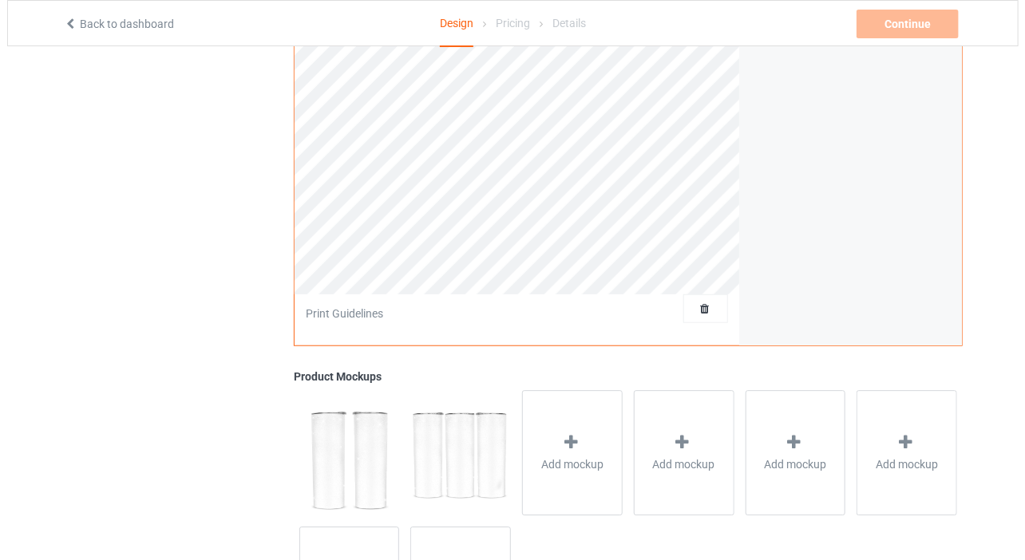
scroll to position [354, 0]
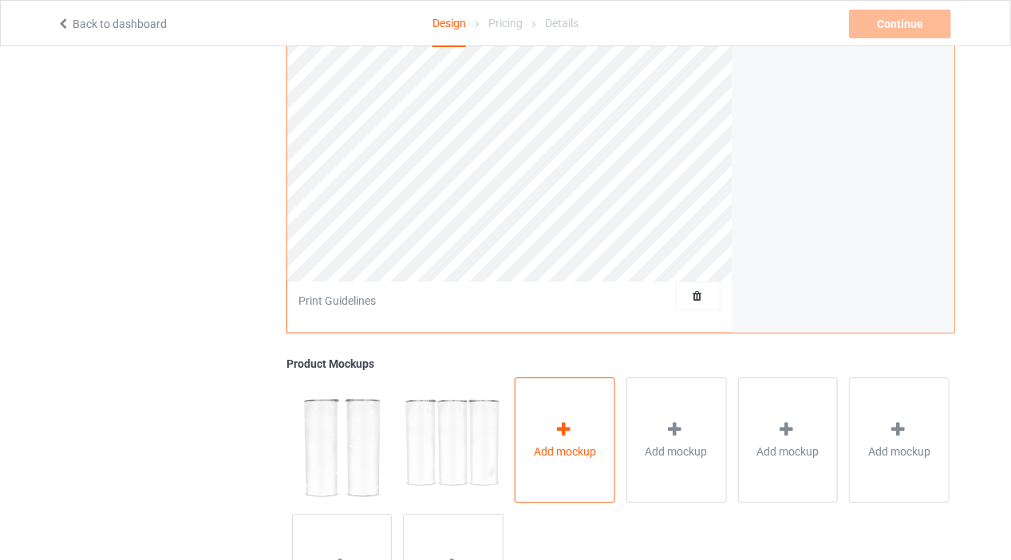
click at [571, 444] on span "Add mockup" at bounding box center [565, 452] width 62 height 16
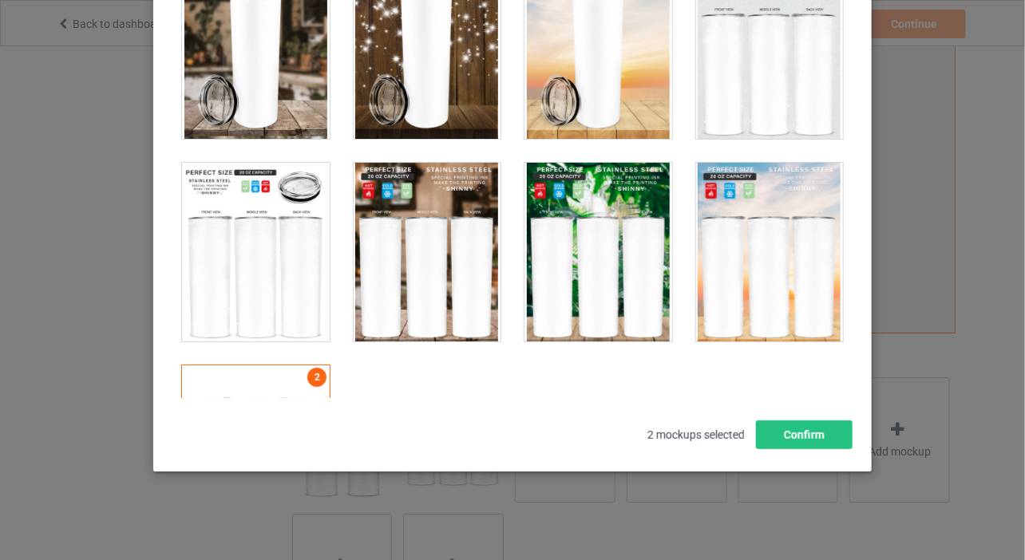
scroll to position [410, 0]
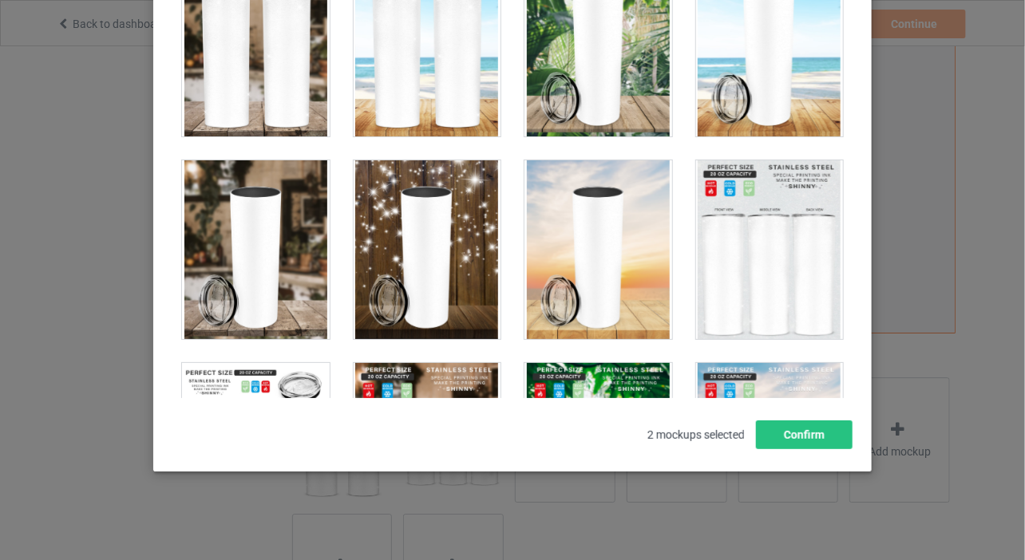
click at [311, 261] on div at bounding box center [256, 249] width 148 height 179
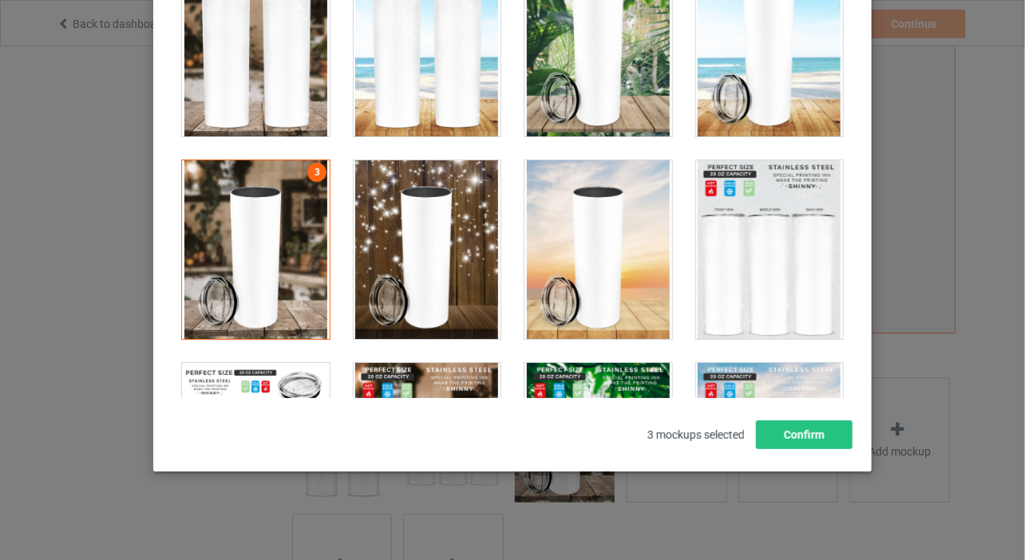
click at [457, 215] on div at bounding box center [428, 249] width 148 height 179
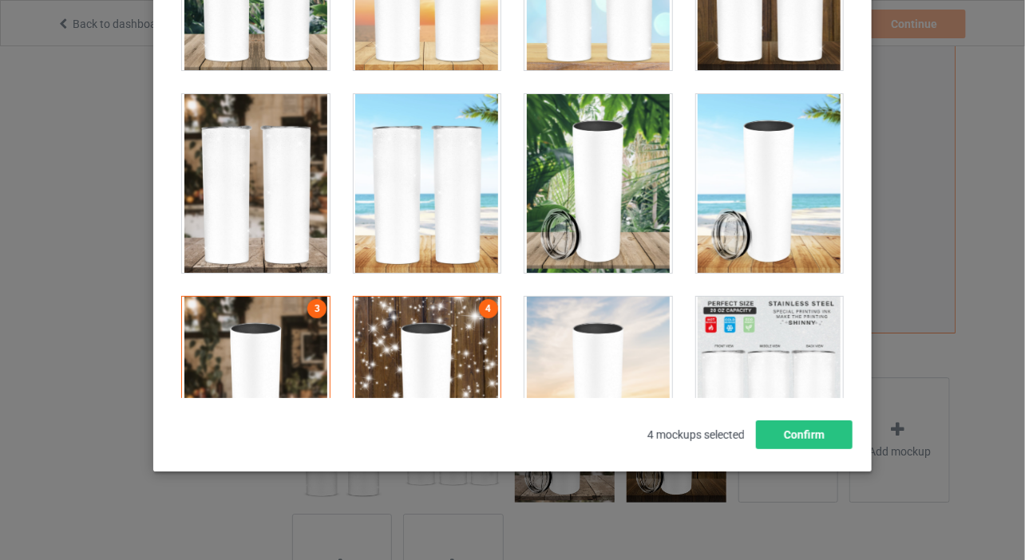
scroll to position [233, 0]
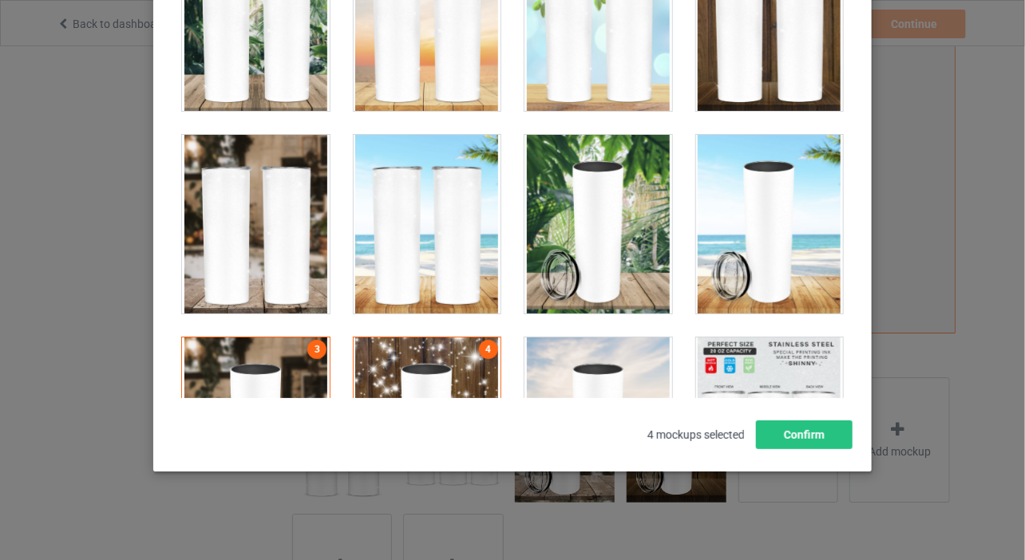
click at [634, 219] on div at bounding box center [598, 224] width 148 height 179
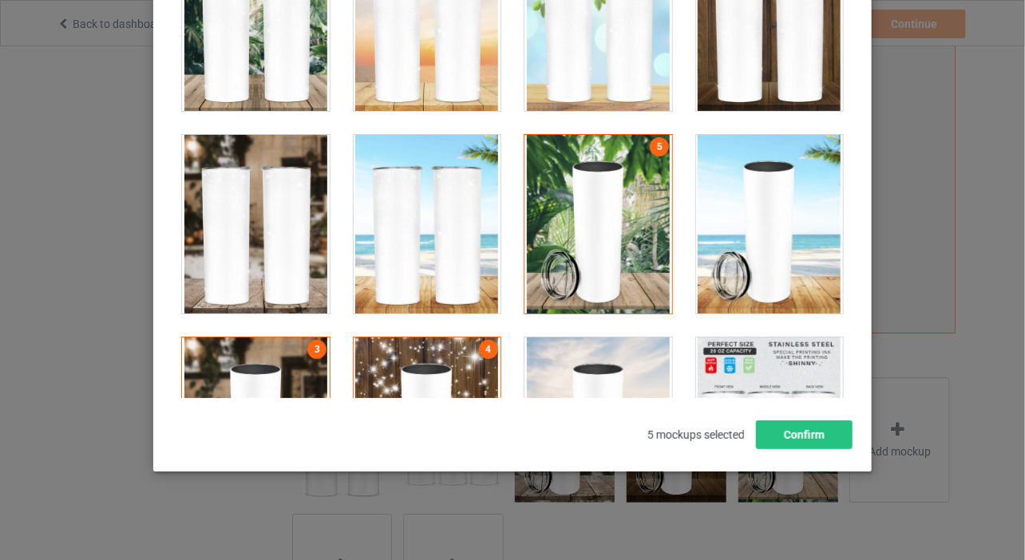
click at [438, 244] on div at bounding box center [428, 224] width 148 height 179
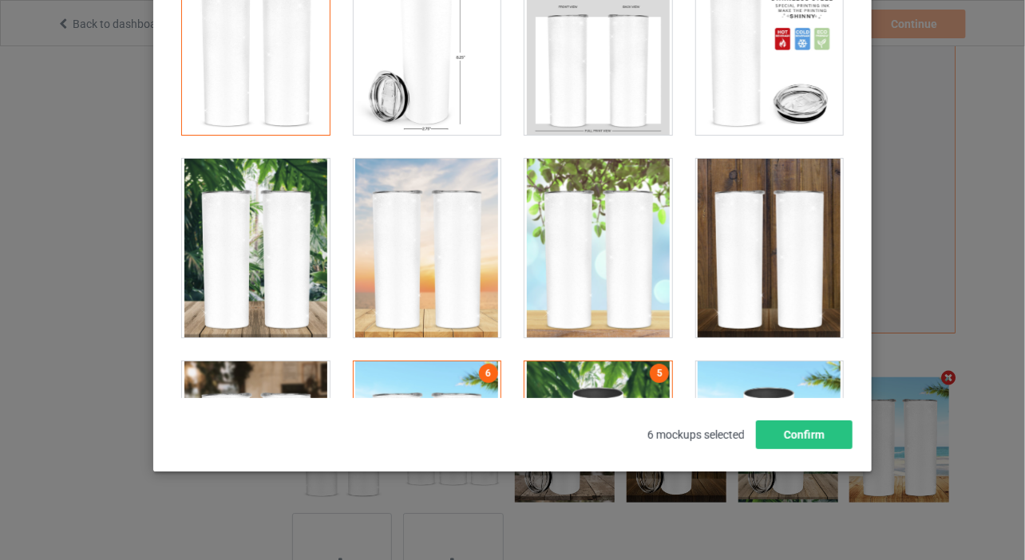
scroll to position [0, 0]
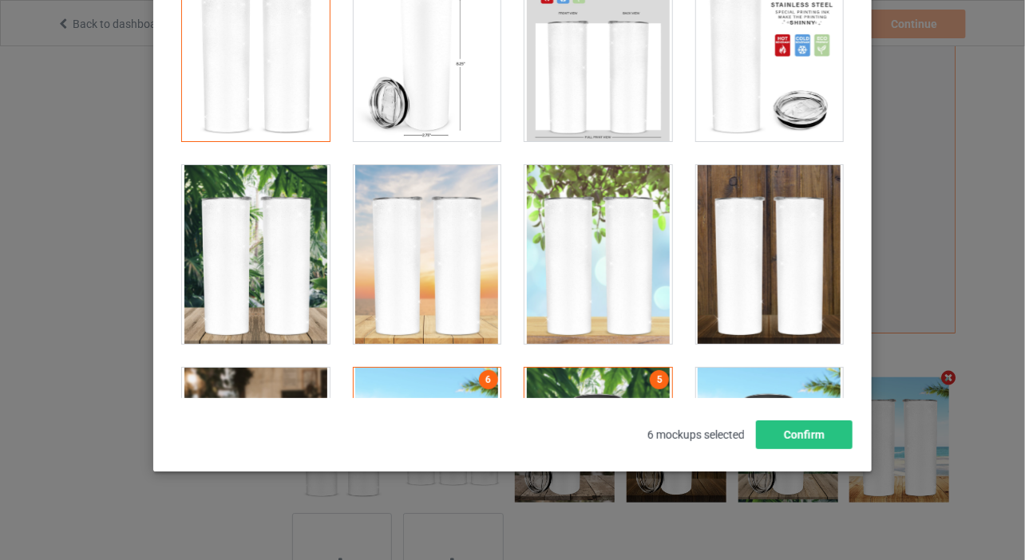
click at [696, 259] on div at bounding box center [770, 254] width 148 height 179
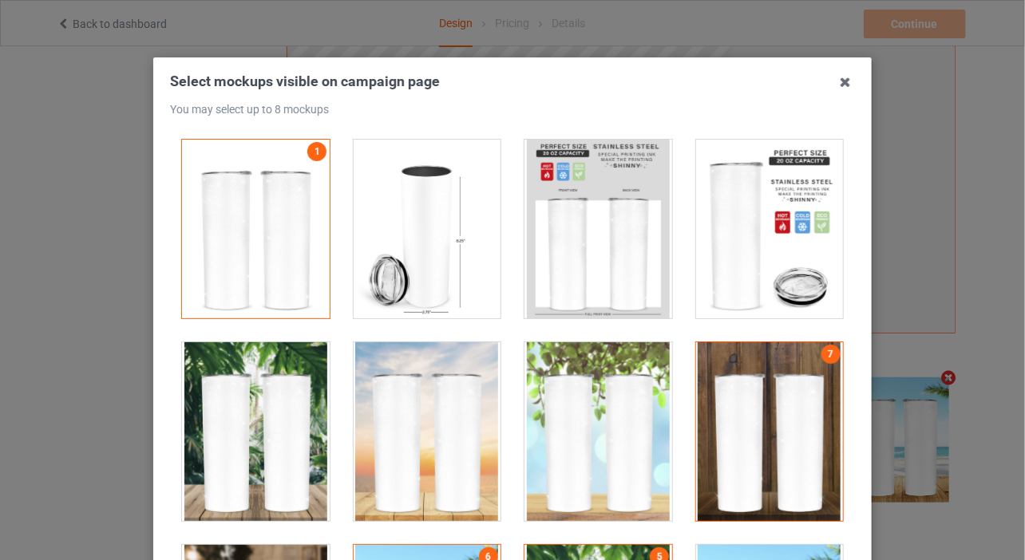
click at [421, 259] on div at bounding box center [428, 229] width 148 height 179
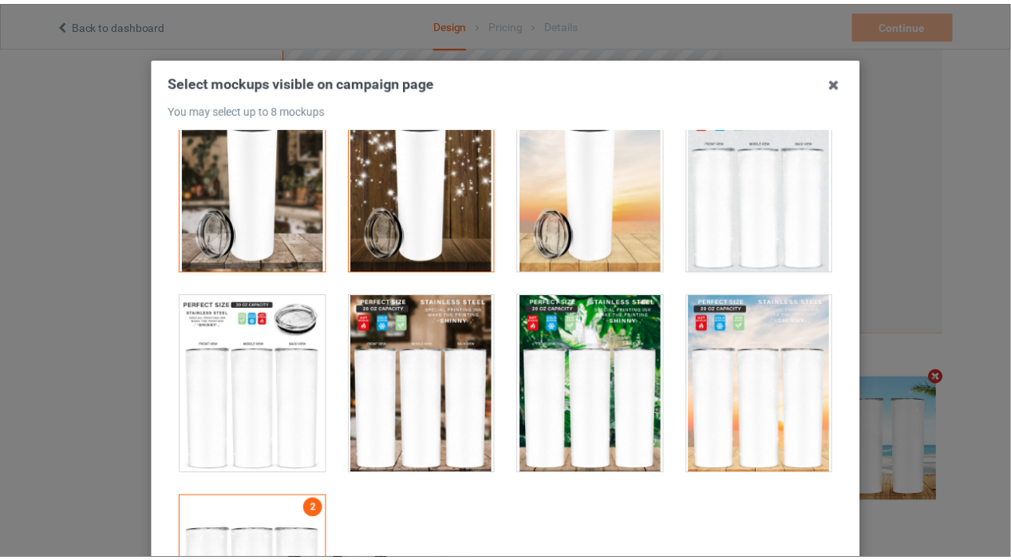
scroll to position [765, 0]
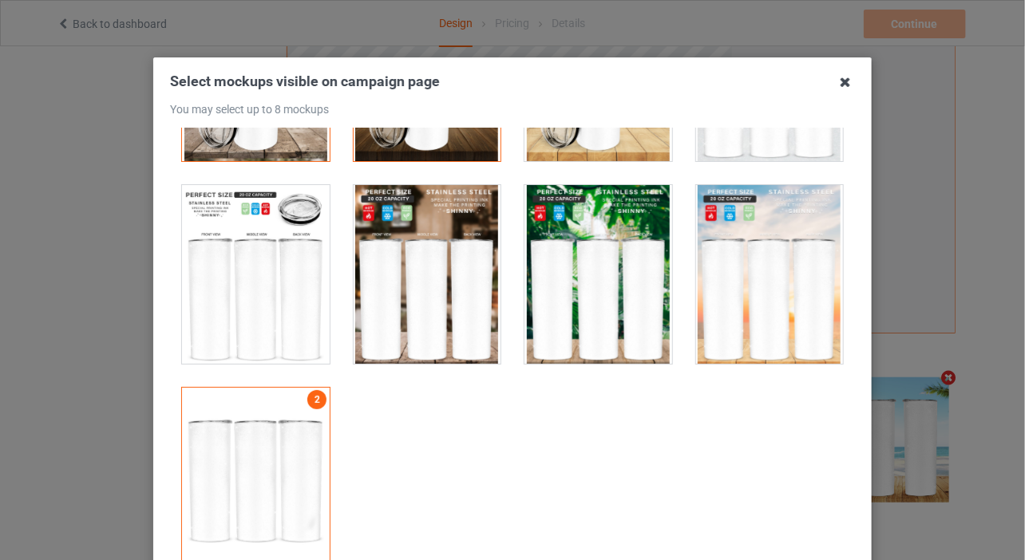
click at [847, 77] on icon at bounding box center [845, 82] width 26 height 26
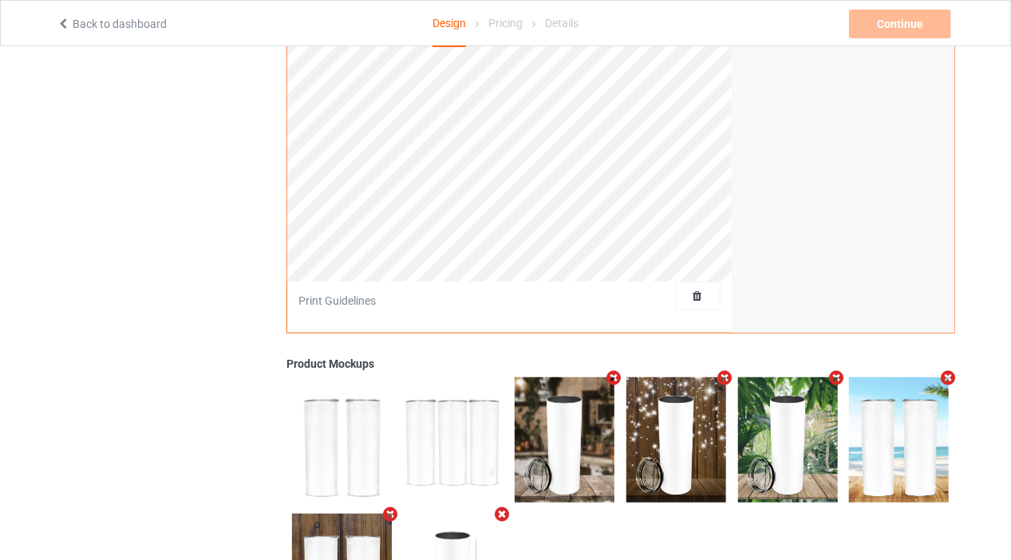
scroll to position [0, 0]
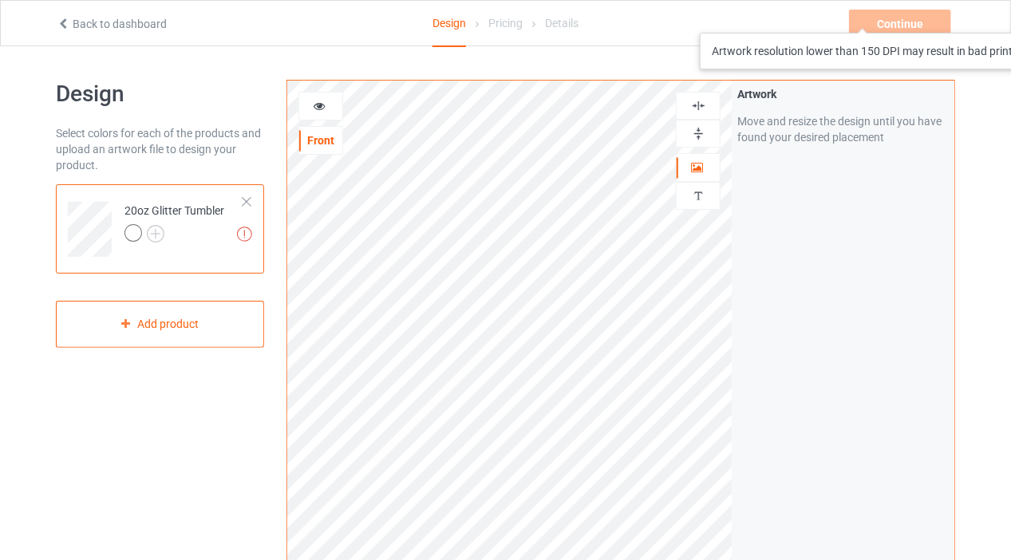
click at [906, 17] on div "Continue Artwork resolution lower than 150 DPI may result in bad print" at bounding box center [901, 24] width 105 height 29
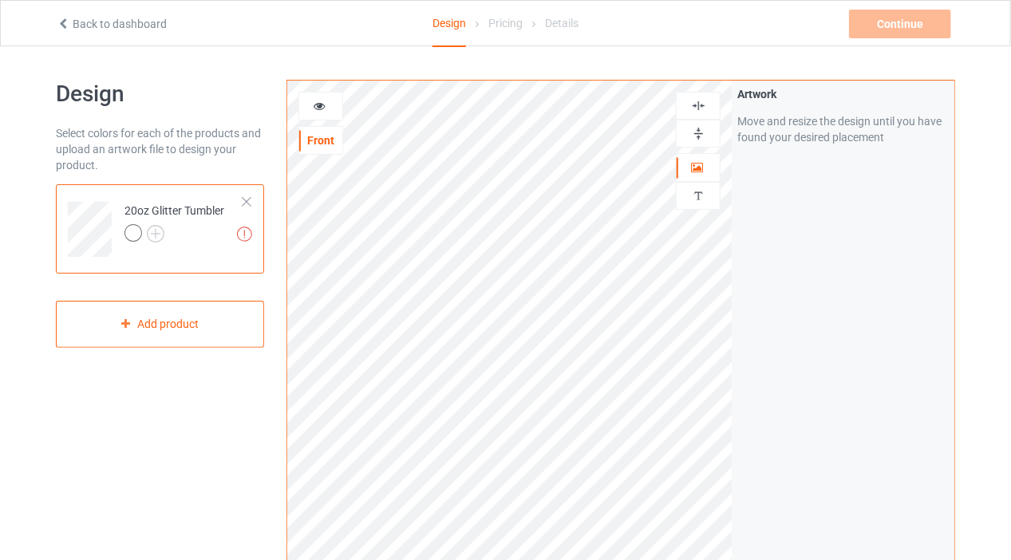
click at [314, 101] on icon at bounding box center [320, 103] width 14 height 11
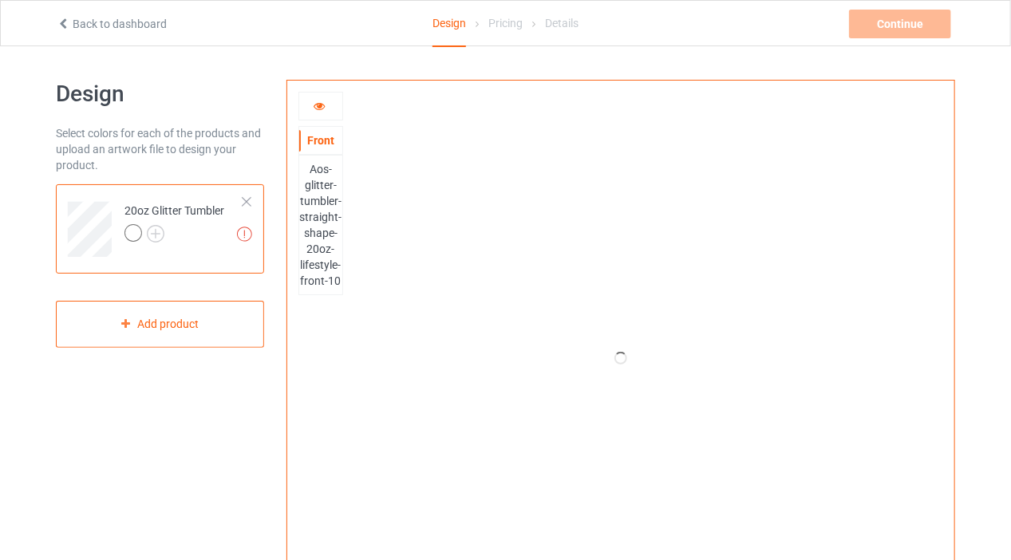
click at [314, 100] on icon at bounding box center [320, 103] width 14 height 11
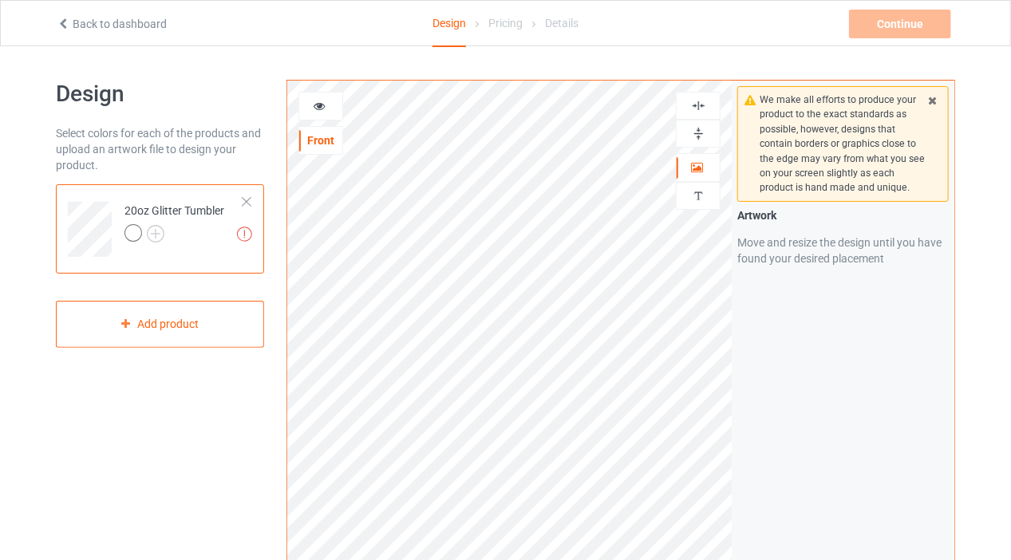
click at [709, 137] on div at bounding box center [698, 133] width 43 height 15
click at [697, 92] on div at bounding box center [698, 106] width 45 height 28
click at [686, 174] on div "Artwork" at bounding box center [698, 167] width 45 height 29
click at [697, 188] on img at bounding box center [698, 195] width 15 height 15
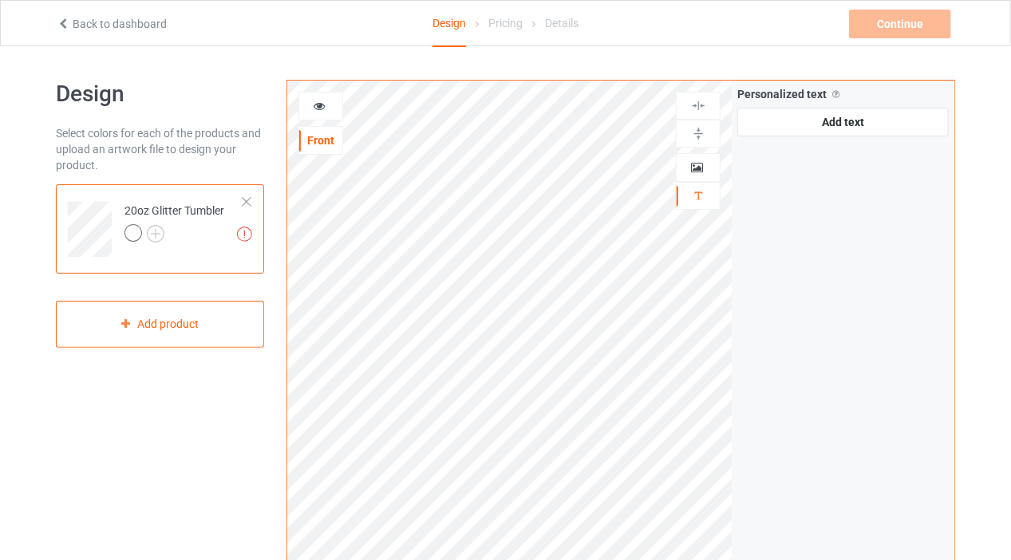
click at [696, 185] on div "Personalized text" at bounding box center [698, 196] width 45 height 28
click at [709, 162] on div at bounding box center [698, 168] width 43 height 16
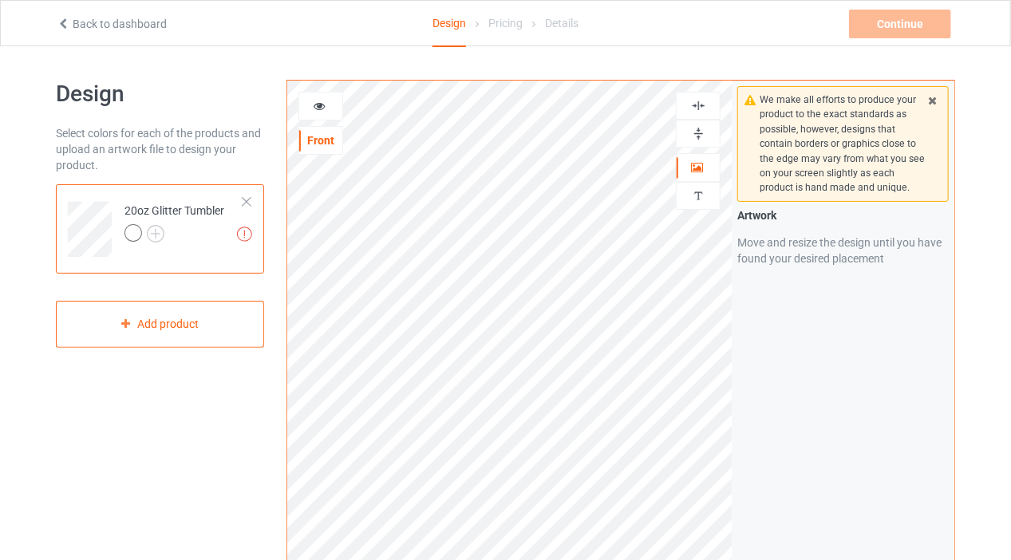
click at [701, 126] on img at bounding box center [698, 133] width 15 height 15
click at [701, 105] on img at bounding box center [698, 105] width 15 height 15
click at [872, 25] on div "Continue Artwork resolution lower than 150 DPI may result in bad print" at bounding box center [901, 24] width 105 height 29
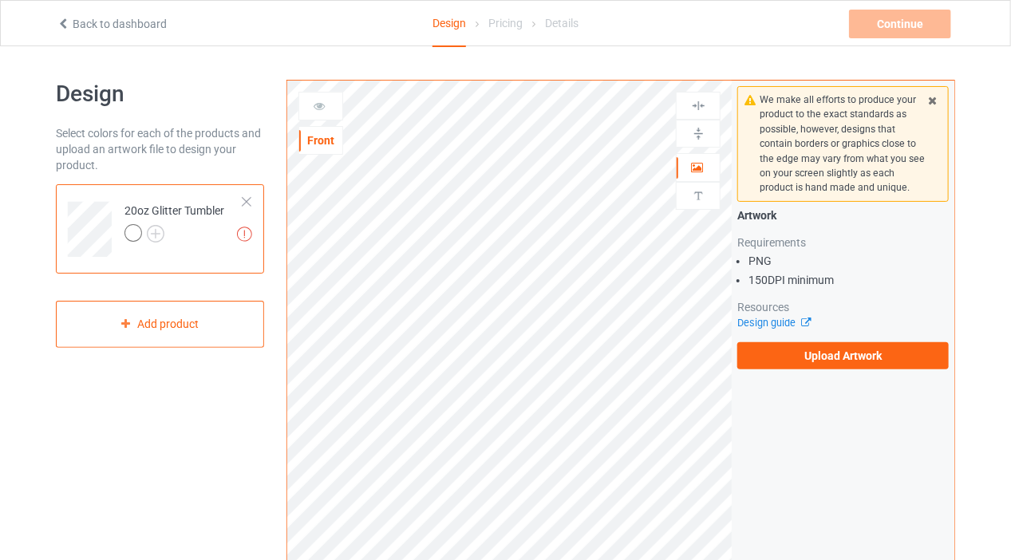
click at [249, 192] on td "Missing artworks 20oz Glitter Tumbler" at bounding box center [184, 224] width 136 height 66
click at [246, 201] on div at bounding box center [246, 201] width 11 height 11
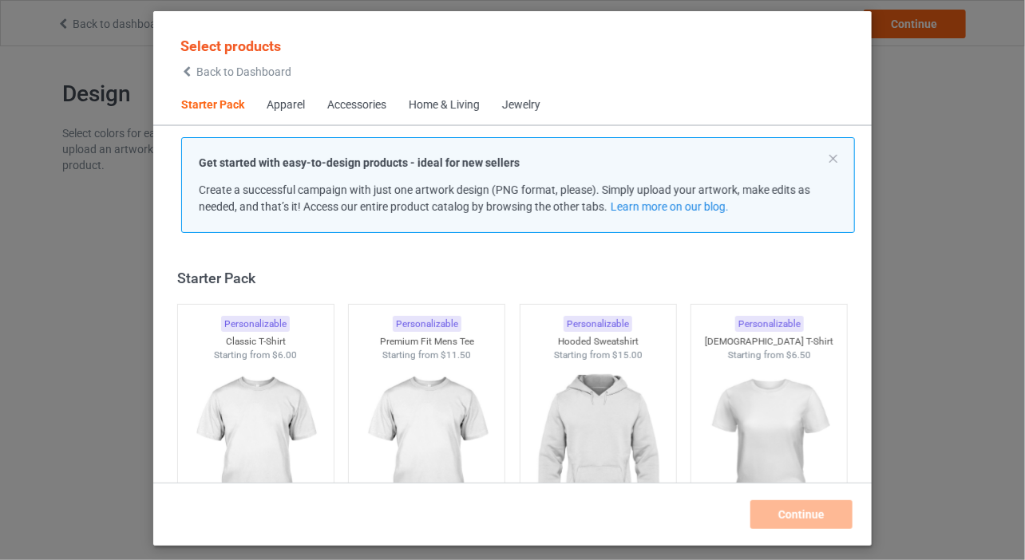
scroll to position [20, 0]
